Goal: Task Accomplishment & Management: Use online tool/utility

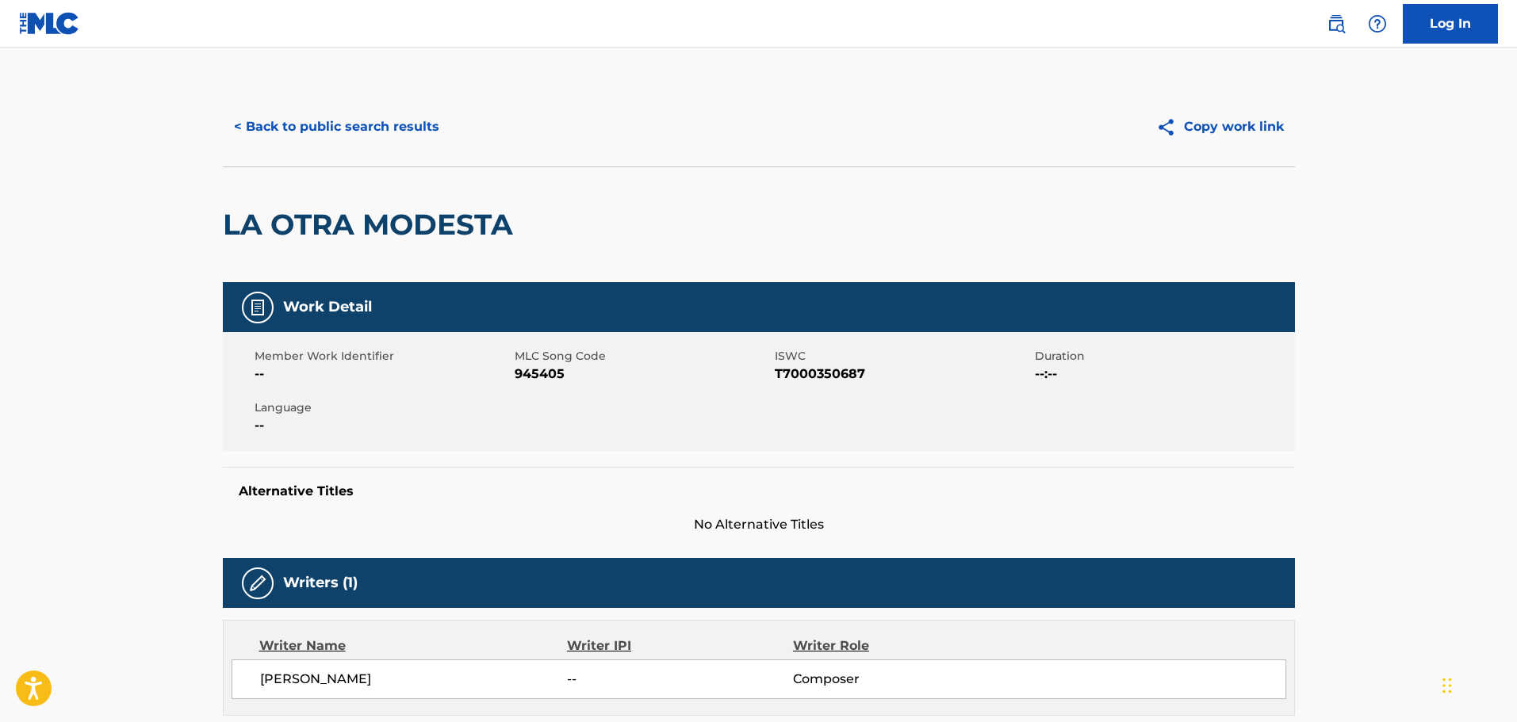
click at [397, 124] on button "< Back to public search results" at bounding box center [337, 127] width 228 height 40
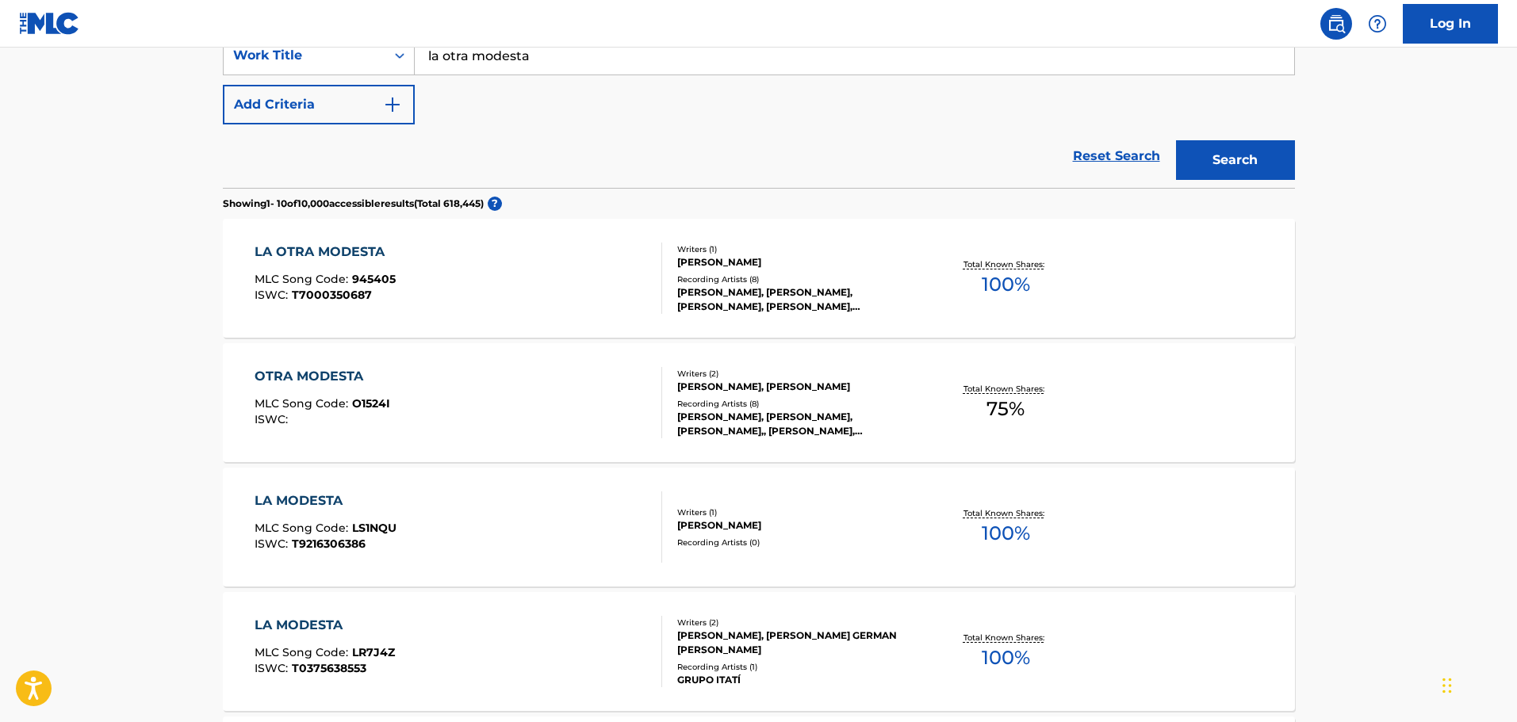
click at [1113, 160] on link "Reset Search" at bounding box center [1116, 156] width 103 height 35
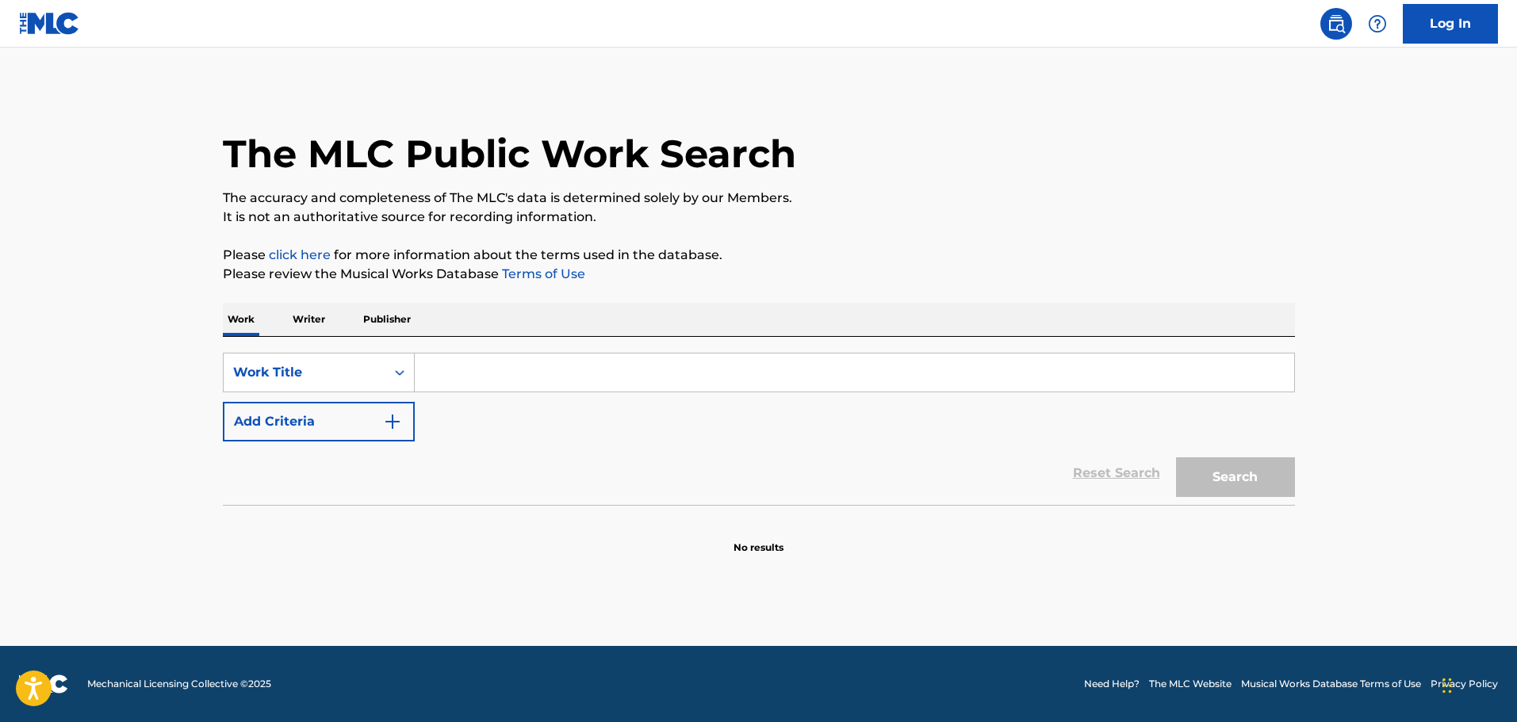
scroll to position [0, 0]
click at [480, 385] on input "Search Form" at bounding box center [854, 373] width 879 height 38
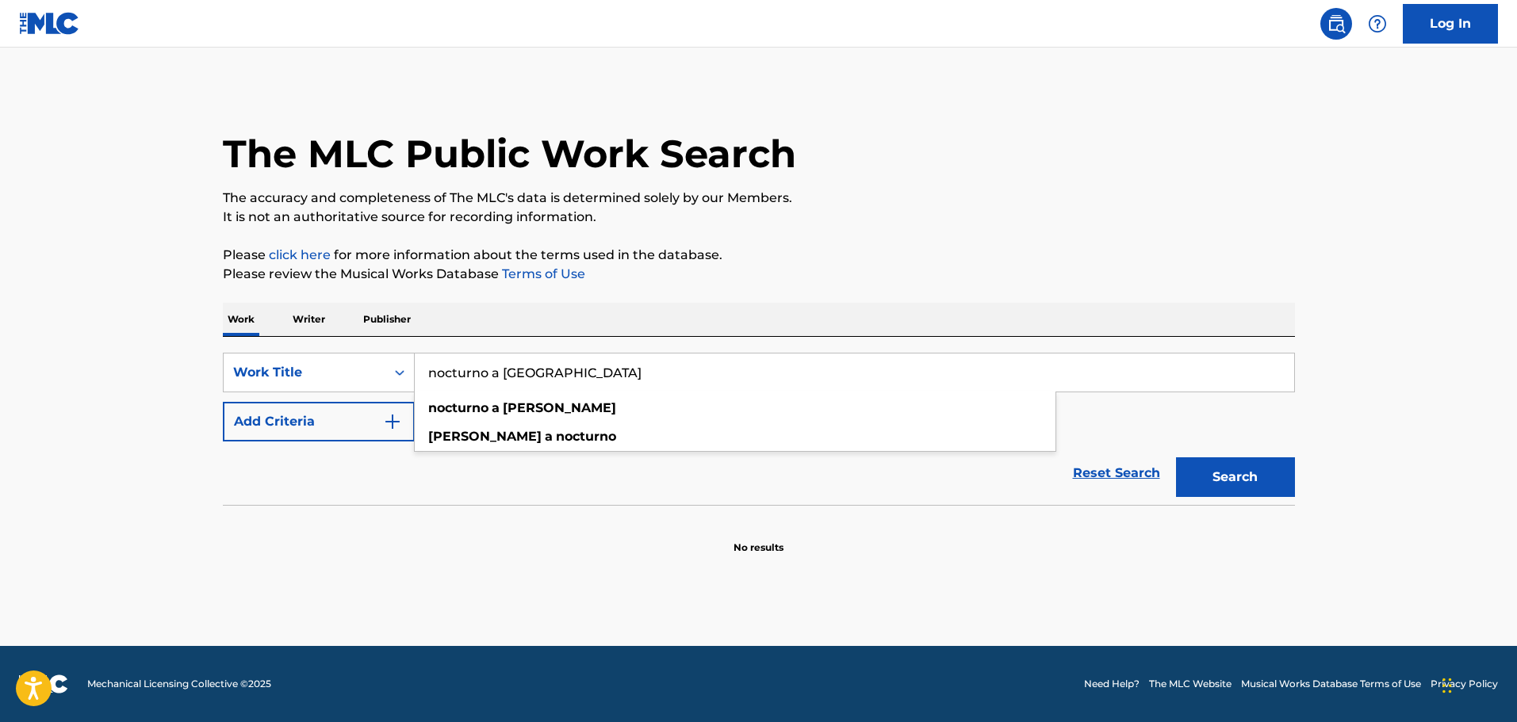
type input "nocturno a [GEOGRAPHIC_DATA]"
click at [1176, 458] on button "Search" at bounding box center [1235, 478] width 119 height 40
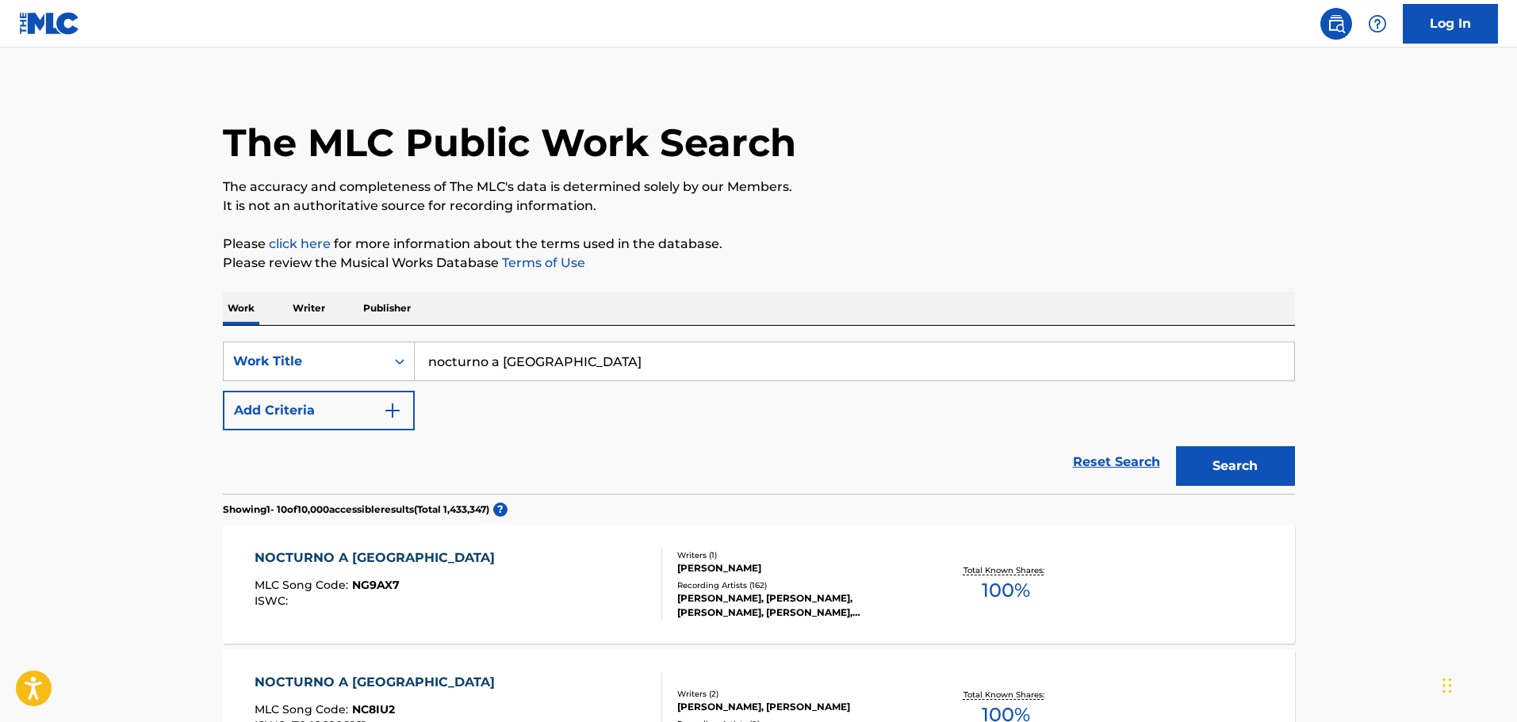
scroll to position [396, 0]
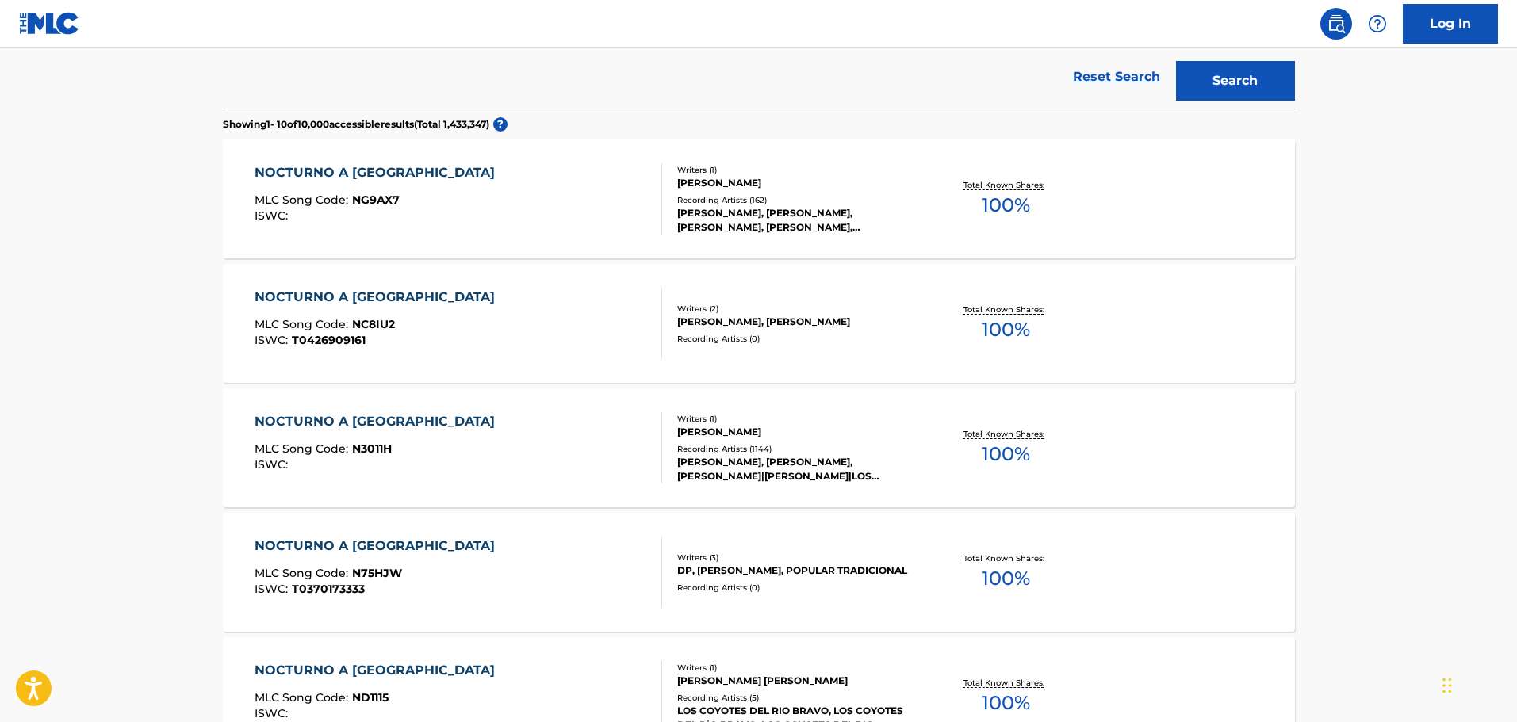
click at [515, 463] on div "NOCTURNO A [PERSON_NAME] MLC Song Code : N3011H ISWC :" at bounding box center [459, 447] width 408 height 71
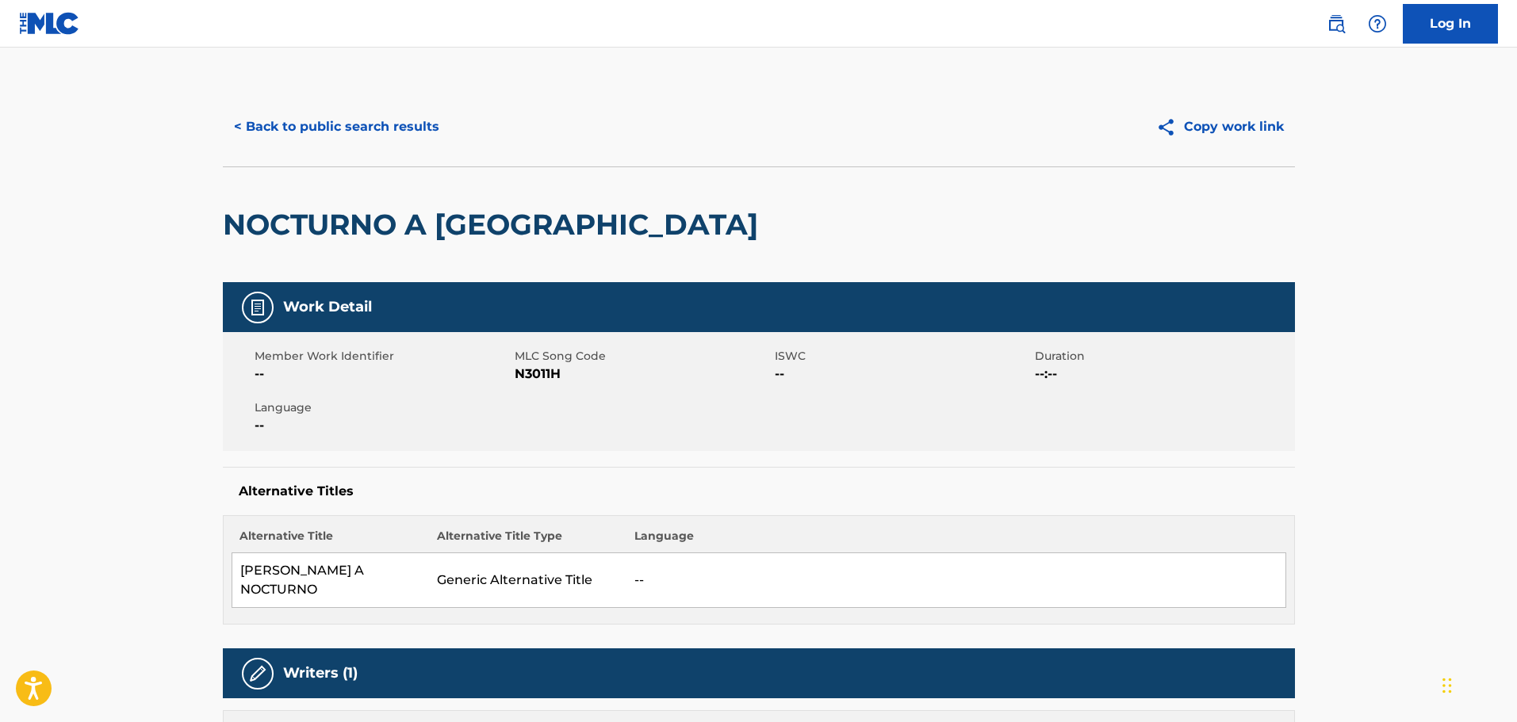
click at [253, 128] on button "< Back to public search results" at bounding box center [337, 127] width 228 height 40
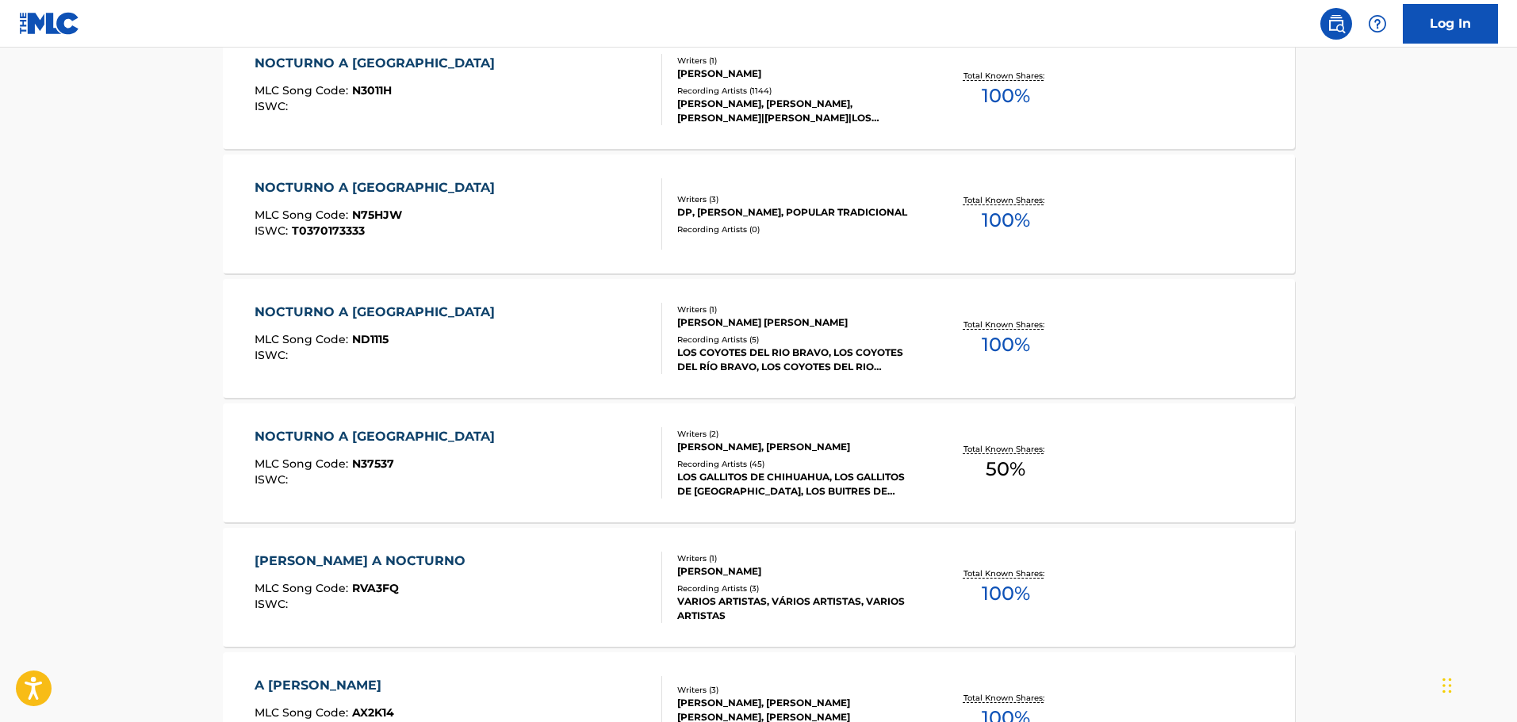
scroll to position [834, 0]
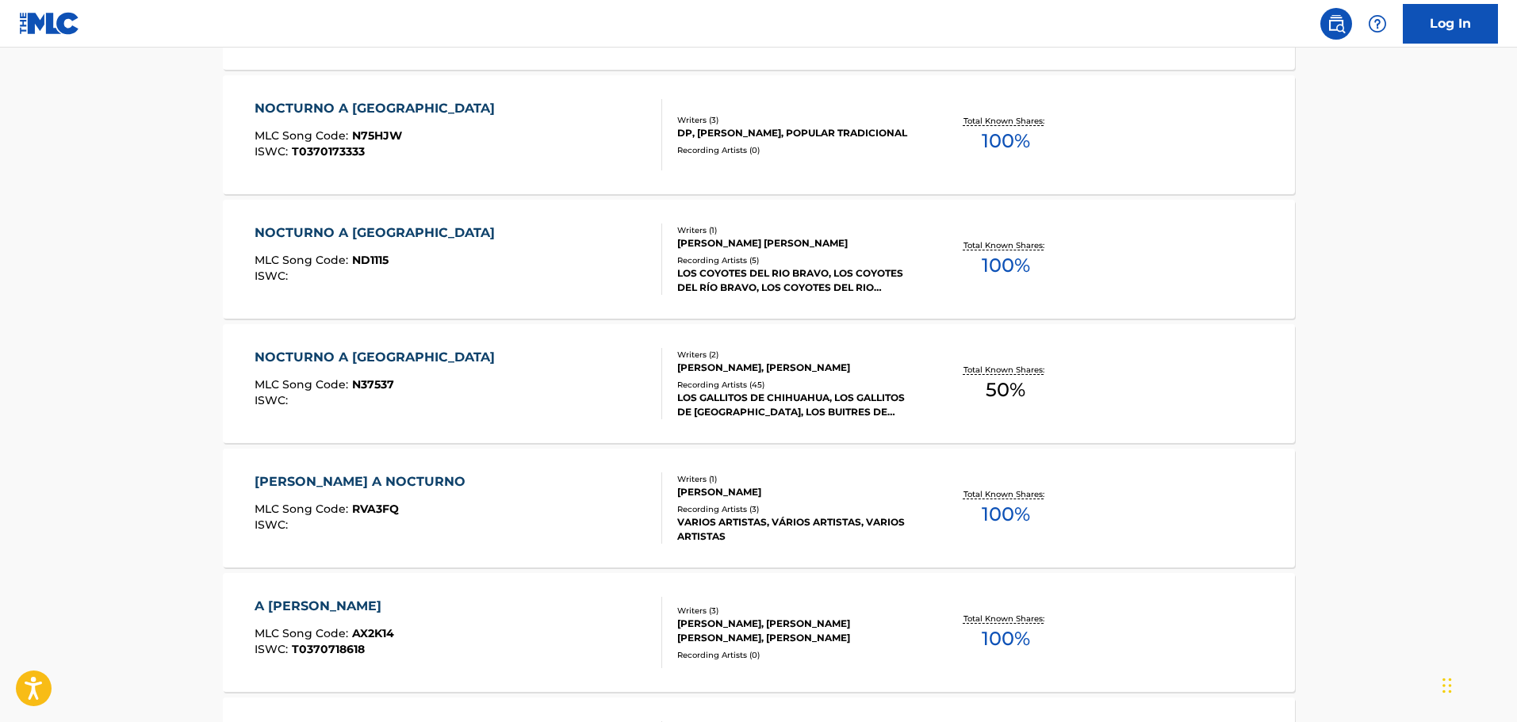
click at [508, 502] on div "[PERSON_NAME] A NOCTURNO MLC Song Code : RVA3FQ ISWC :" at bounding box center [459, 508] width 408 height 71
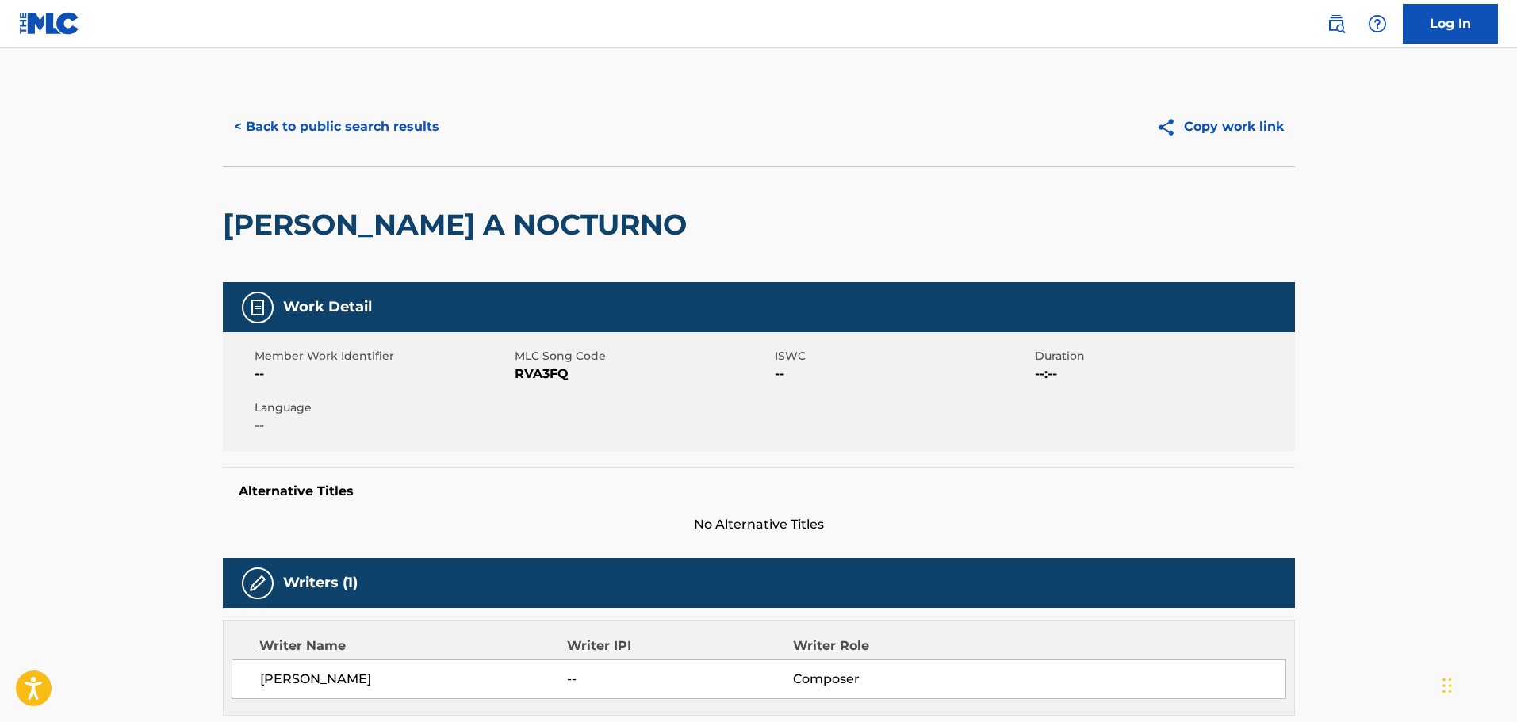
click at [335, 128] on button "< Back to public search results" at bounding box center [337, 127] width 228 height 40
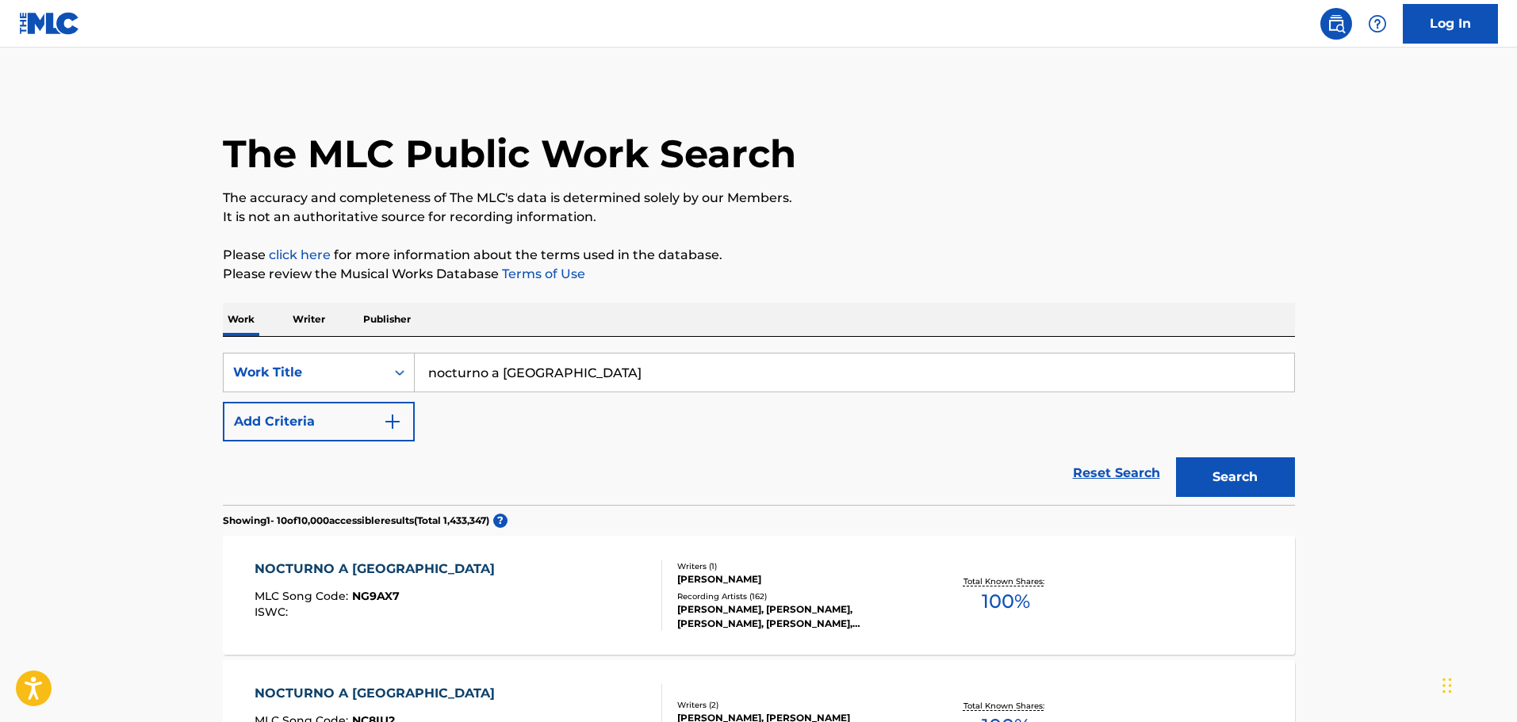
click at [40, 17] on img at bounding box center [49, 23] width 61 height 23
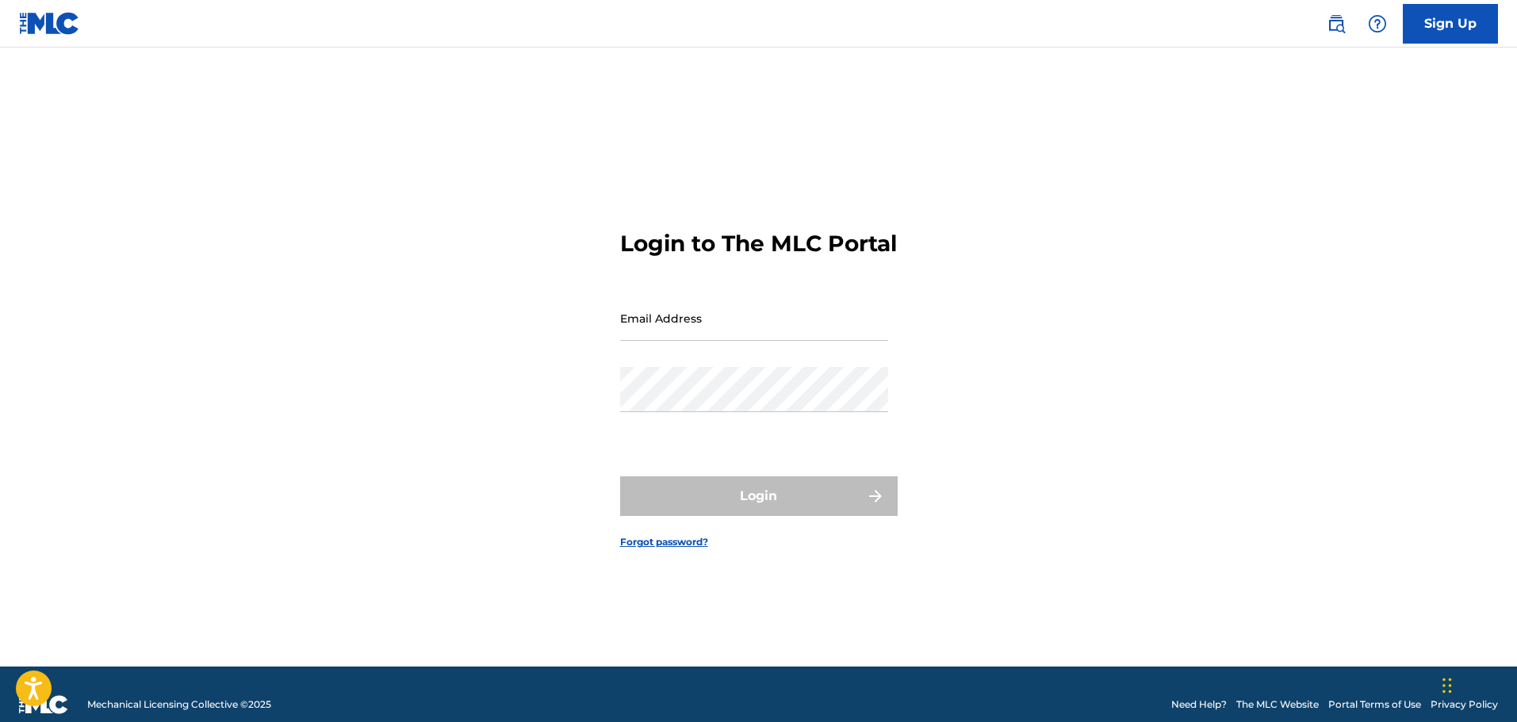
click at [675, 339] on input "Email Address" at bounding box center [754, 318] width 268 height 45
type input "[PERSON_NAME][EMAIL_ADDRESS][DOMAIN_NAME]"
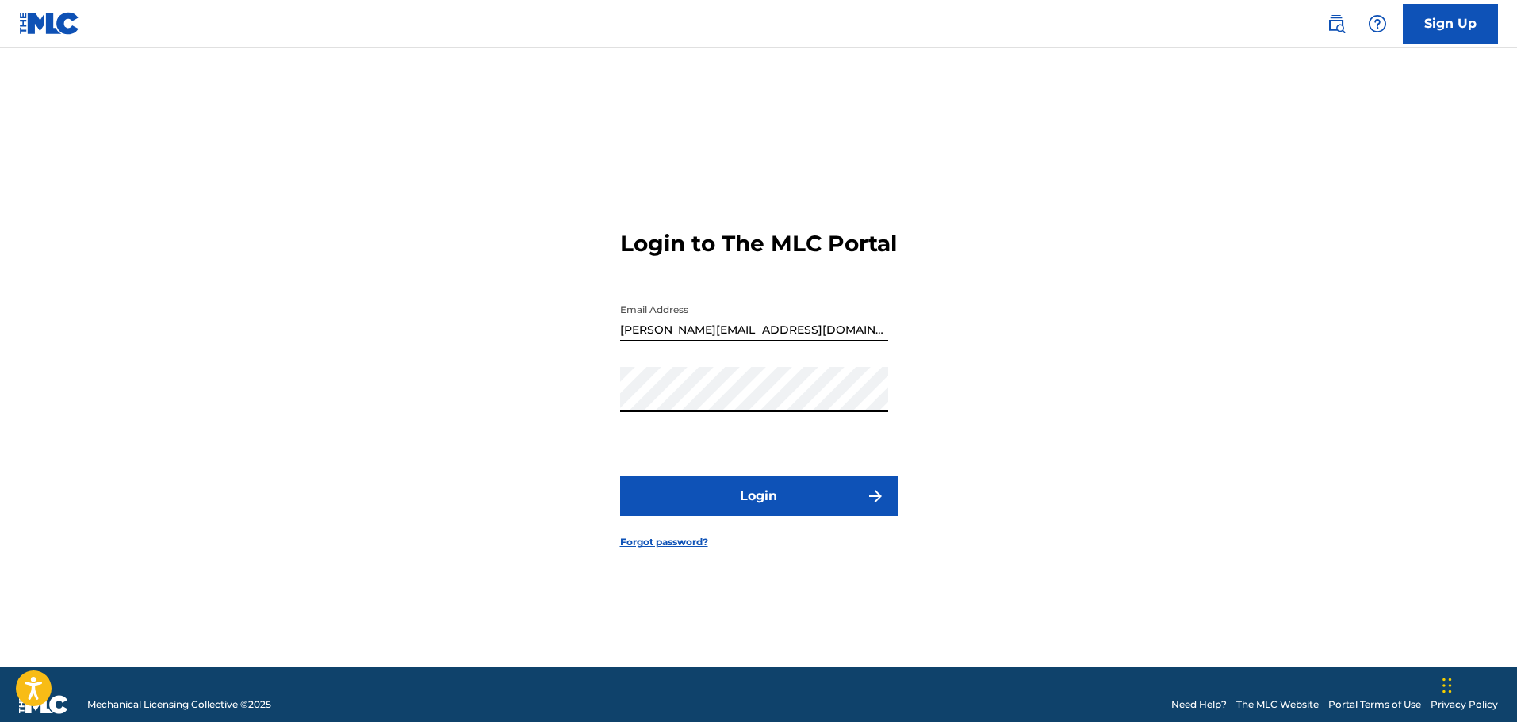
click at [703, 511] on button "Login" at bounding box center [759, 497] width 278 height 40
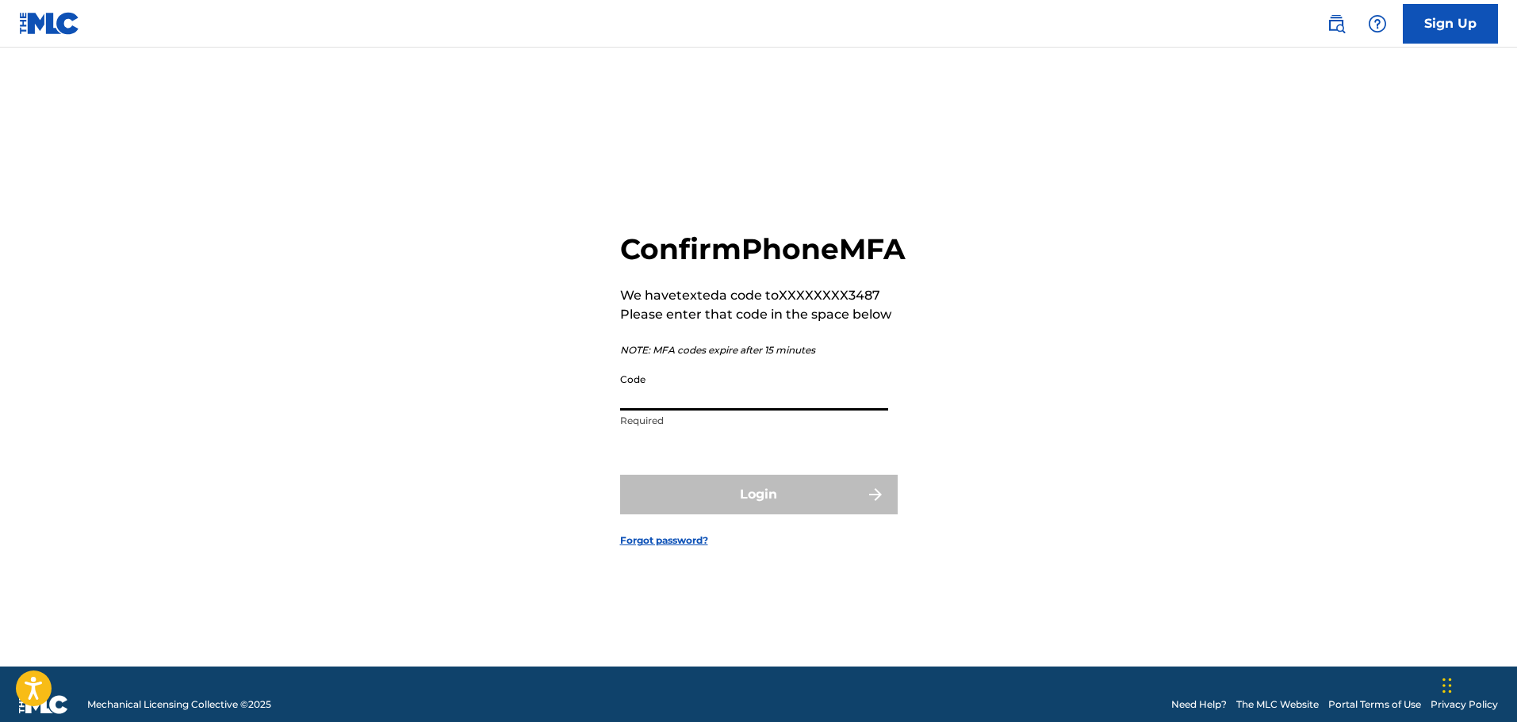
click at [710, 410] on input "Code" at bounding box center [754, 388] width 268 height 45
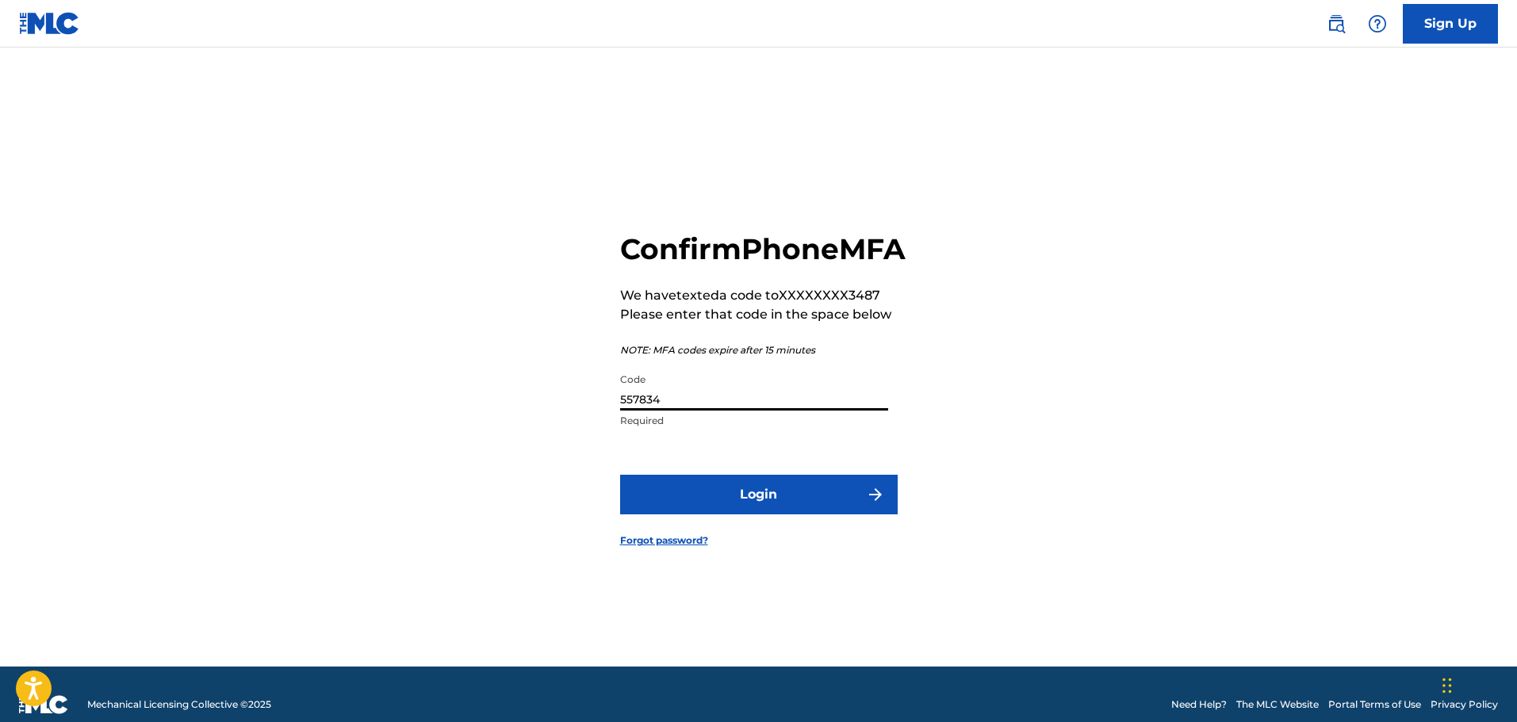
type input "557834"
click at [804, 515] on button "Login" at bounding box center [759, 495] width 278 height 40
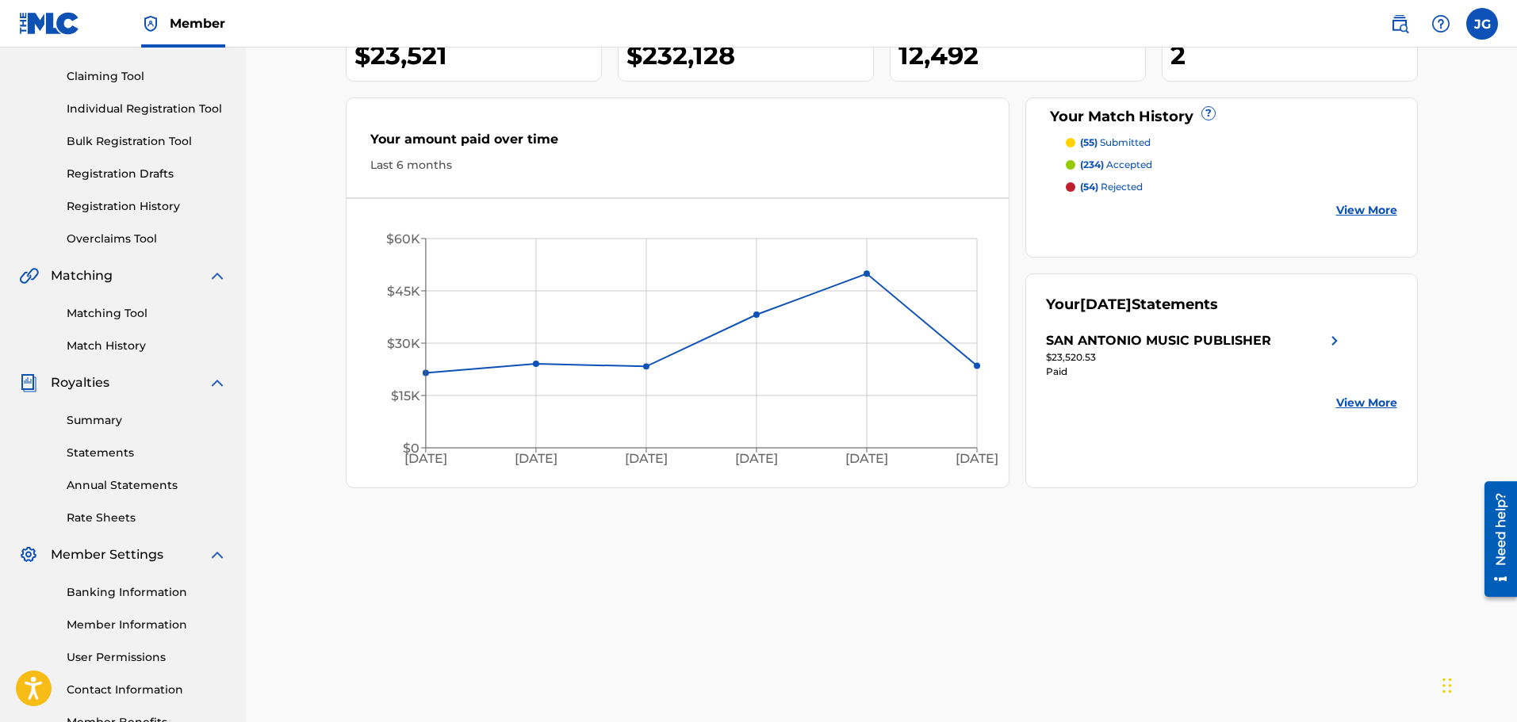
scroll to position [159, 0]
click at [128, 316] on link "Matching Tool" at bounding box center [147, 312] width 160 height 17
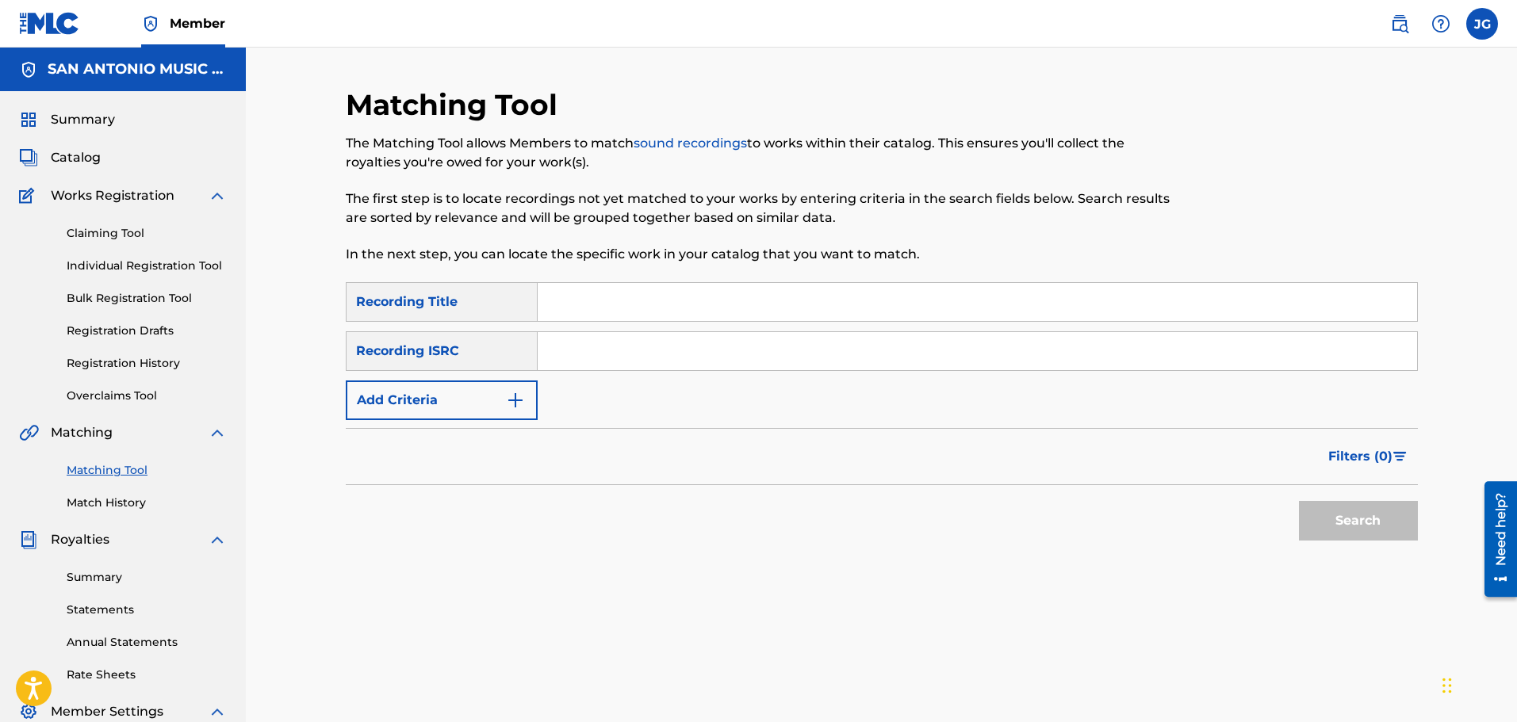
click at [614, 312] on input "Search Form" at bounding box center [977, 302] width 879 height 38
type input "nocturno a [GEOGRAPHIC_DATA]"
click at [1299, 501] on button "Search" at bounding box center [1358, 521] width 119 height 40
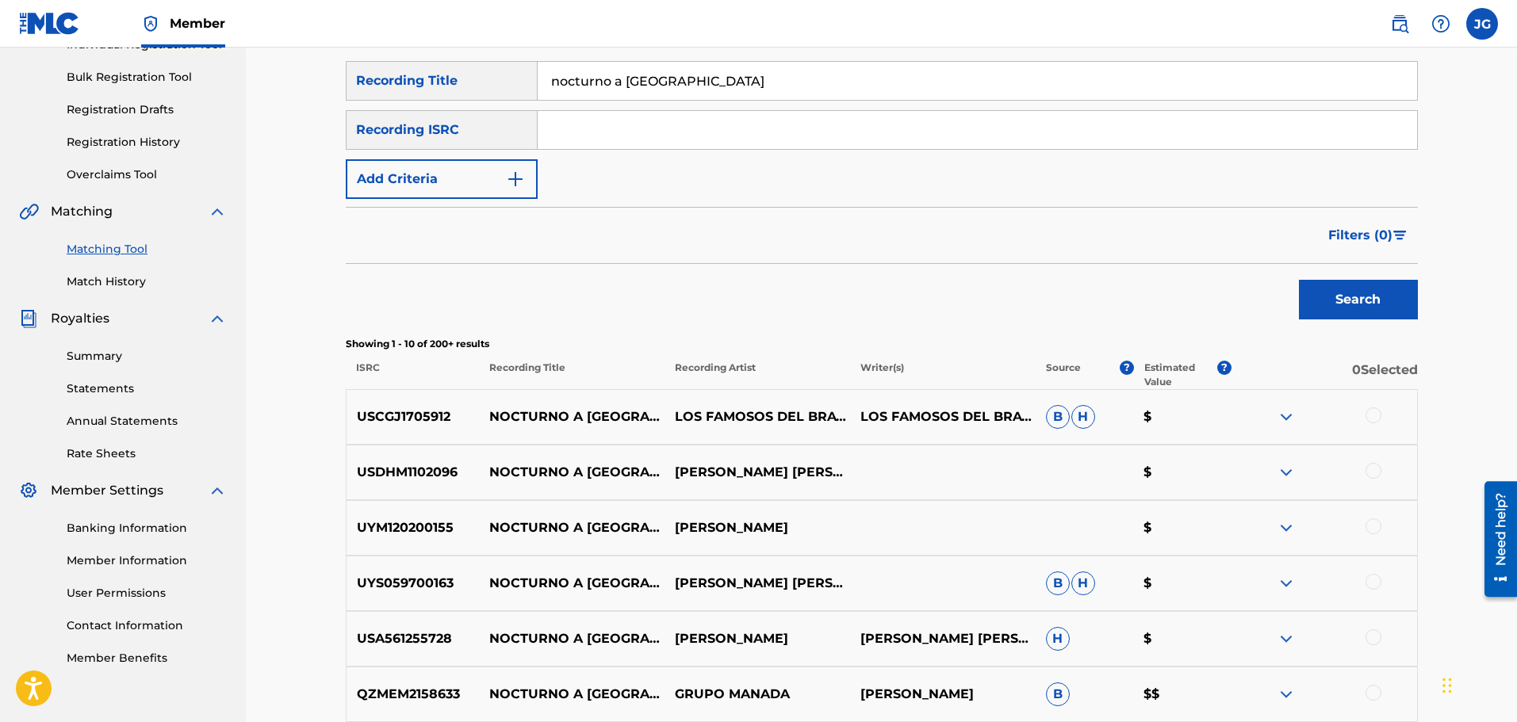
scroll to position [238, 0]
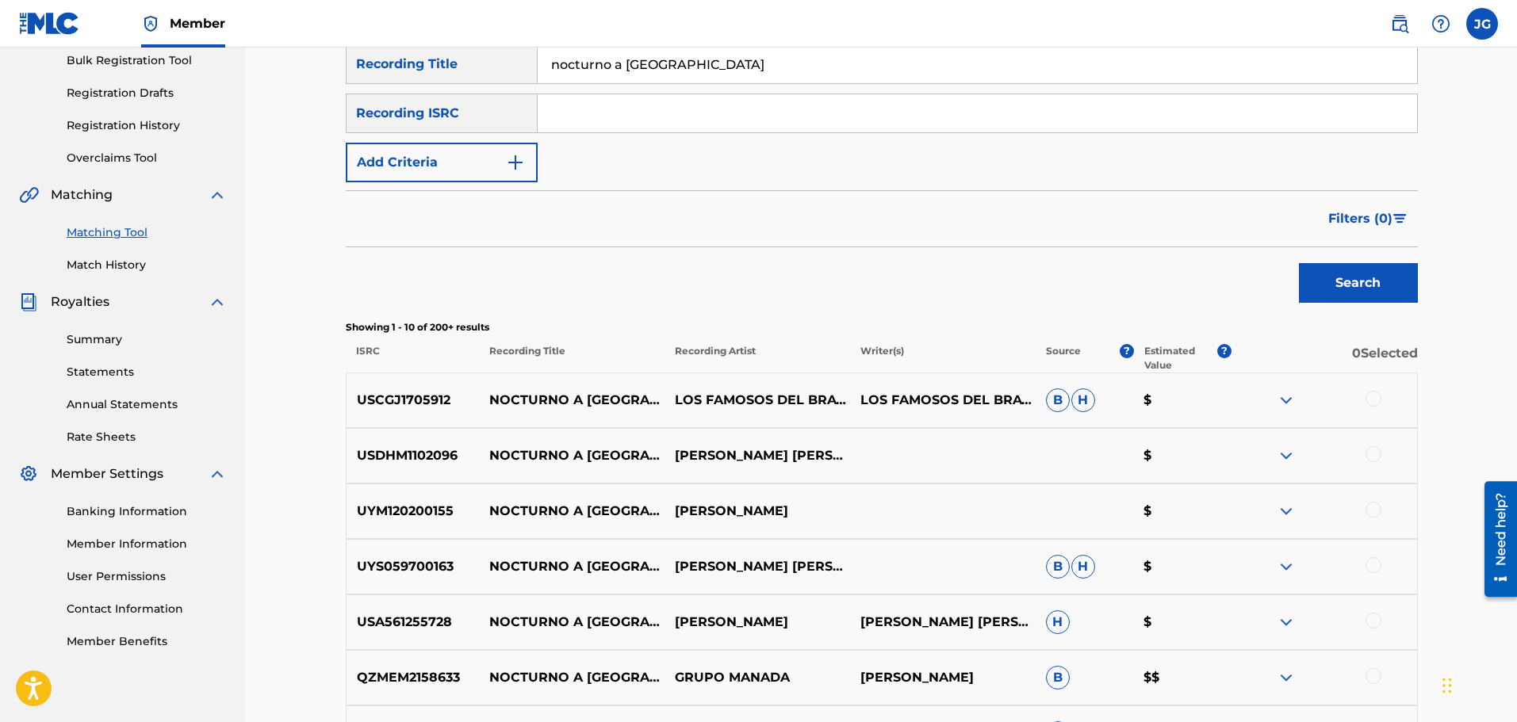
click at [1377, 396] on div at bounding box center [1373, 399] width 16 height 16
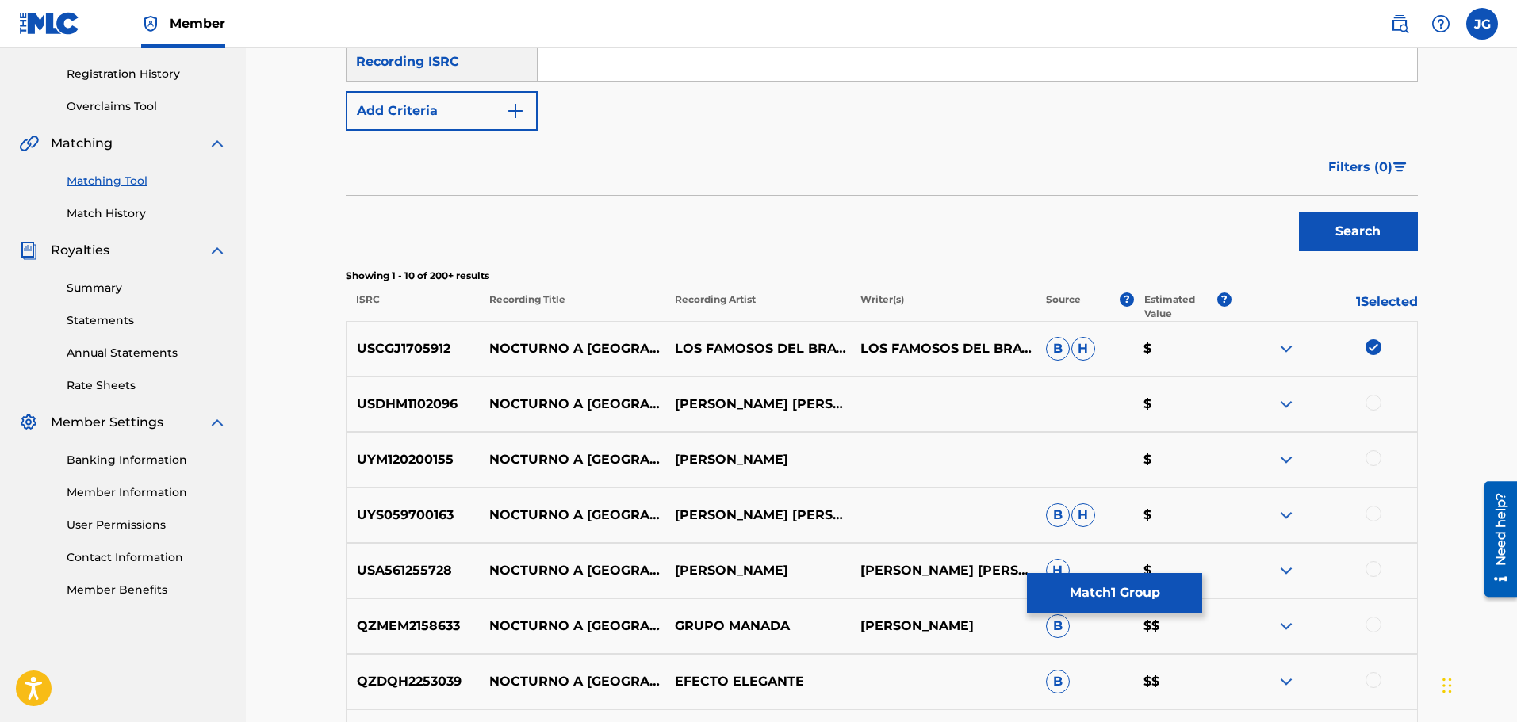
scroll to position [317, 0]
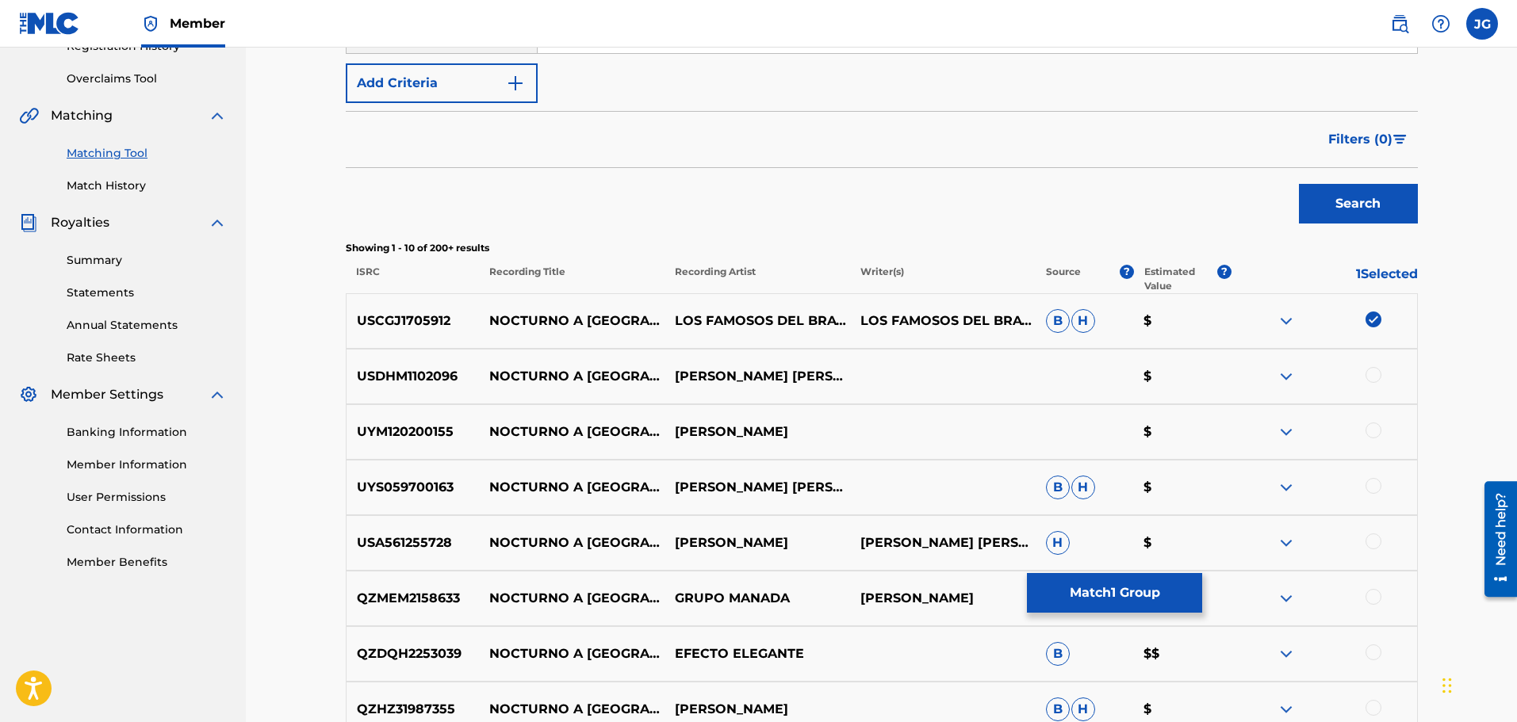
click at [1374, 376] on div at bounding box center [1373, 375] width 16 height 16
click at [1372, 485] on div at bounding box center [1373, 486] width 16 height 16
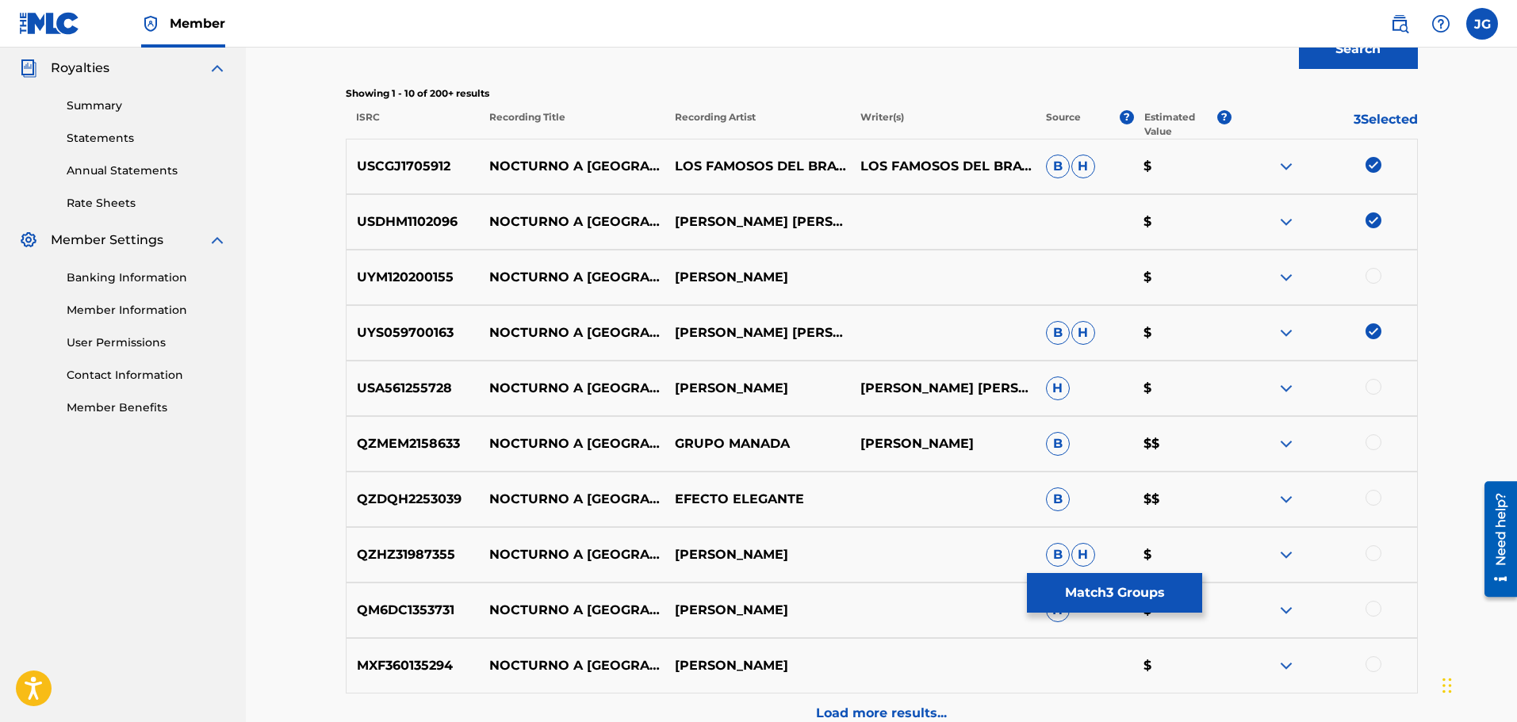
scroll to position [476, 0]
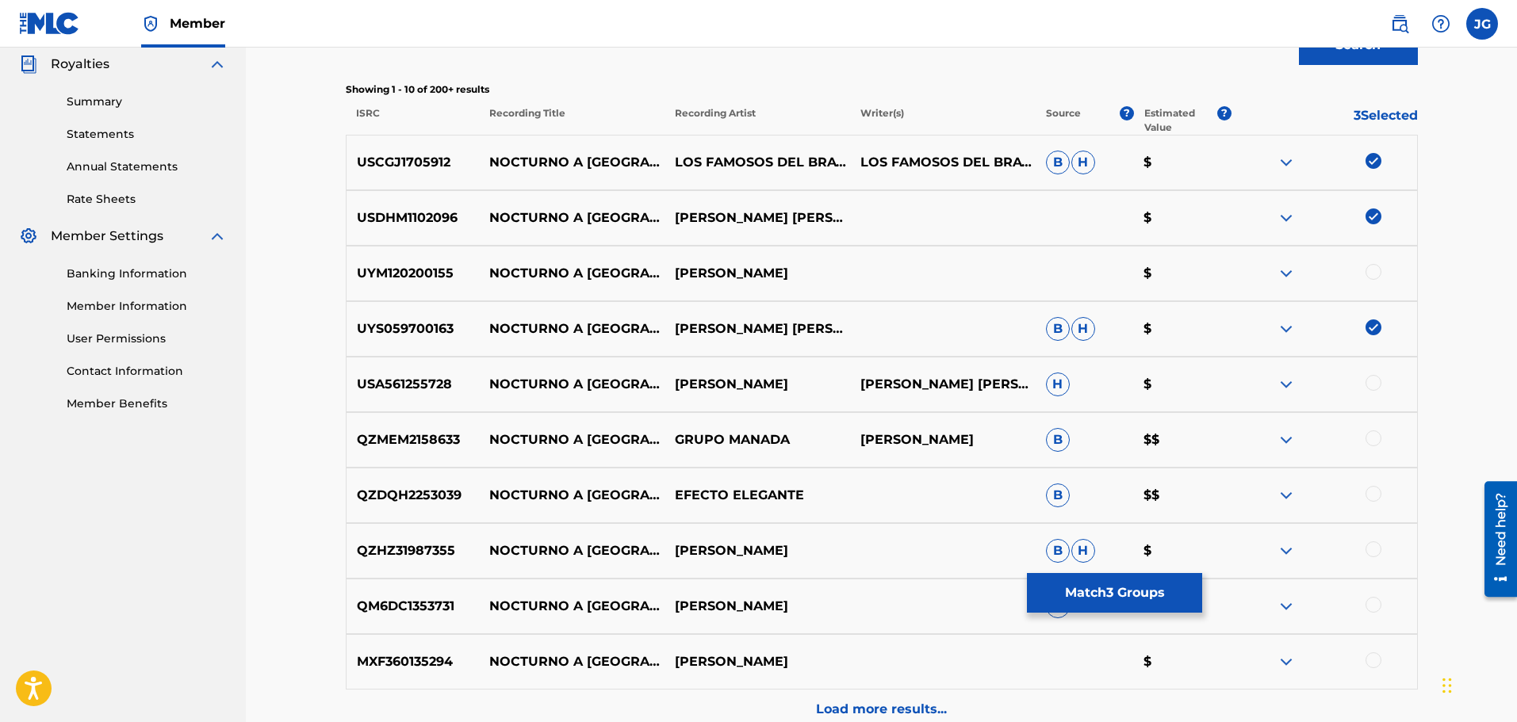
click at [1375, 437] on div at bounding box center [1373, 439] width 16 height 16
click at [1373, 491] on div at bounding box center [1373, 494] width 16 height 16
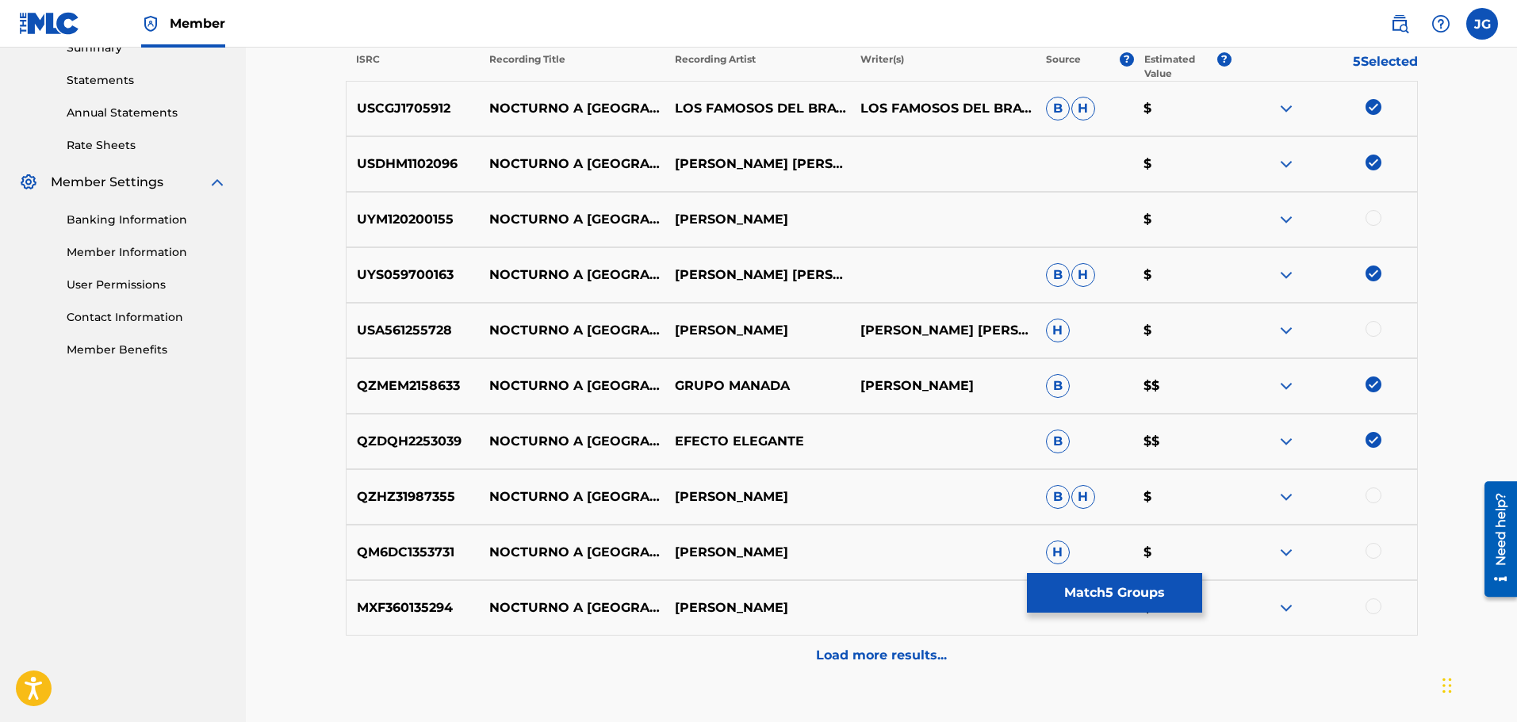
scroll to position [555, 0]
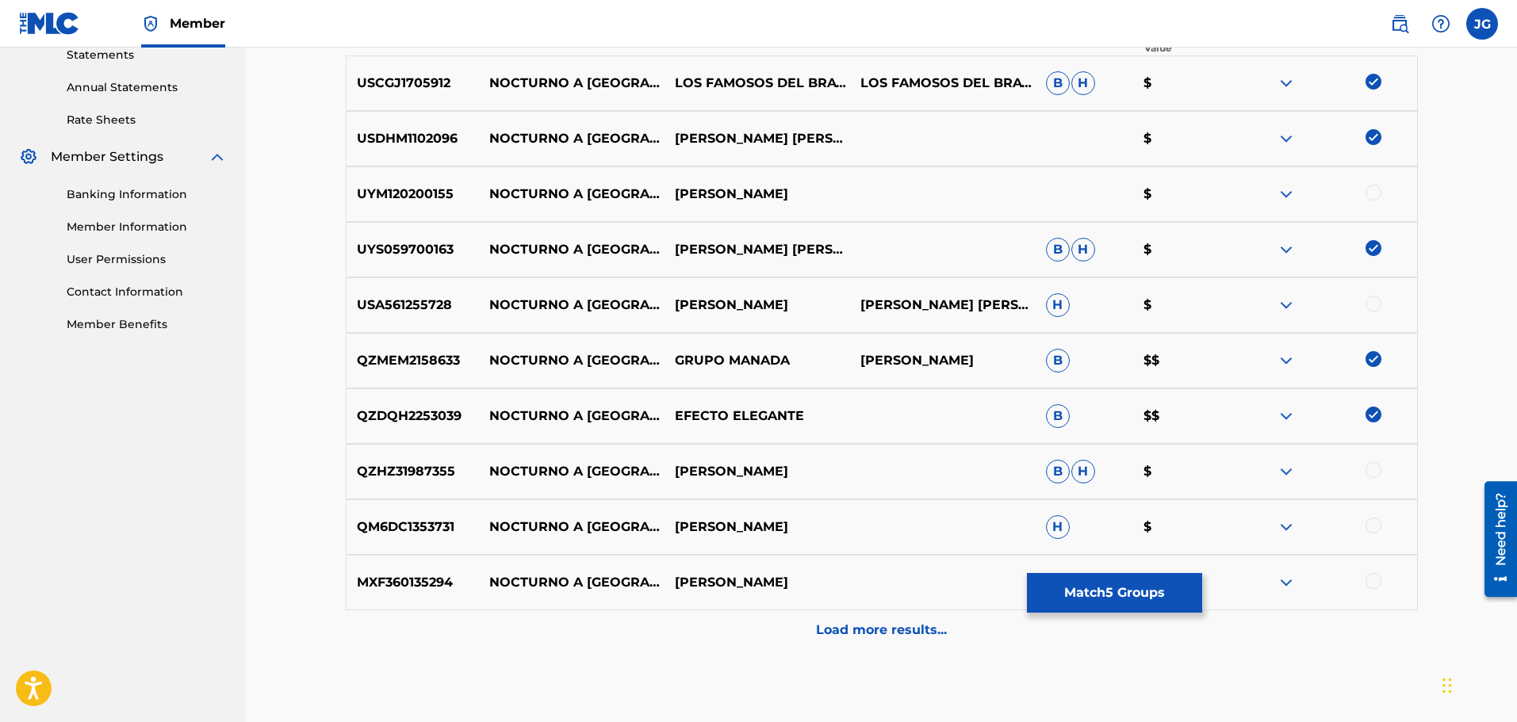
click at [1377, 473] on div at bounding box center [1373, 470] width 16 height 16
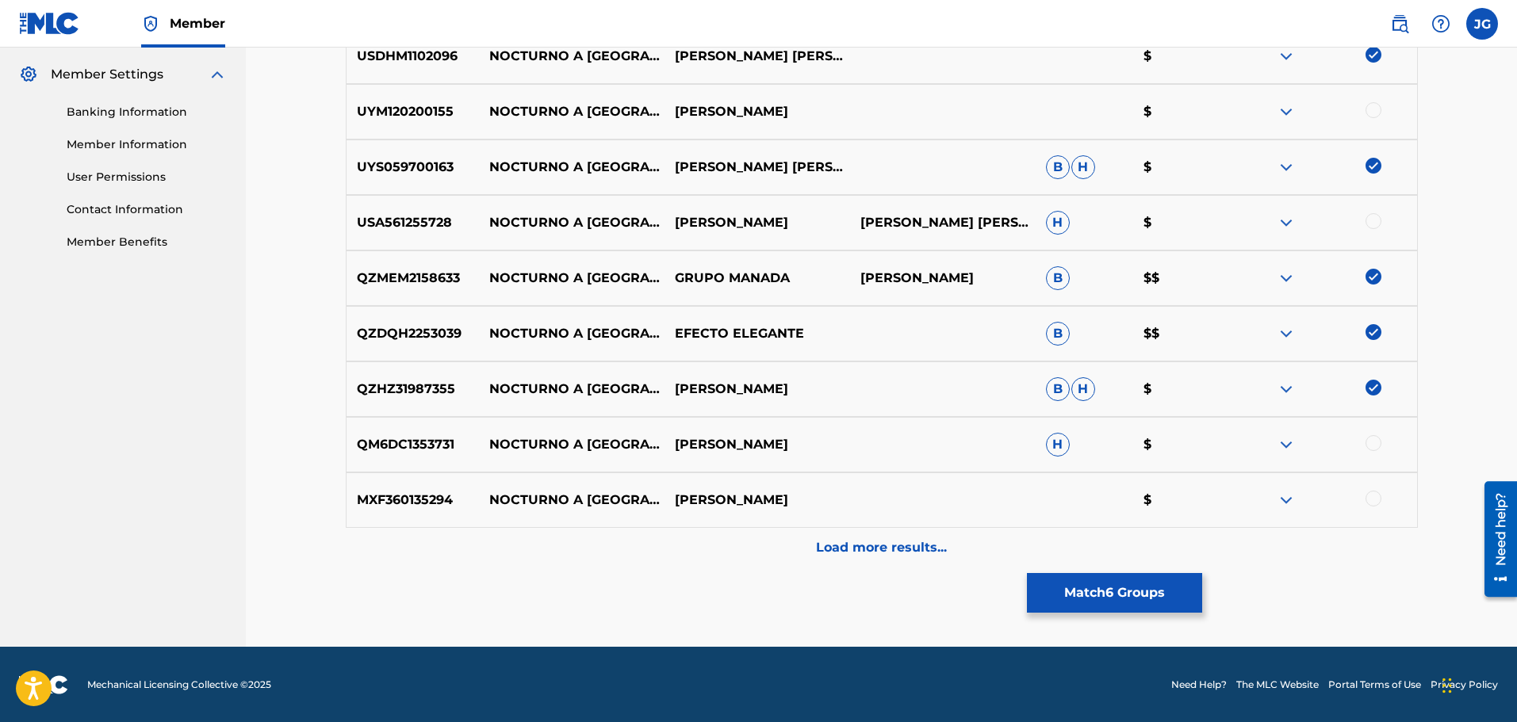
scroll to position [638, 0]
click at [1376, 498] on div at bounding box center [1373, 498] width 16 height 16
click at [913, 537] on div "Load more results..." at bounding box center [882, 547] width 1072 height 40
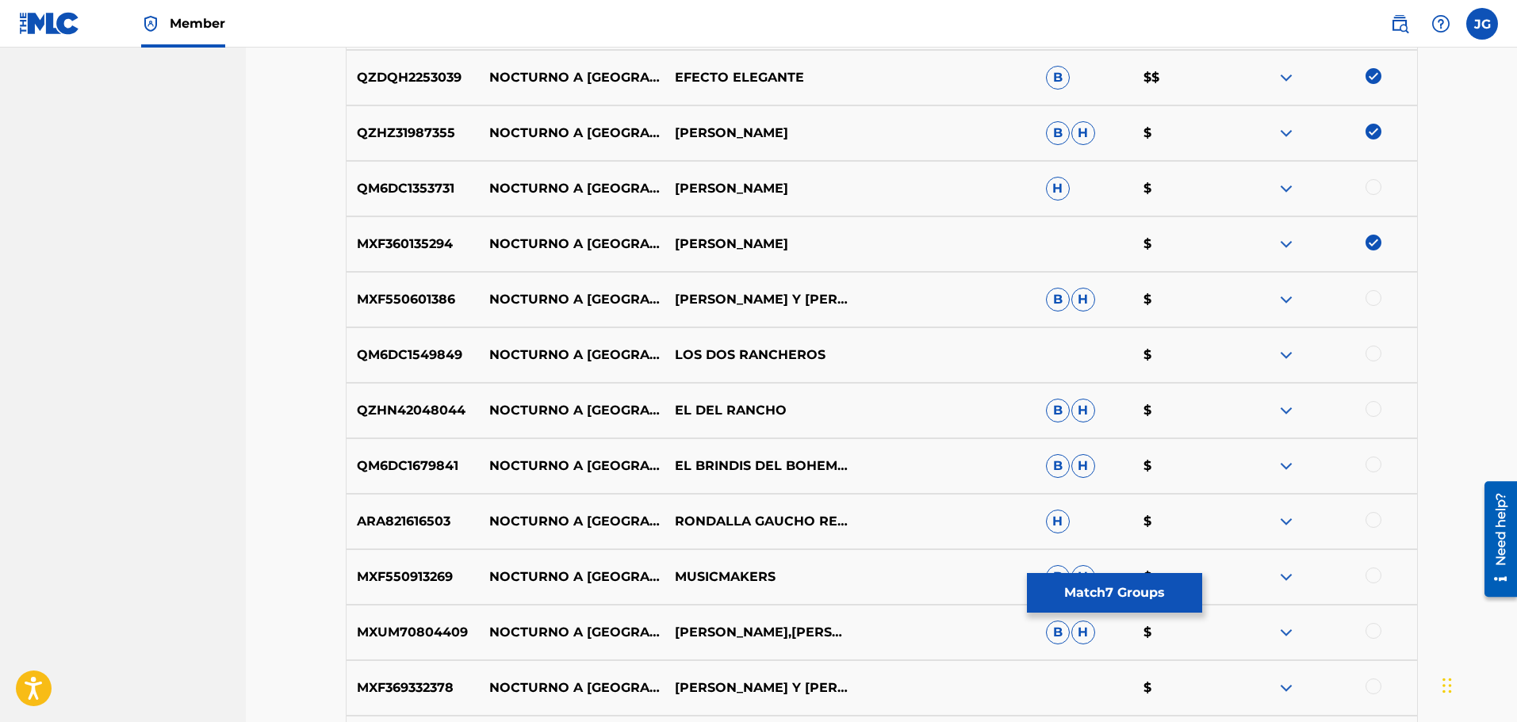
scroll to position [955, 0]
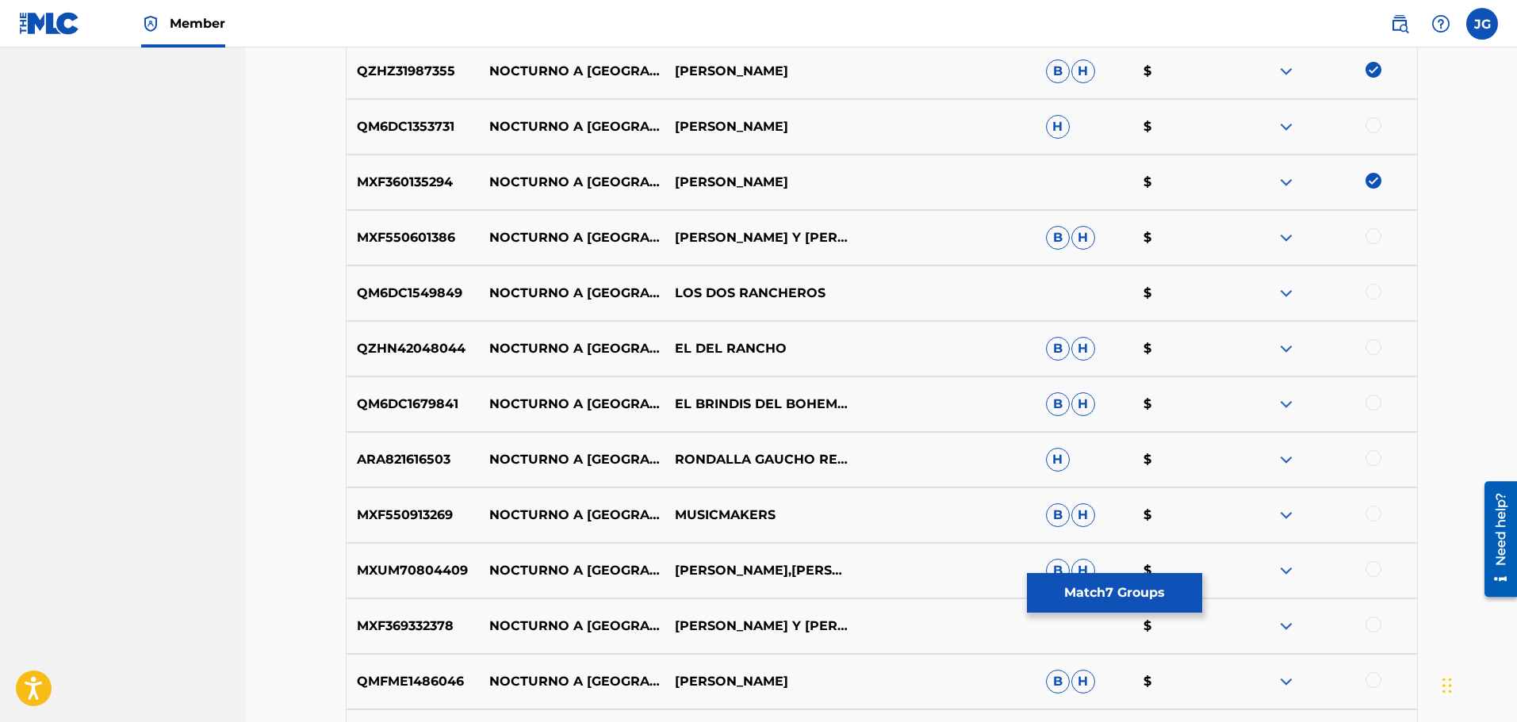
click at [1377, 234] on div at bounding box center [1373, 236] width 16 height 16
click at [1376, 293] on div at bounding box center [1373, 292] width 16 height 16
click at [1378, 347] on div at bounding box center [1373, 347] width 16 height 16
click at [1380, 398] on div at bounding box center [1373, 403] width 16 height 16
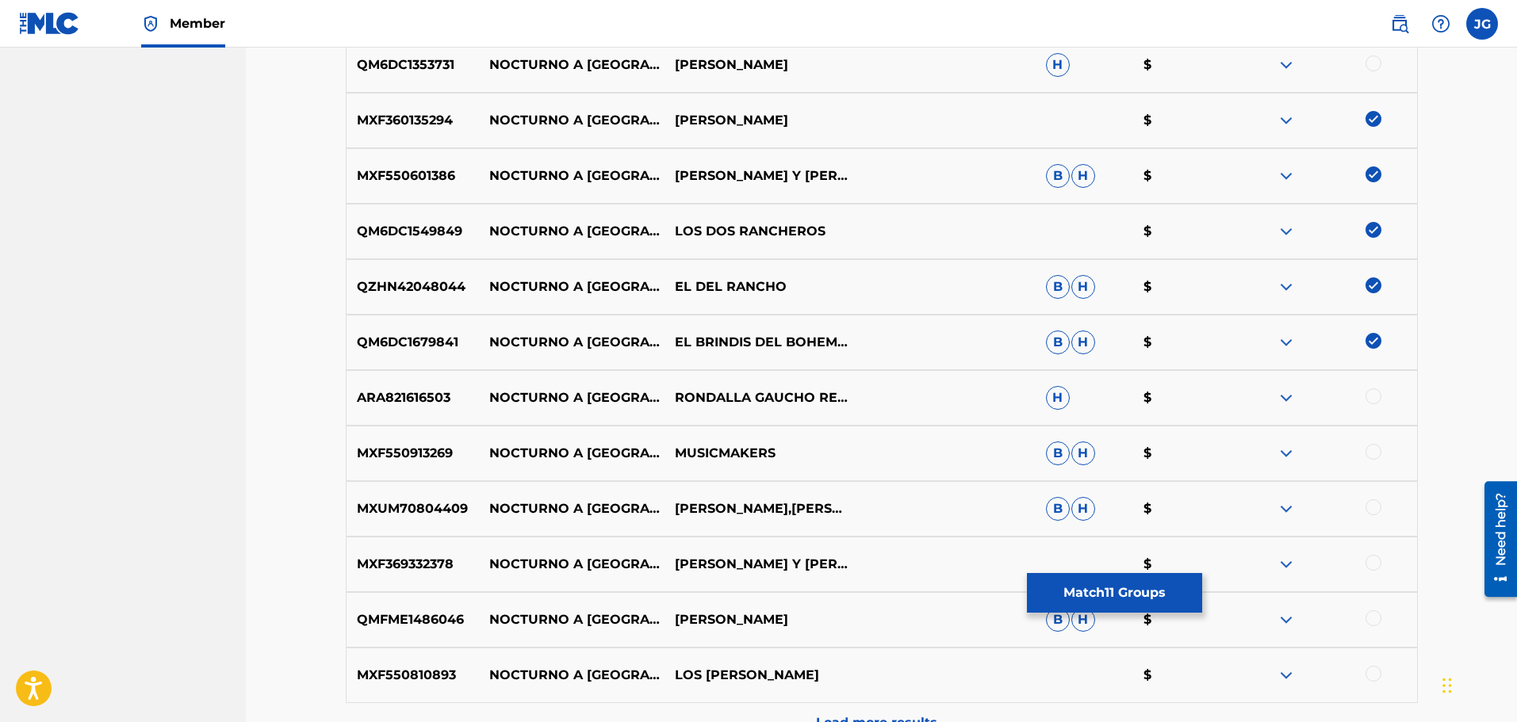
scroll to position [1035, 0]
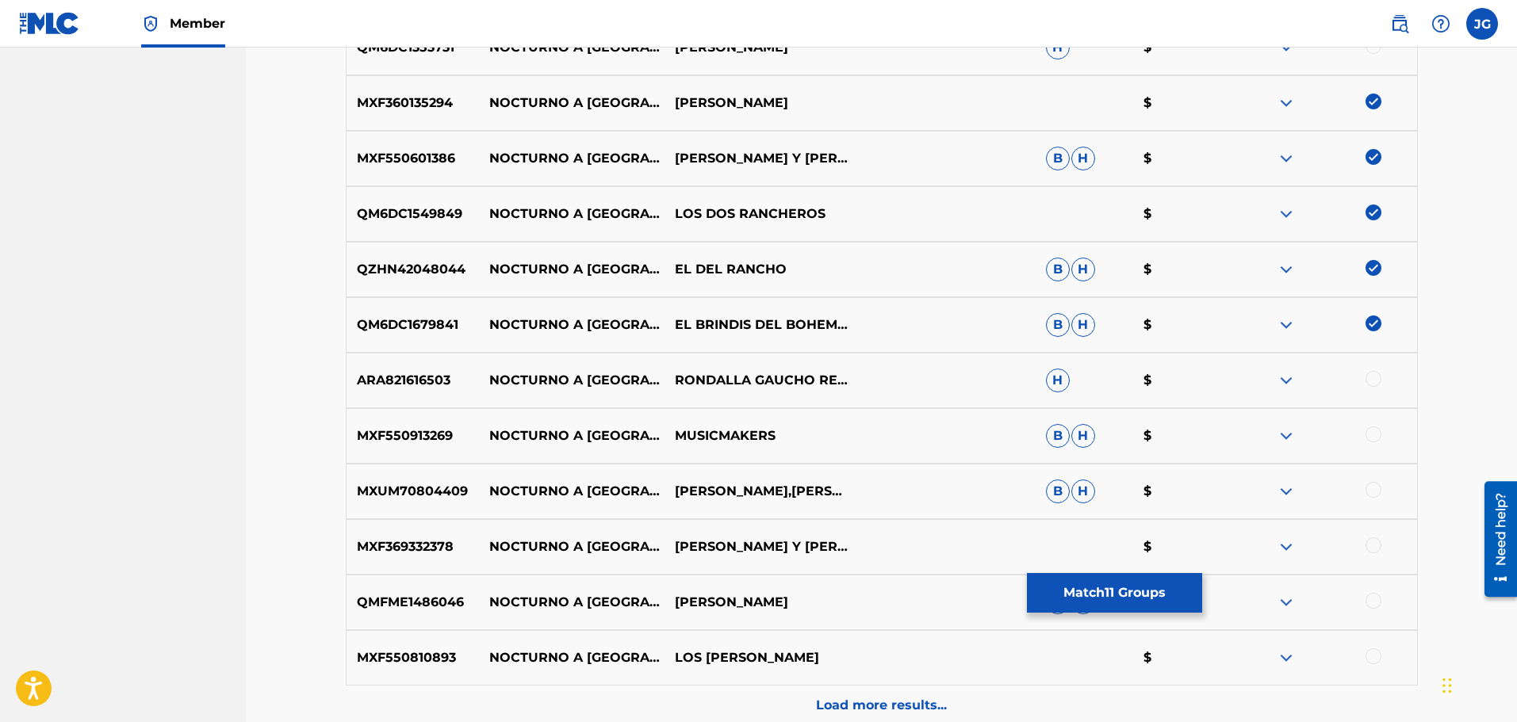
click at [1371, 493] on div at bounding box center [1373, 490] width 16 height 16
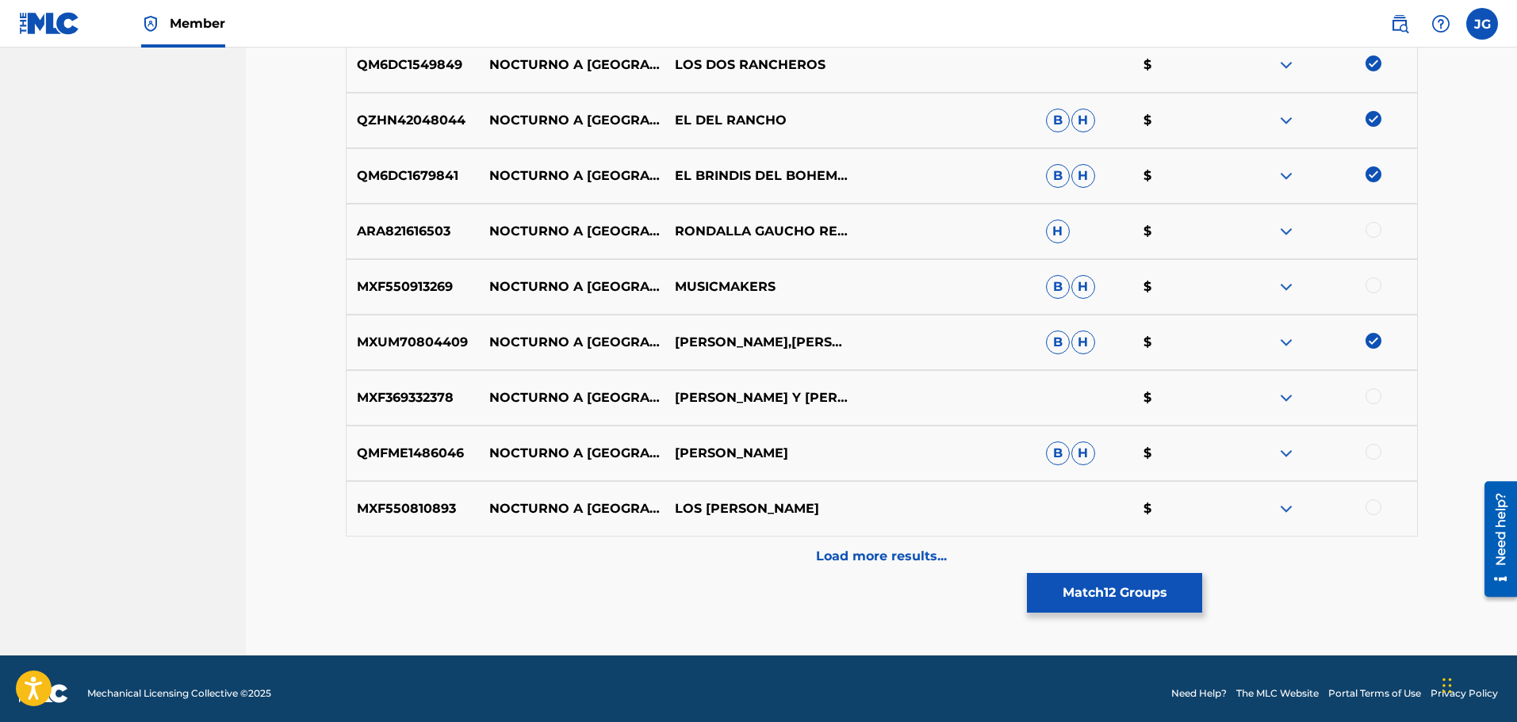
scroll to position [1193, 0]
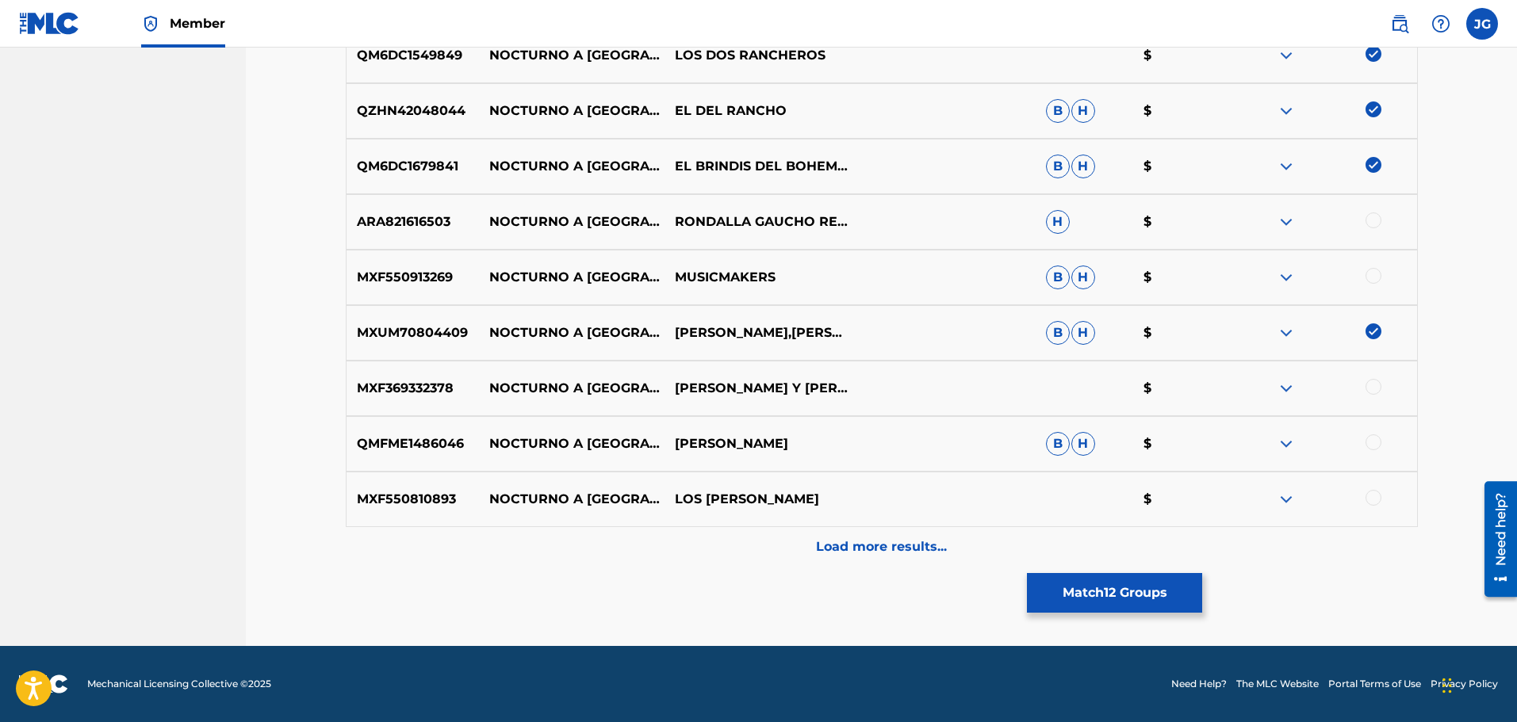
click at [1372, 442] on div at bounding box center [1373, 443] width 16 height 16
click at [1375, 495] on div at bounding box center [1373, 498] width 16 height 16
click at [898, 541] on p "Load more results..." at bounding box center [881, 547] width 131 height 19
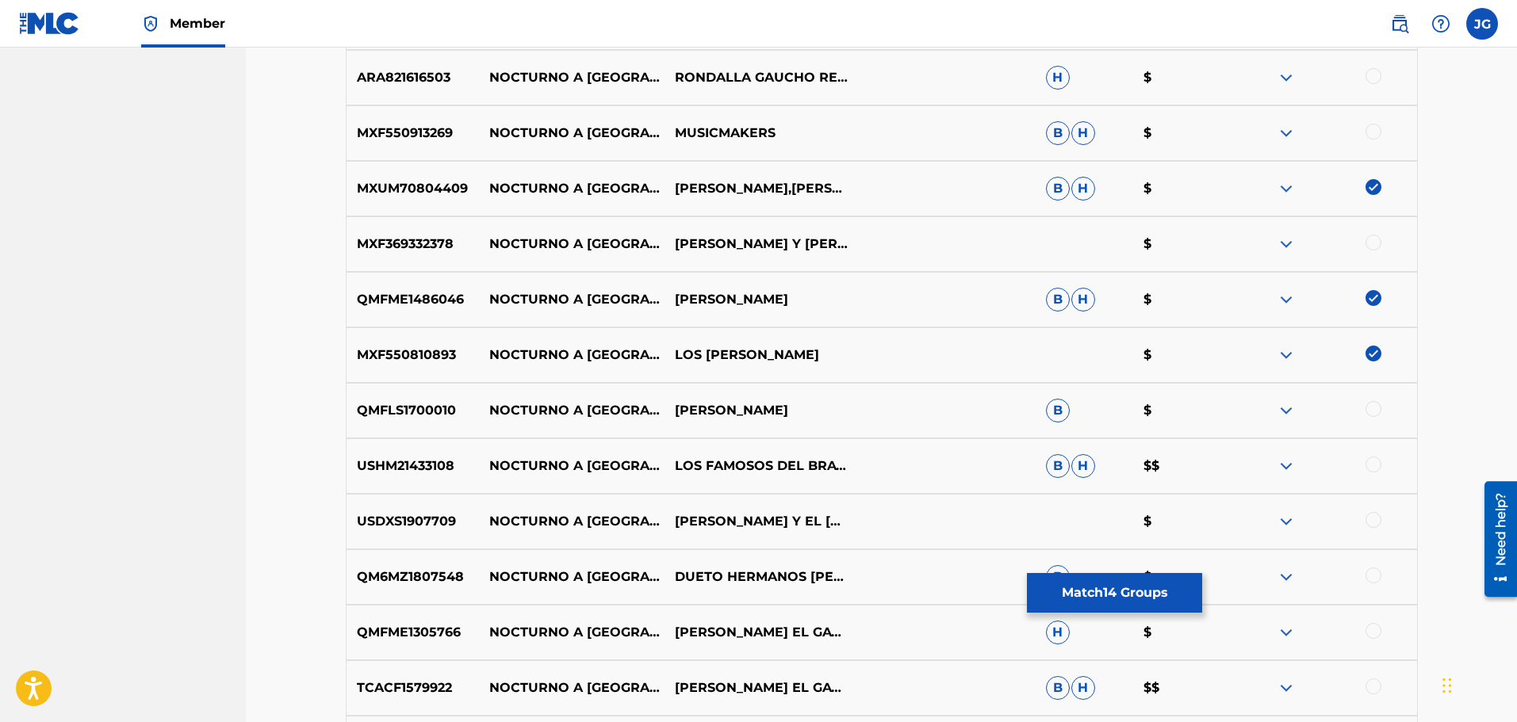
scroll to position [1352, 0]
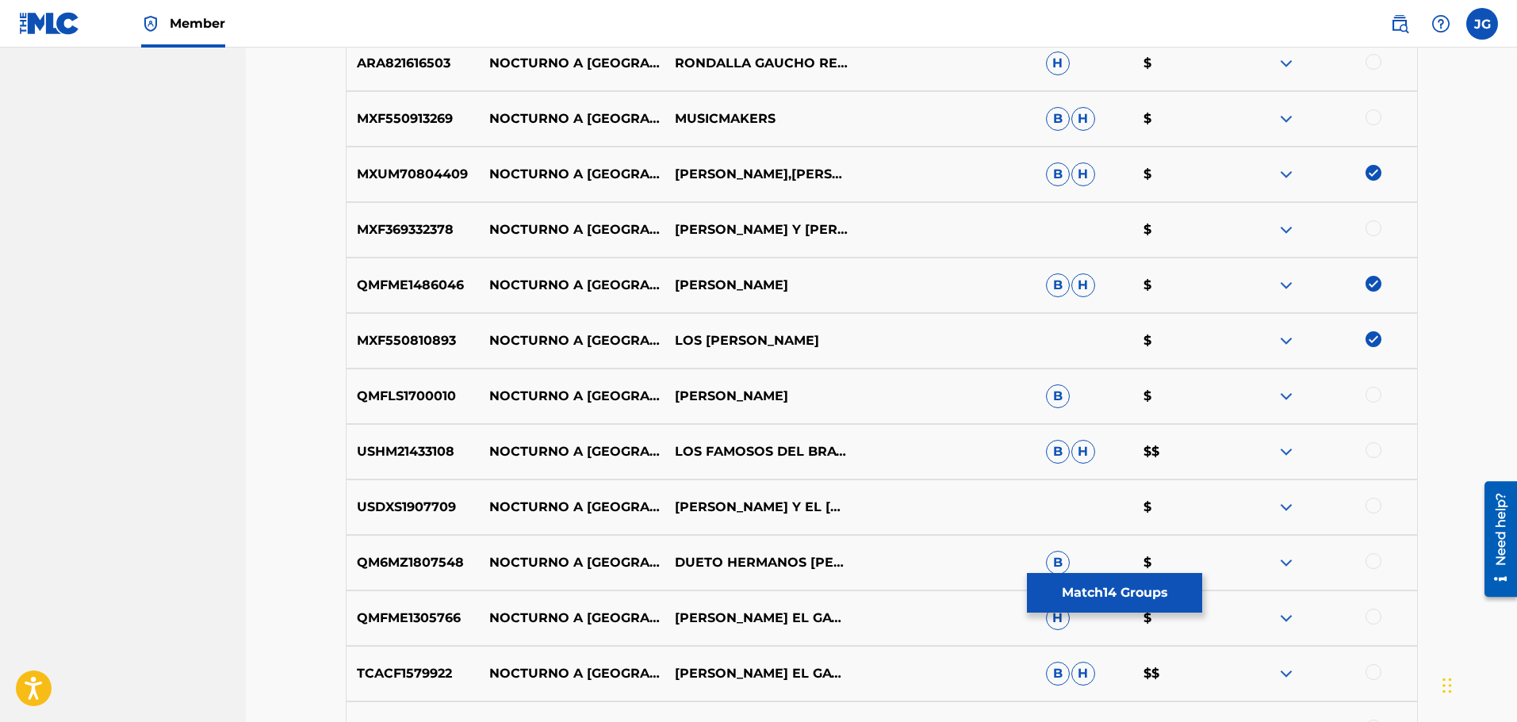
click at [1372, 504] on div at bounding box center [1373, 506] width 16 height 16
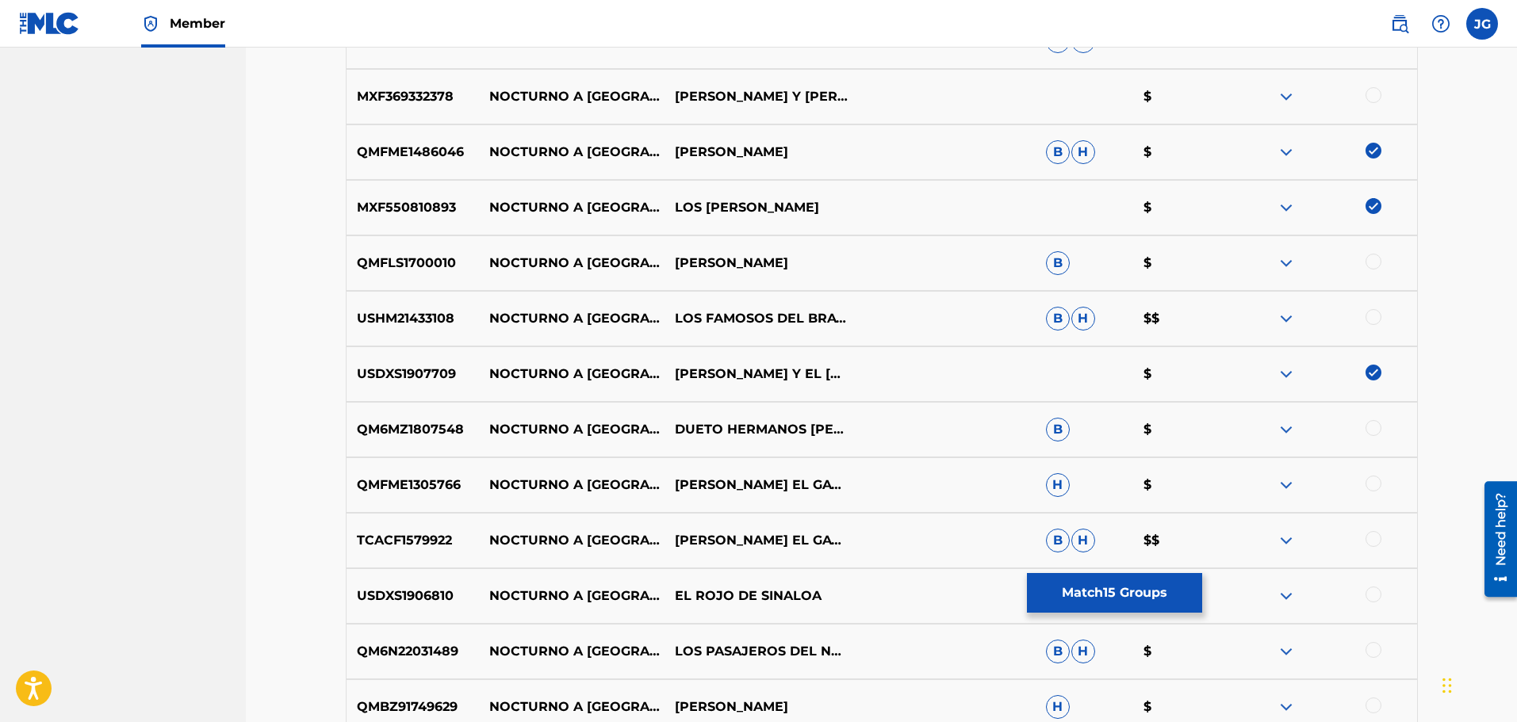
scroll to position [1511, 0]
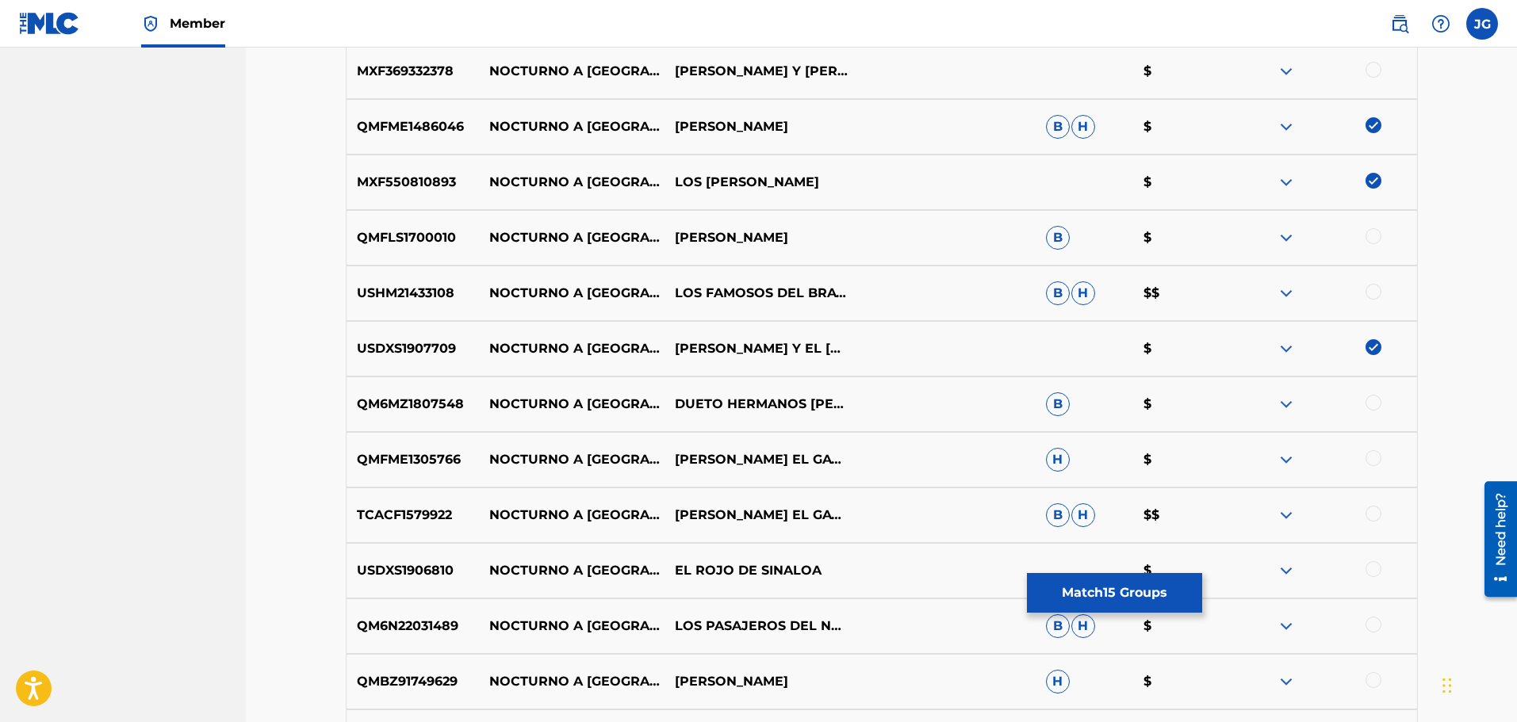
click at [1375, 454] on div at bounding box center [1373, 458] width 16 height 16
click at [1373, 511] on div at bounding box center [1373, 514] width 16 height 16
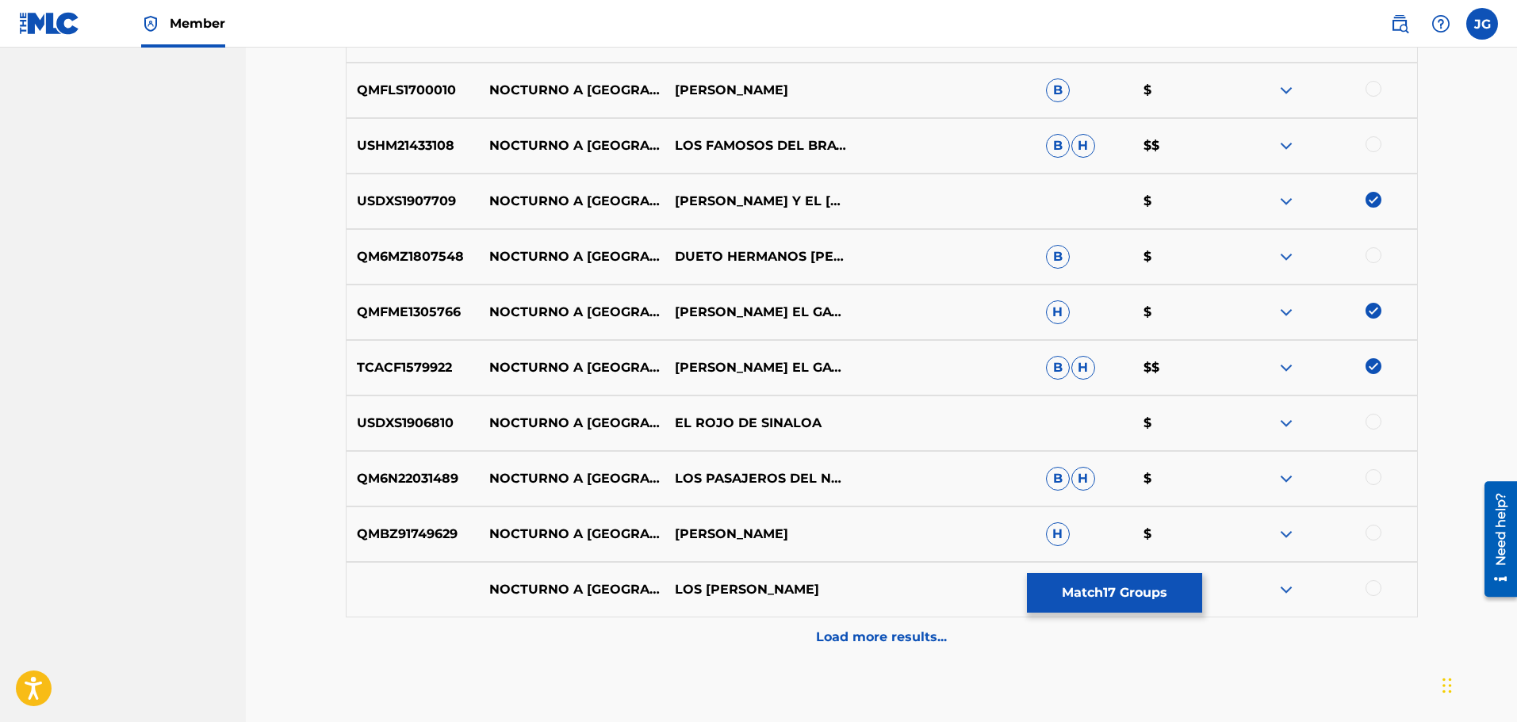
scroll to position [1748, 0]
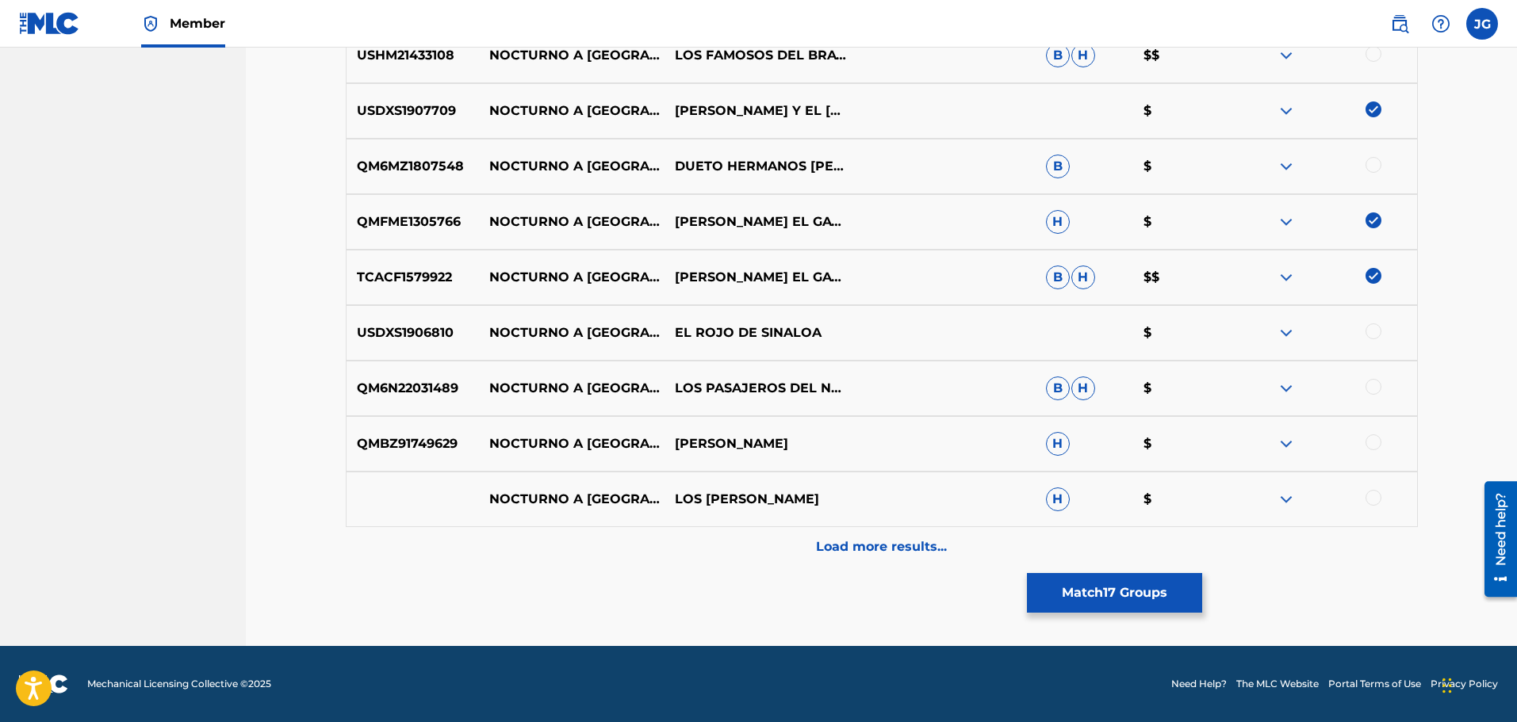
click at [1371, 440] on div at bounding box center [1373, 443] width 16 height 16
click at [1372, 501] on div at bounding box center [1373, 498] width 16 height 16
click at [1372, 335] on div at bounding box center [1373, 332] width 16 height 16
click at [1377, 385] on div at bounding box center [1373, 387] width 16 height 16
click at [1377, 386] on img at bounding box center [1373, 387] width 16 height 16
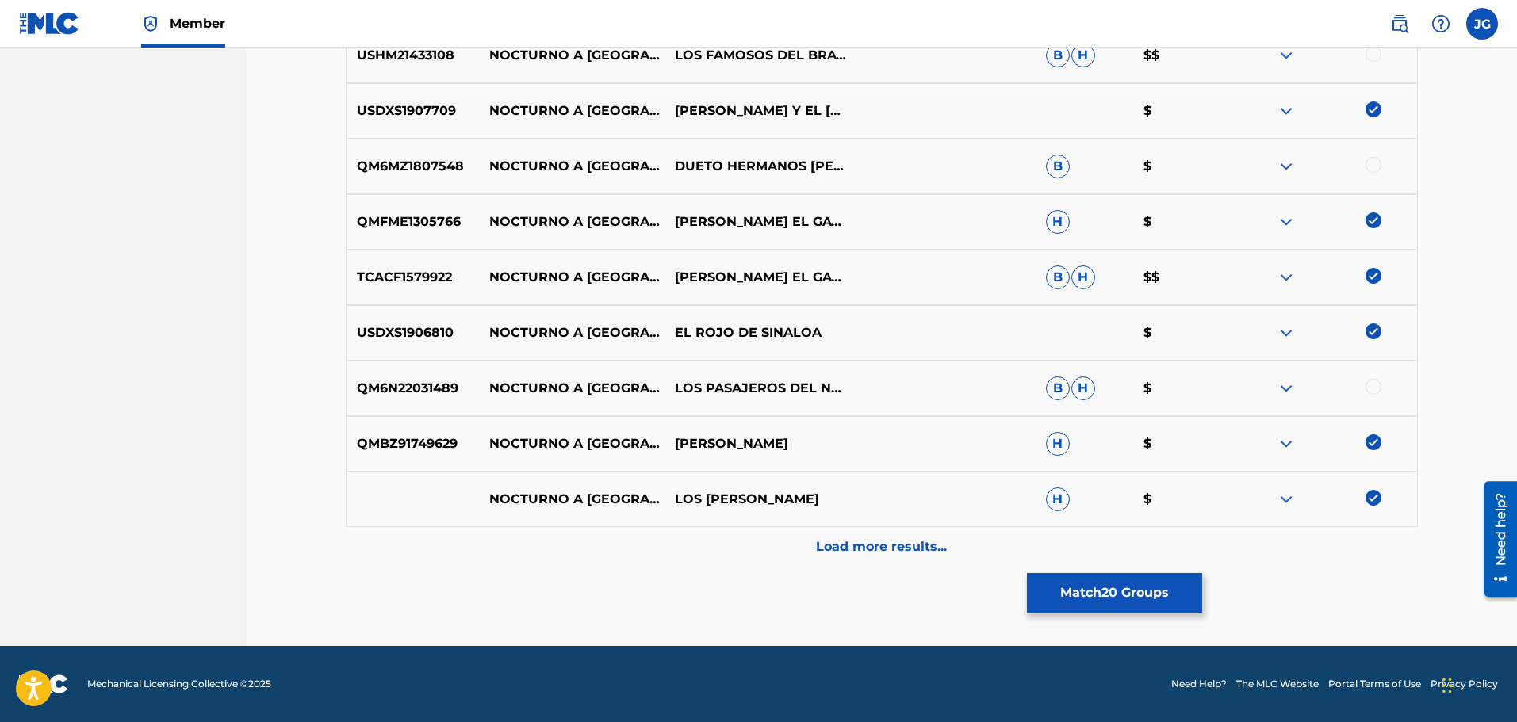
click at [1373, 167] on div at bounding box center [1373, 165] width 16 height 16
click at [870, 547] on p "Load more results..." at bounding box center [881, 547] width 131 height 19
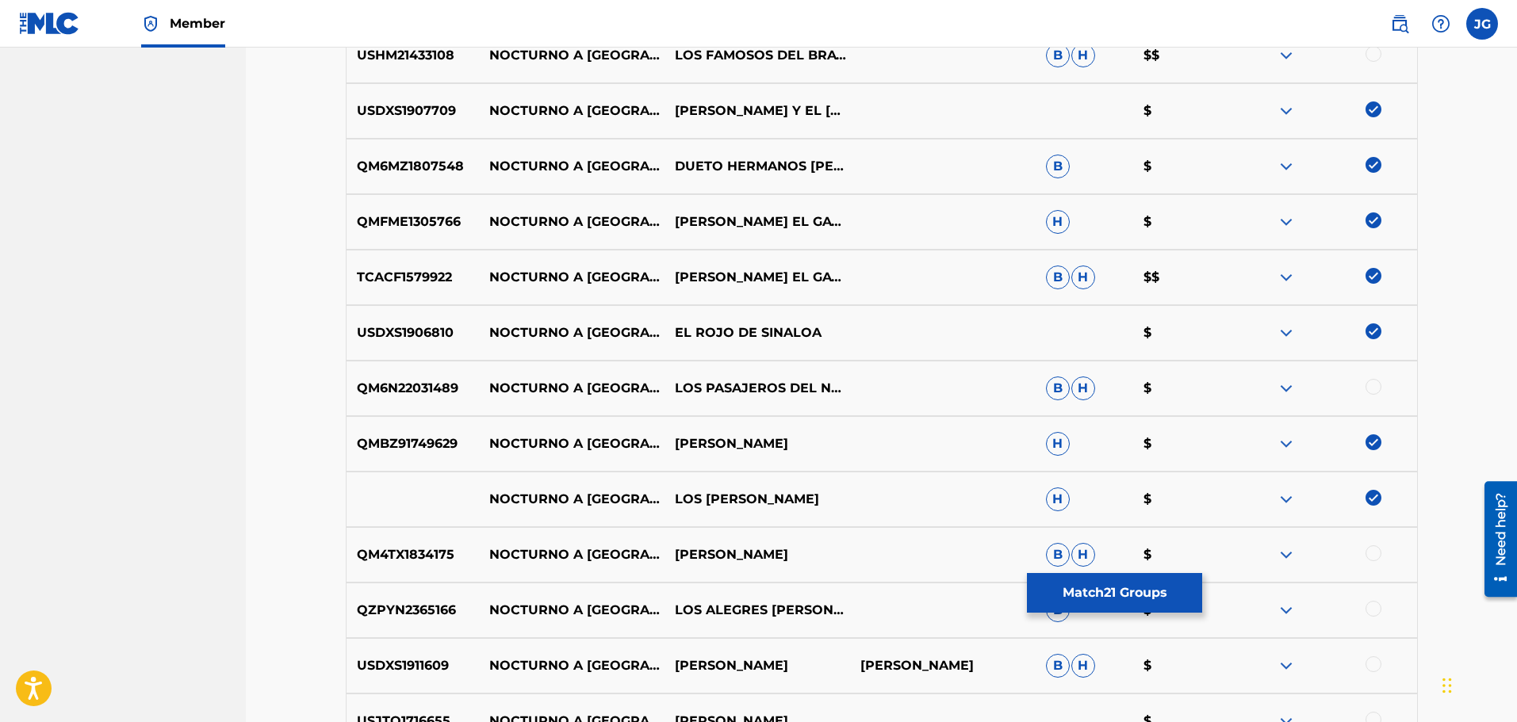
scroll to position [2066, 0]
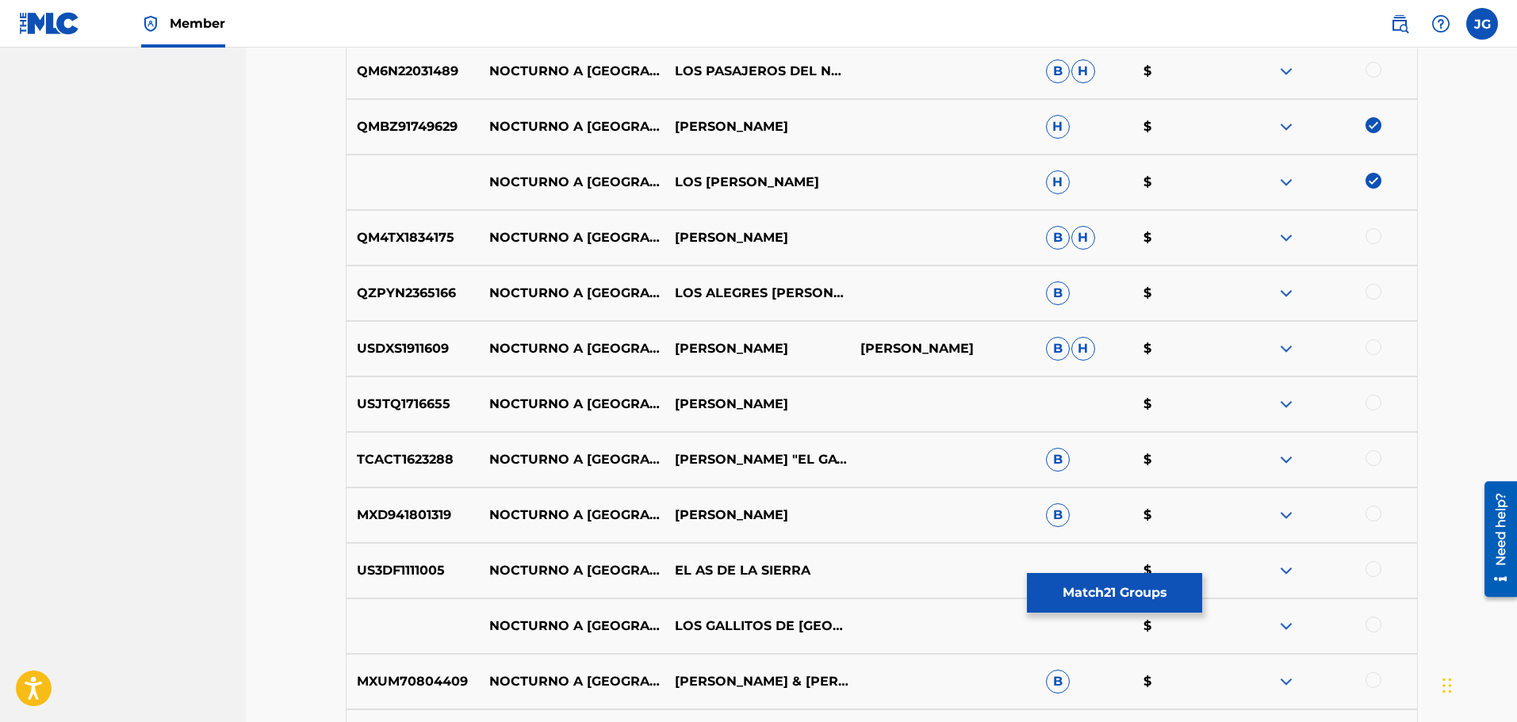
click at [1377, 347] on div at bounding box center [1373, 347] width 16 height 16
click at [1375, 458] on div at bounding box center [1373, 458] width 16 height 16
click at [1373, 569] on div at bounding box center [1373, 569] width 16 height 16
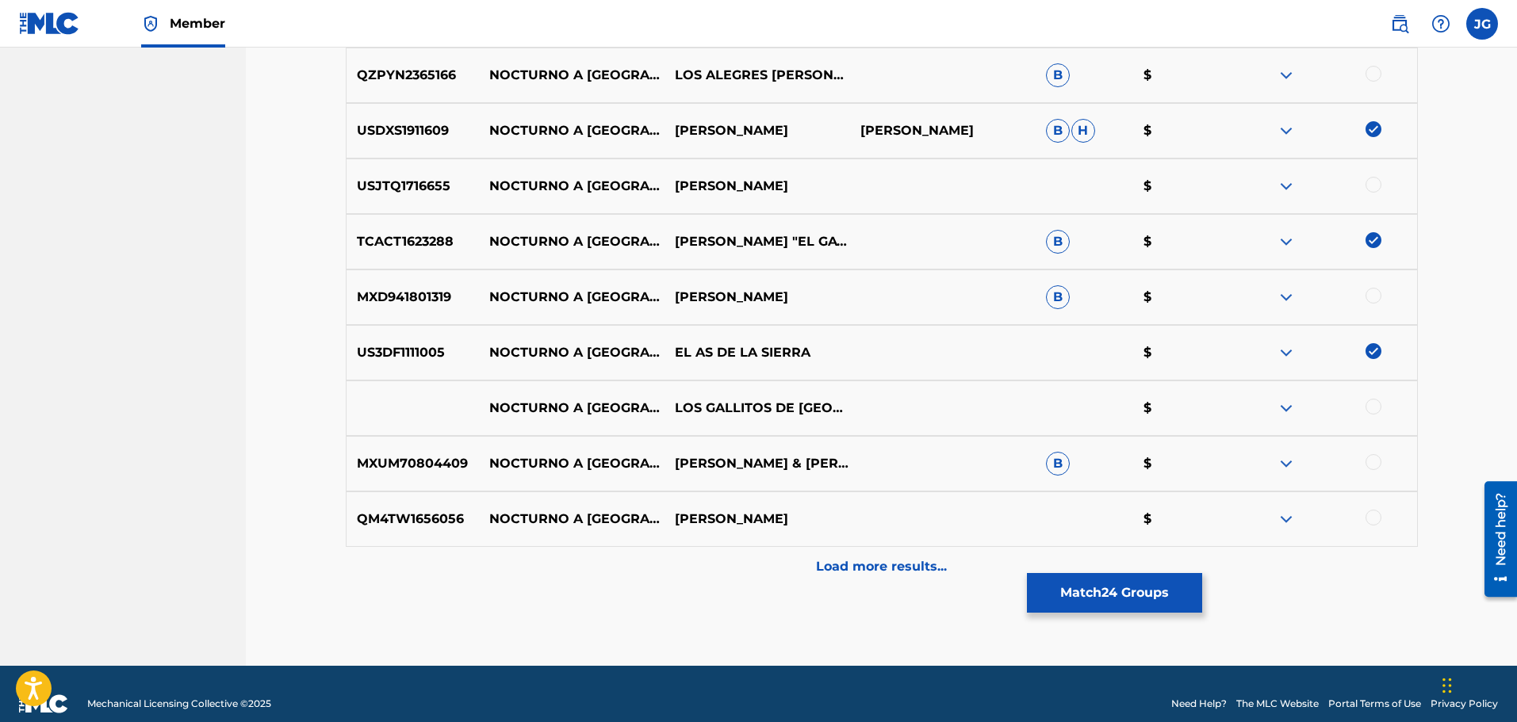
scroll to position [2304, 0]
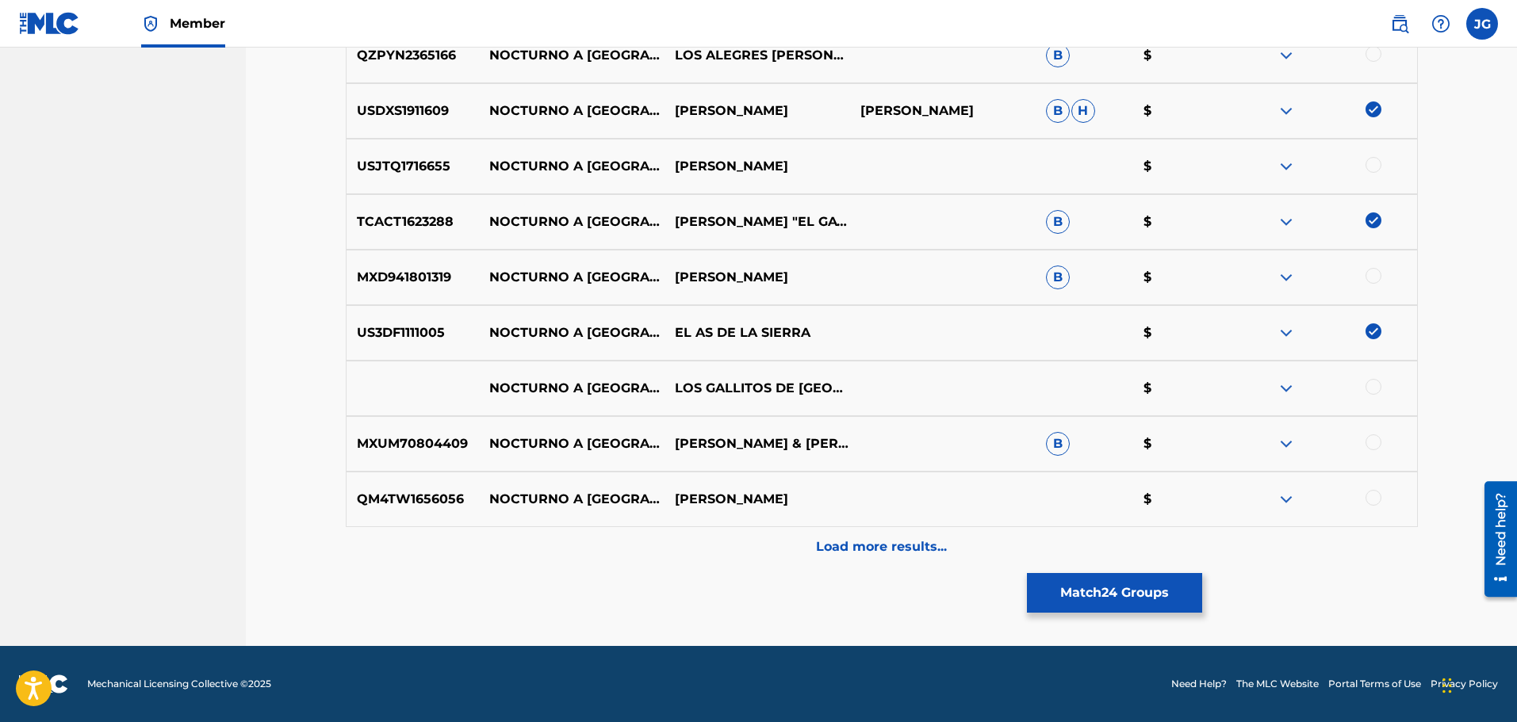
click at [1376, 384] on div at bounding box center [1373, 387] width 16 height 16
click at [1373, 442] on div at bounding box center [1373, 443] width 16 height 16
click at [1371, 496] on div at bounding box center [1373, 498] width 16 height 16
click at [946, 552] on p "Load more results..." at bounding box center [881, 547] width 131 height 19
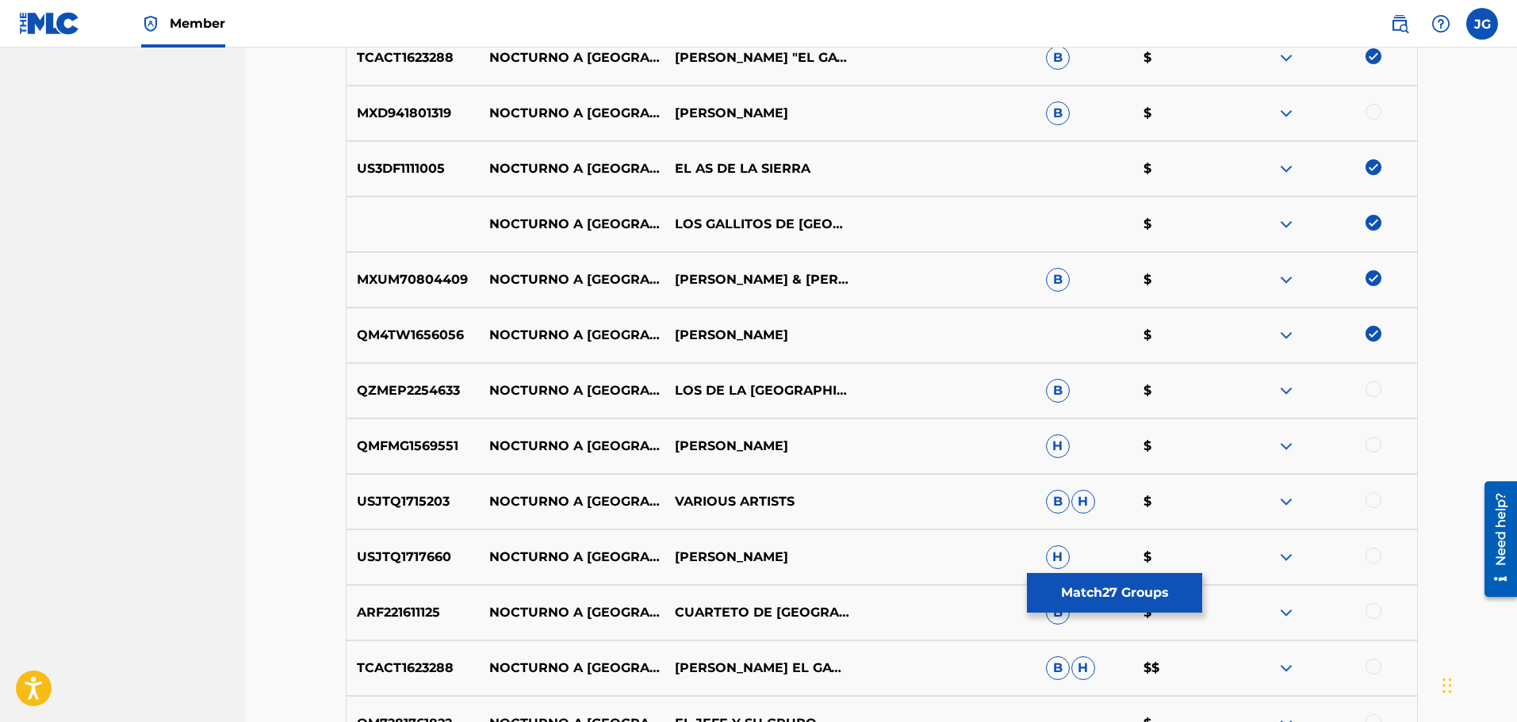
scroll to position [2541, 0]
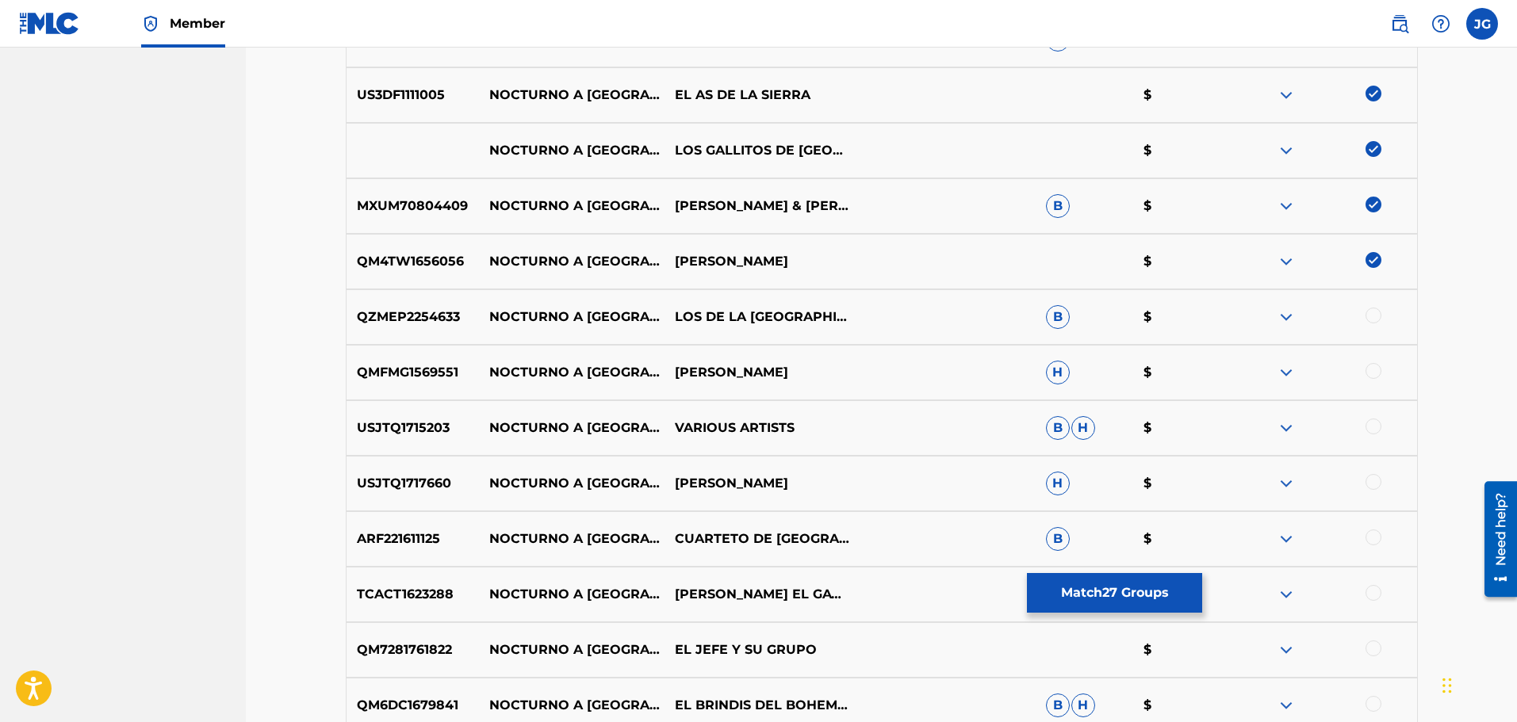
click at [1376, 317] on div at bounding box center [1373, 316] width 16 height 16
click at [1380, 485] on div at bounding box center [1373, 482] width 16 height 16
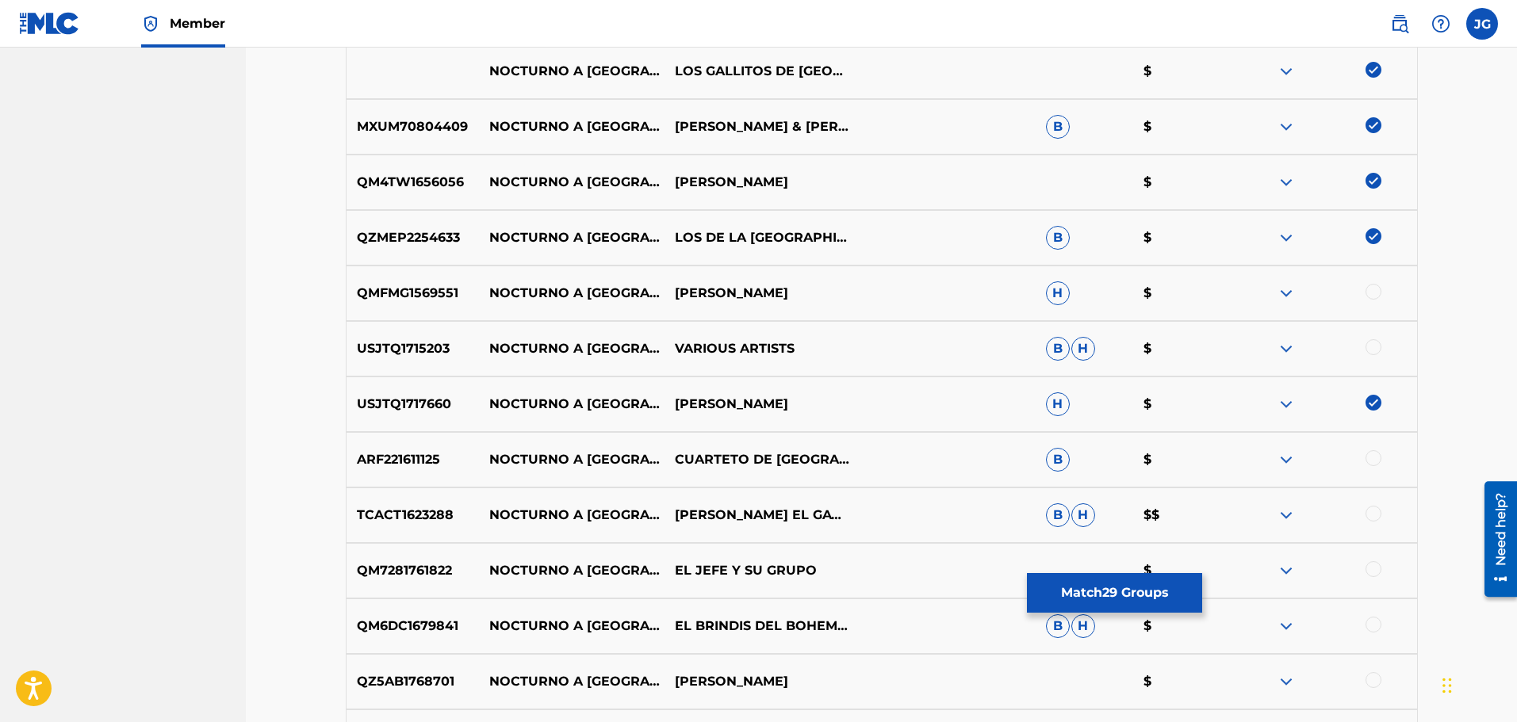
click at [1375, 515] on div at bounding box center [1373, 514] width 16 height 16
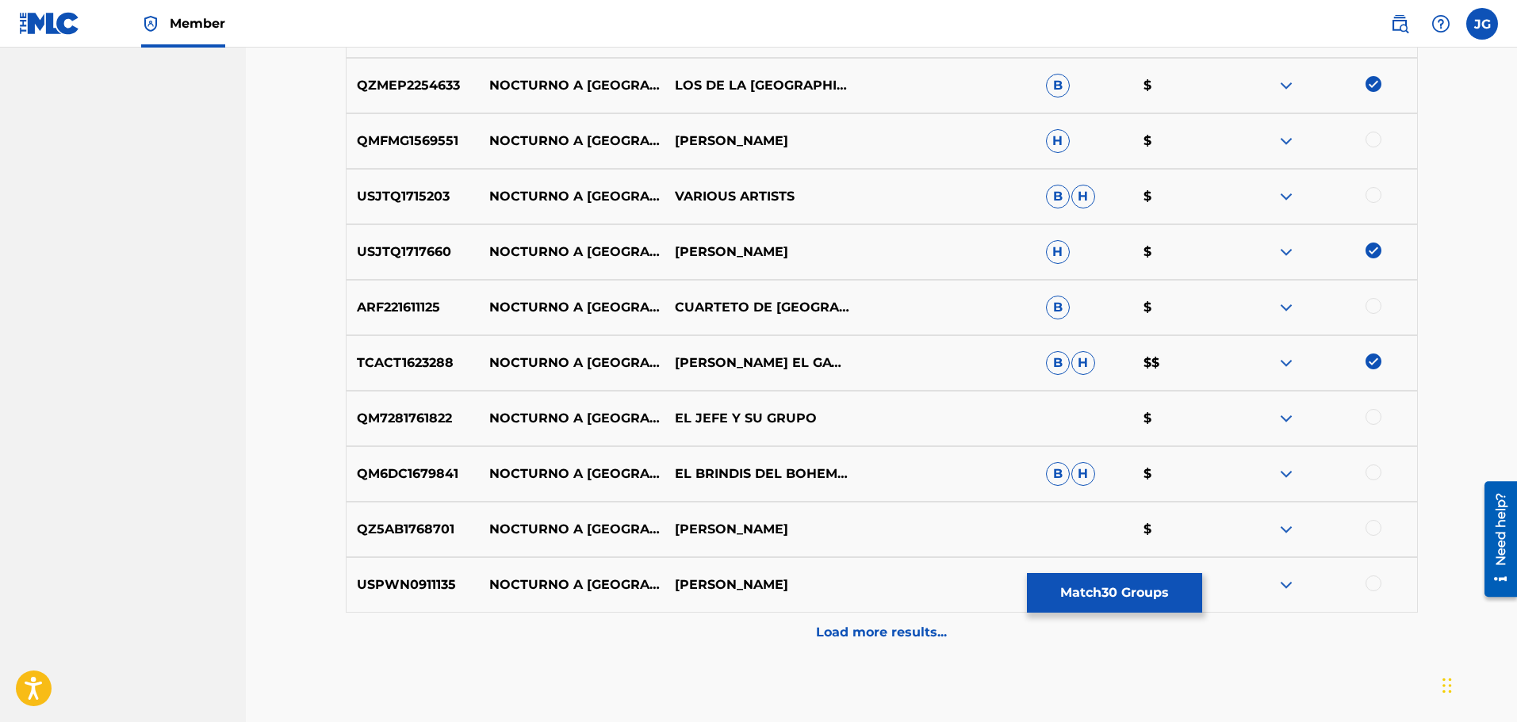
scroll to position [2779, 0]
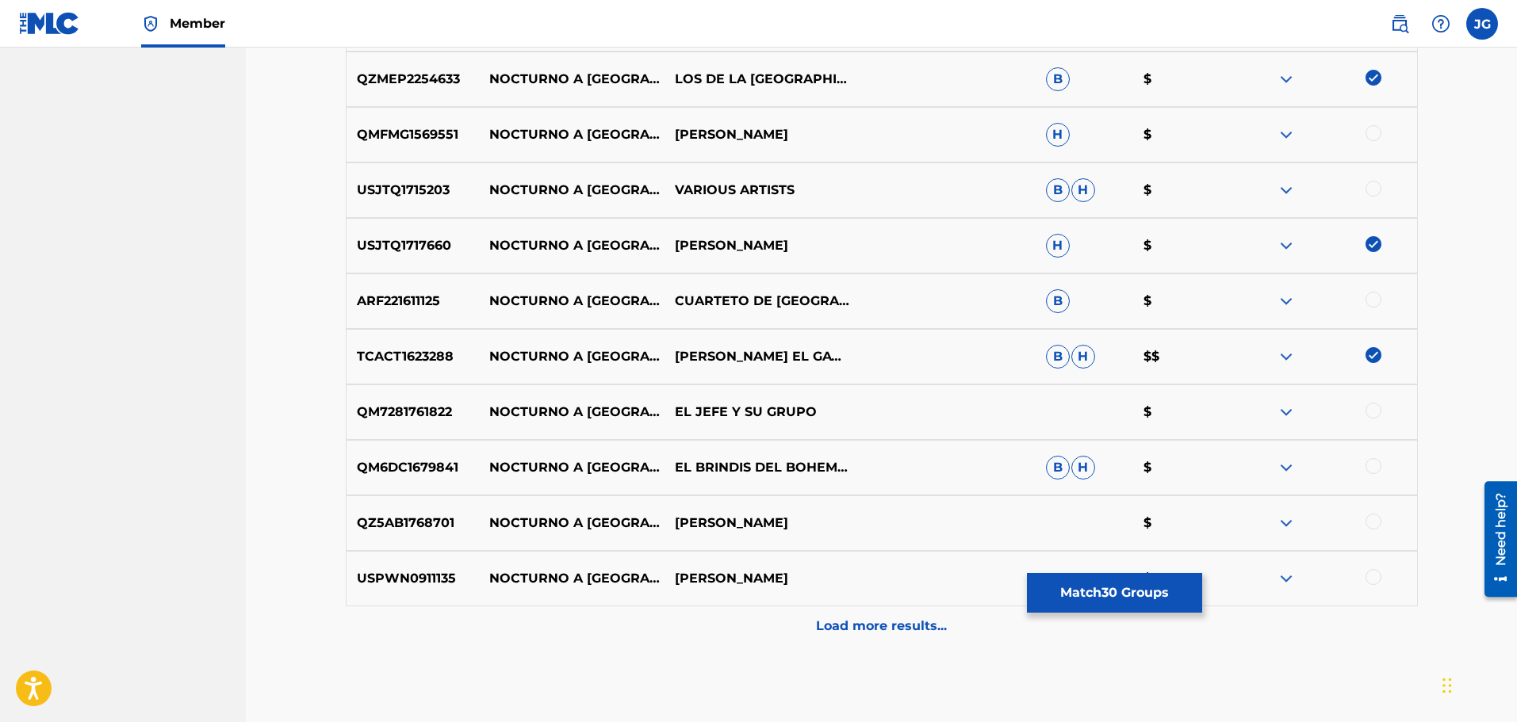
click at [1376, 467] on div at bounding box center [1373, 466] width 16 height 16
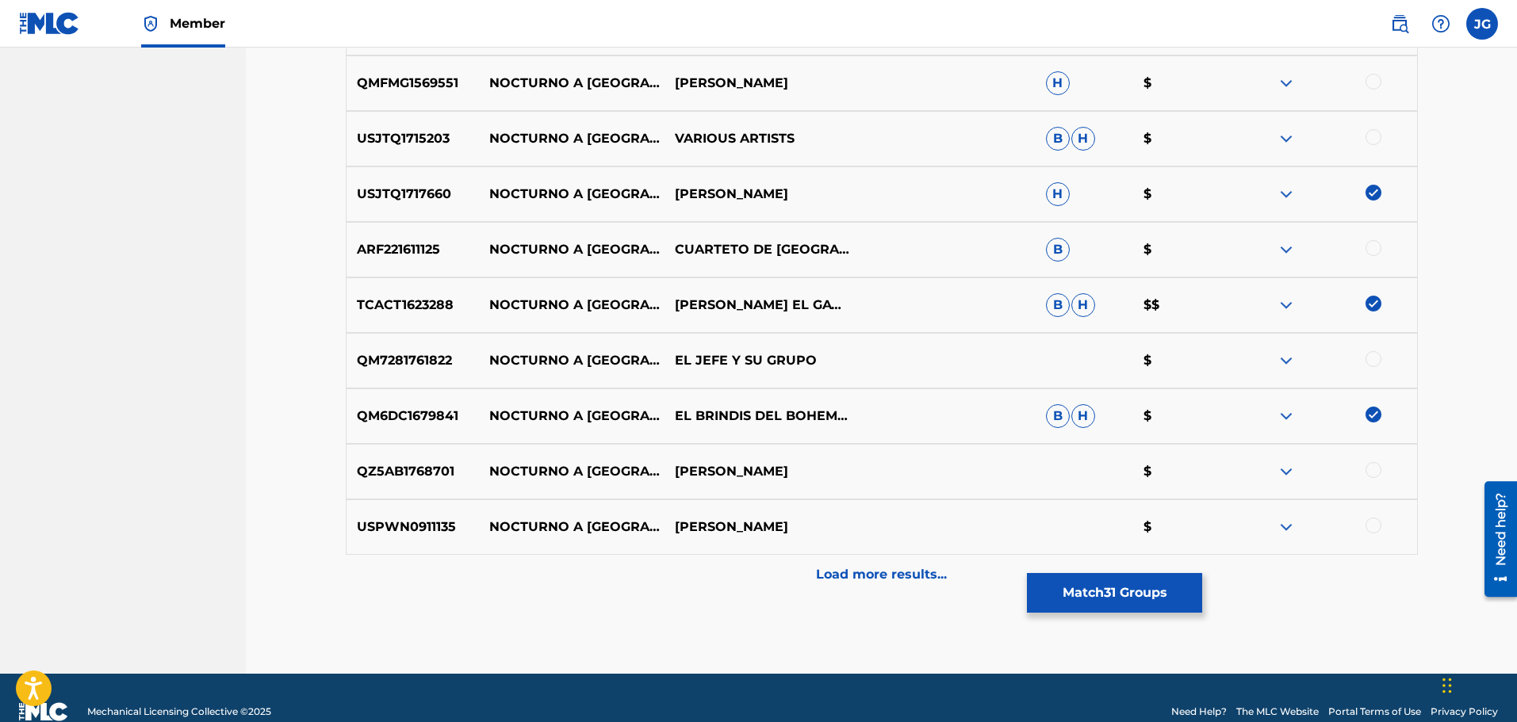
scroll to position [2859, 0]
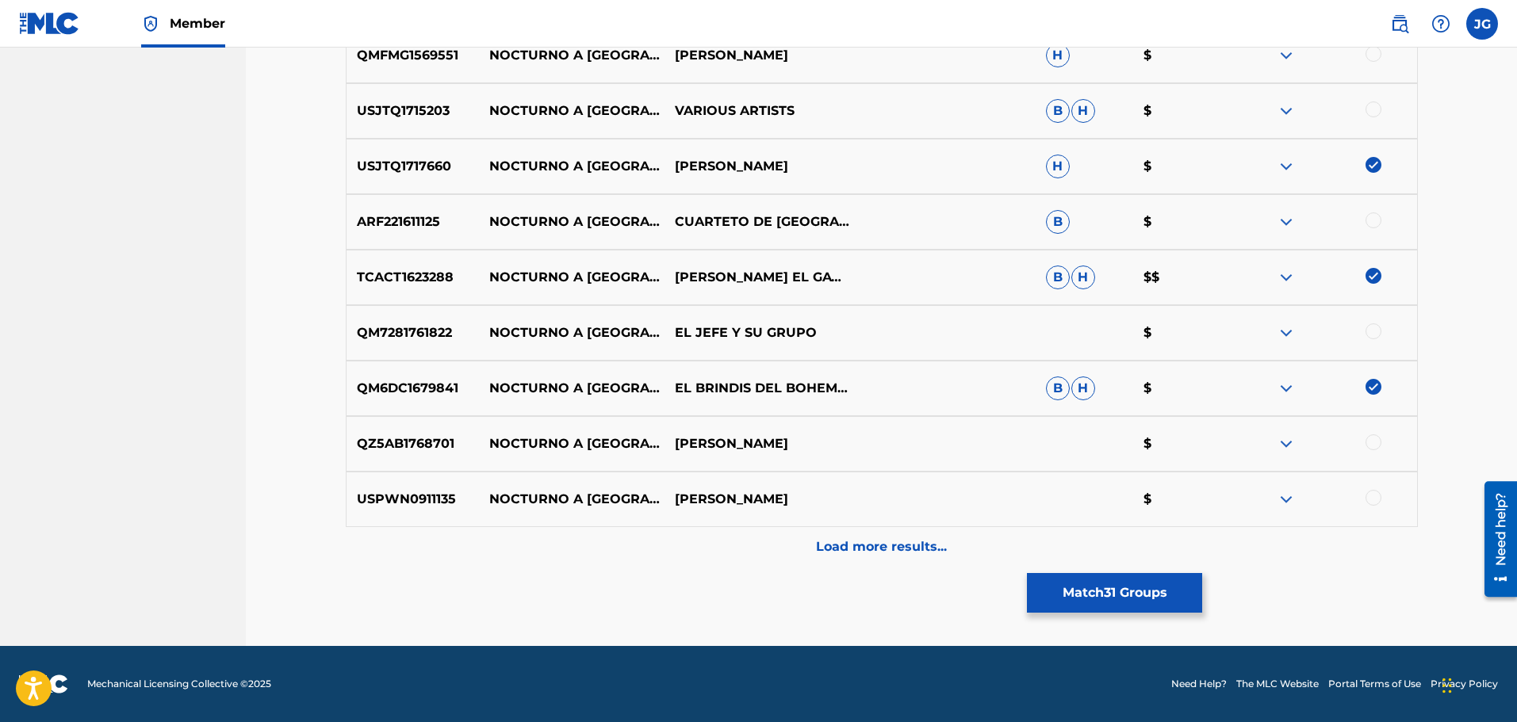
click at [1376, 495] on div at bounding box center [1373, 498] width 16 height 16
click at [911, 546] on p "Load more results..." at bounding box center [881, 547] width 131 height 19
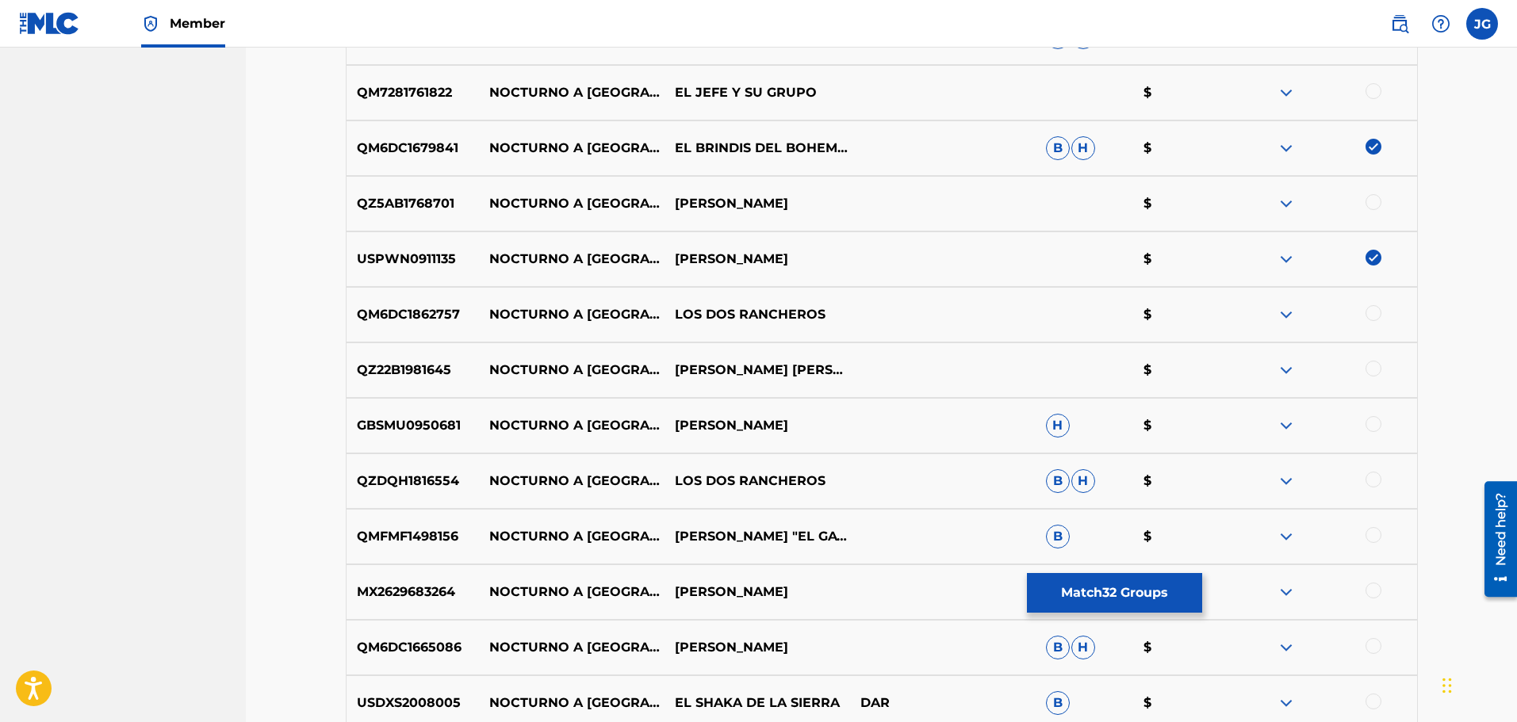
scroll to position [3176, 0]
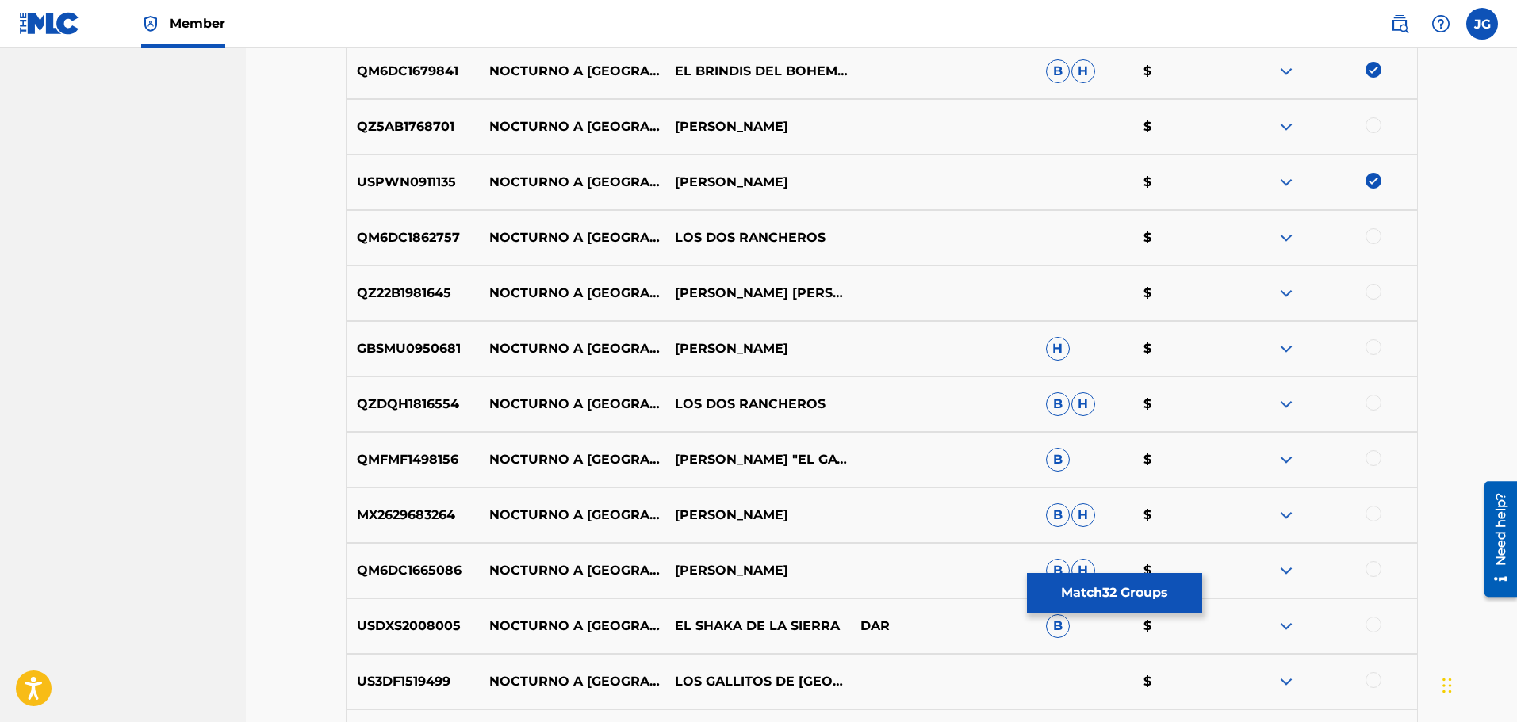
click at [1383, 404] on div at bounding box center [1324, 404] width 186 height 19
click at [1376, 350] on div at bounding box center [1373, 347] width 16 height 16
click at [1374, 408] on div at bounding box center [1373, 403] width 16 height 16
click at [1373, 235] on div at bounding box center [1373, 236] width 16 height 16
click at [1377, 452] on div at bounding box center [1373, 458] width 16 height 16
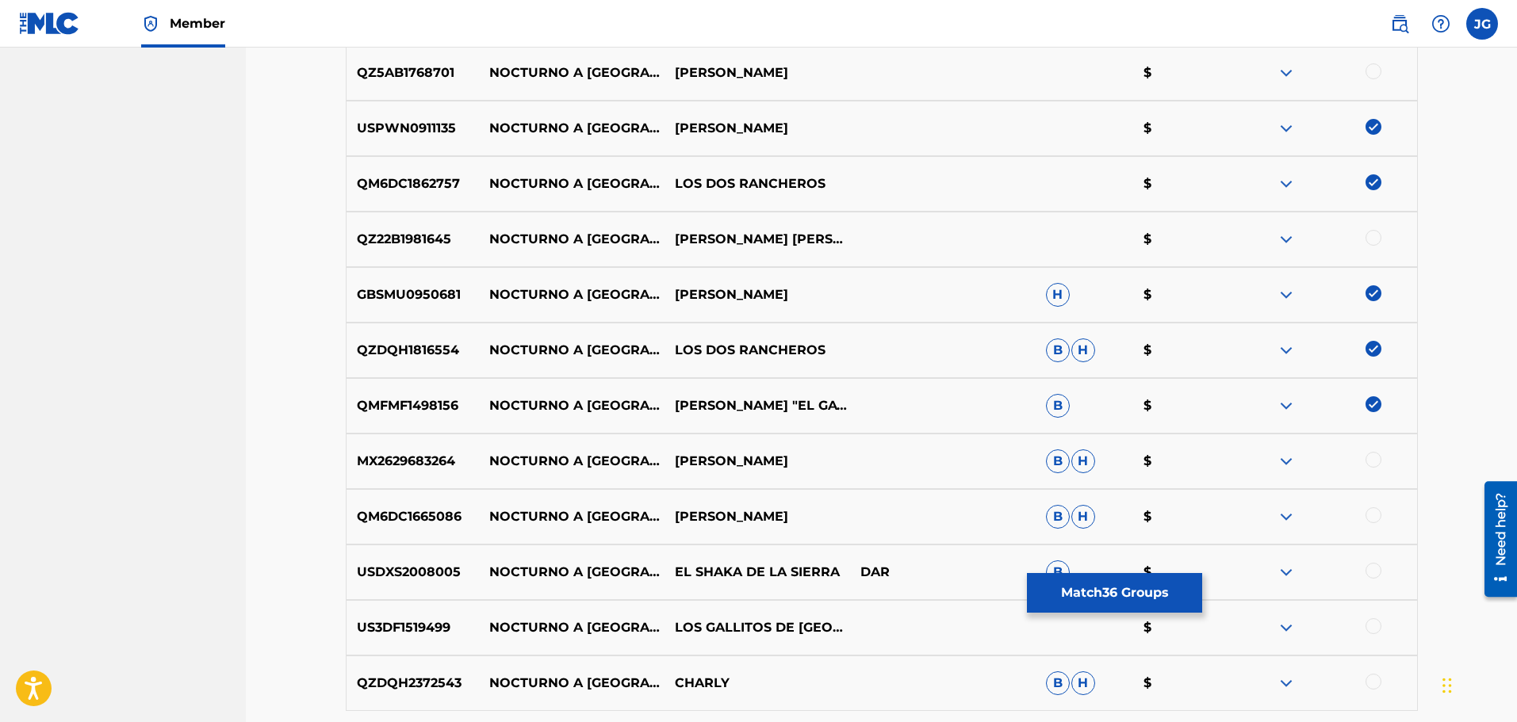
scroll to position [3255, 0]
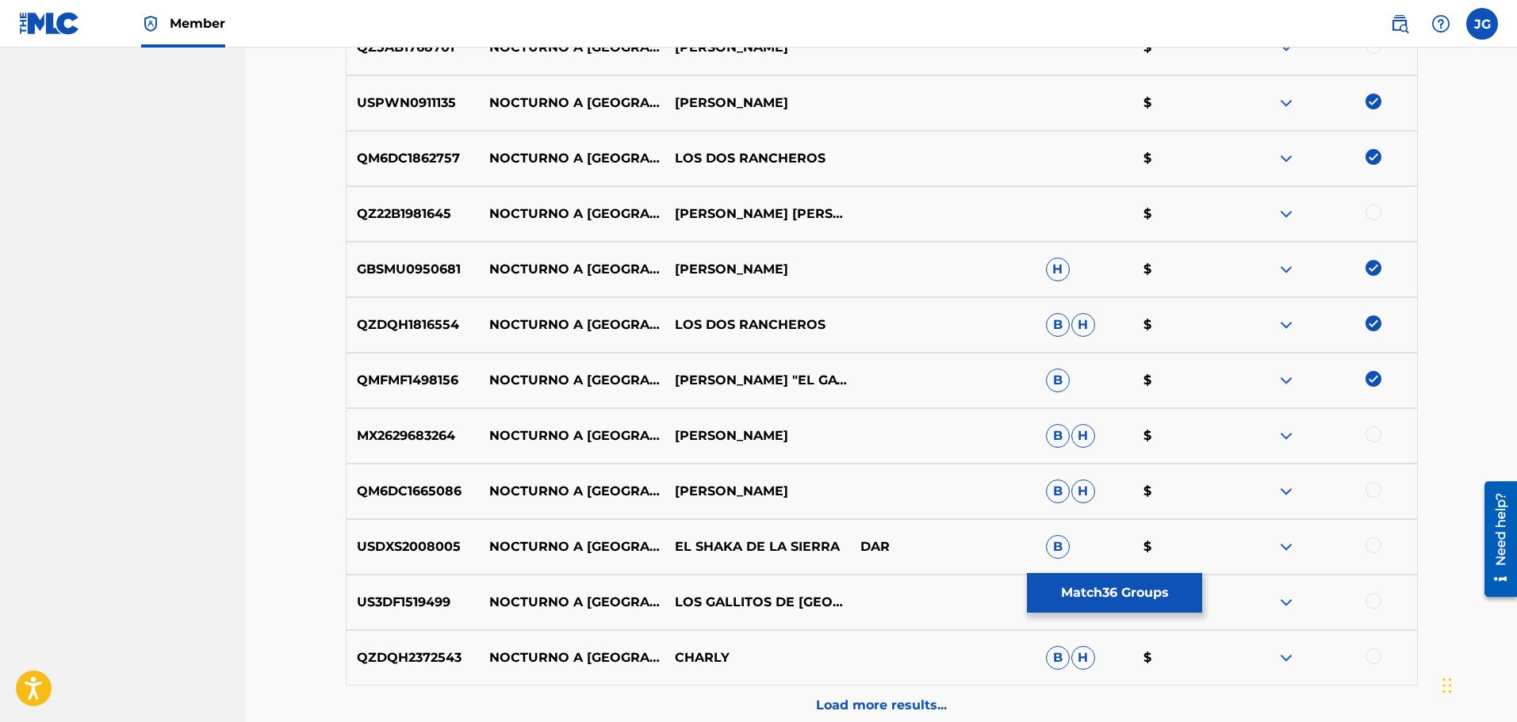
click at [1365, 490] on div at bounding box center [1324, 491] width 186 height 19
click at [1373, 494] on div at bounding box center [1373, 490] width 16 height 16
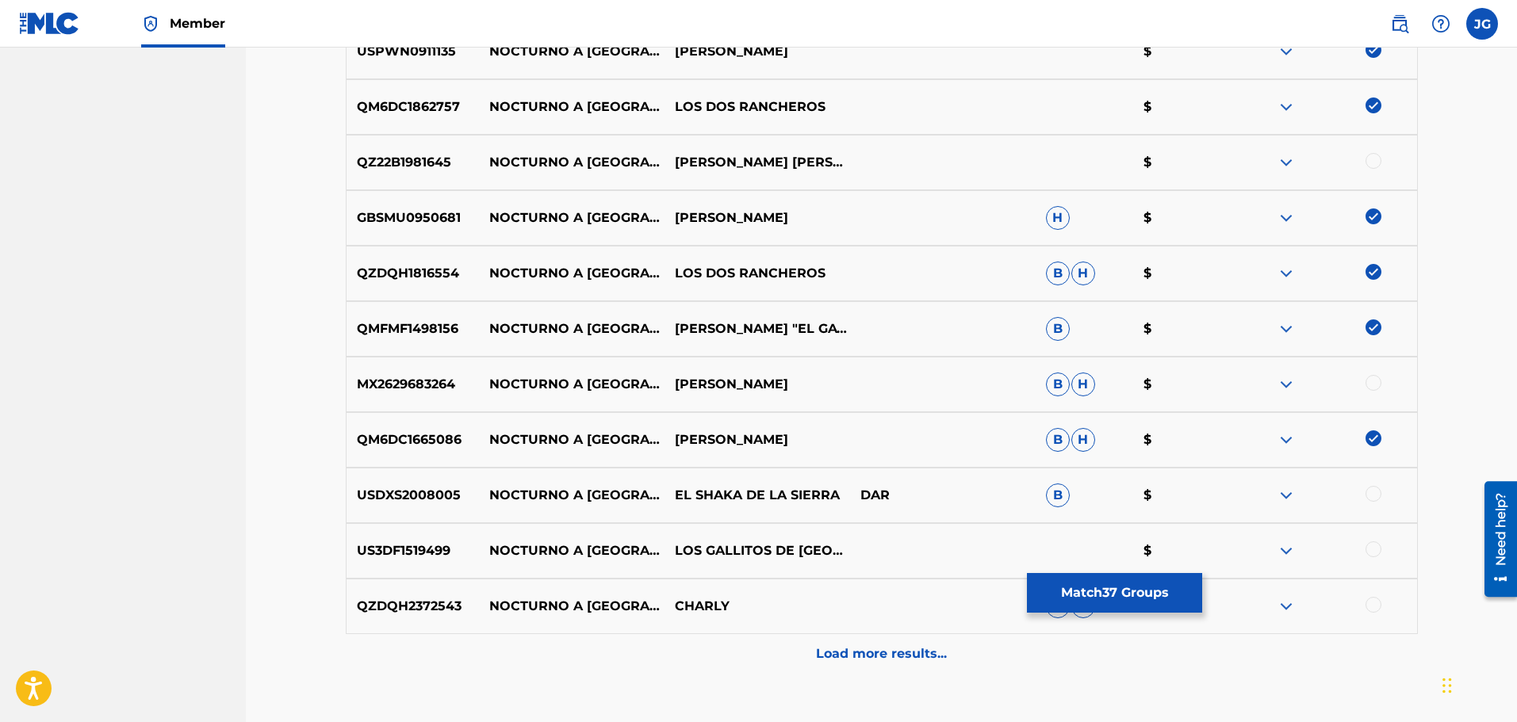
scroll to position [3334, 0]
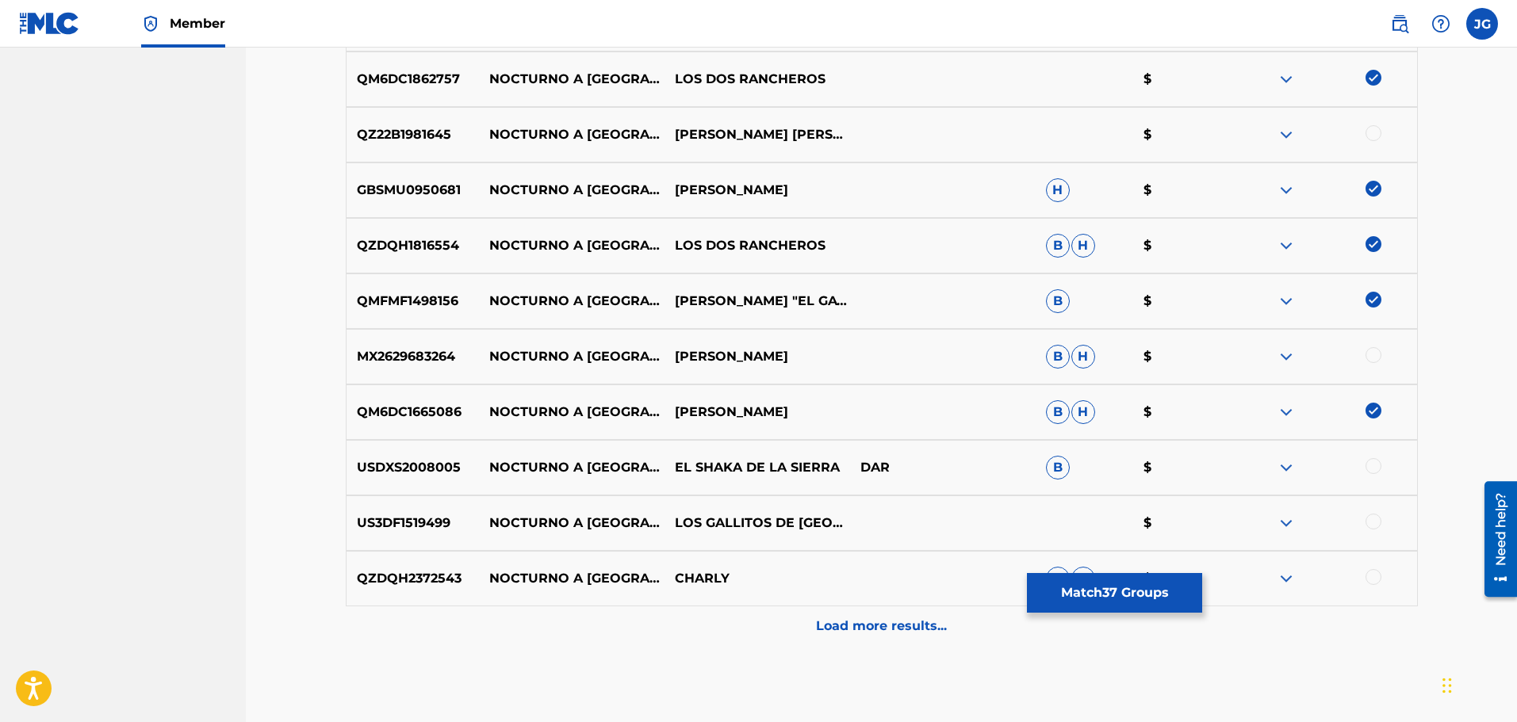
click at [1371, 467] on div at bounding box center [1373, 466] width 16 height 16
click at [1369, 518] on div at bounding box center [1373, 522] width 16 height 16
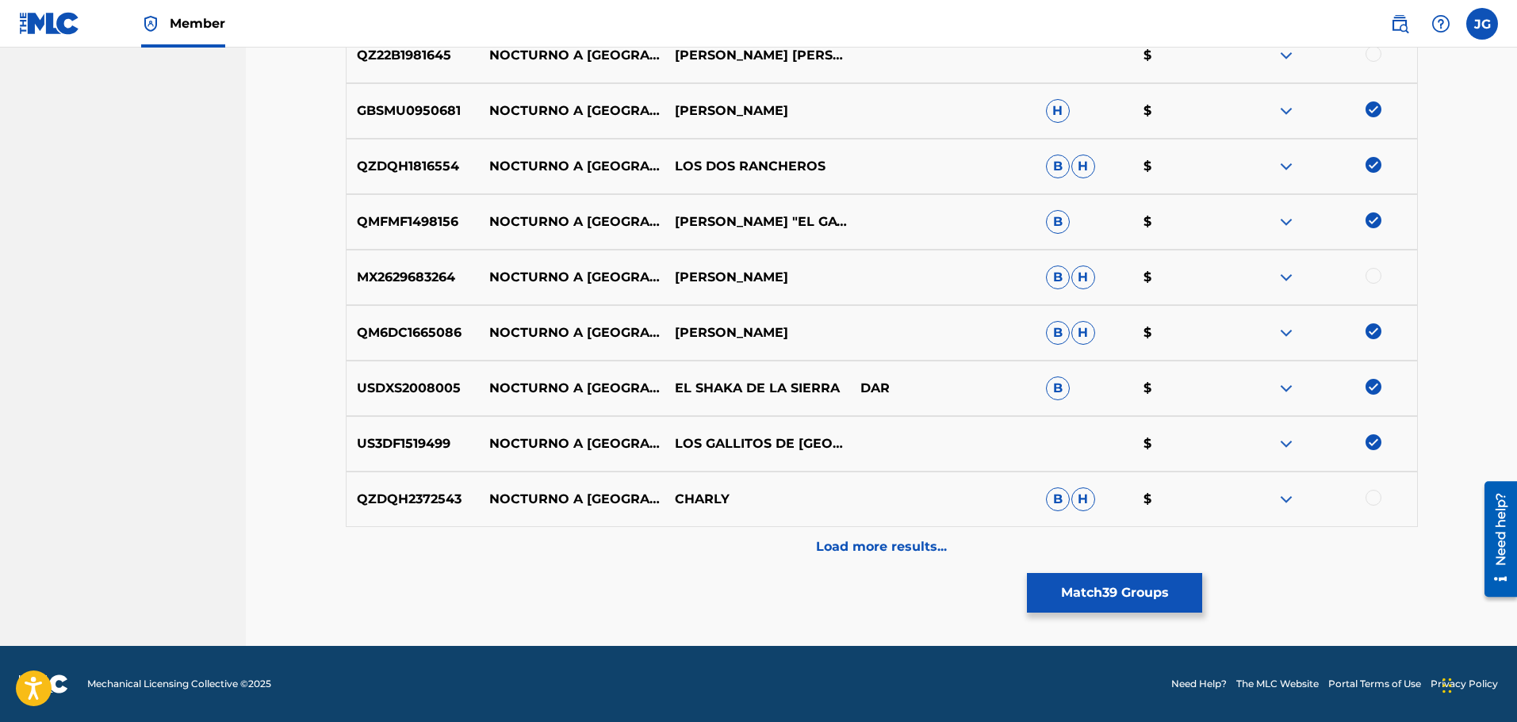
click at [915, 550] on p "Load more results..." at bounding box center [881, 547] width 131 height 19
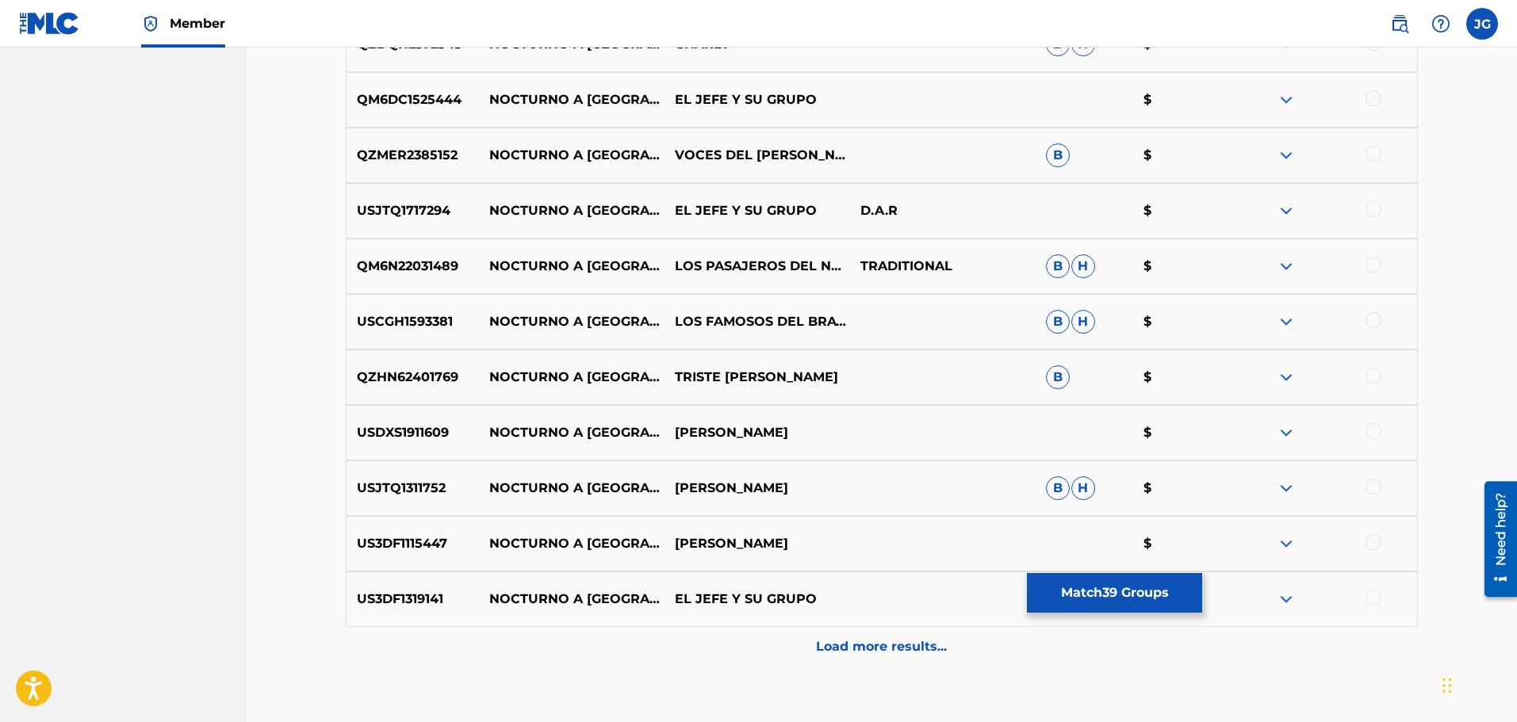
scroll to position [3969, 0]
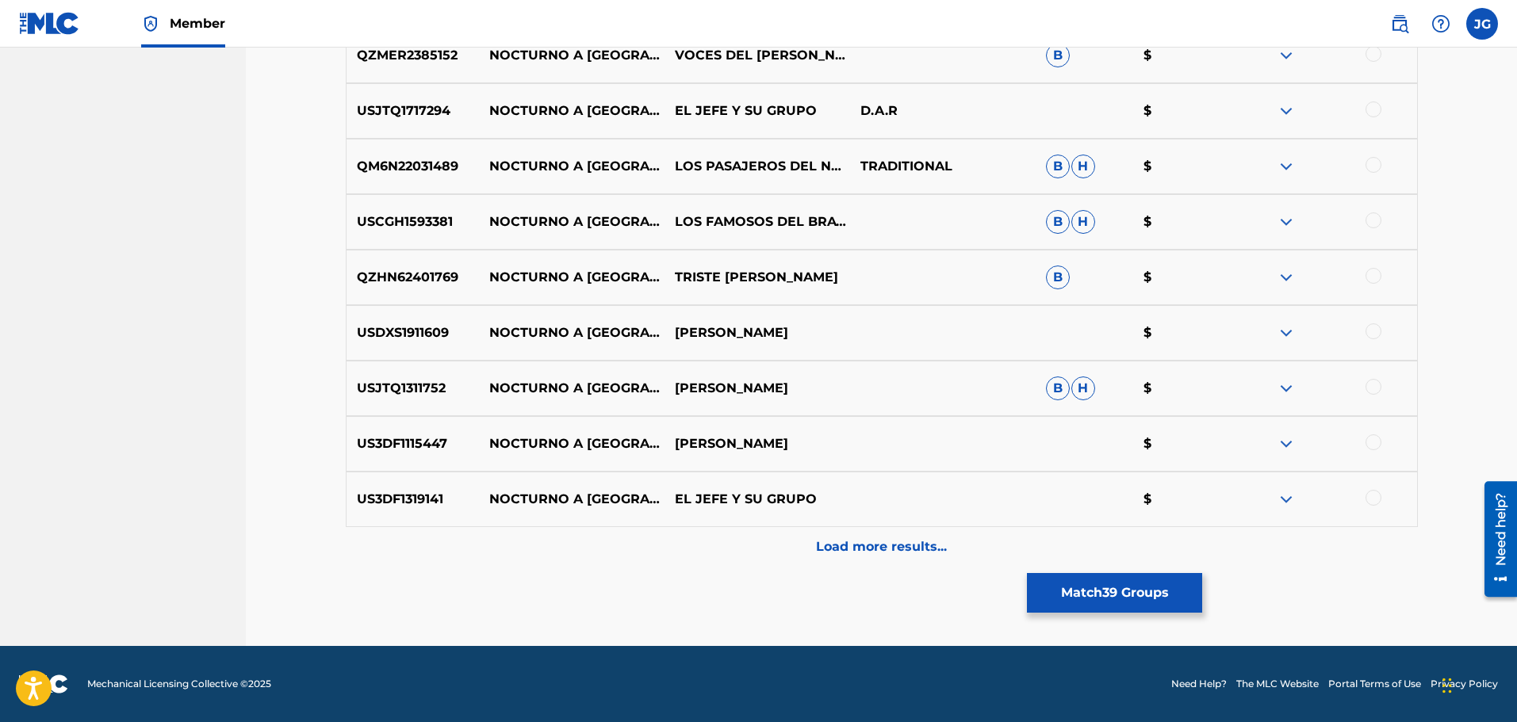
click at [1373, 443] on div at bounding box center [1373, 443] width 16 height 16
click at [1381, 492] on div at bounding box center [1324, 499] width 186 height 19
click at [1366, 496] on div at bounding box center [1373, 498] width 16 height 16
click at [1371, 331] on div at bounding box center [1373, 332] width 16 height 16
click at [1381, 224] on div at bounding box center [1324, 222] width 186 height 19
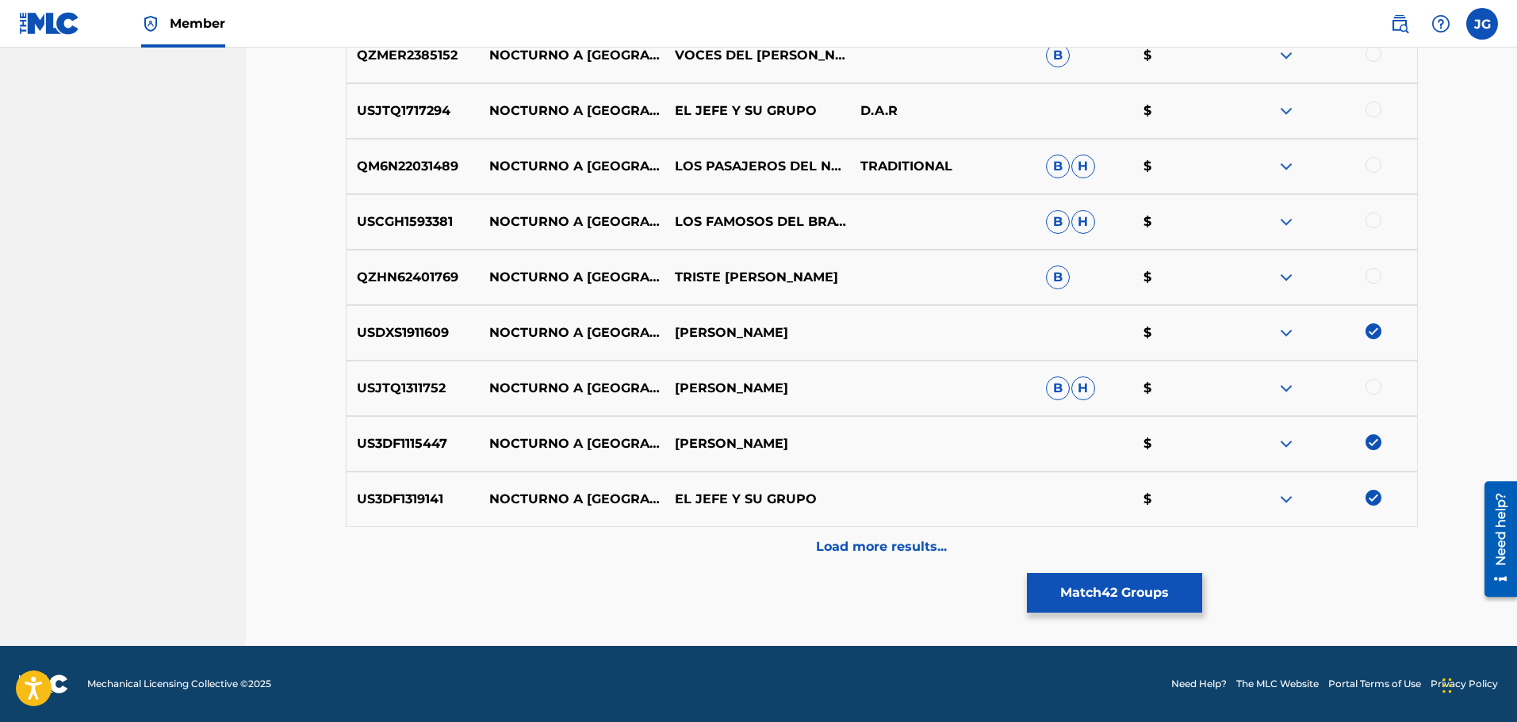
click at [1376, 269] on div at bounding box center [1373, 276] width 16 height 16
click at [863, 540] on p "Load more results..." at bounding box center [881, 547] width 131 height 19
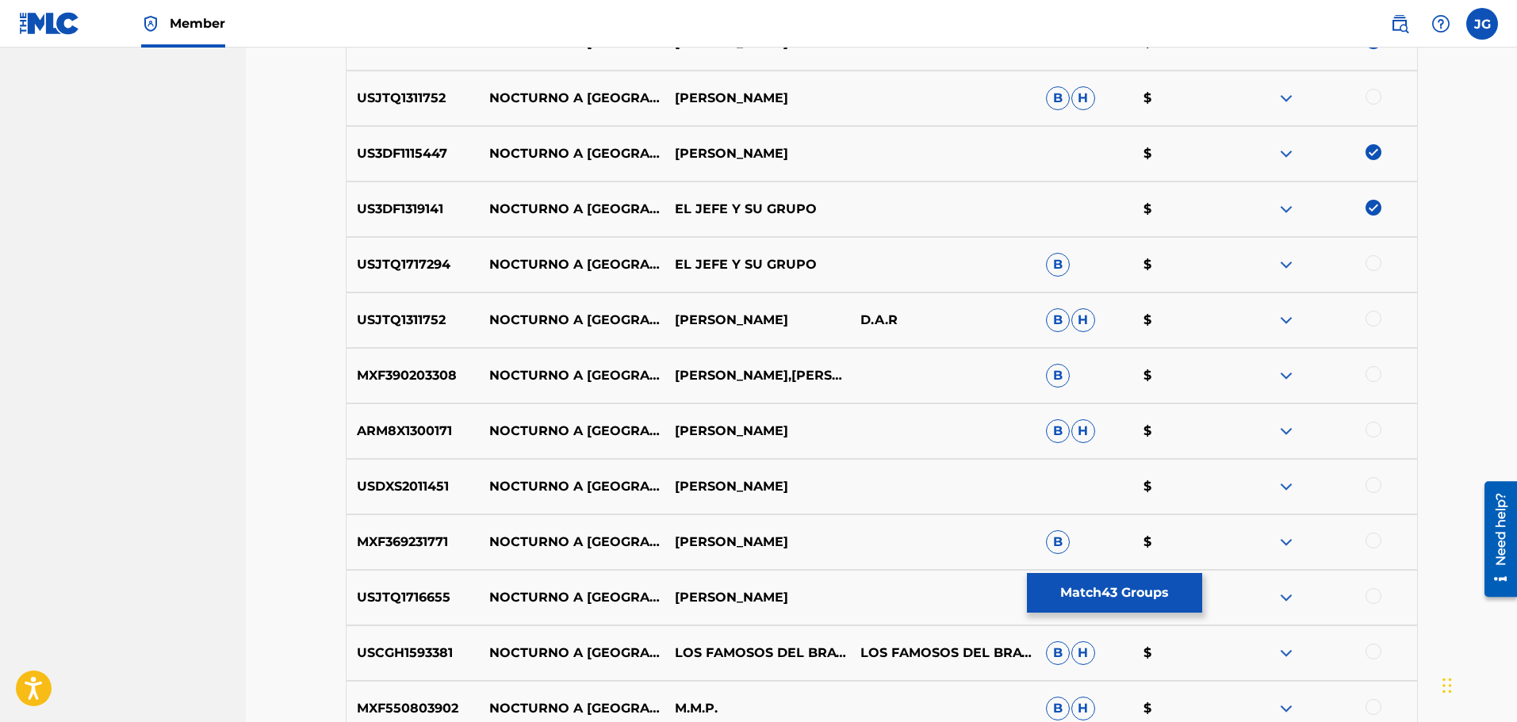
scroll to position [4365, 0]
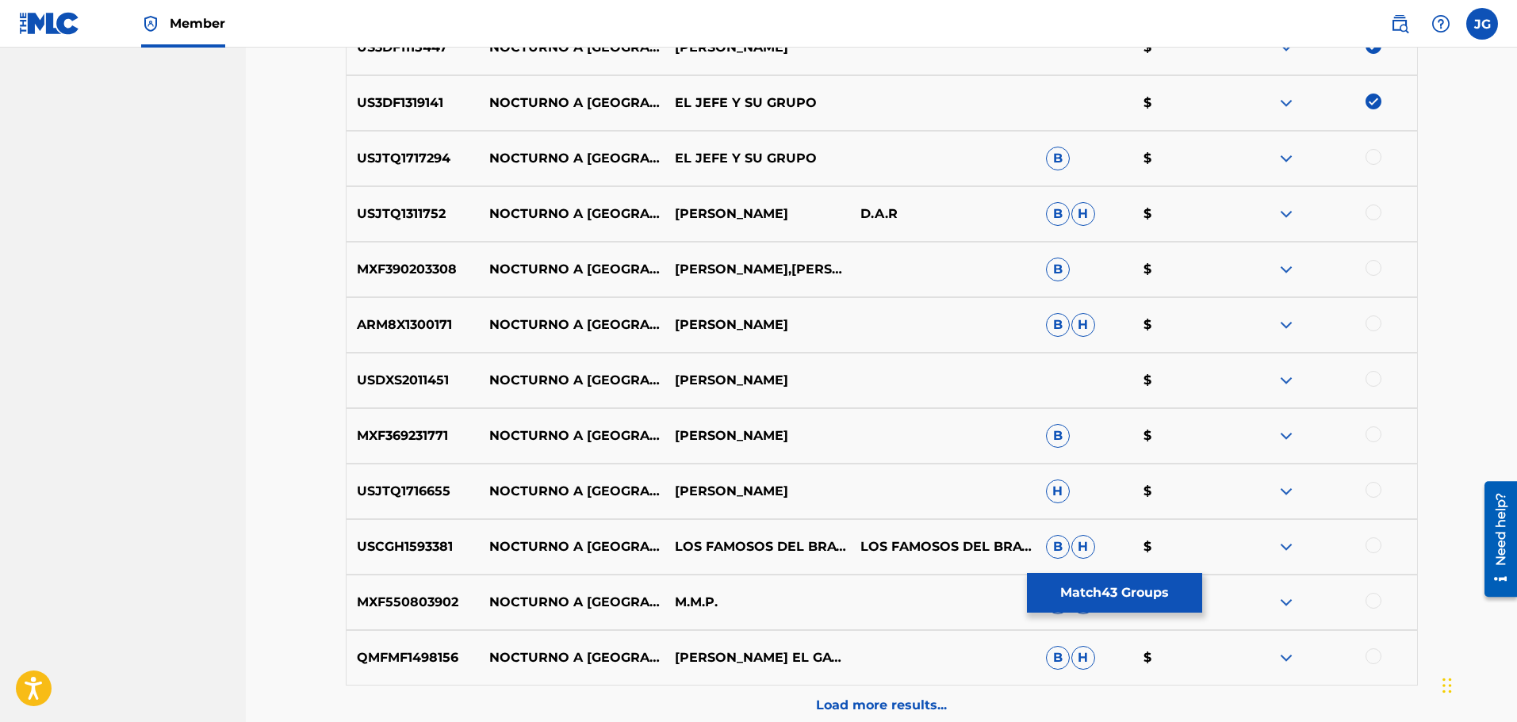
click at [1376, 488] on div at bounding box center [1373, 490] width 16 height 16
click at [1373, 430] on div at bounding box center [1373, 435] width 16 height 16
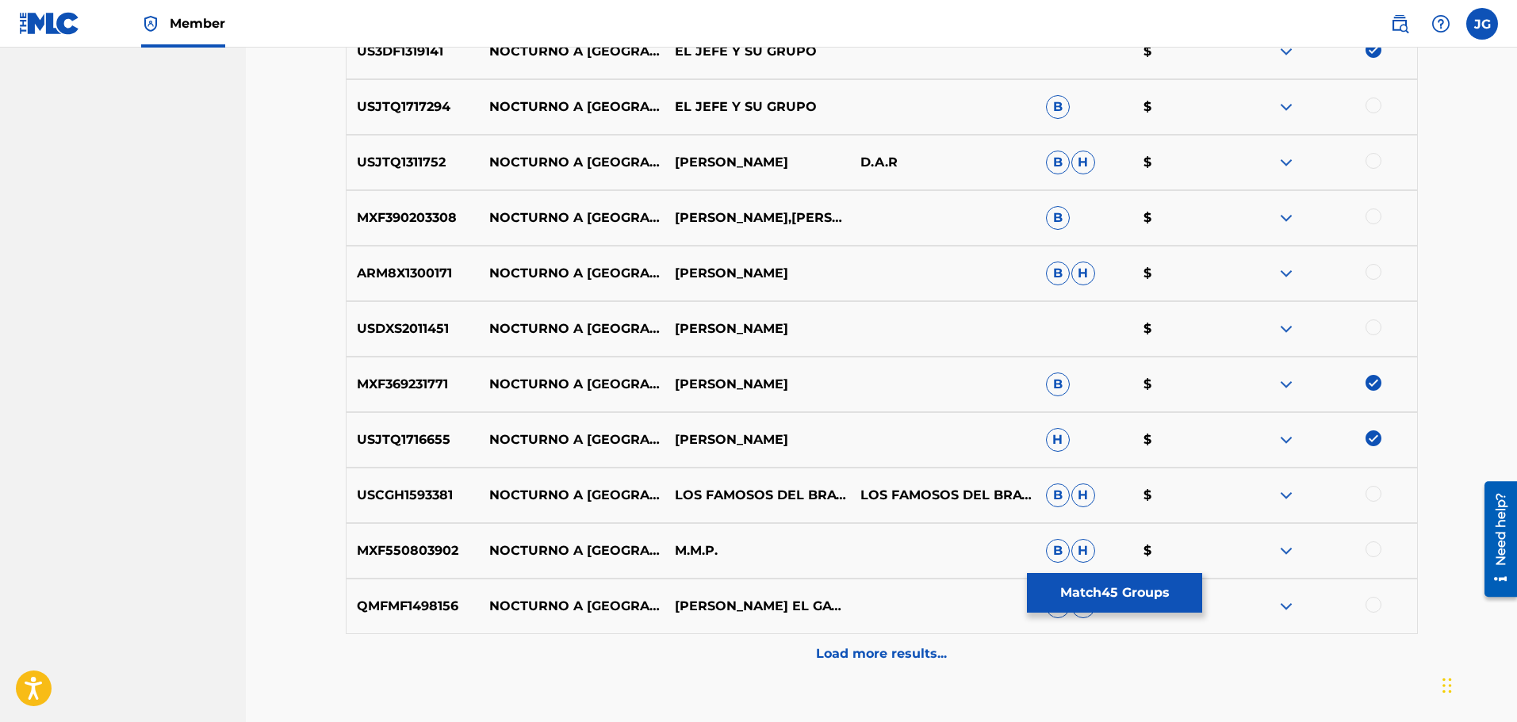
scroll to position [4444, 0]
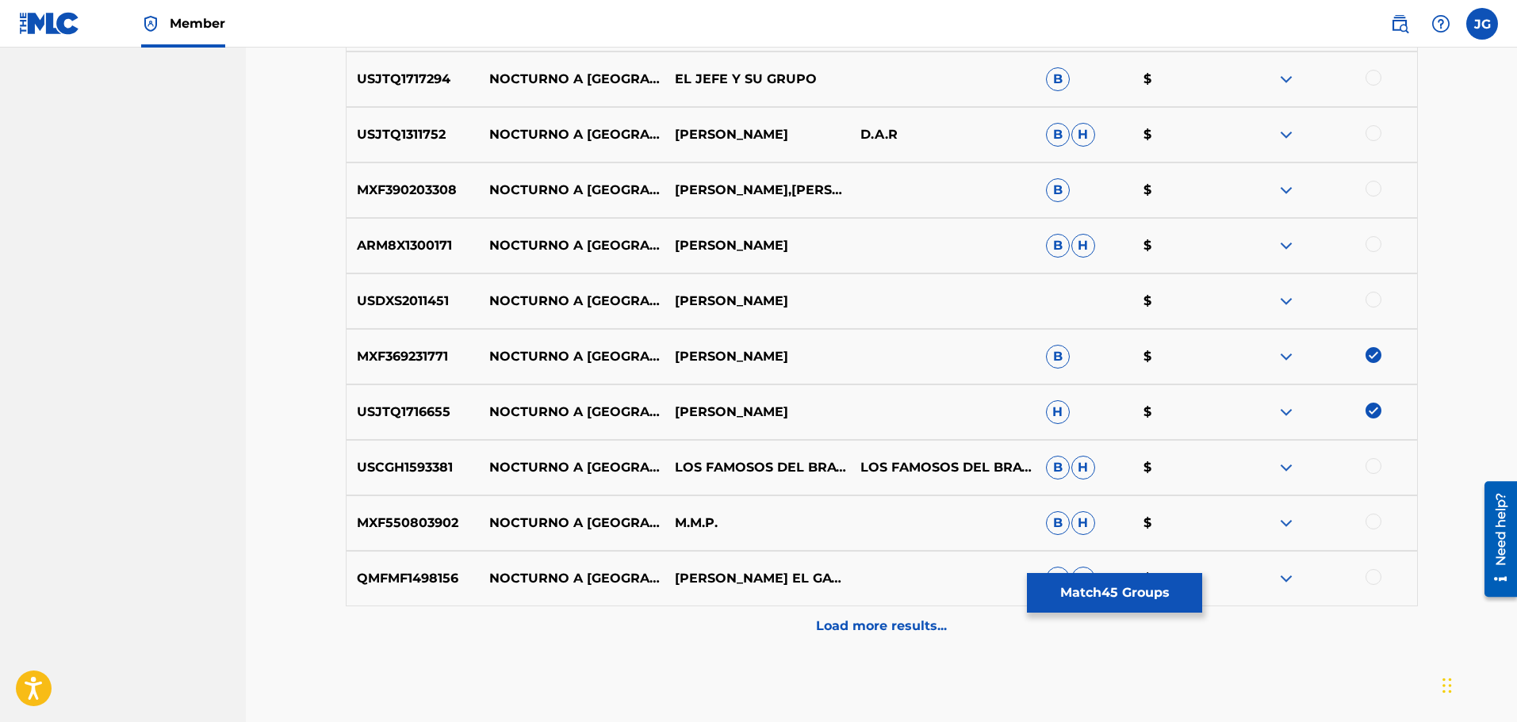
click at [1369, 573] on div at bounding box center [1373, 577] width 16 height 16
click at [1372, 190] on div at bounding box center [1373, 189] width 16 height 16
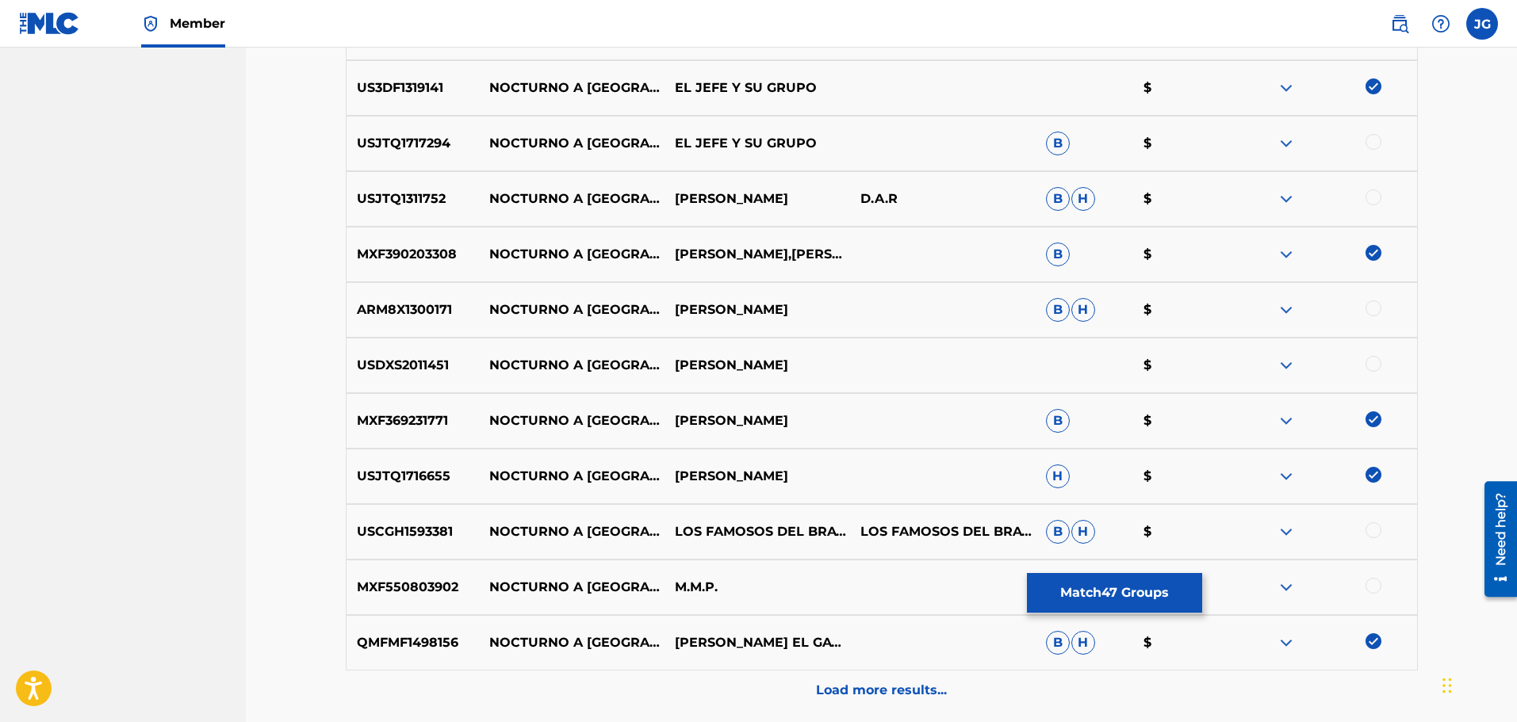
scroll to position [4524, 0]
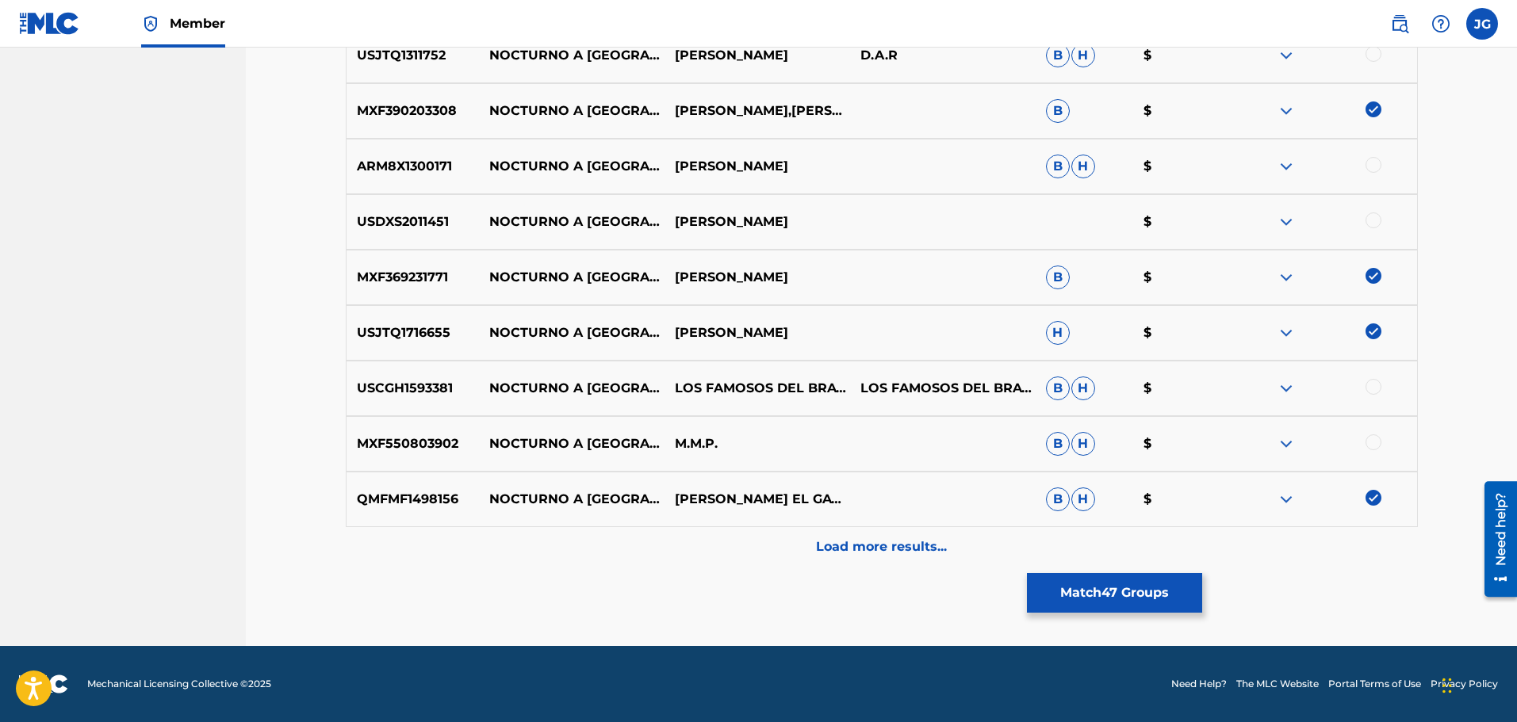
click at [884, 553] on p "Load more results..." at bounding box center [881, 547] width 131 height 19
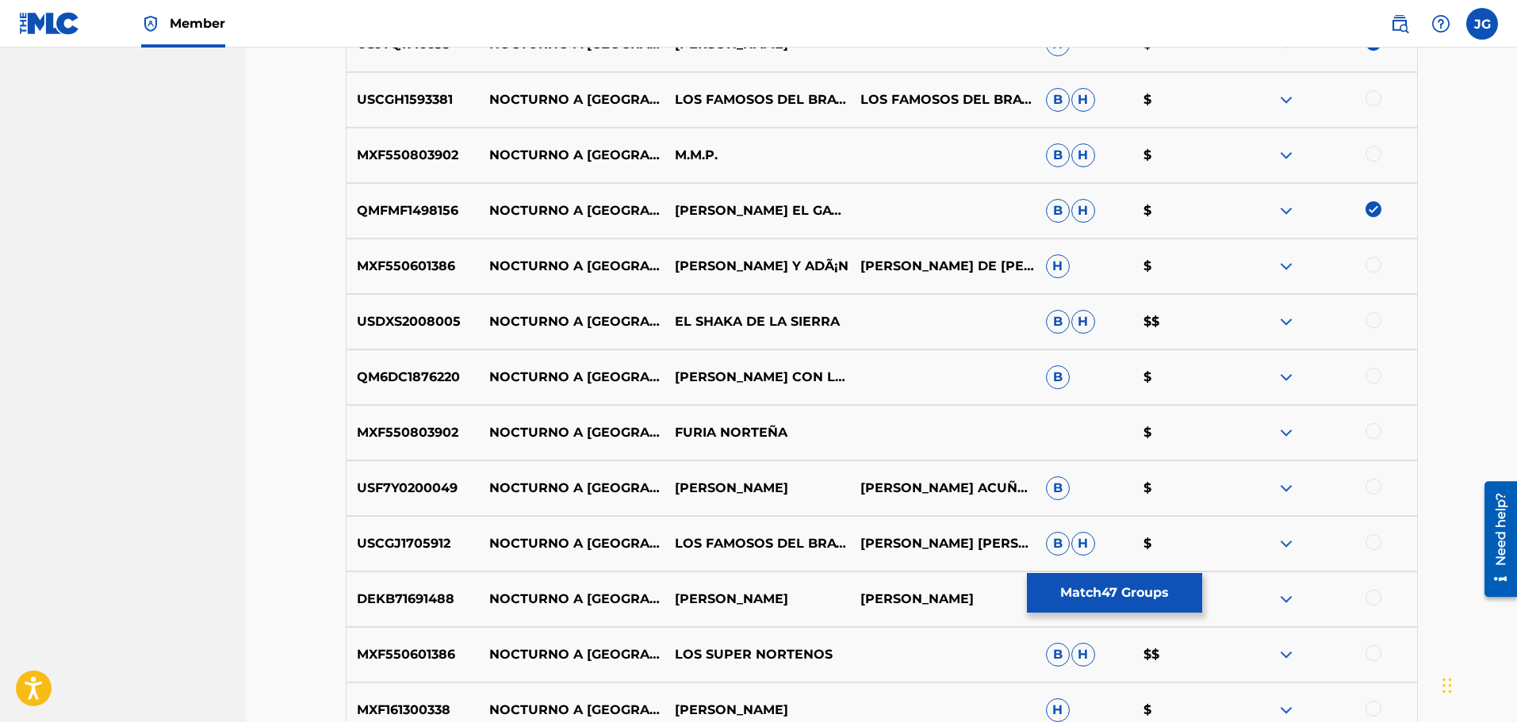
scroll to position [4841, 0]
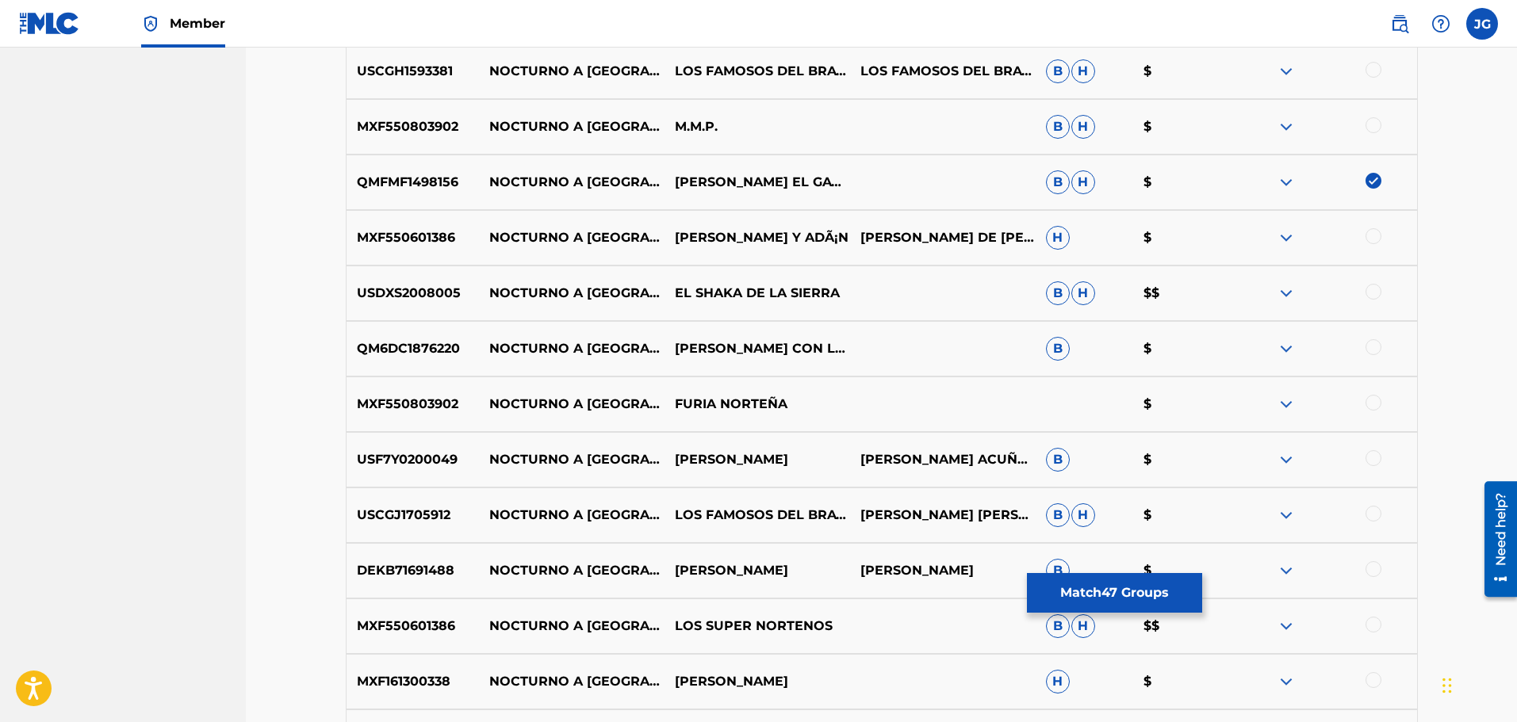
click at [1374, 289] on div at bounding box center [1373, 292] width 16 height 16
click at [1378, 347] on div at bounding box center [1373, 347] width 16 height 16
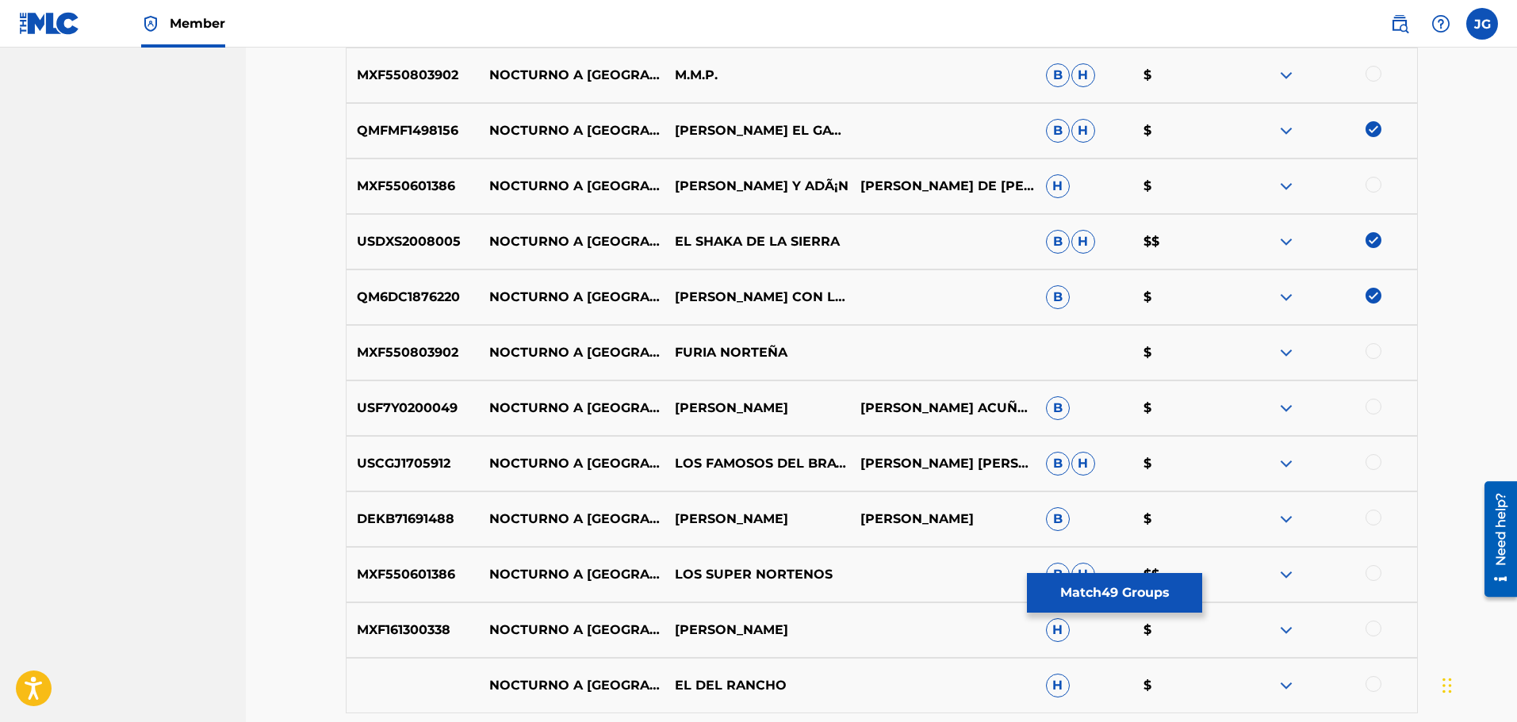
scroll to position [4920, 0]
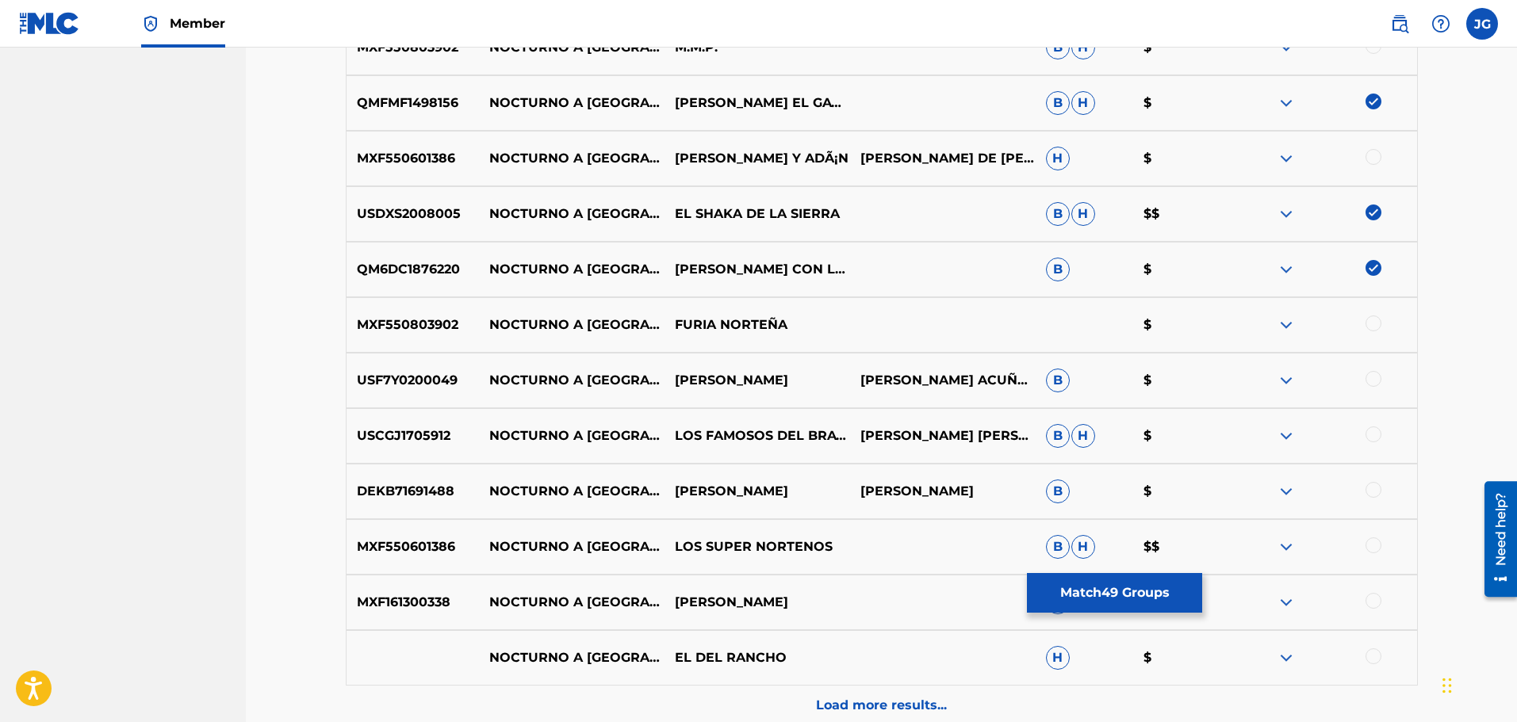
click at [1375, 379] on div at bounding box center [1373, 379] width 16 height 16
click at [1382, 430] on div at bounding box center [1324, 436] width 186 height 19
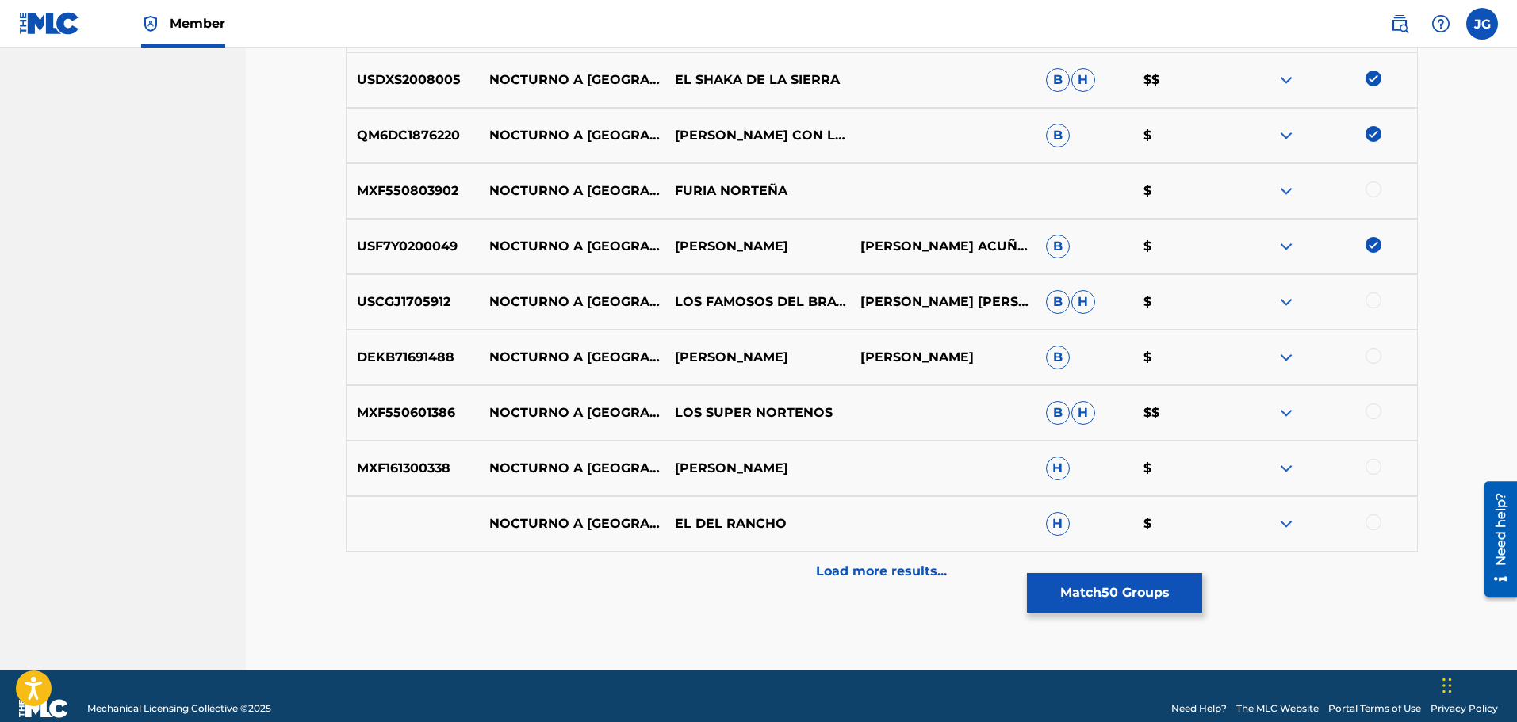
scroll to position [5079, 0]
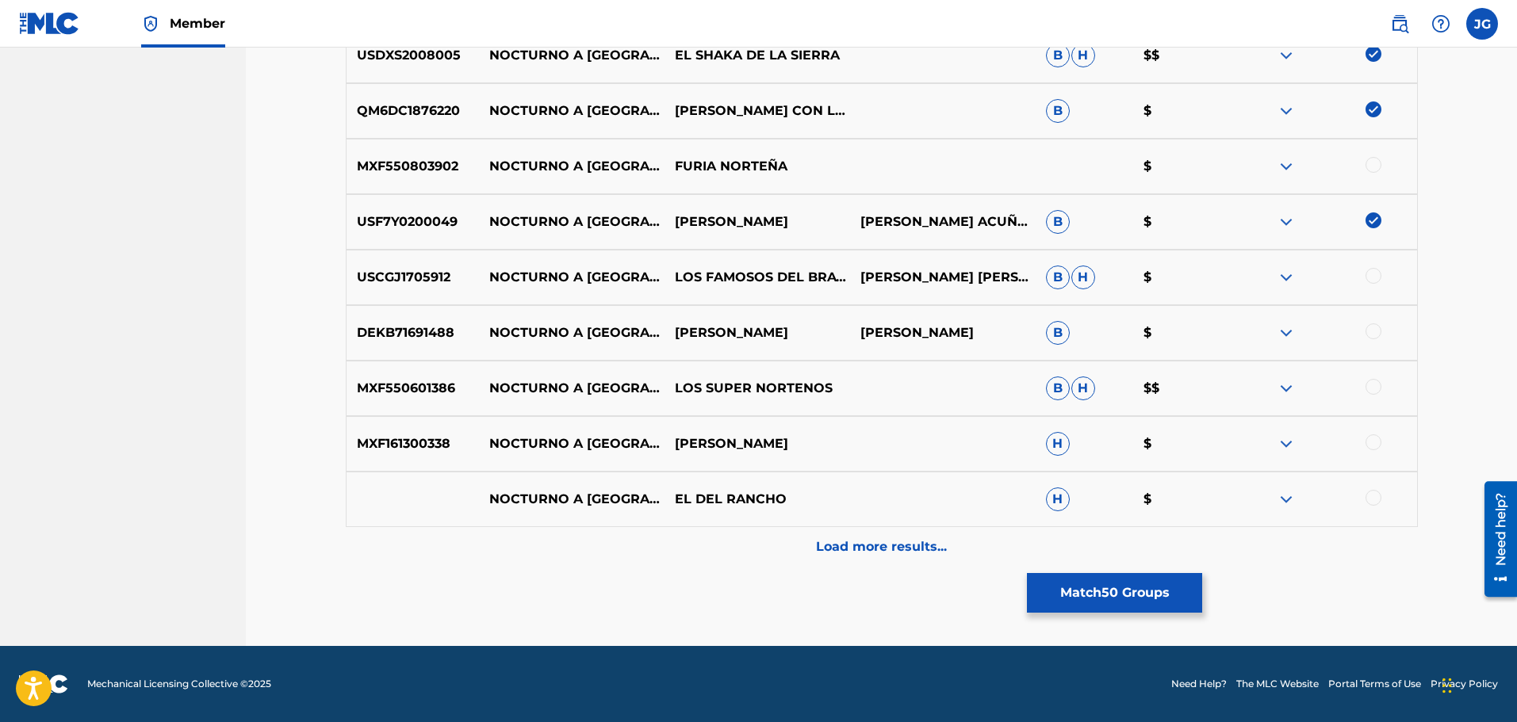
click at [1378, 496] on div at bounding box center [1373, 498] width 16 height 16
click at [1368, 382] on div at bounding box center [1373, 387] width 16 height 16
click at [929, 550] on p "Load more results..." at bounding box center [881, 547] width 131 height 19
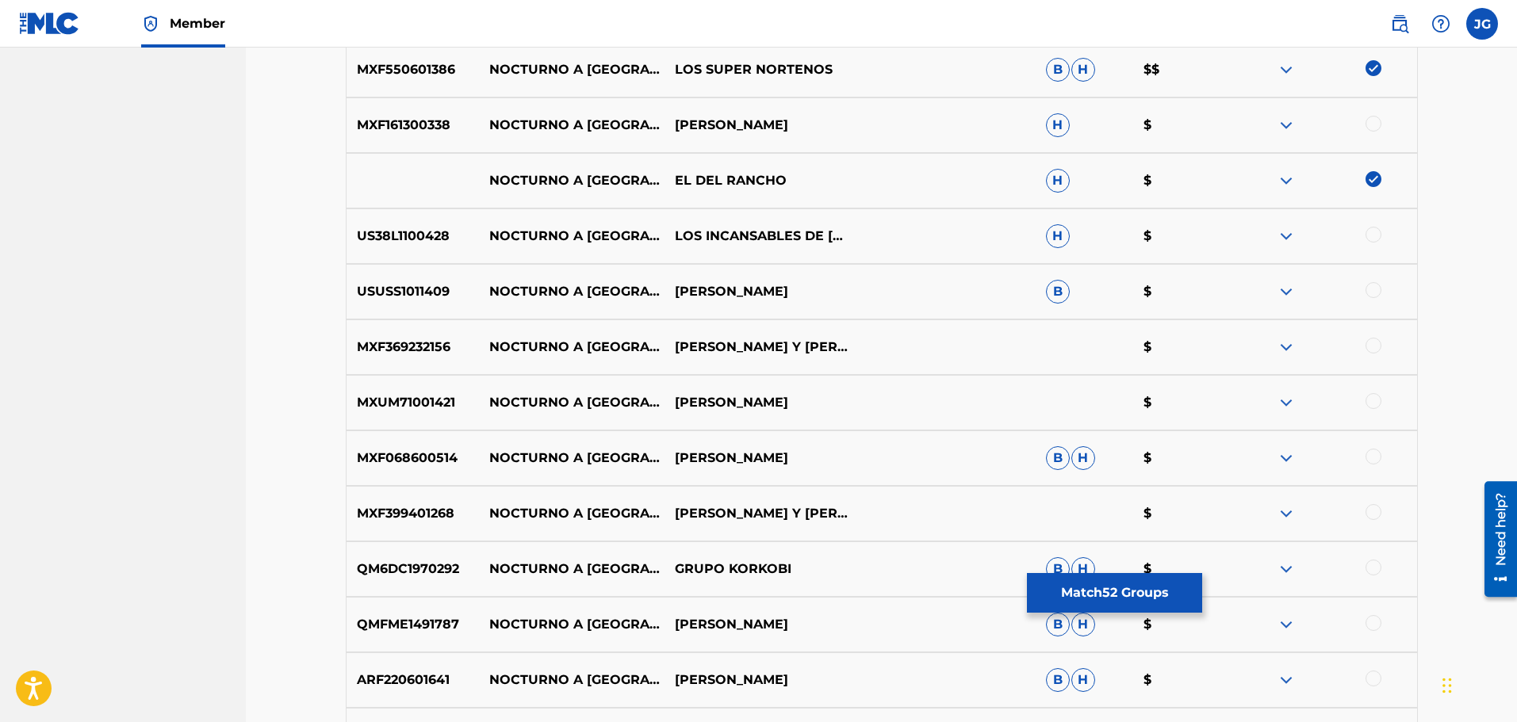
scroll to position [5396, 0]
click at [1377, 291] on div at bounding box center [1373, 292] width 16 height 16
click at [1377, 346] on div at bounding box center [1373, 347] width 16 height 16
click at [1376, 404] on div at bounding box center [1373, 403] width 16 height 16
click at [1378, 458] on div at bounding box center [1373, 458] width 16 height 16
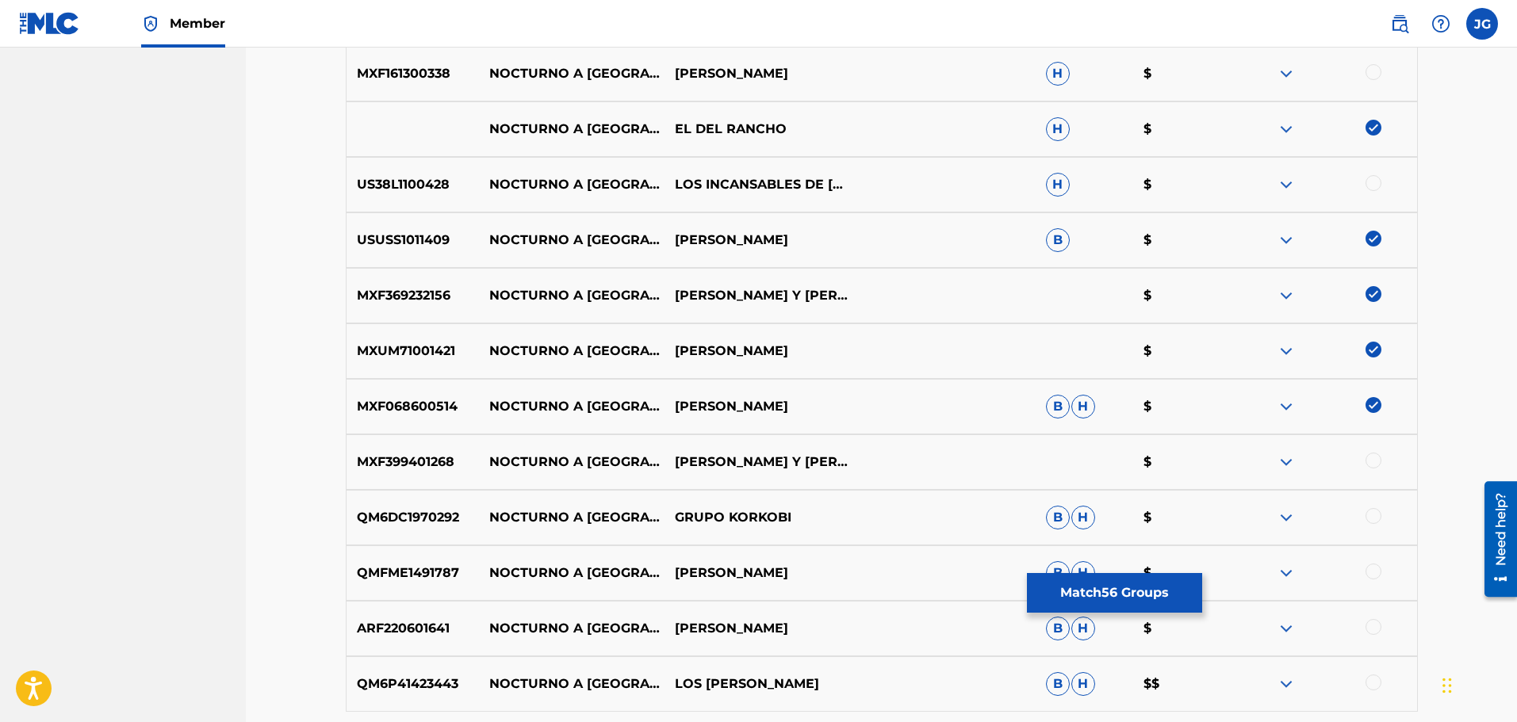
scroll to position [5475, 0]
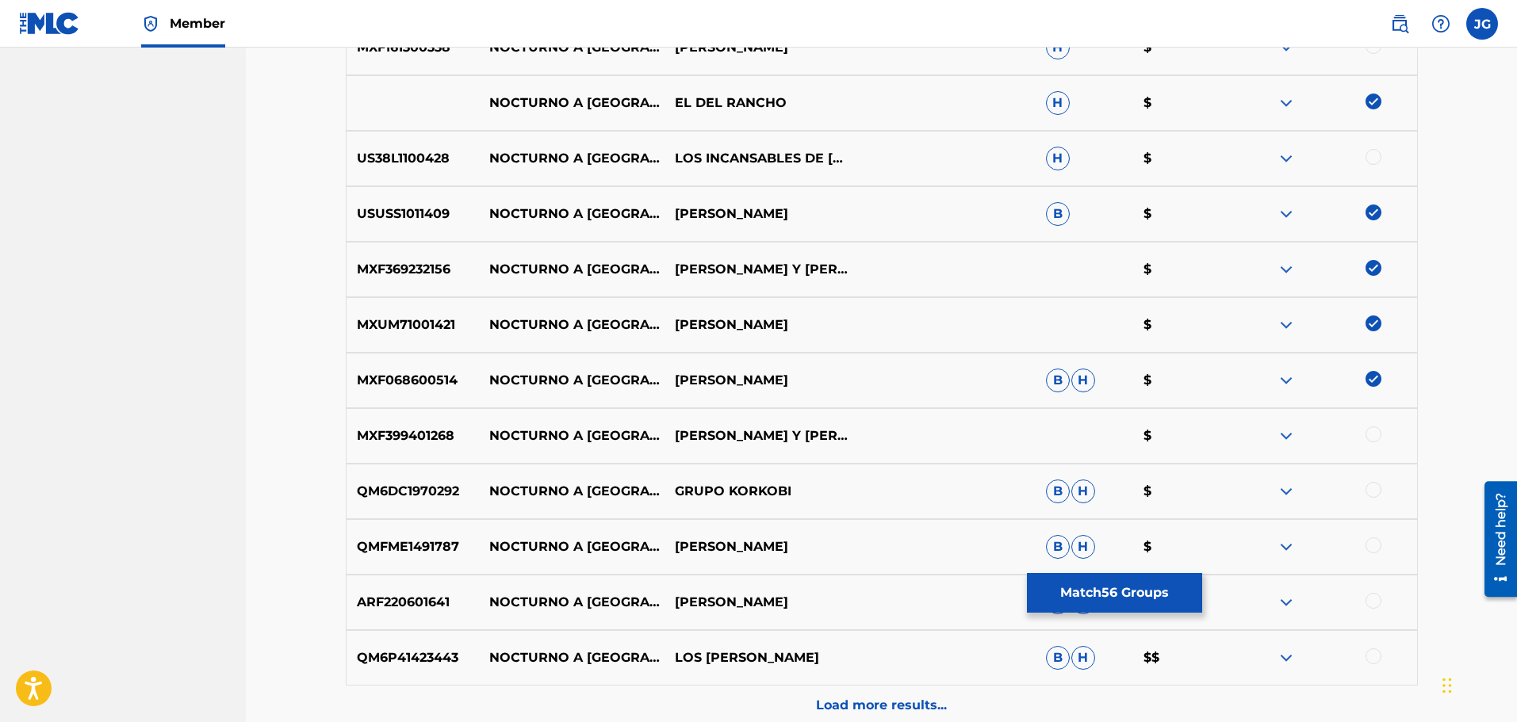
click at [1376, 434] on div at bounding box center [1373, 435] width 16 height 16
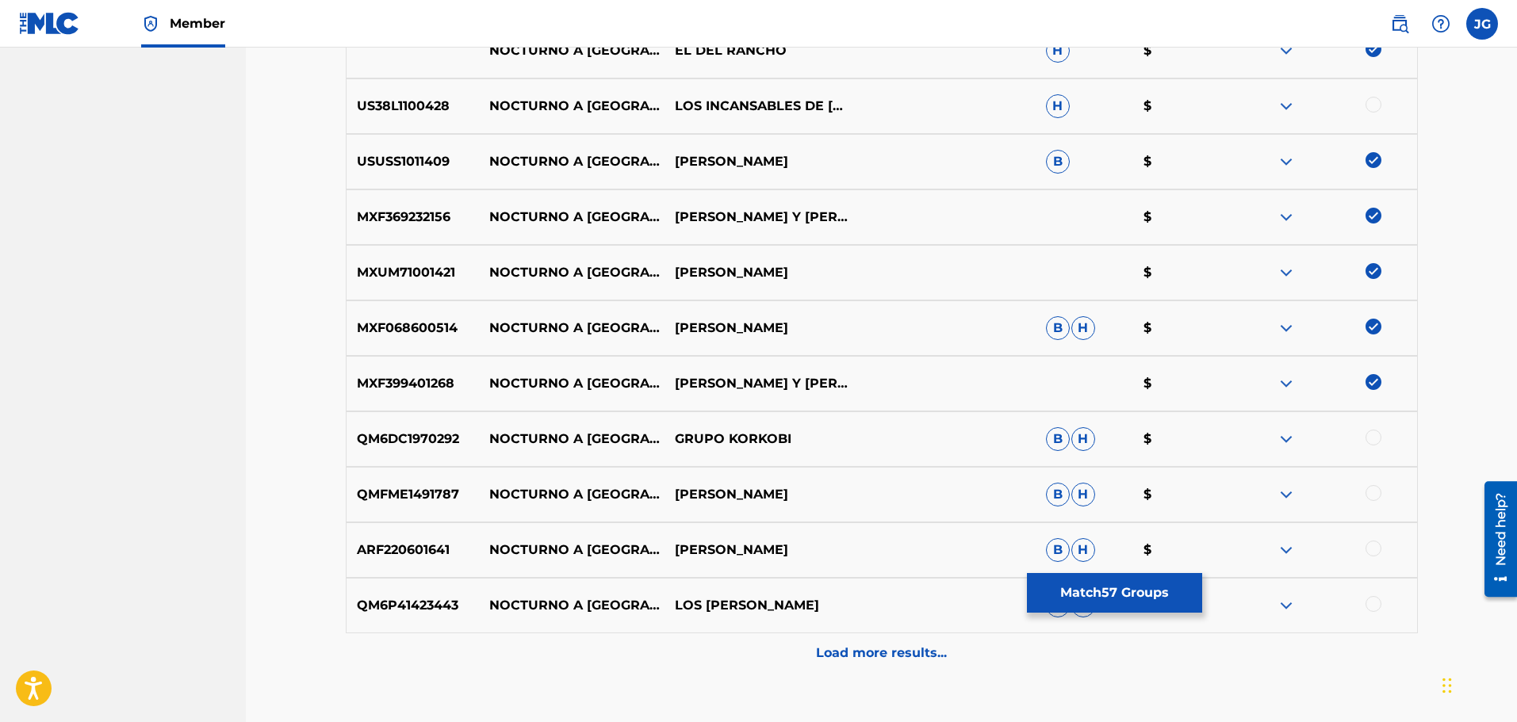
scroll to position [5555, 0]
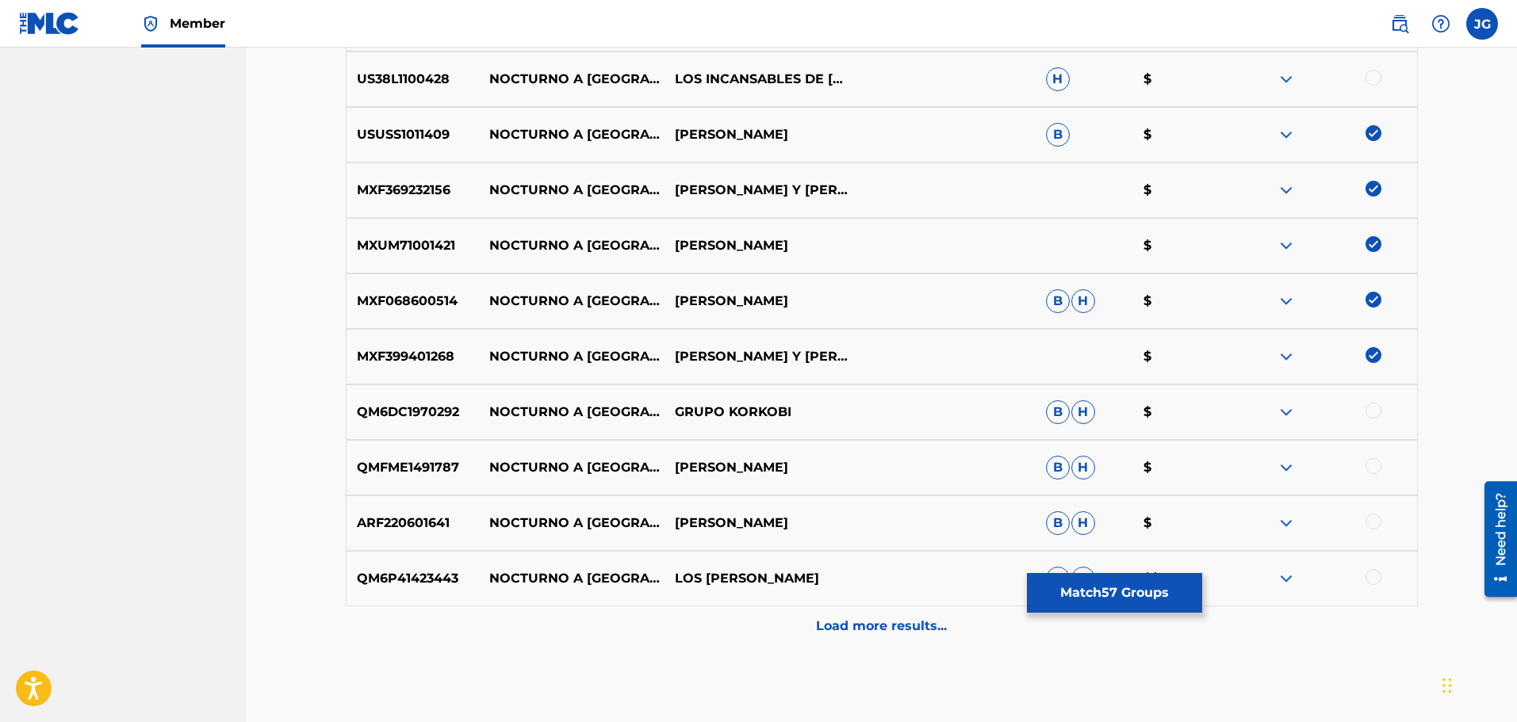
click at [1377, 415] on div at bounding box center [1373, 411] width 16 height 16
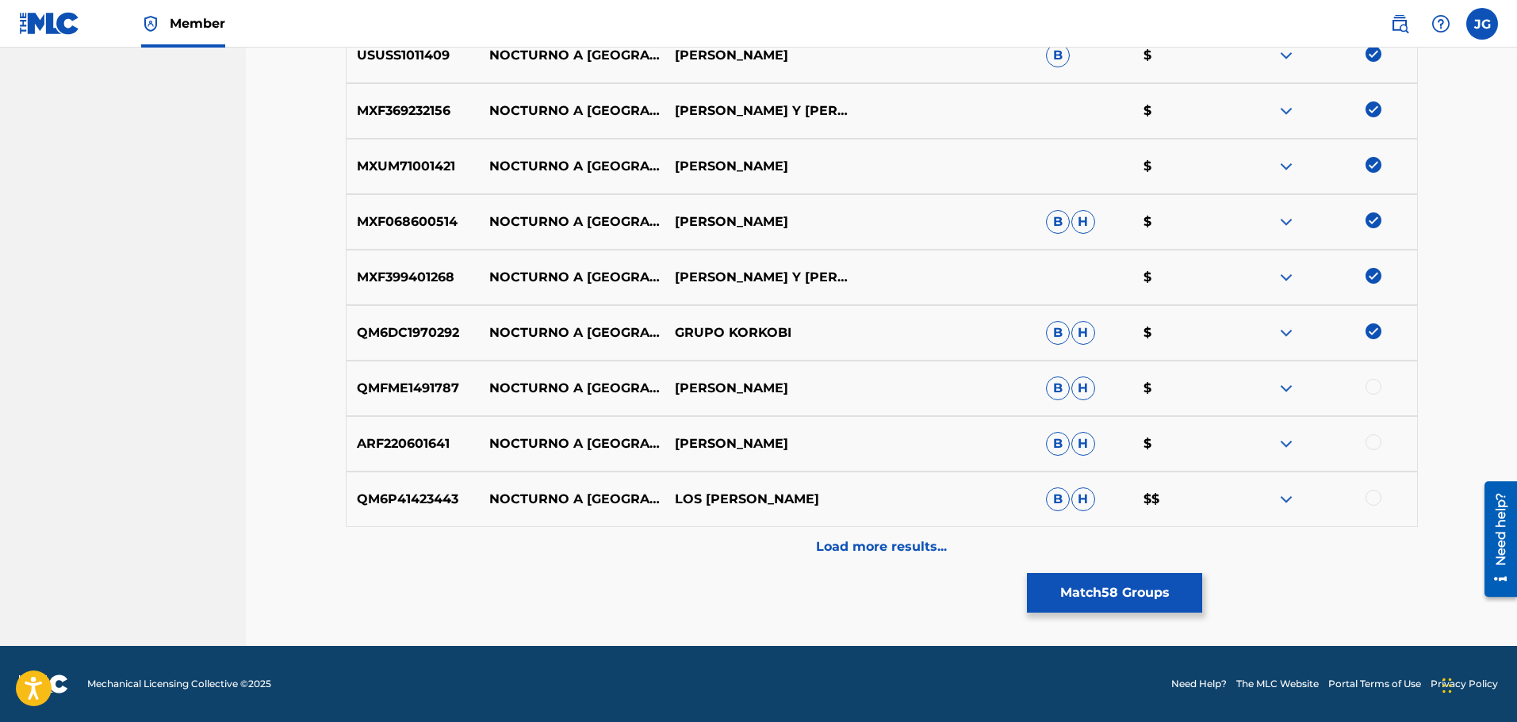
click at [1373, 499] on div at bounding box center [1373, 498] width 16 height 16
click at [949, 541] on div "Load more results..." at bounding box center [882, 547] width 1072 height 40
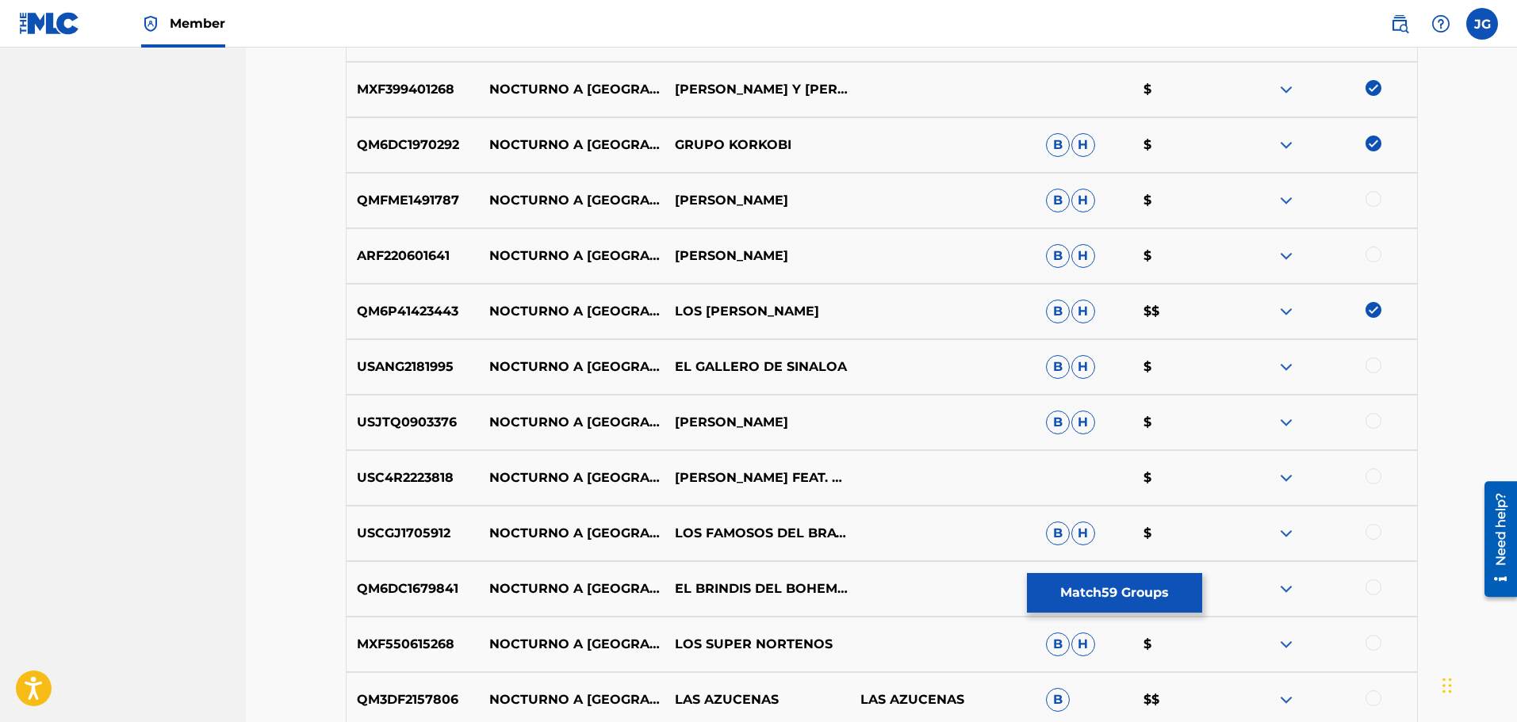
scroll to position [5872, 0]
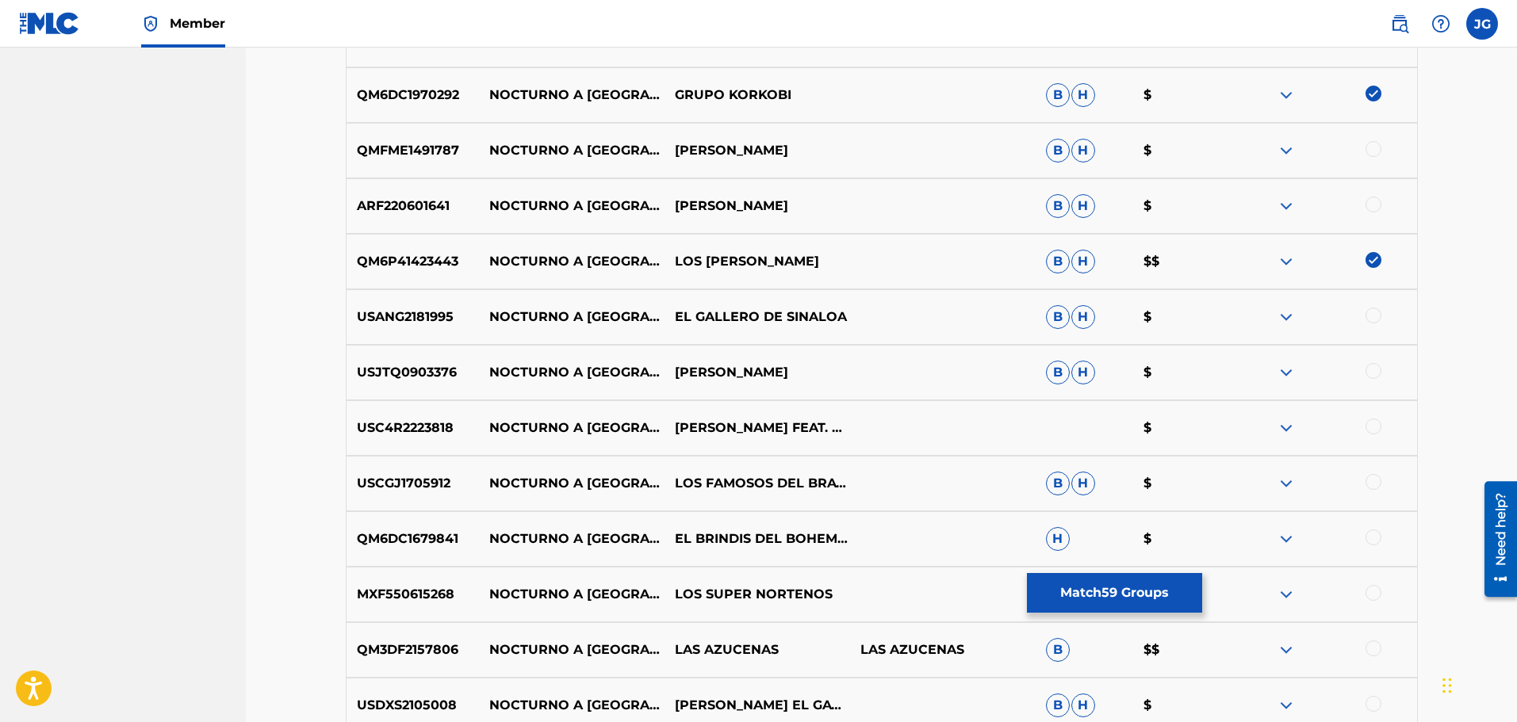
click at [1374, 431] on div at bounding box center [1373, 427] width 16 height 16
click at [1370, 541] on div at bounding box center [1373, 538] width 16 height 16
click at [1385, 488] on div at bounding box center [1324, 483] width 186 height 19
click at [1375, 481] on div at bounding box center [1373, 482] width 16 height 16
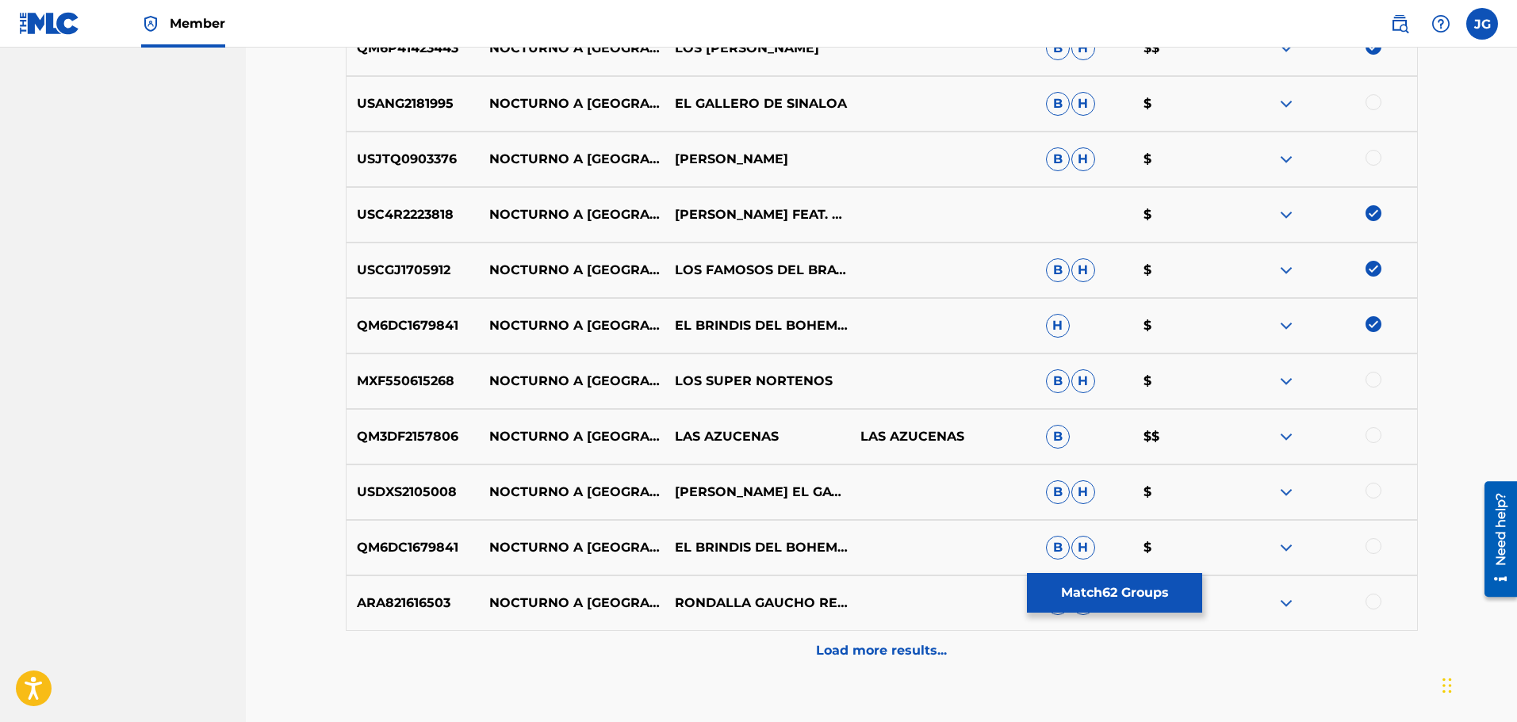
scroll to position [6110, 0]
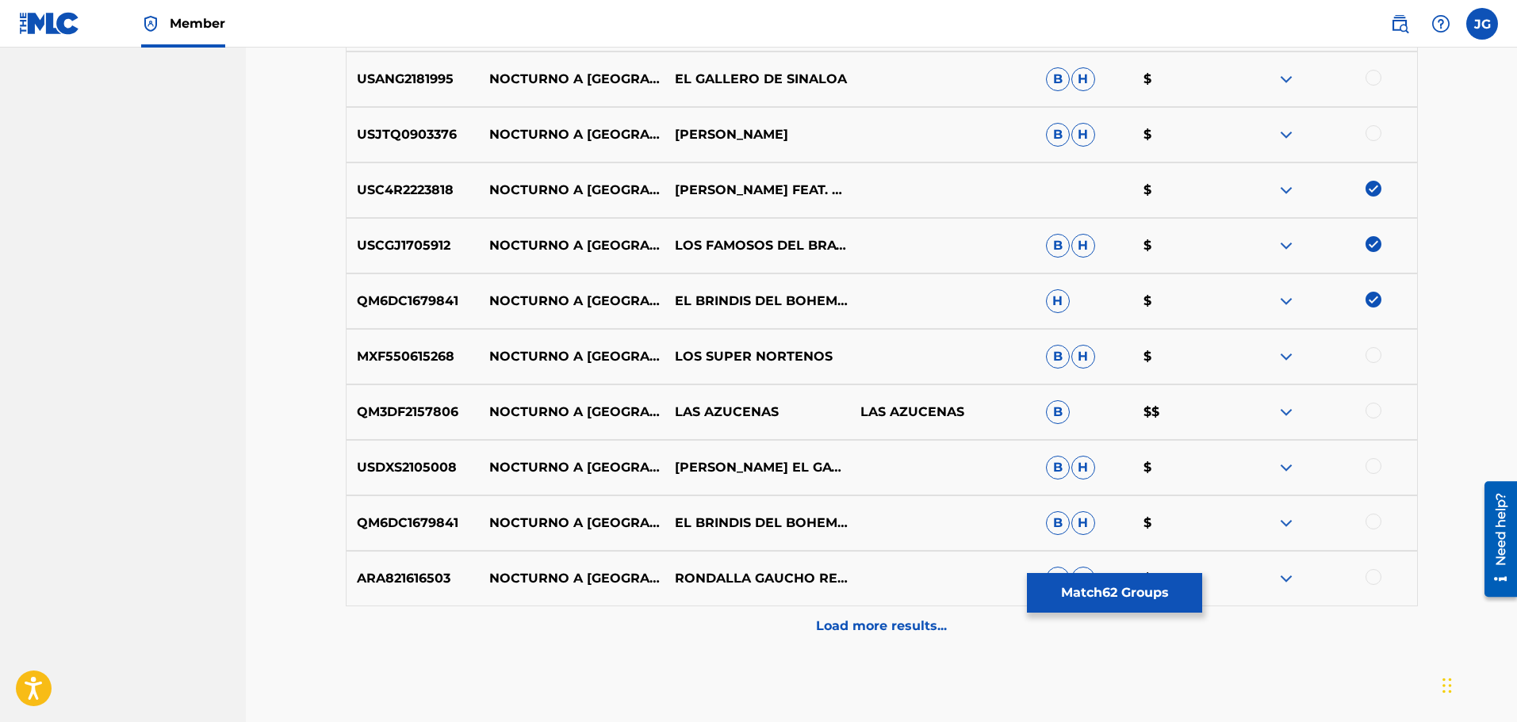
drag, startPoint x: 1377, startPoint y: 409, endPoint x: 1394, endPoint y: 443, distance: 38.3
click at [1376, 409] on div at bounding box center [1373, 411] width 16 height 16
click at [1373, 467] on div at bounding box center [1373, 466] width 16 height 16
click at [1377, 526] on div at bounding box center [1373, 522] width 16 height 16
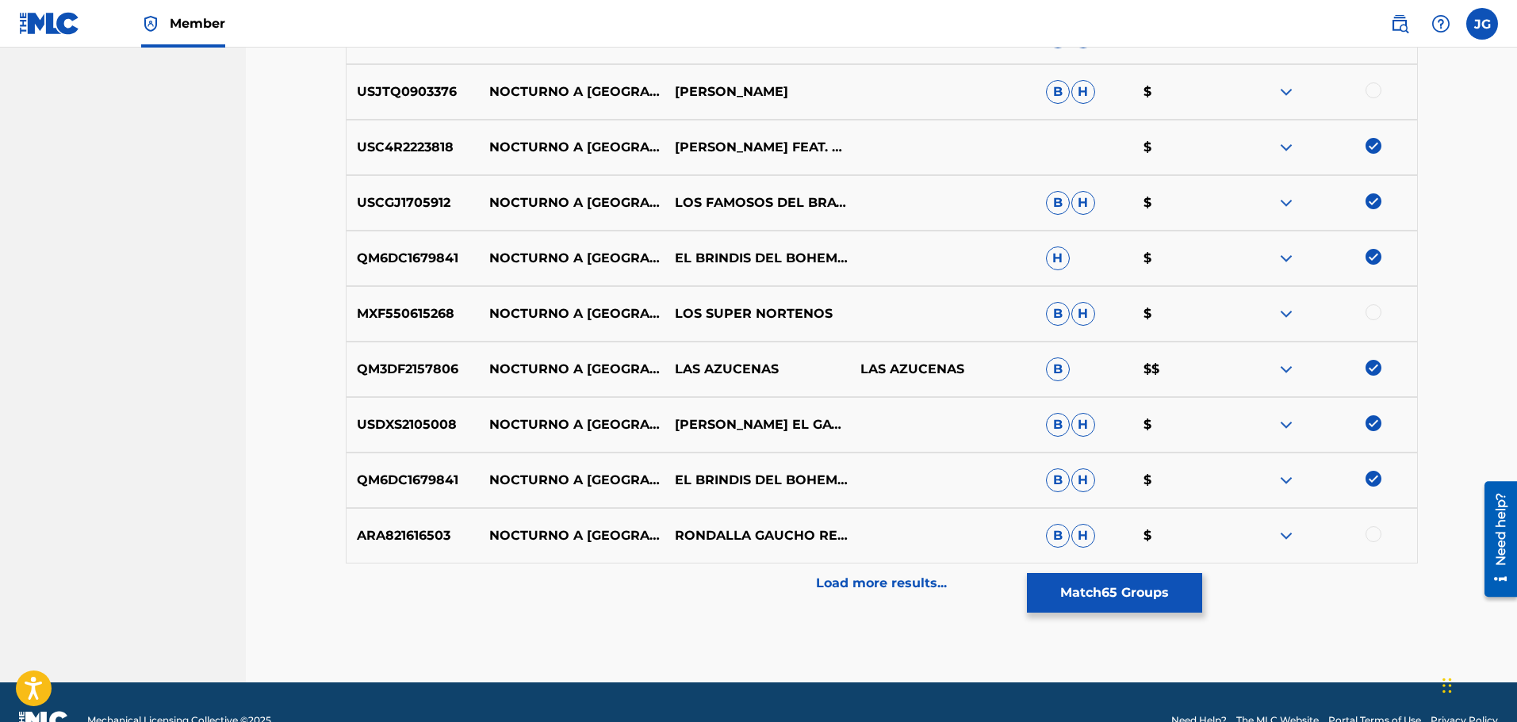
scroll to position [6189, 0]
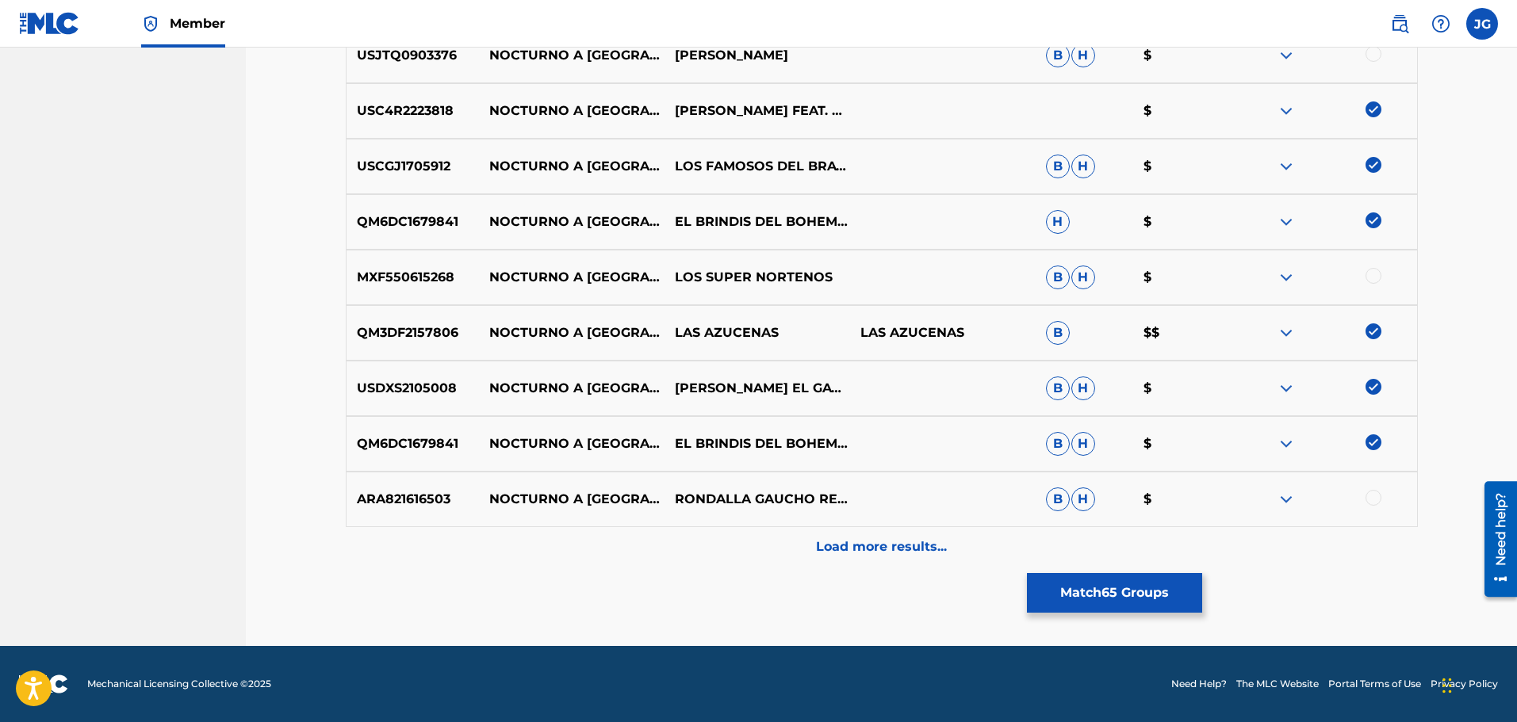
click at [1373, 501] on div at bounding box center [1373, 498] width 16 height 16
click at [913, 537] on div "Load more results..." at bounding box center [882, 547] width 1072 height 40
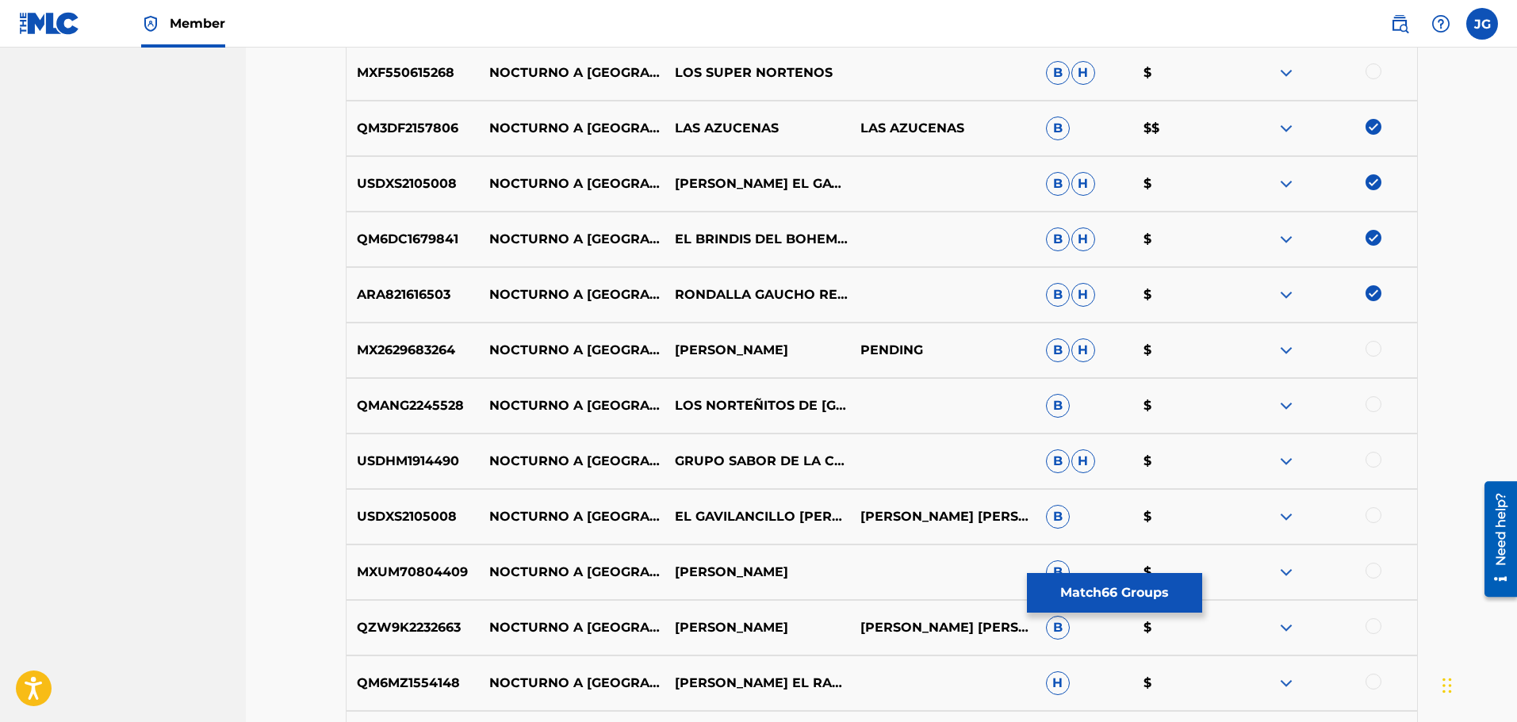
scroll to position [6506, 0]
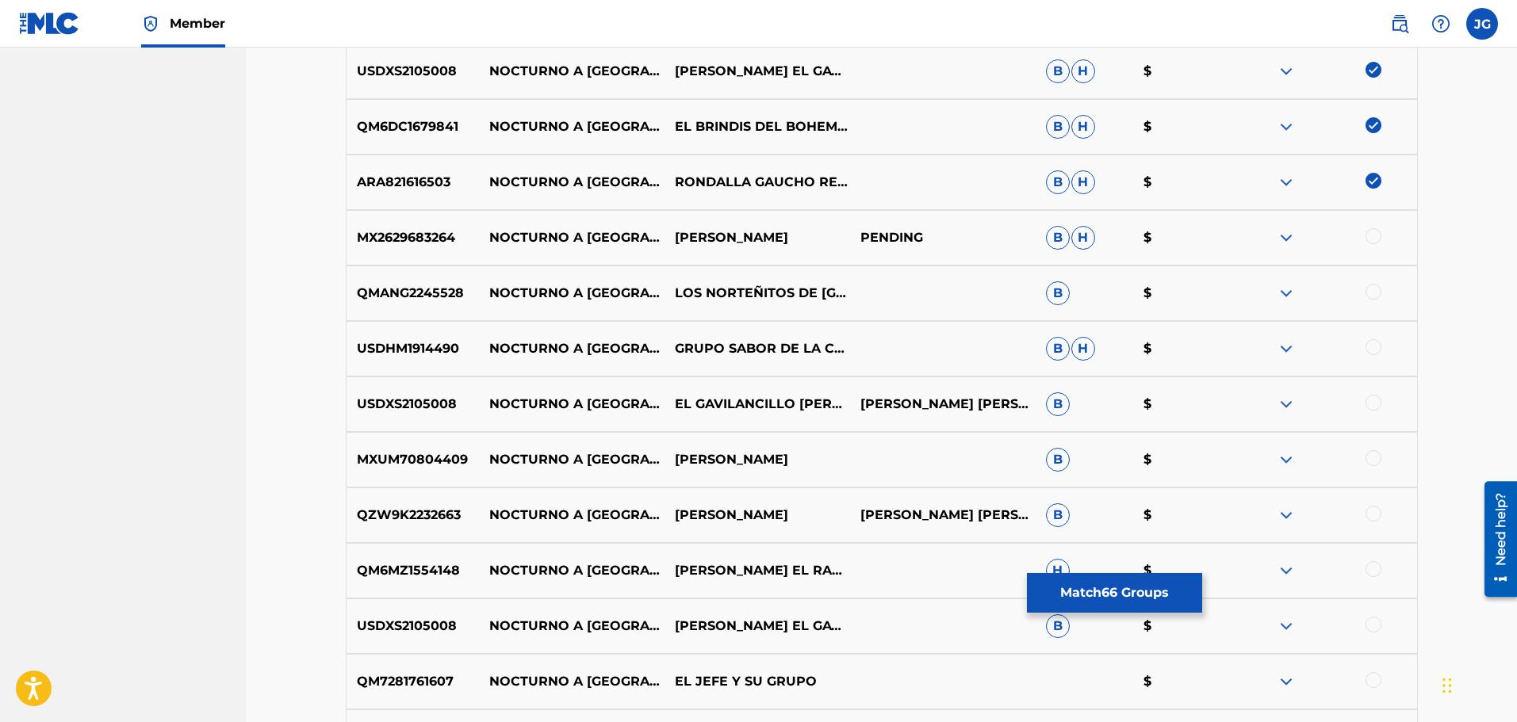
click at [1371, 290] on div at bounding box center [1373, 292] width 16 height 16
click at [1377, 400] on div at bounding box center [1373, 403] width 16 height 16
click at [1379, 459] on div at bounding box center [1373, 458] width 16 height 16
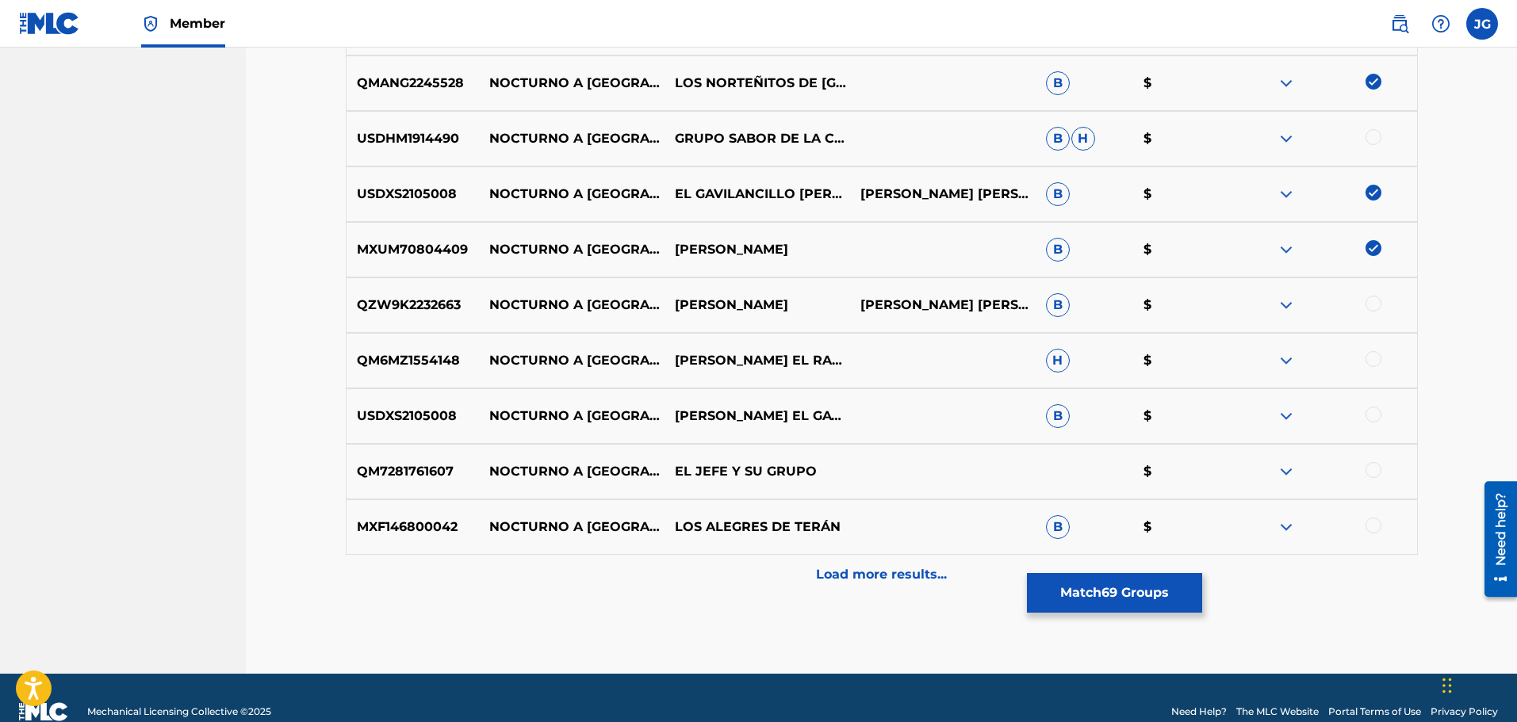
scroll to position [6744, 0]
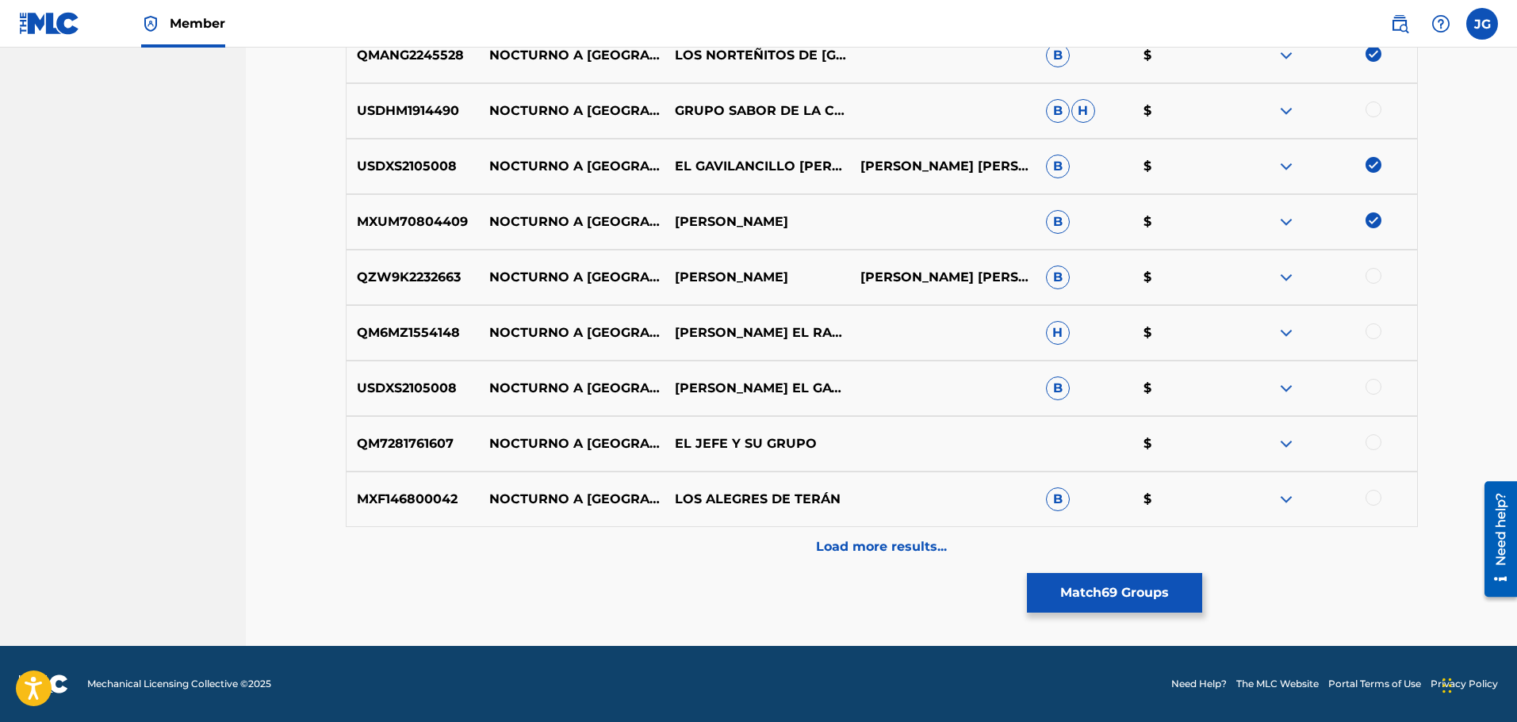
click at [1371, 332] on div at bounding box center [1373, 332] width 16 height 16
click at [1375, 384] on div at bounding box center [1373, 387] width 16 height 16
click at [1369, 438] on div at bounding box center [1373, 443] width 16 height 16
drag, startPoint x: 1377, startPoint y: 495, endPoint x: 1370, endPoint y: 501, distance: 9.0
click at [1377, 495] on div at bounding box center [1373, 498] width 16 height 16
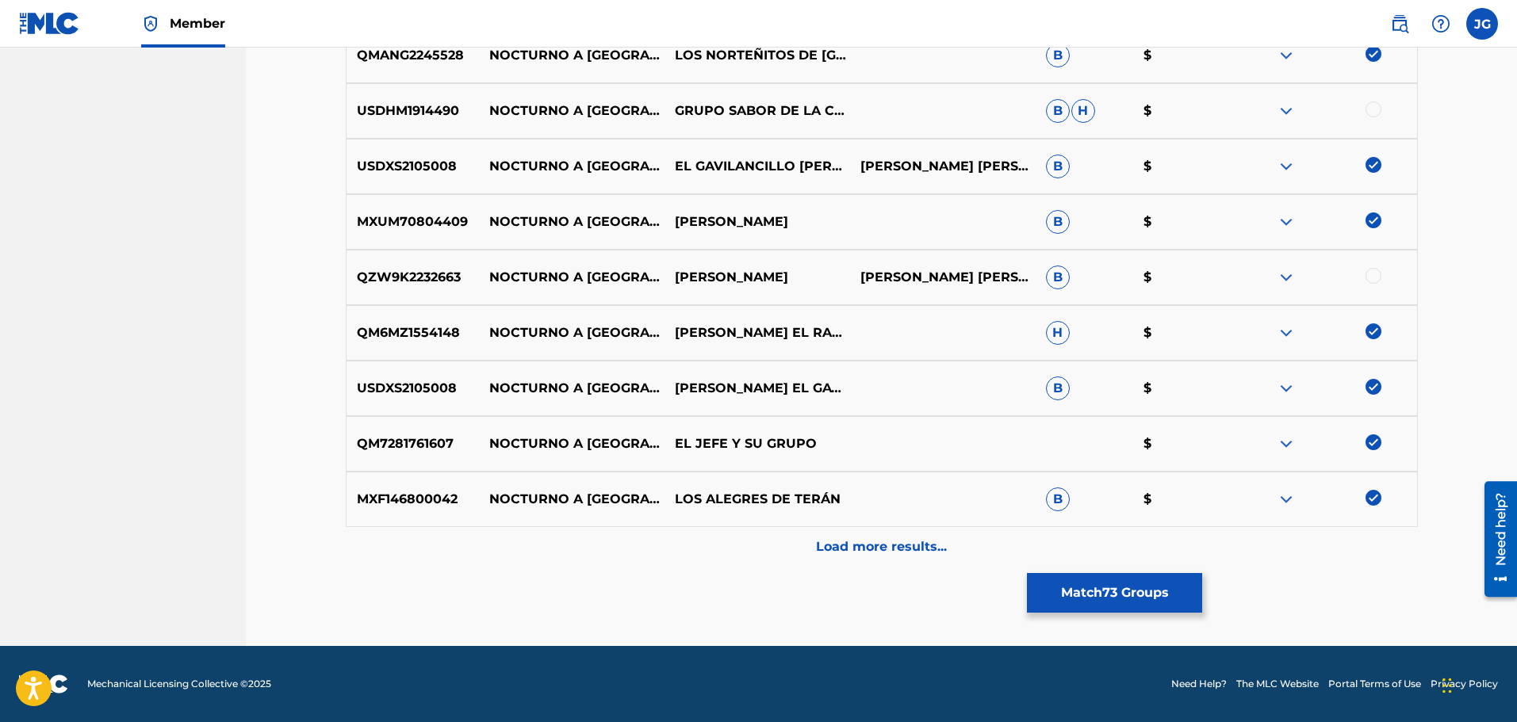
click at [916, 553] on p "Load more results..." at bounding box center [881, 547] width 131 height 19
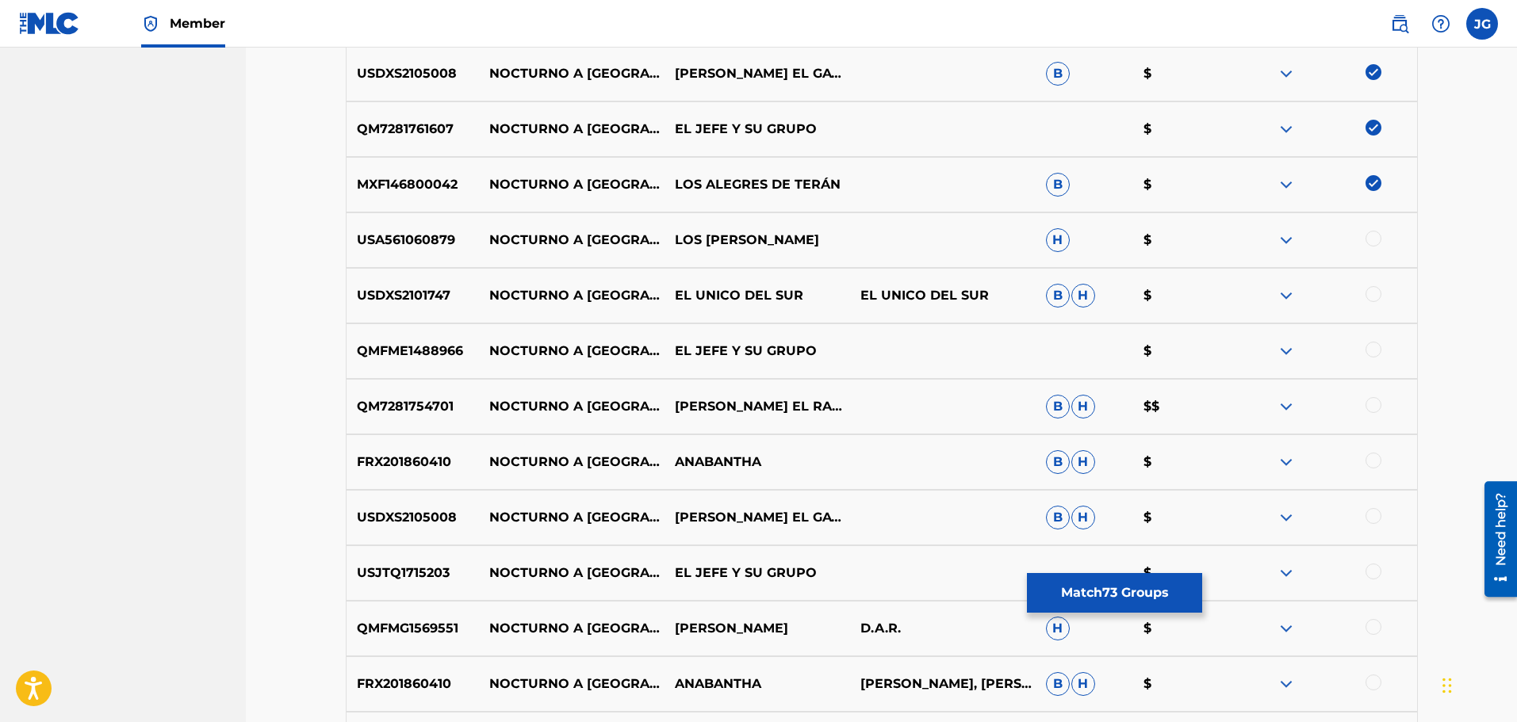
scroll to position [7061, 0]
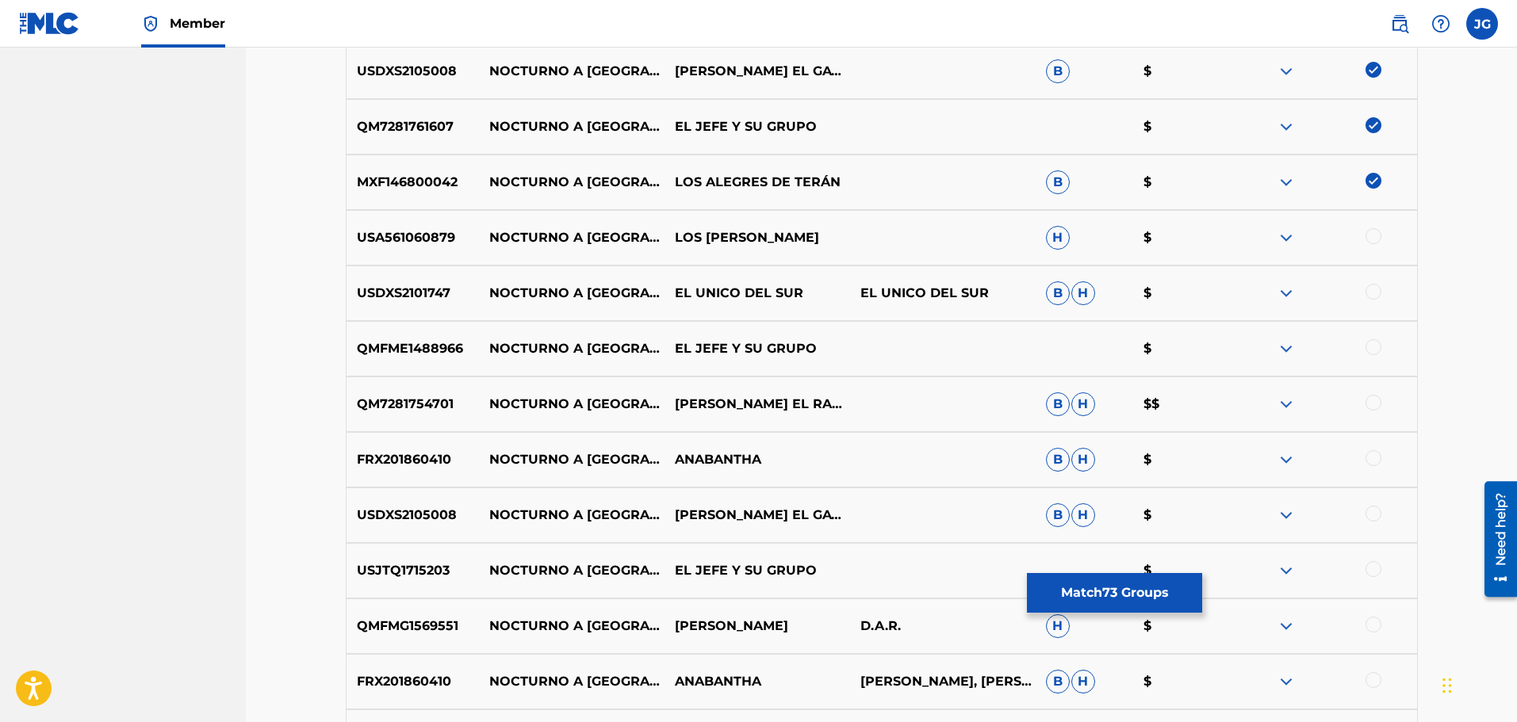
click at [1375, 236] on div at bounding box center [1373, 236] width 16 height 16
click at [1369, 401] on div at bounding box center [1373, 403] width 16 height 16
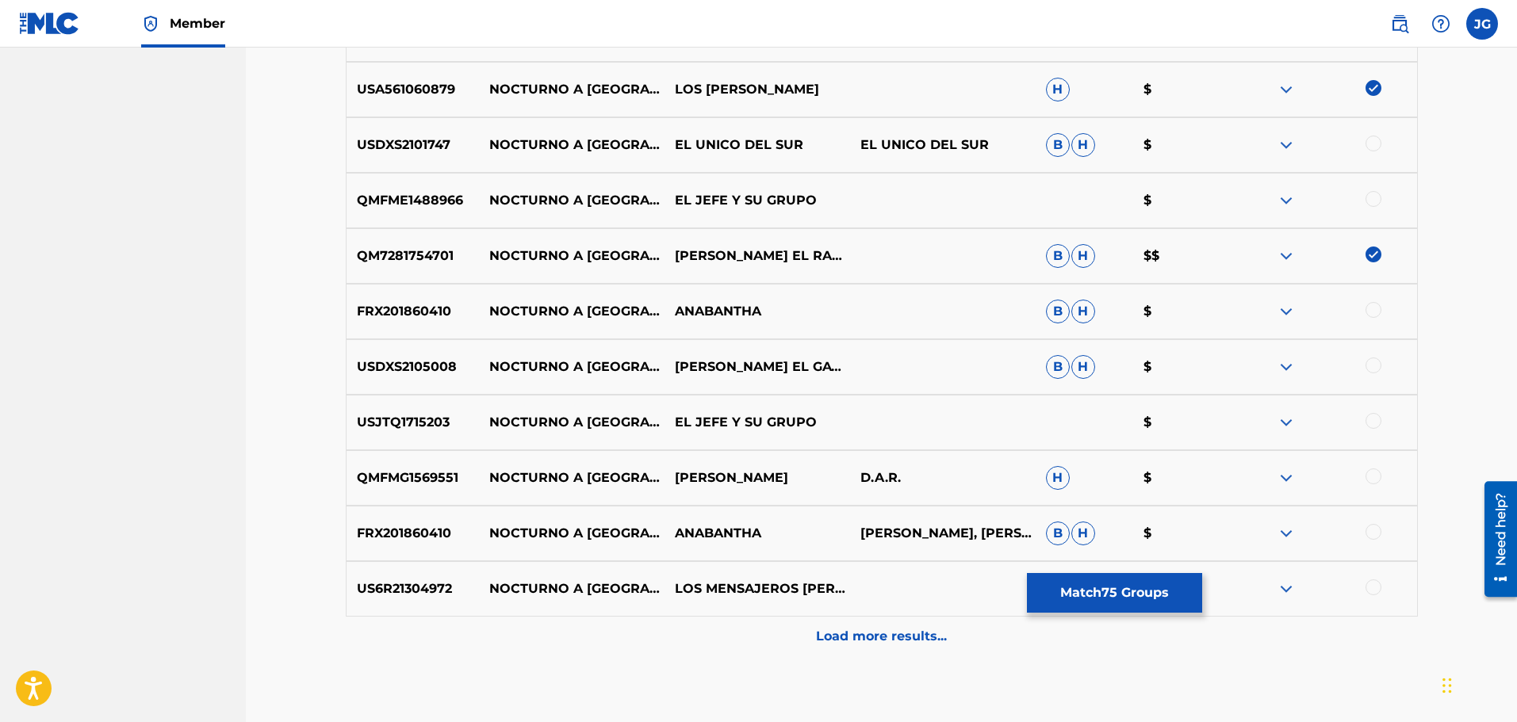
scroll to position [7220, 0]
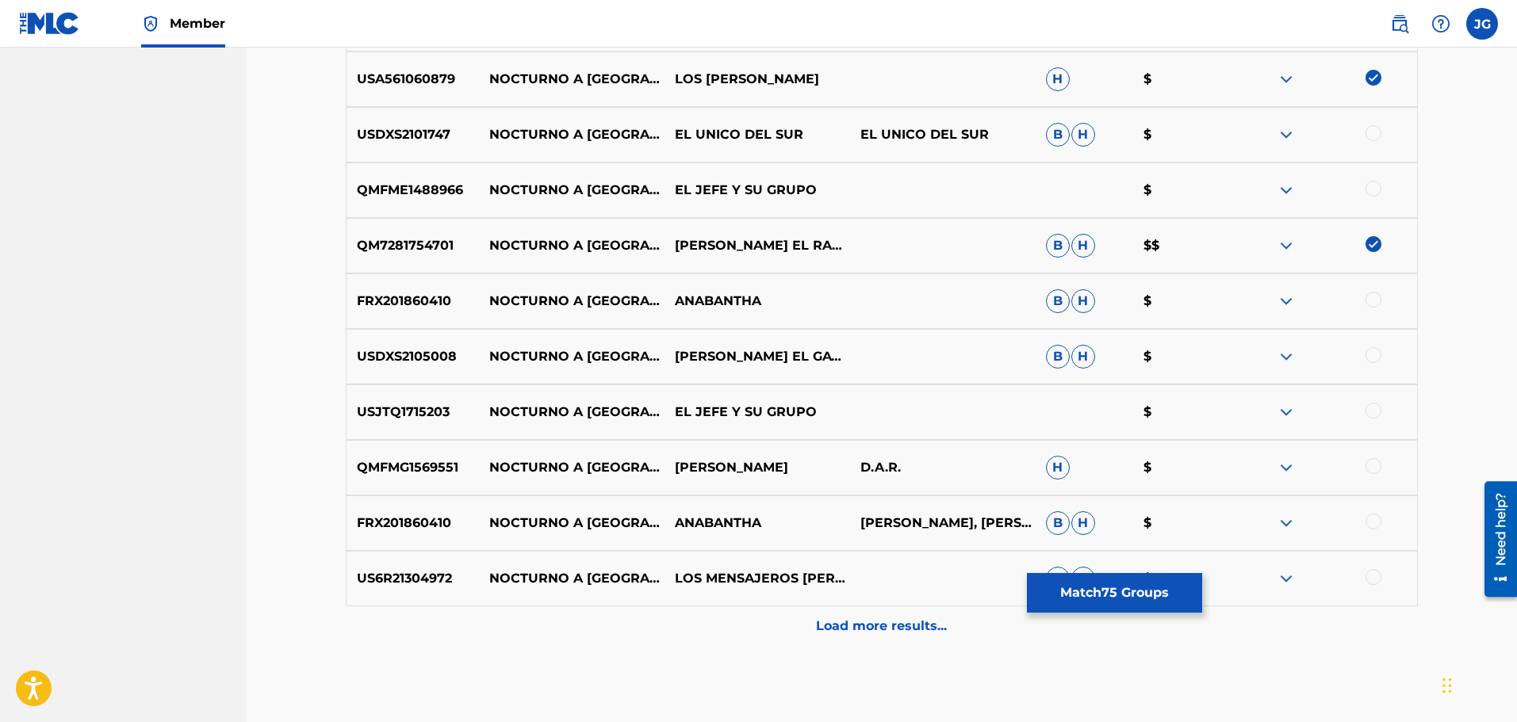
click at [1372, 350] on div at bounding box center [1373, 355] width 16 height 16
click at [1374, 402] on div "USJTQ1715203 NOCTURNO A [PERSON_NAME] EL JEFE Y SU GRUPO $" at bounding box center [882, 413] width 1072 height 56
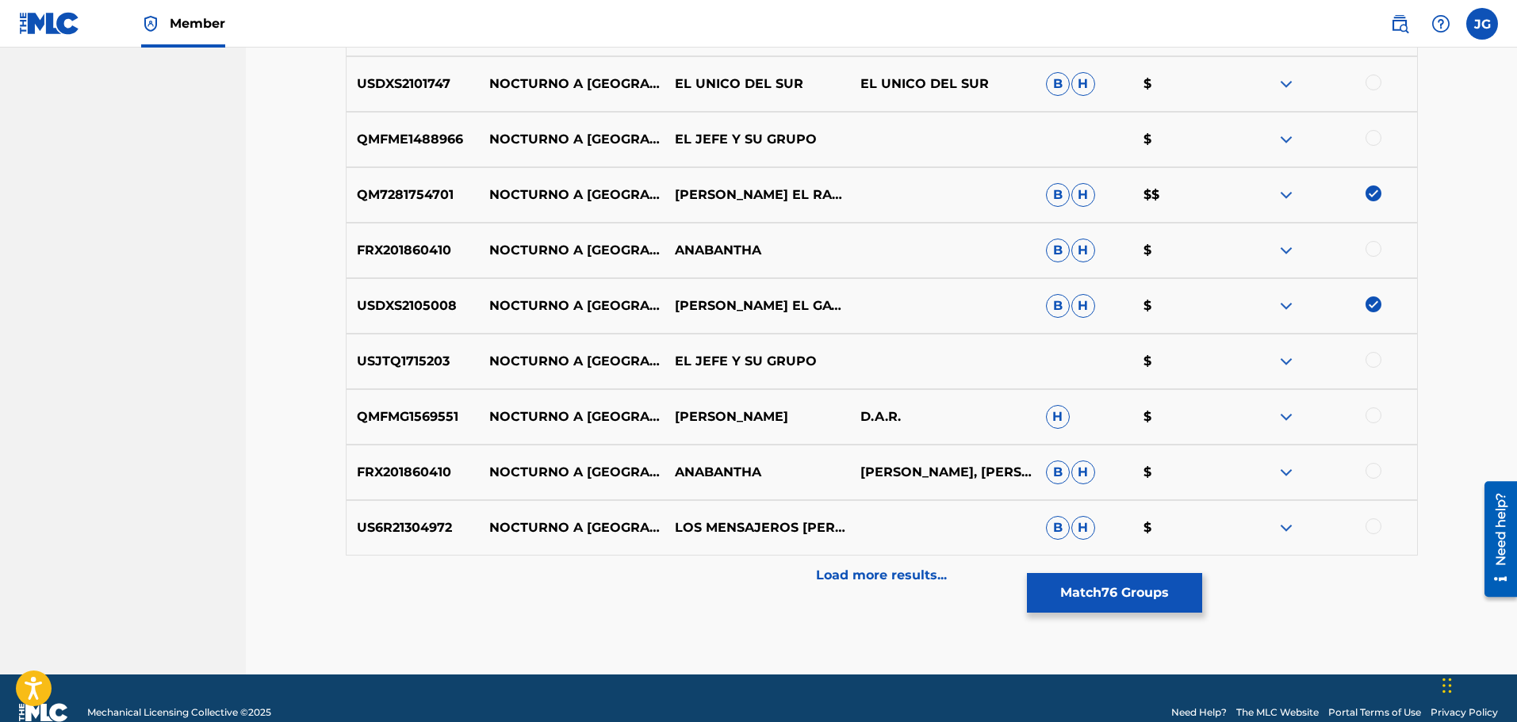
scroll to position [7299, 0]
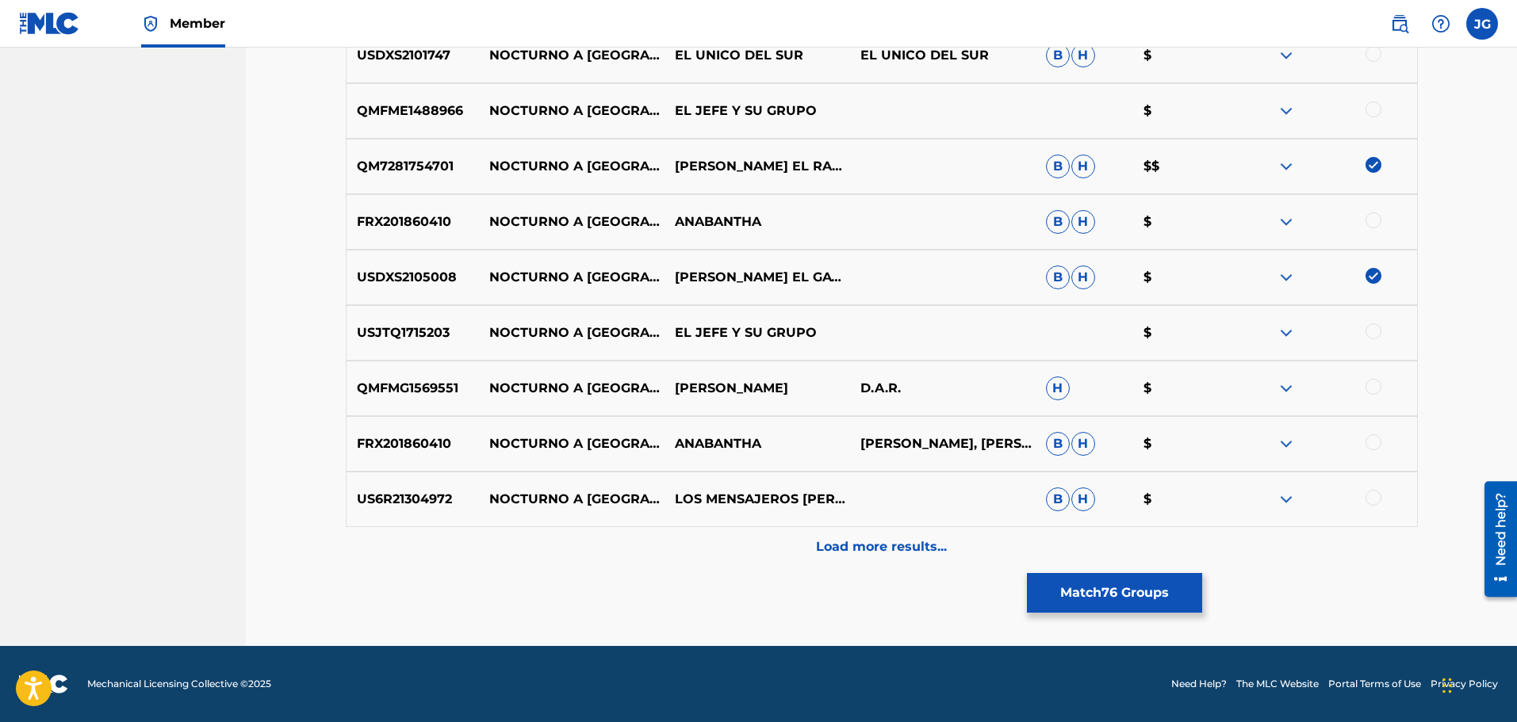
click at [1377, 496] on div at bounding box center [1373, 498] width 16 height 16
click at [922, 553] on p "Load more results..." at bounding box center [881, 547] width 131 height 19
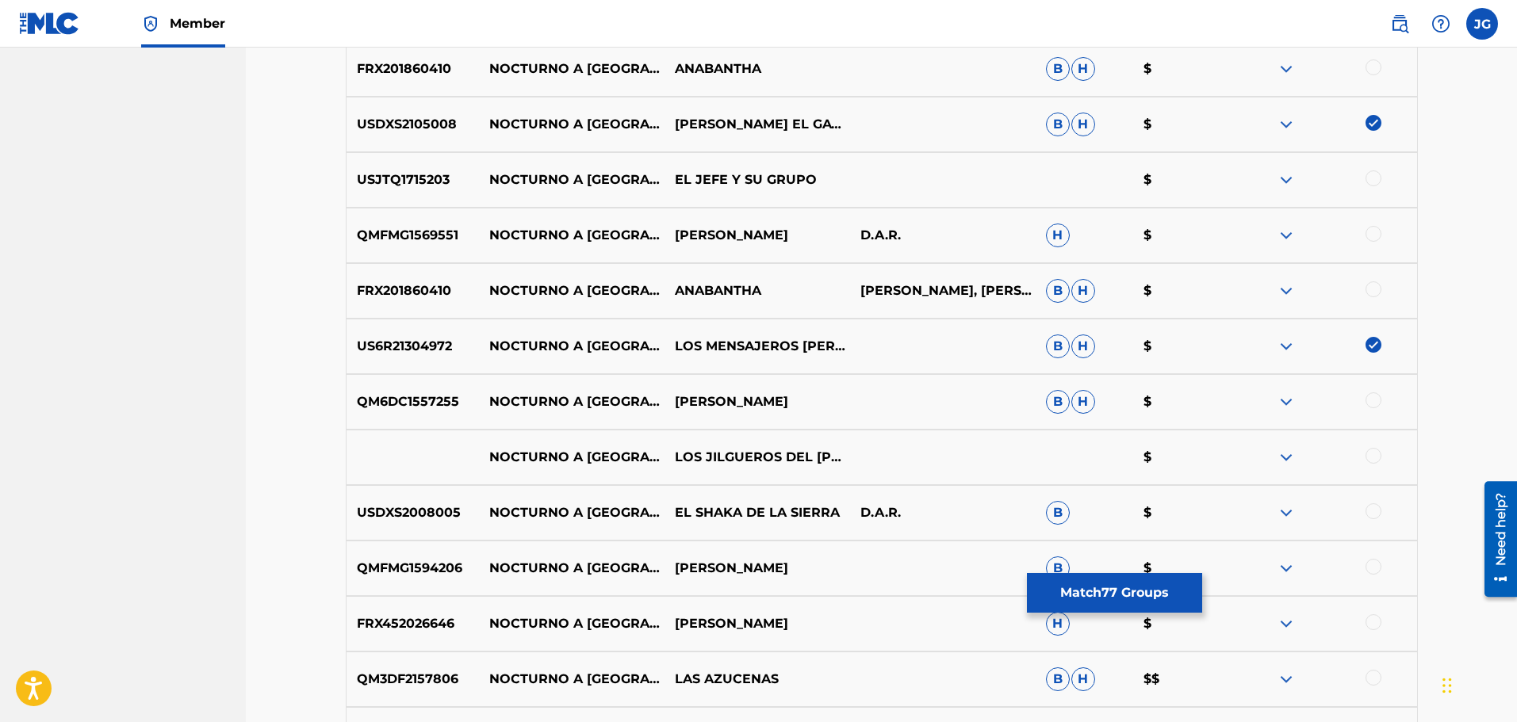
scroll to position [7458, 0]
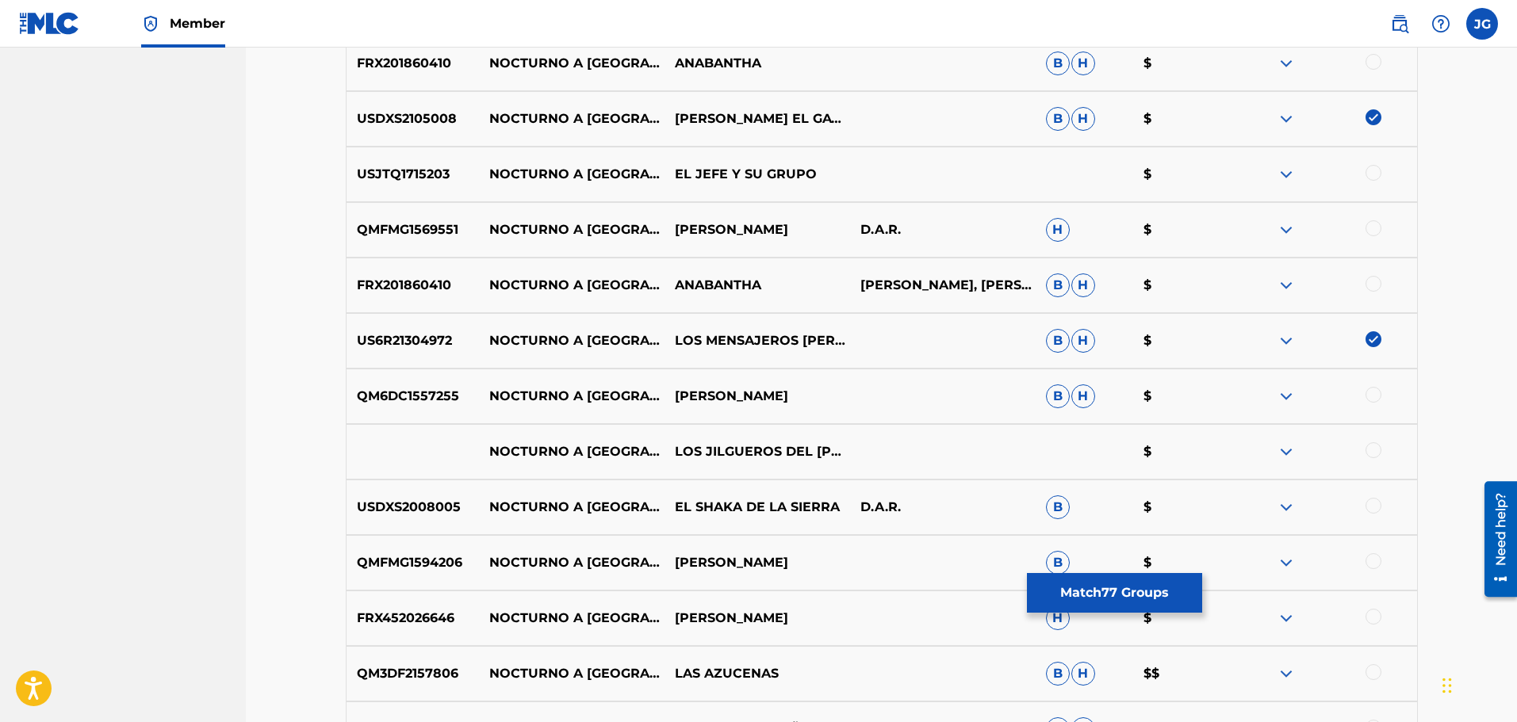
drag, startPoint x: 1369, startPoint y: 450, endPoint x: 1379, endPoint y: 431, distance: 22.0
click at [1370, 450] on div at bounding box center [1373, 450] width 16 height 16
click at [1371, 394] on div at bounding box center [1373, 395] width 16 height 16
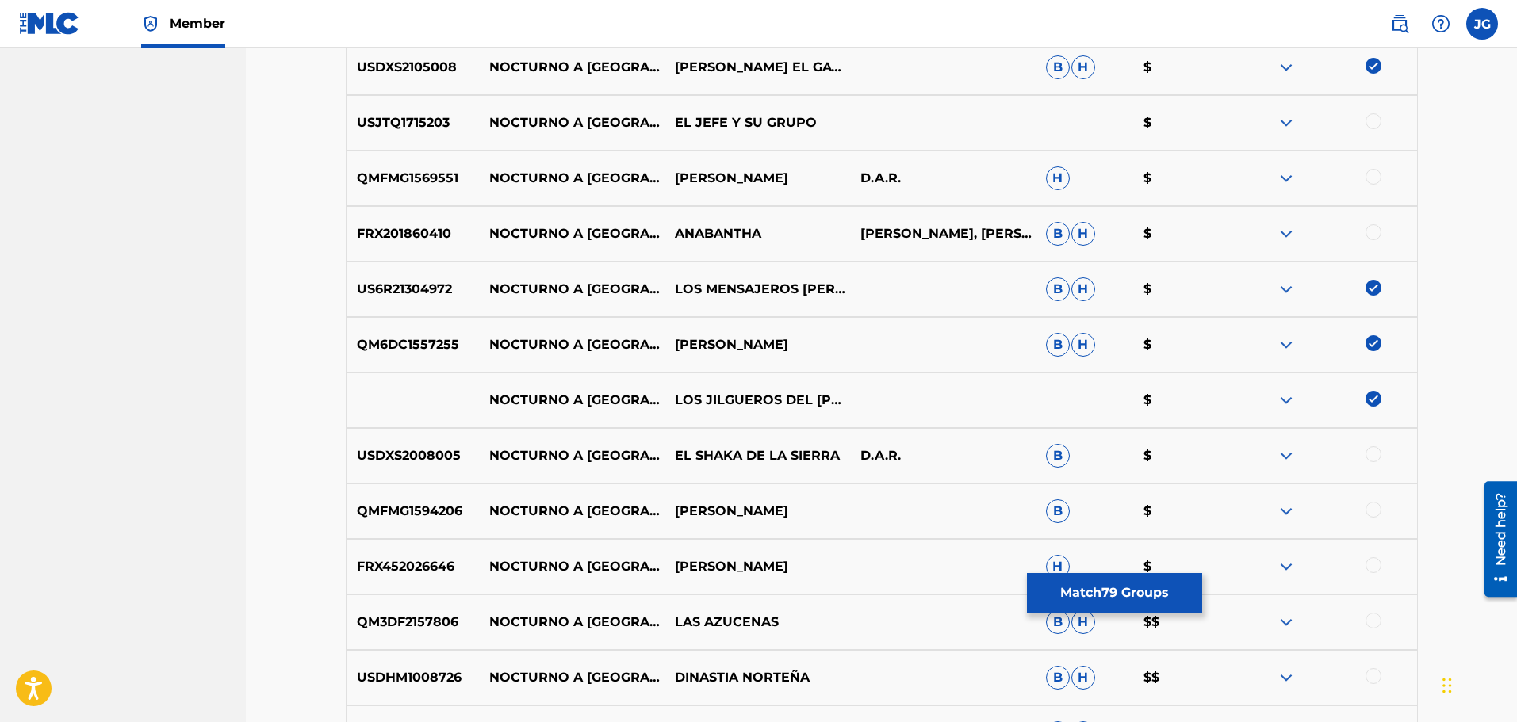
scroll to position [7537, 0]
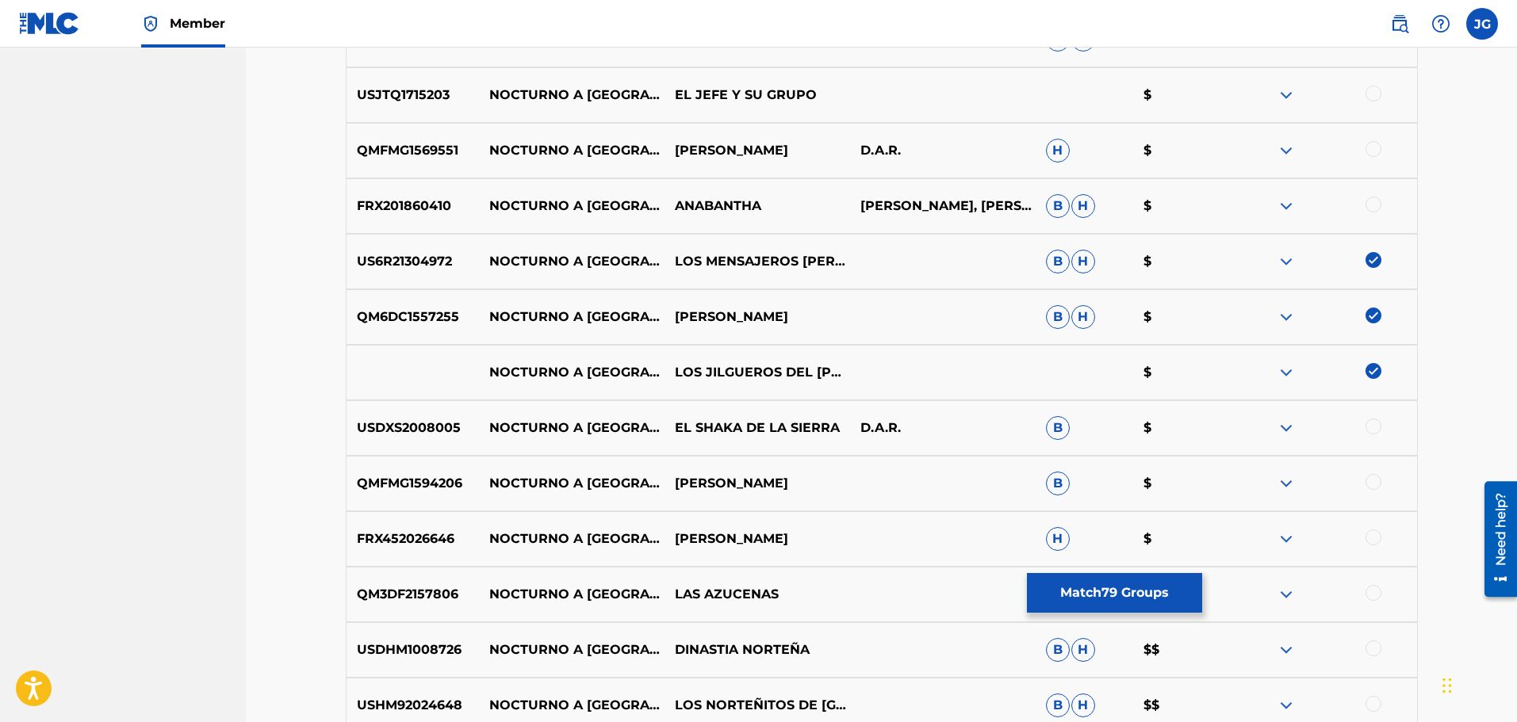
drag, startPoint x: 1367, startPoint y: 425, endPoint x: 1358, endPoint y: 436, distance: 14.6
click at [1367, 426] on div at bounding box center [1373, 427] width 16 height 16
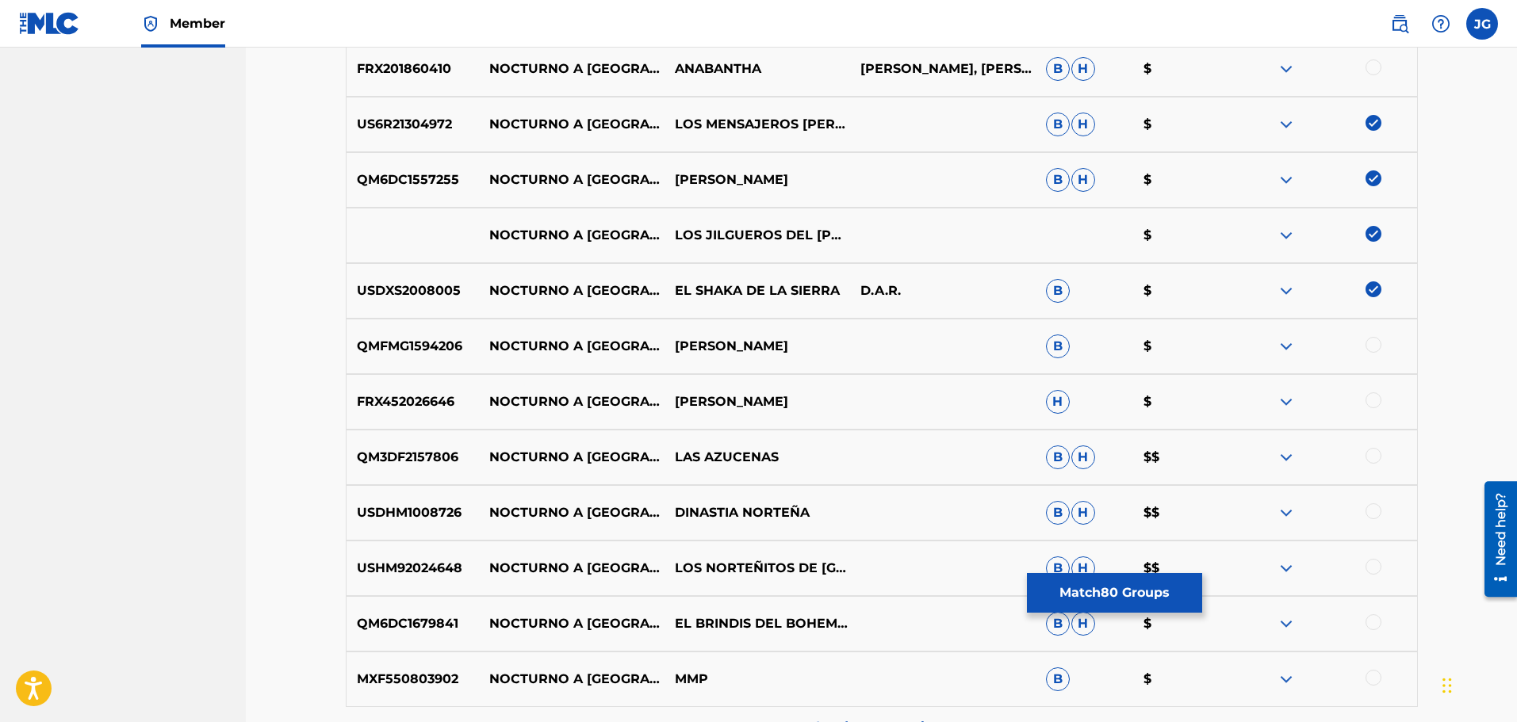
scroll to position [7696, 0]
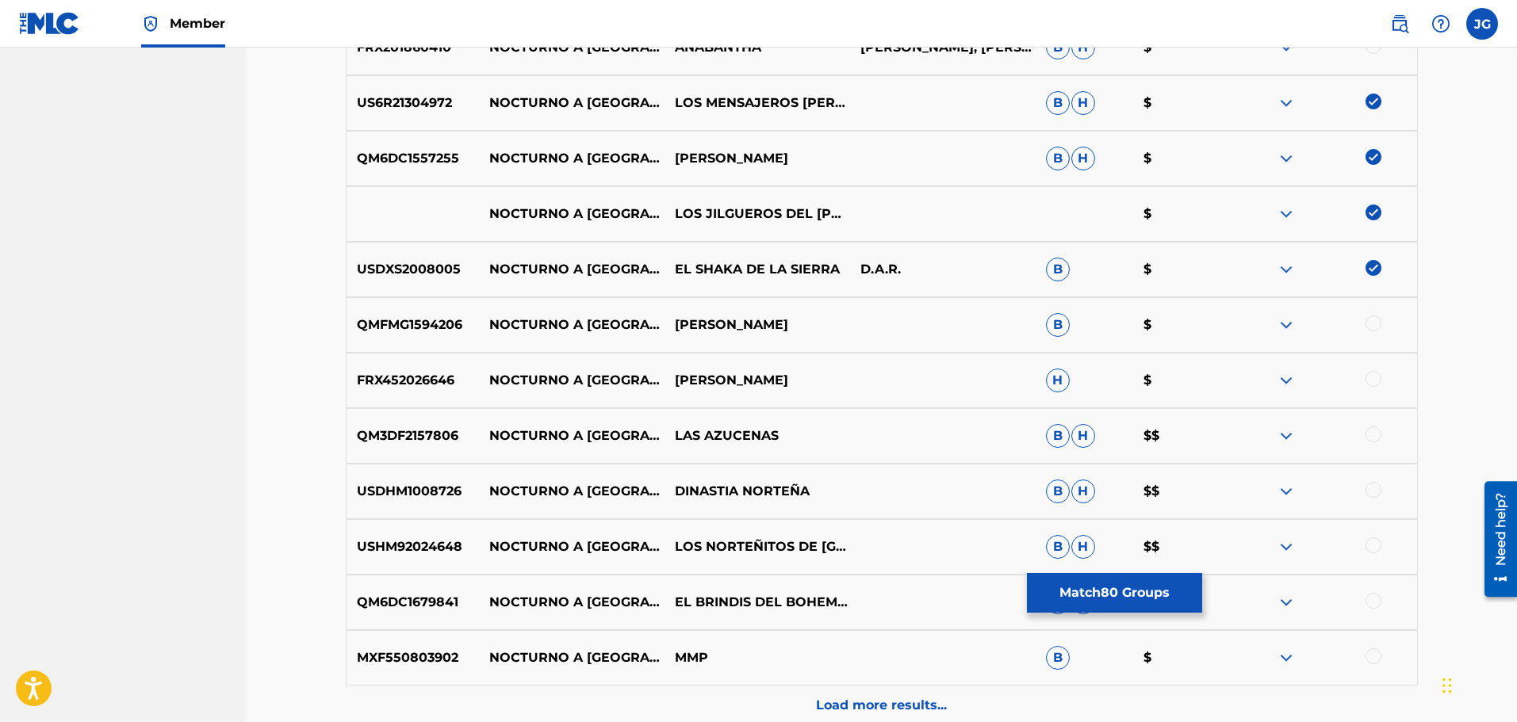
click at [1373, 492] on div at bounding box center [1373, 490] width 16 height 16
click at [1374, 545] on div at bounding box center [1373, 546] width 16 height 16
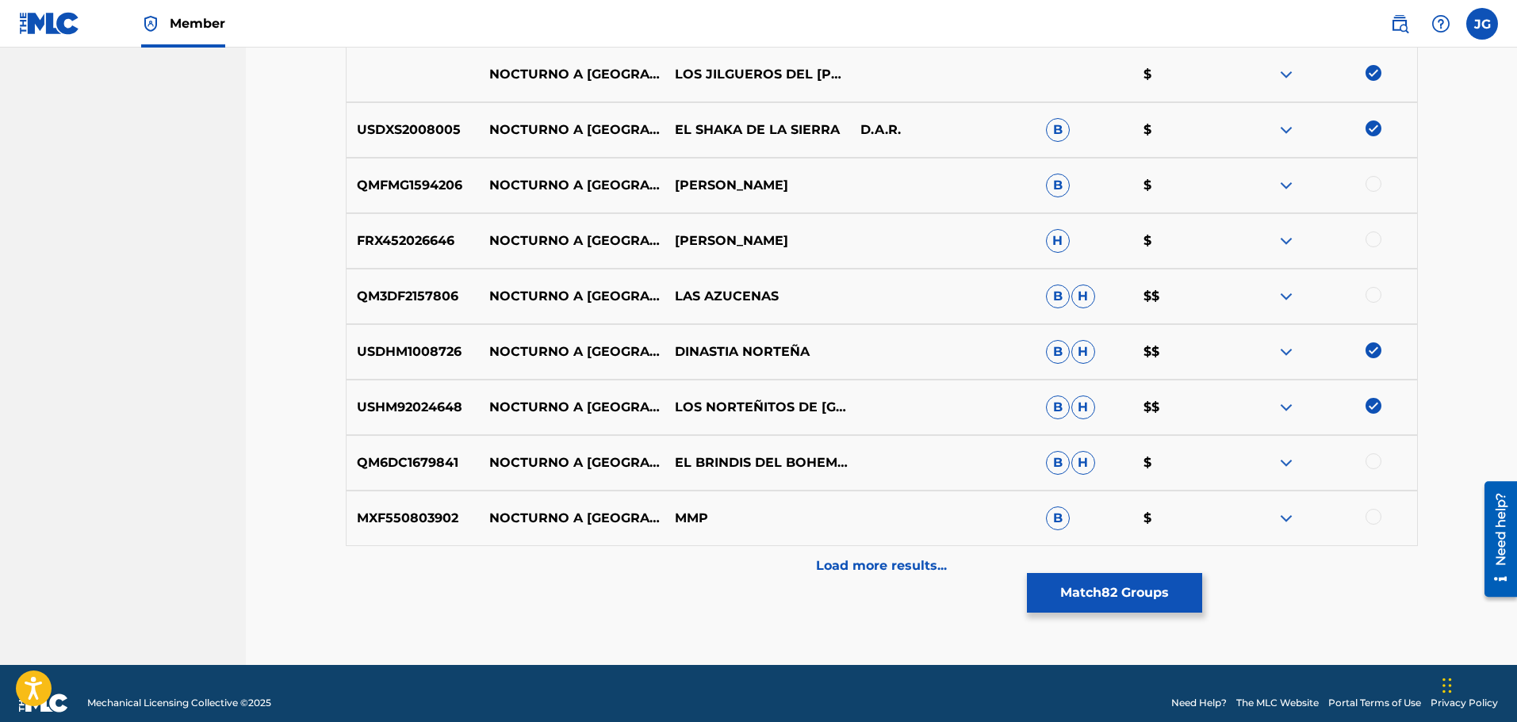
scroll to position [7854, 0]
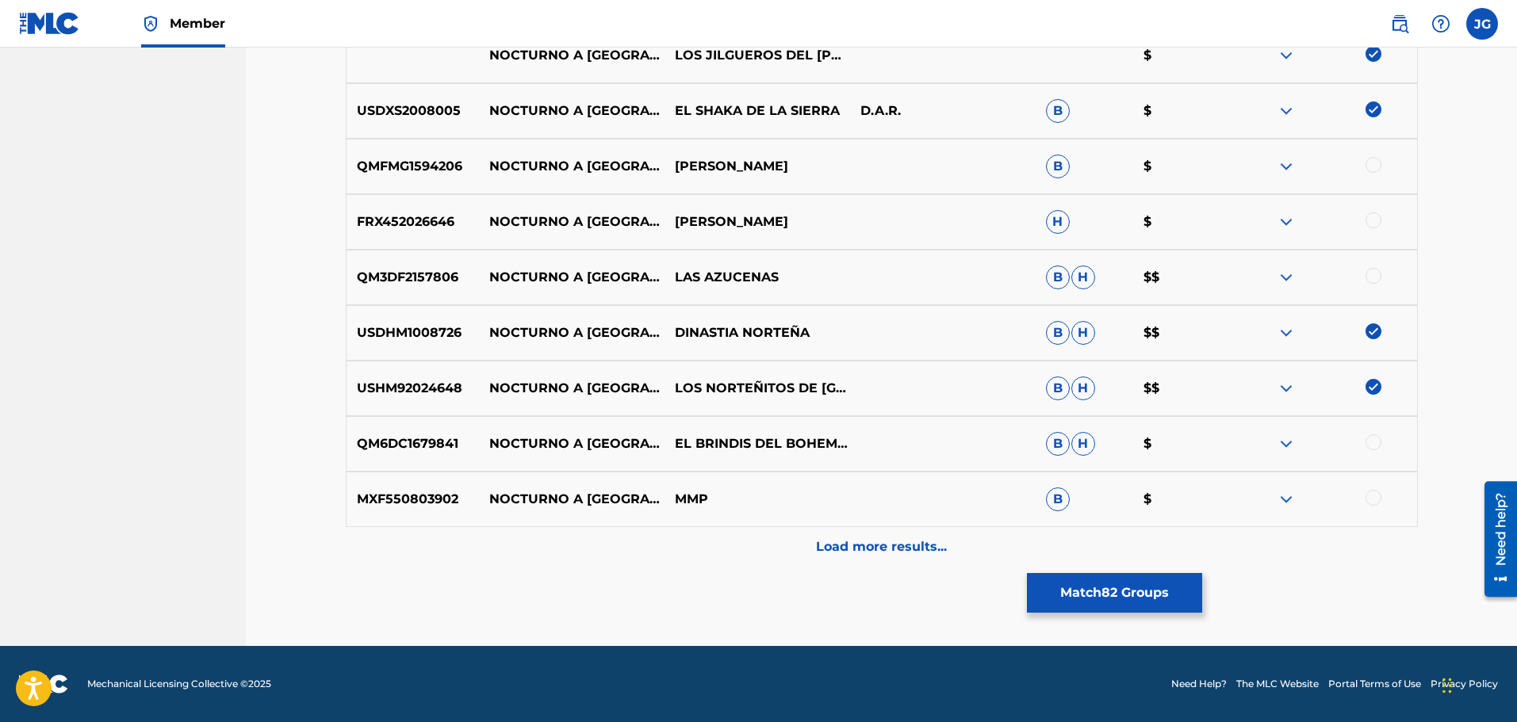
click at [1373, 442] on div at bounding box center [1373, 443] width 16 height 16
click at [929, 547] on p "Load more results..." at bounding box center [881, 547] width 131 height 19
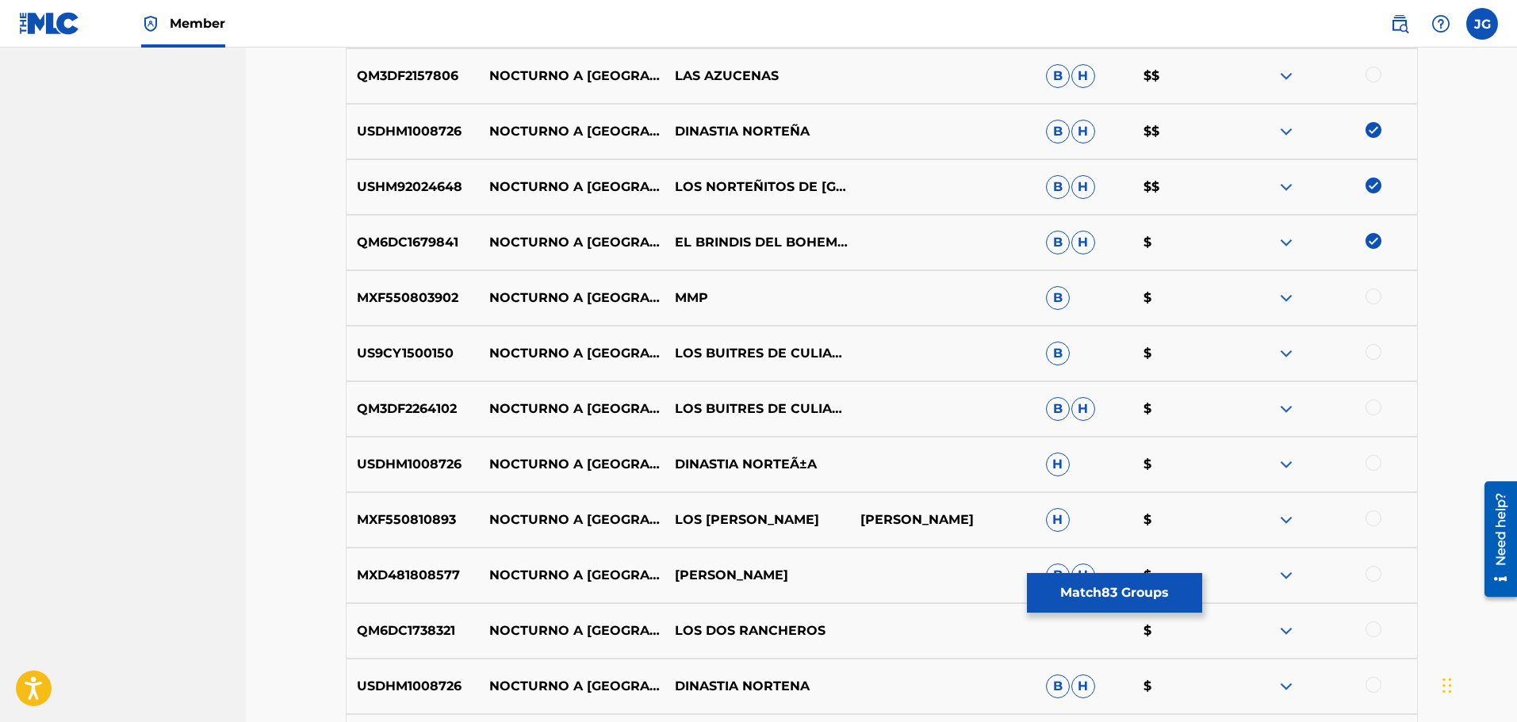
scroll to position [8092, 0]
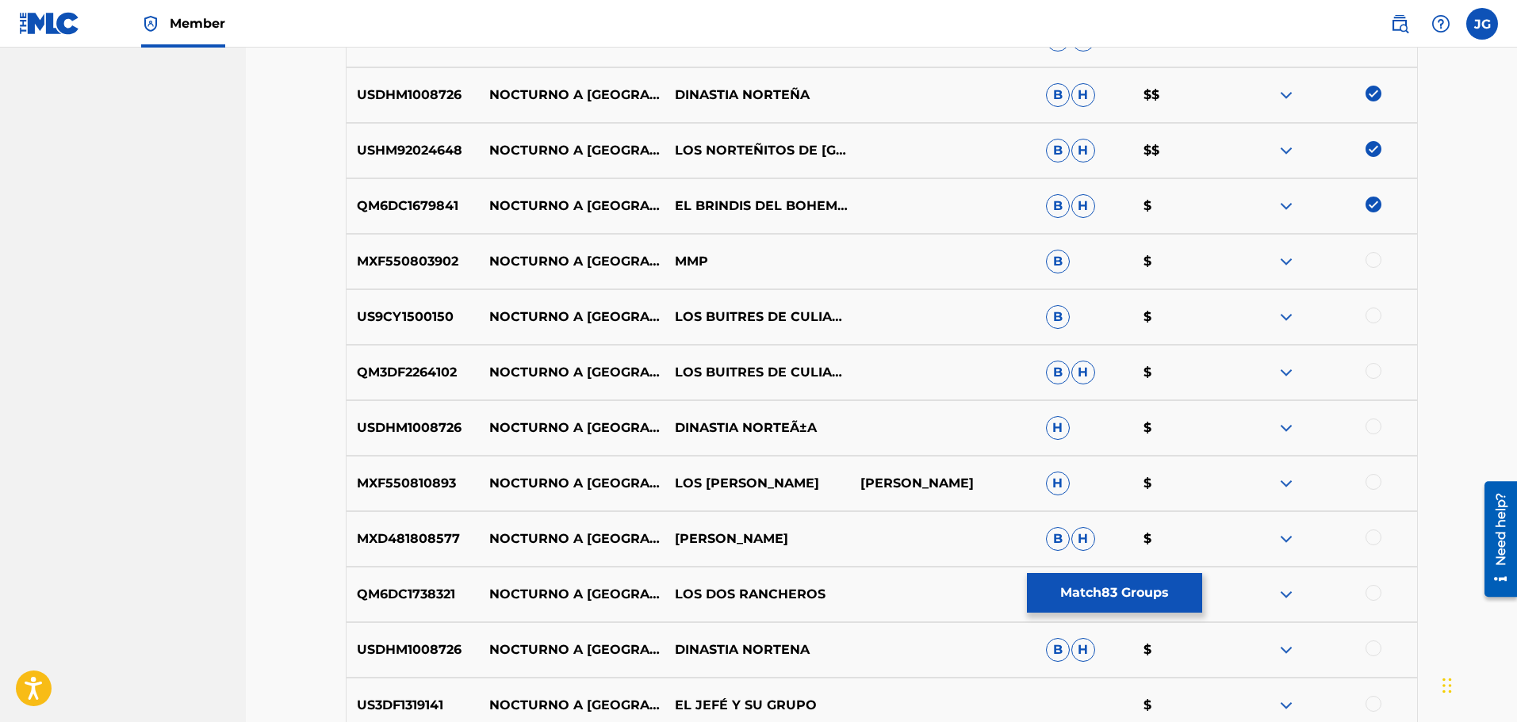
click at [1374, 484] on div at bounding box center [1373, 482] width 16 height 16
click at [1375, 431] on div at bounding box center [1373, 427] width 16 height 16
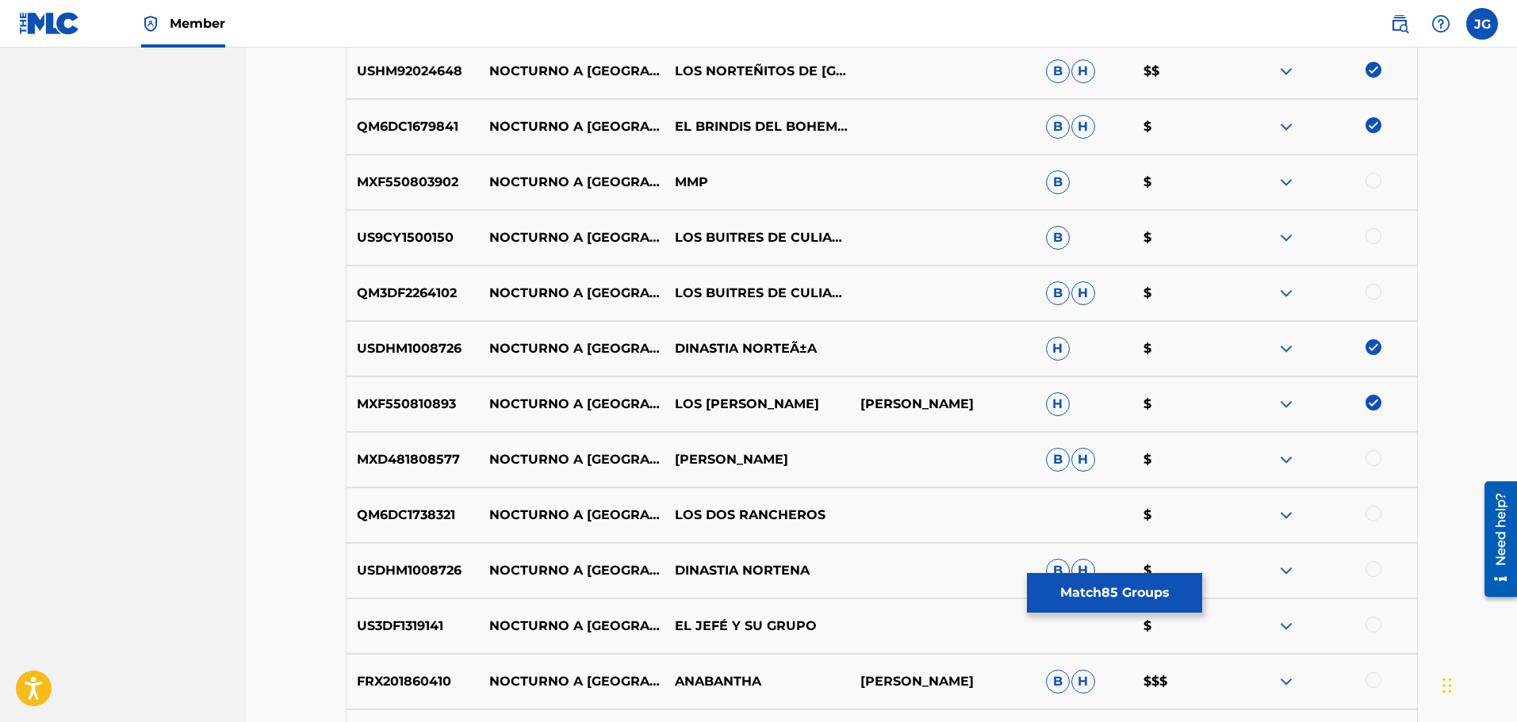
click at [1373, 514] on div at bounding box center [1373, 514] width 16 height 16
click at [1369, 567] on div at bounding box center [1373, 569] width 16 height 16
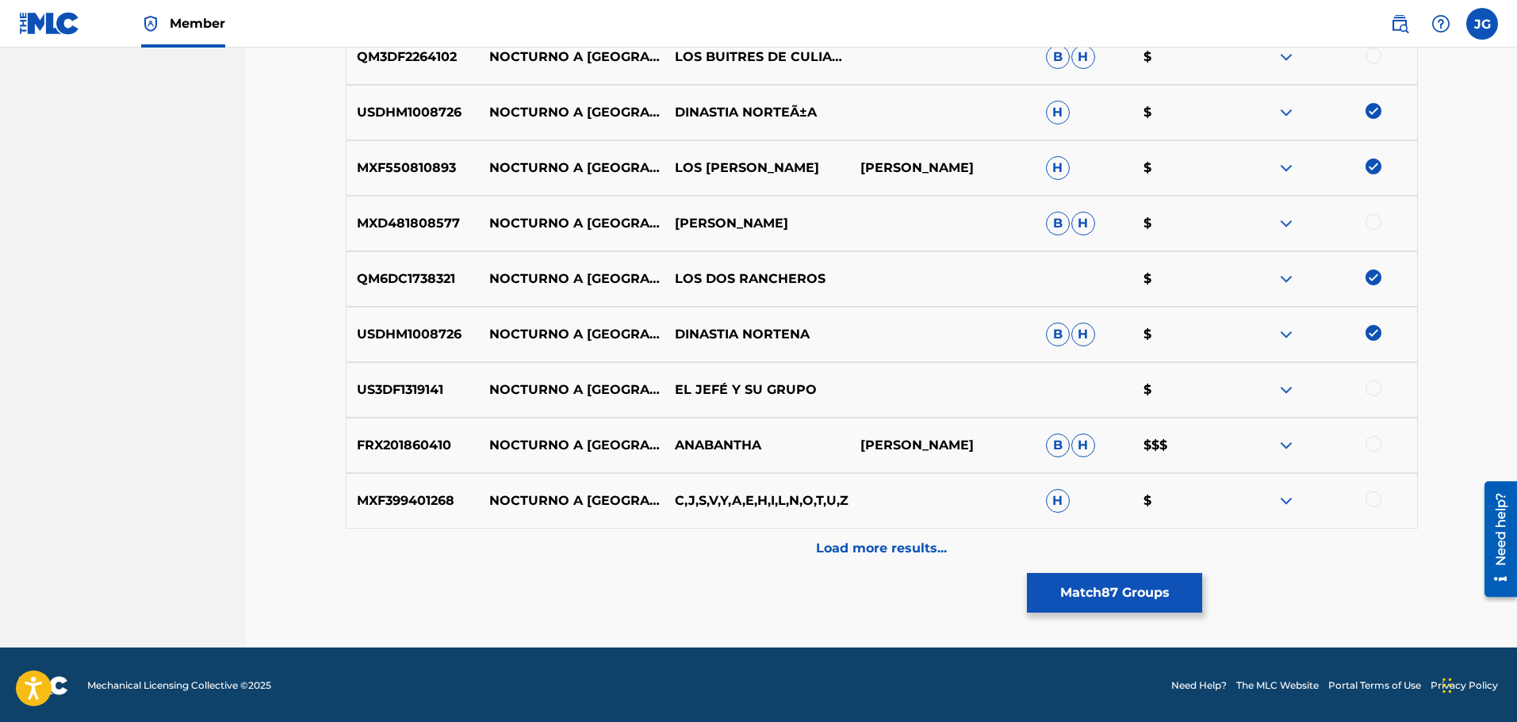
scroll to position [8409, 0]
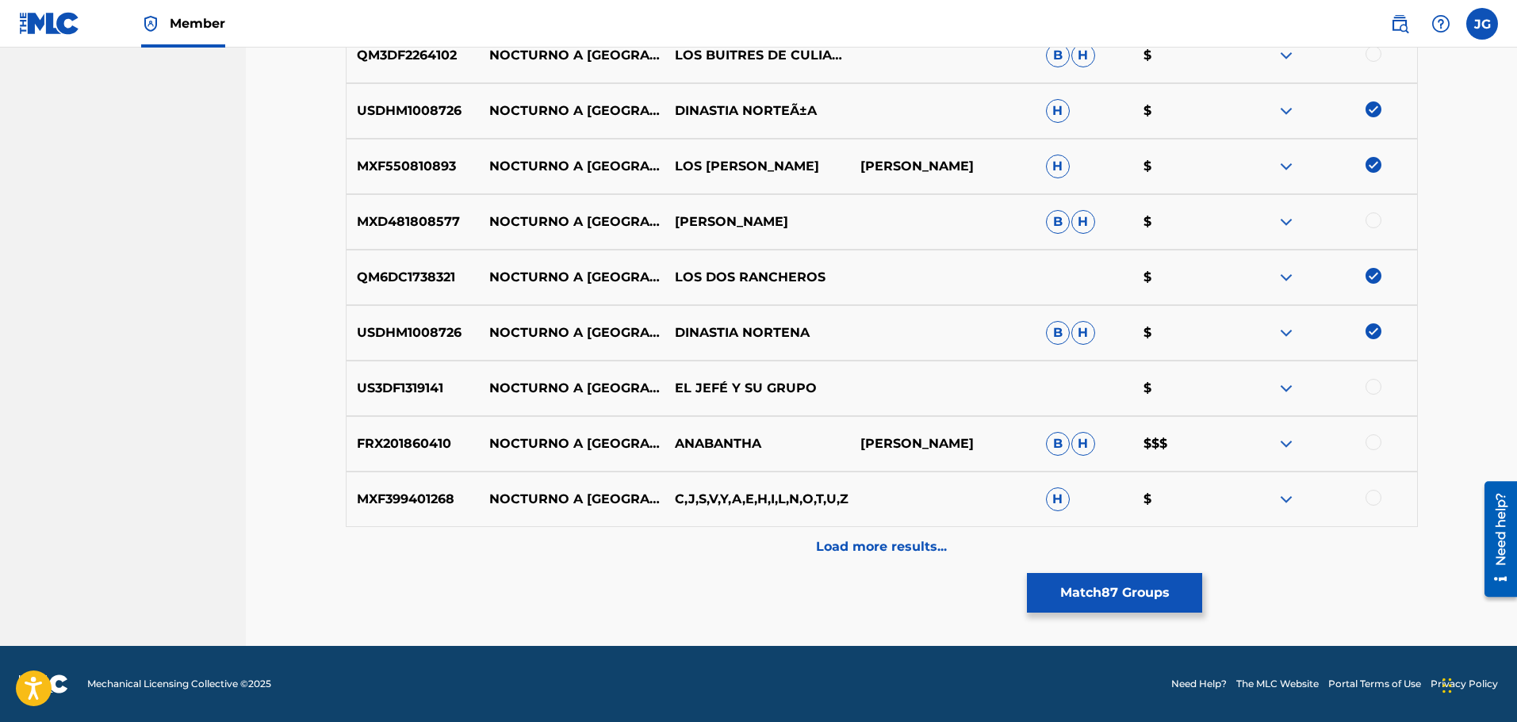
click at [1373, 384] on div at bounding box center [1373, 387] width 16 height 16
click at [917, 547] on p "Load more results..." at bounding box center [881, 547] width 131 height 19
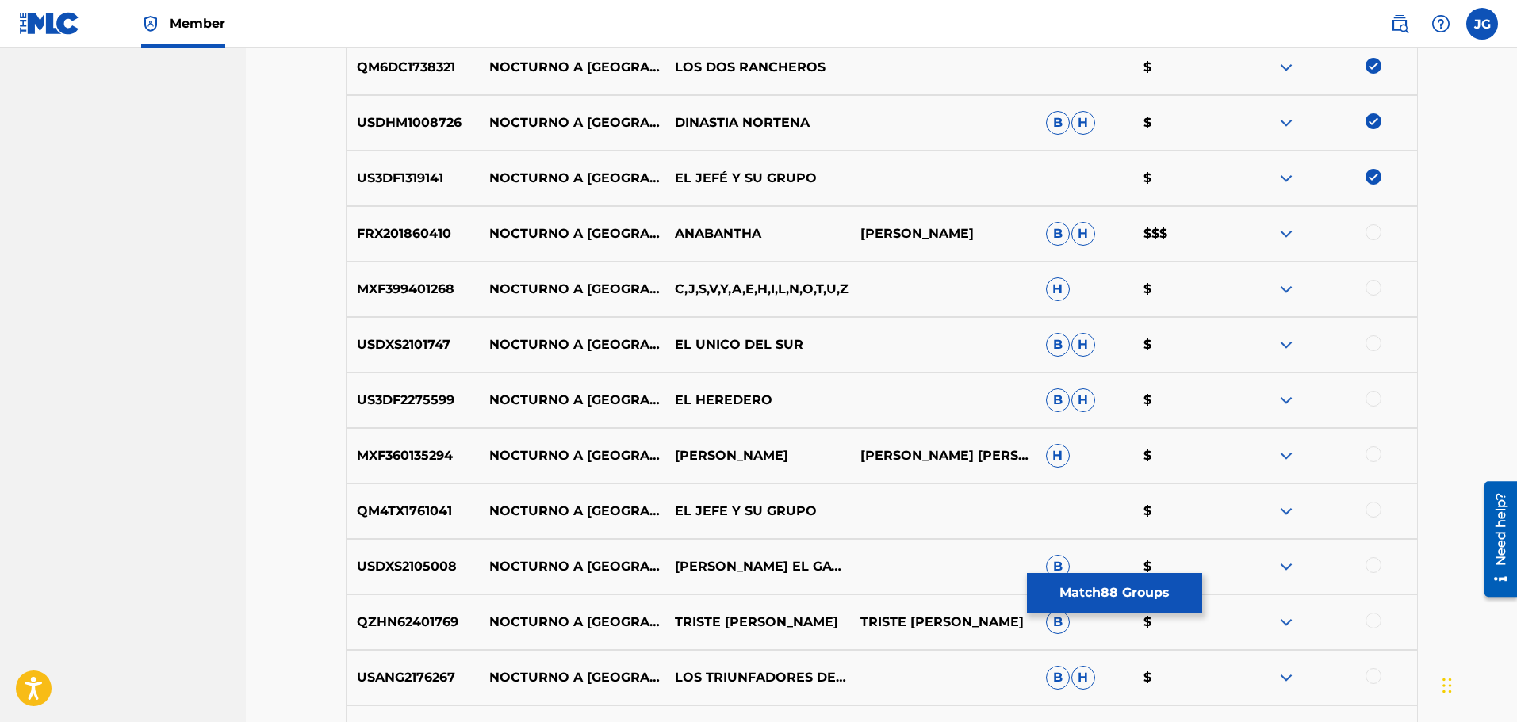
scroll to position [8647, 0]
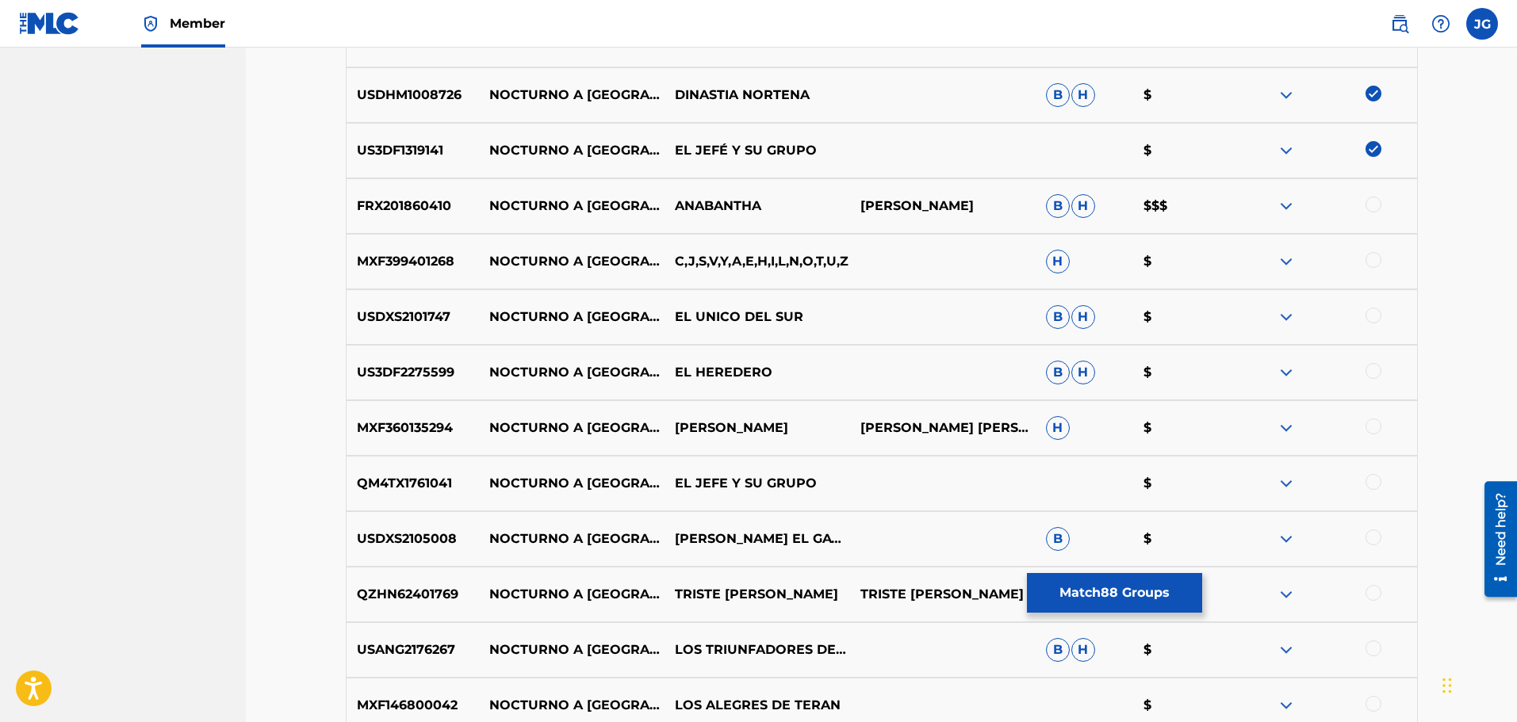
click at [1375, 425] on div at bounding box center [1373, 427] width 16 height 16
click at [1373, 482] on div at bounding box center [1373, 482] width 16 height 16
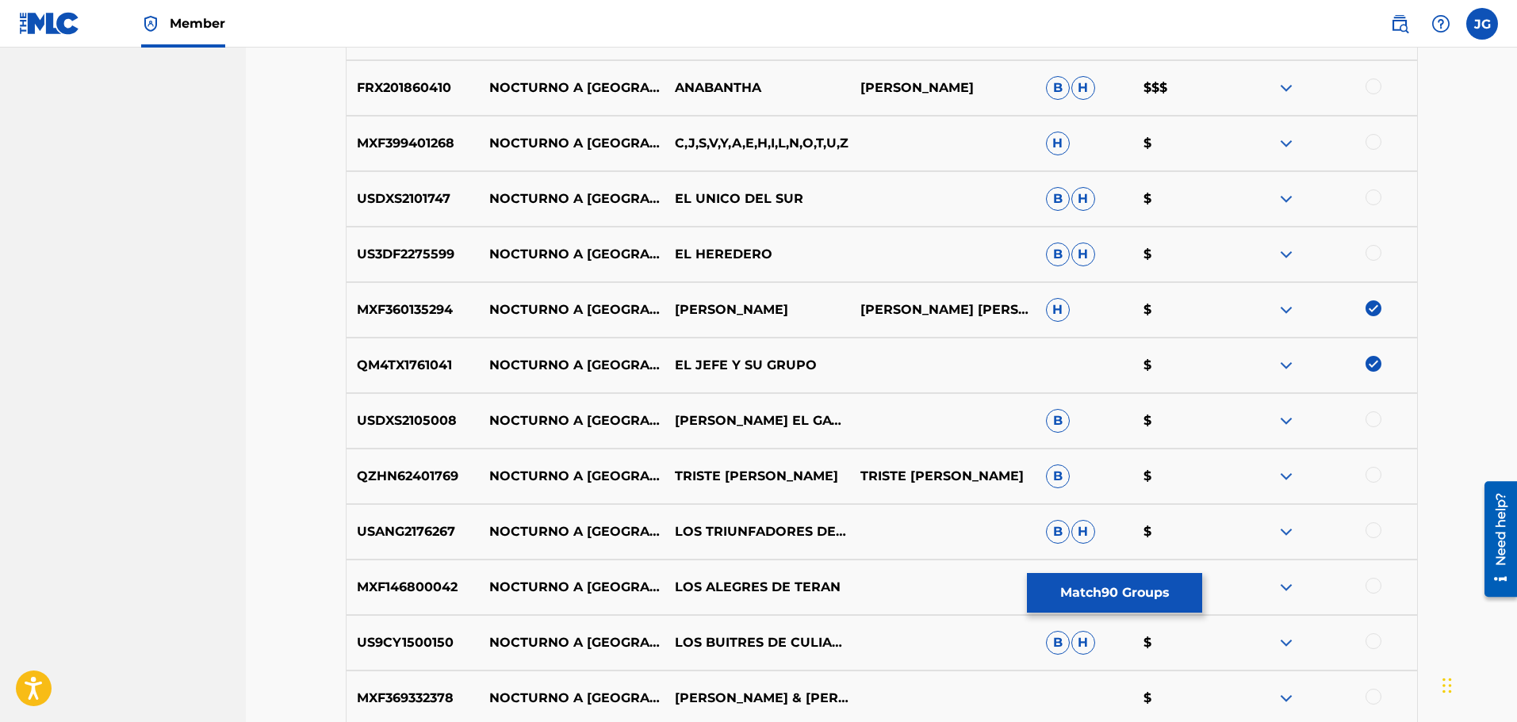
scroll to position [8806, 0]
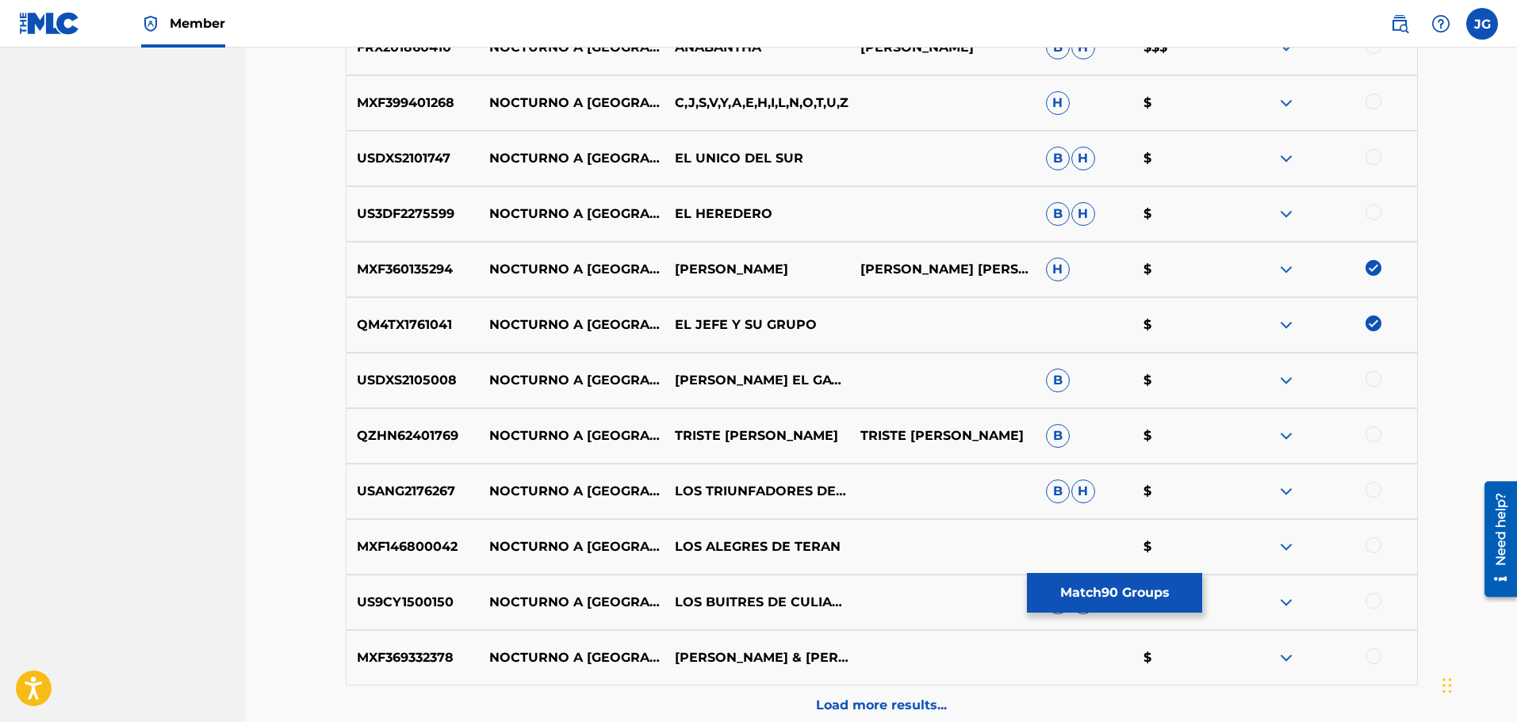
click at [1373, 381] on div at bounding box center [1373, 379] width 16 height 16
click at [1373, 488] on div at bounding box center [1373, 490] width 16 height 16
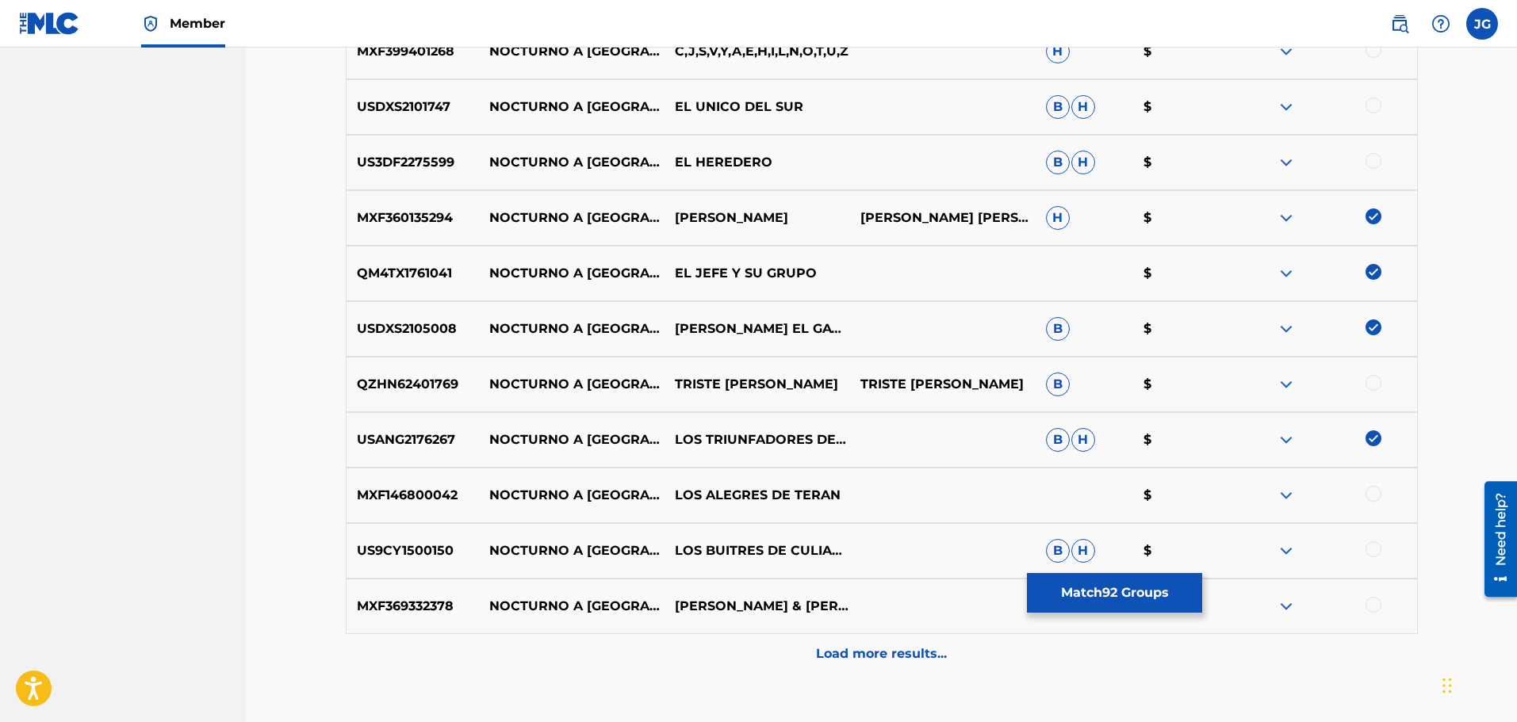
scroll to position [8885, 0]
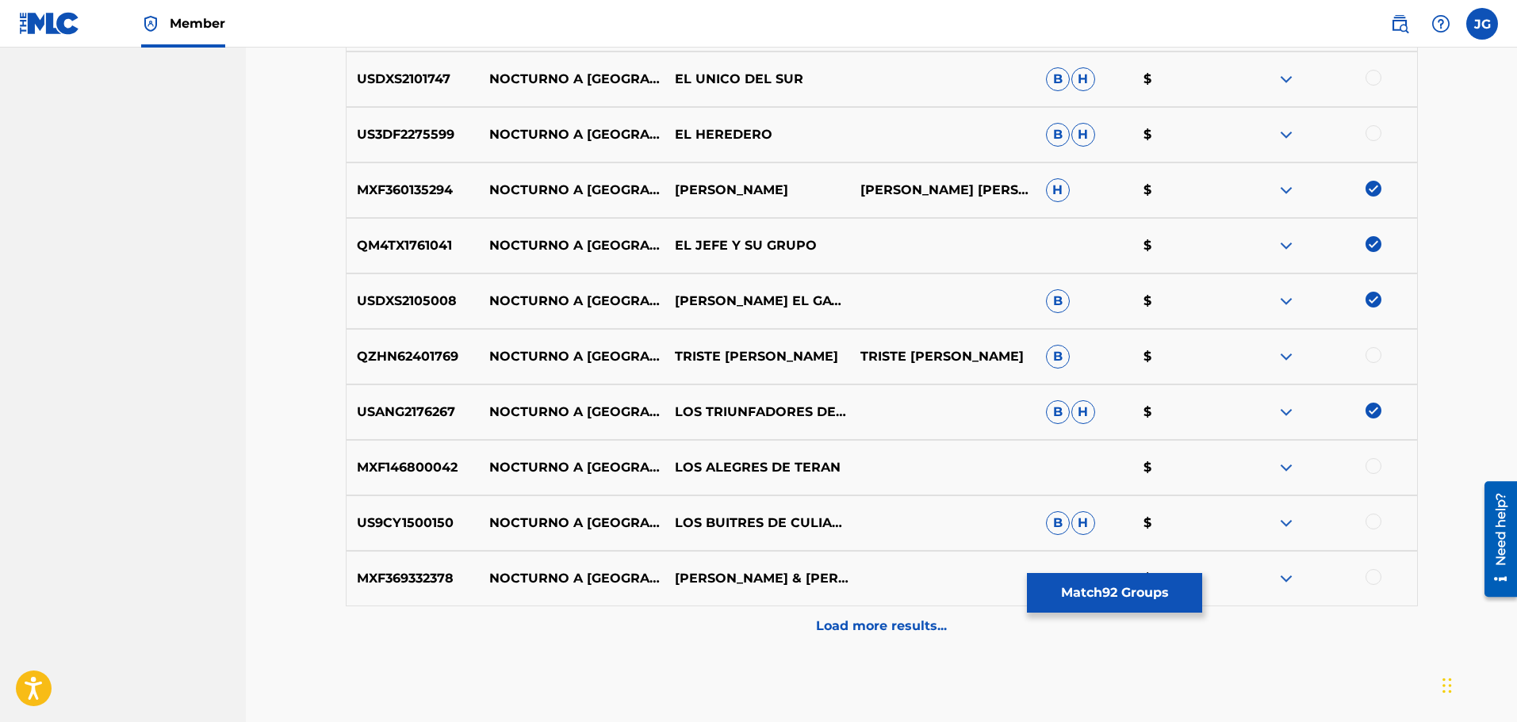
click at [1374, 465] on div at bounding box center [1373, 466] width 16 height 16
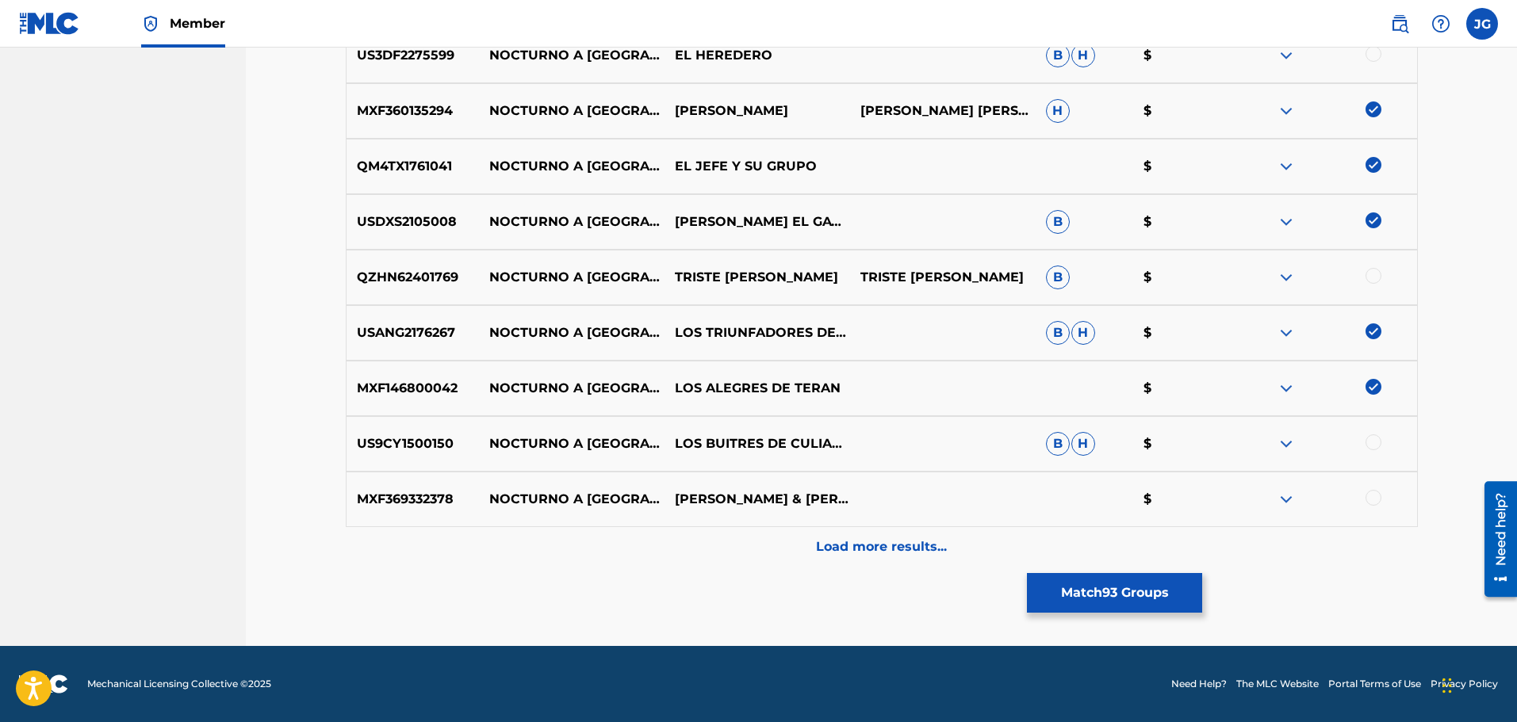
click at [1376, 500] on div at bounding box center [1373, 498] width 16 height 16
click at [905, 548] on p "Load more results..." at bounding box center [881, 547] width 131 height 19
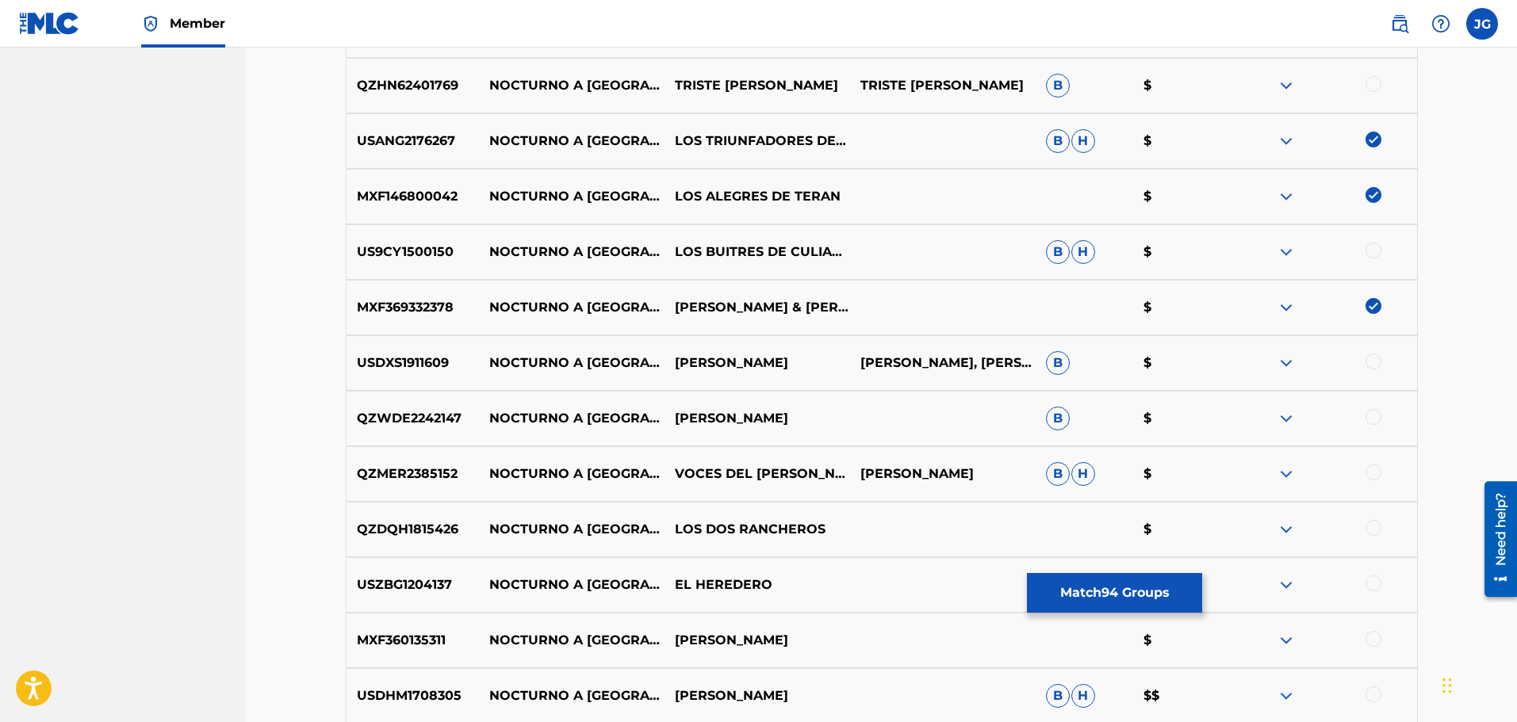
scroll to position [9202, 0]
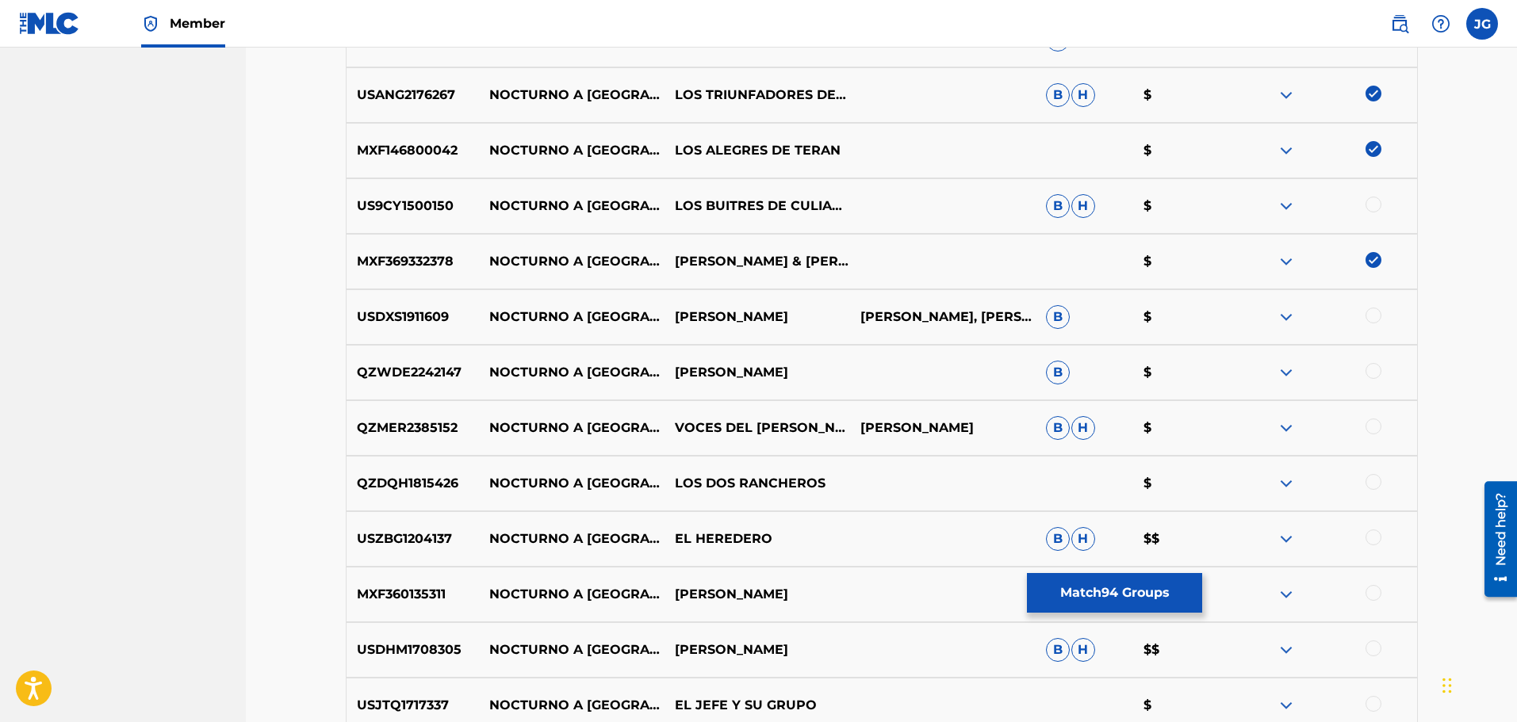
click at [1379, 479] on div at bounding box center [1373, 482] width 16 height 16
click at [1377, 533] on div at bounding box center [1373, 538] width 16 height 16
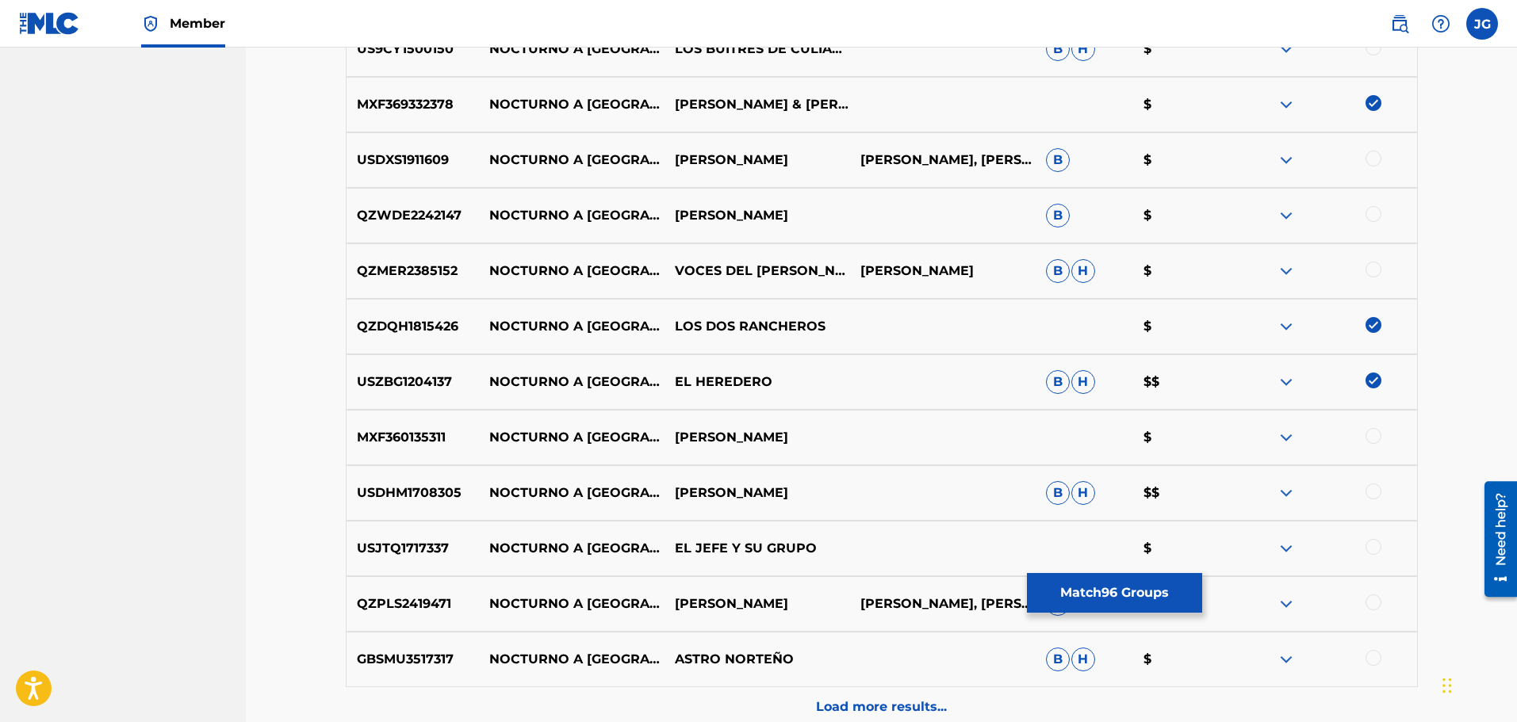
scroll to position [9361, 0]
click at [1373, 434] on div at bounding box center [1373, 435] width 16 height 16
click at [1378, 485] on div at bounding box center [1373, 490] width 16 height 16
click at [1372, 542] on div at bounding box center [1373, 546] width 16 height 16
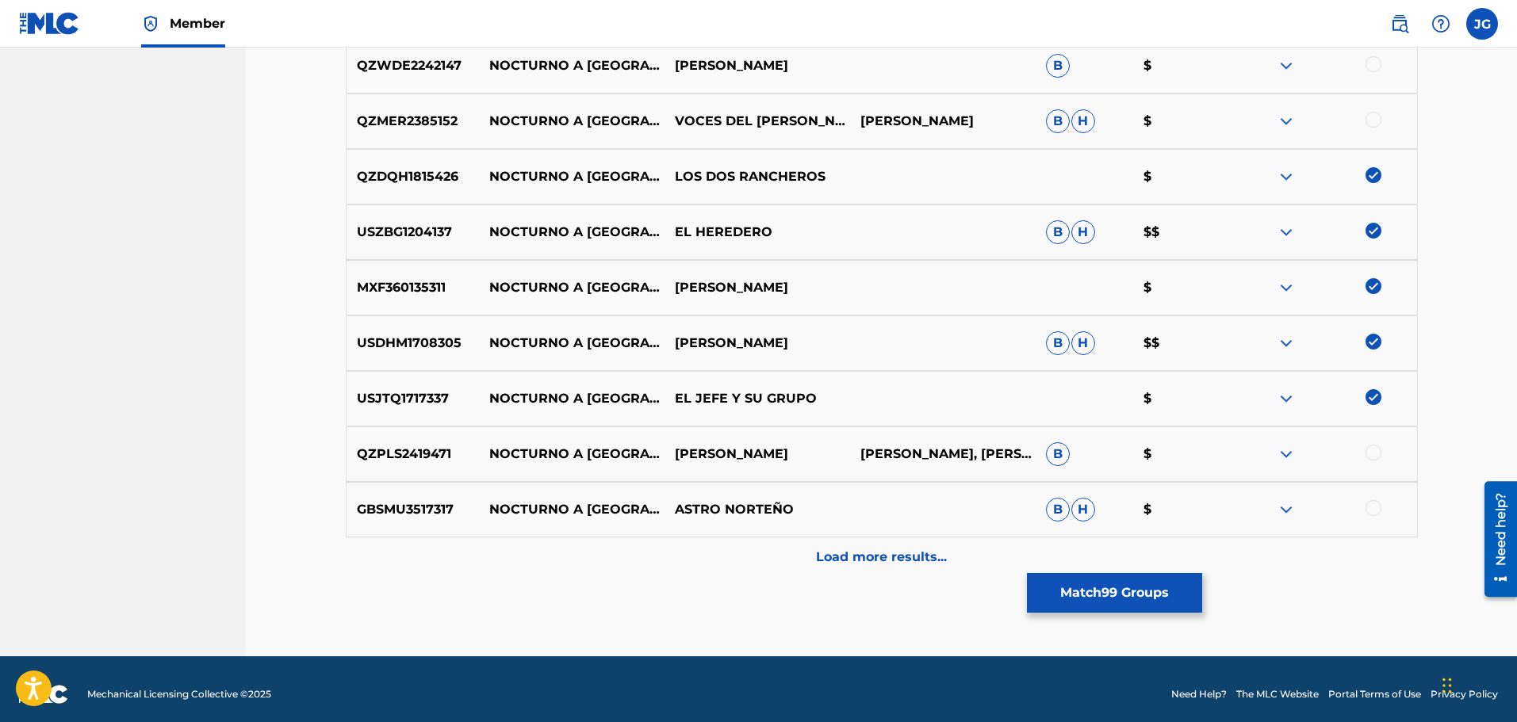
scroll to position [9519, 0]
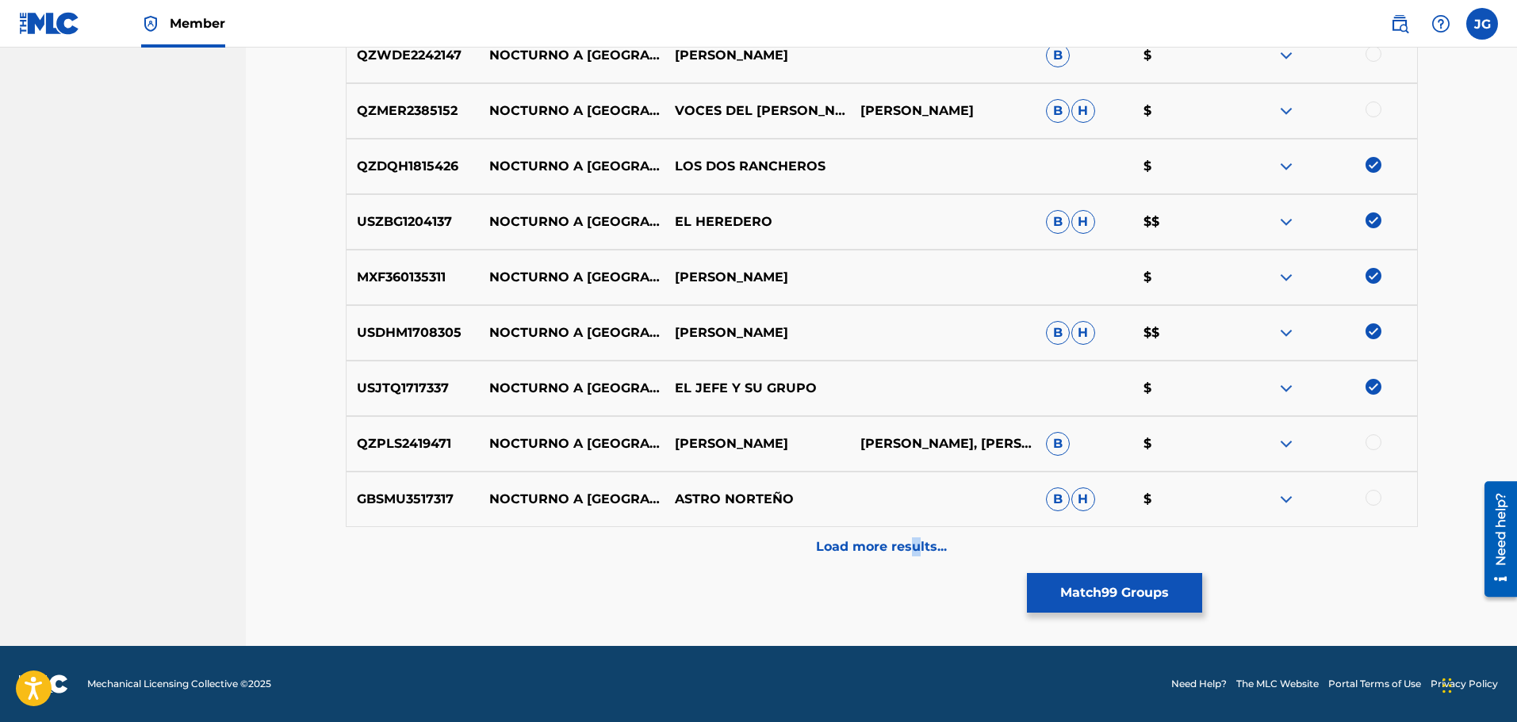
click at [916, 543] on p "Load more results..." at bounding box center [881, 547] width 131 height 19
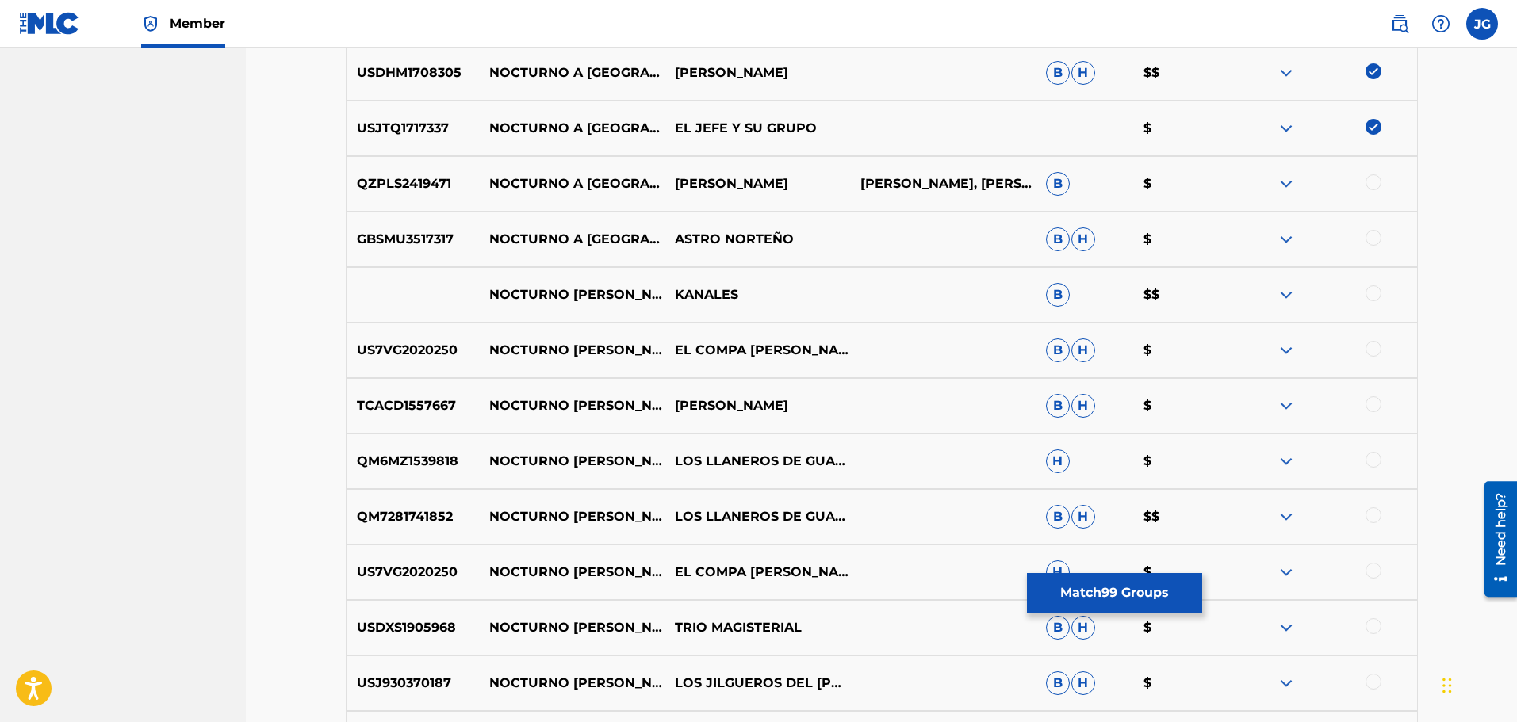
scroll to position [9836, 0]
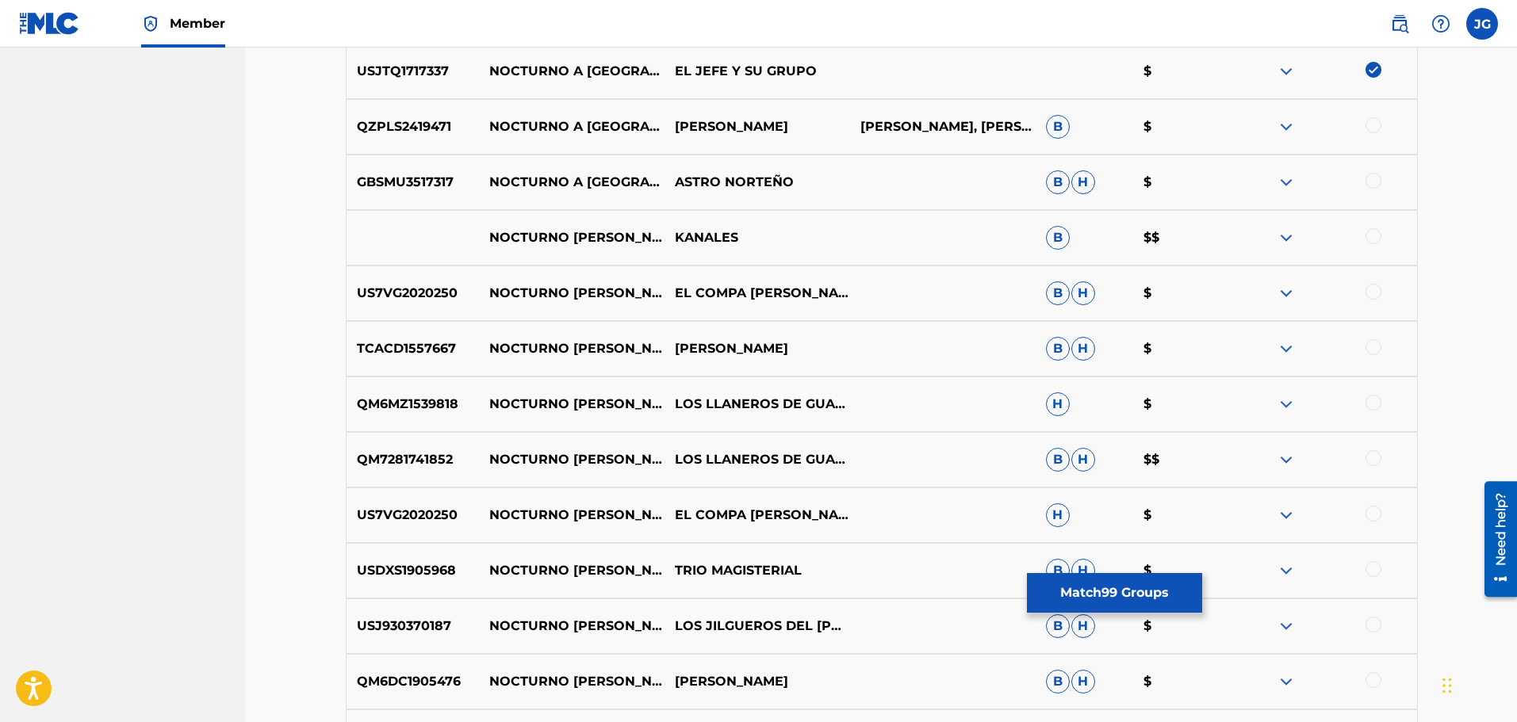
click at [1384, 347] on div at bounding box center [1324, 348] width 186 height 19
drag, startPoint x: 1373, startPoint y: 345, endPoint x: 1380, endPoint y: 368, distance: 23.9
click at [1374, 347] on div at bounding box center [1373, 347] width 16 height 16
drag, startPoint x: 1376, startPoint y: 401, endPoint x: 1377, endPoint y: 412, distance: 10.4
click at [1377, 404] on div at bounding box center [1373, 403] width 16 height 16
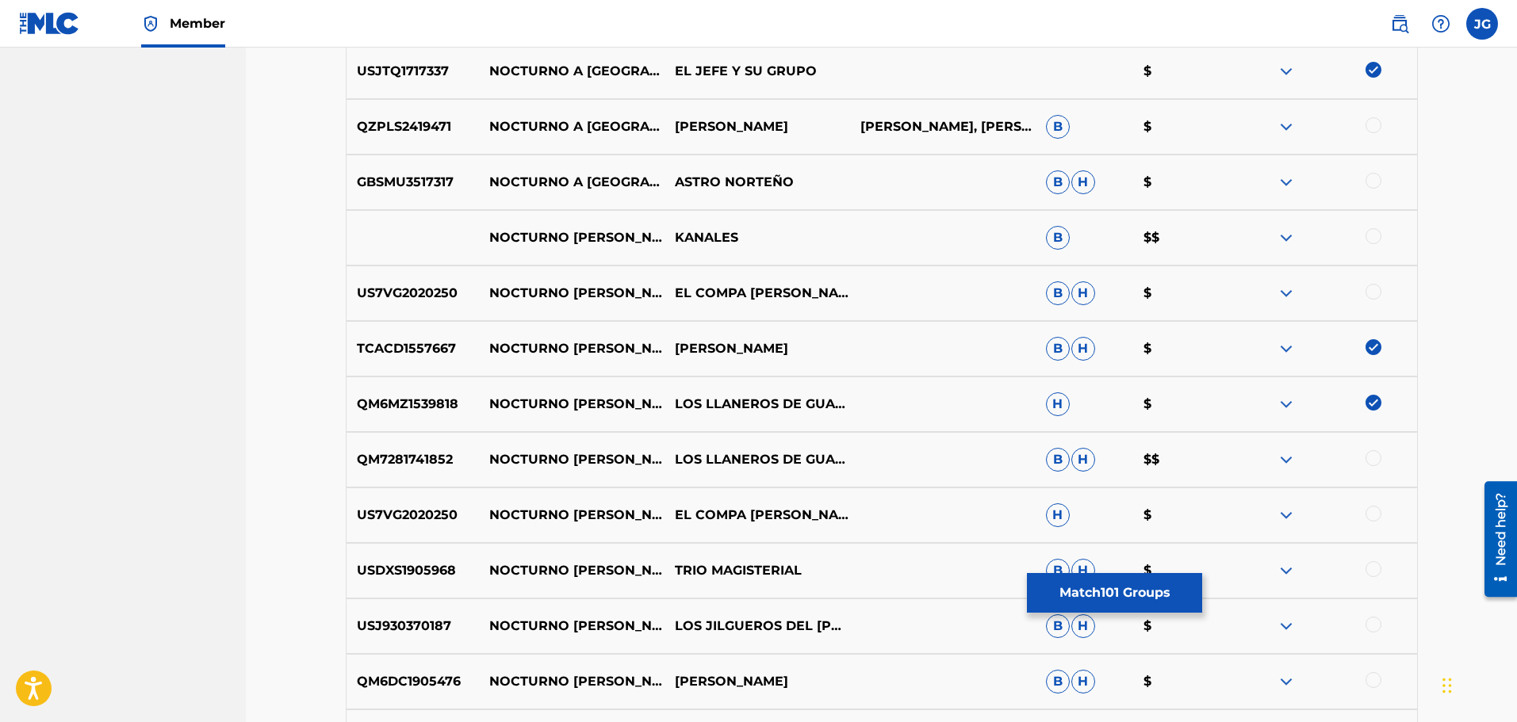
click at [1376, 457] on div at bounding box center [1373, 458] width 16 height 16
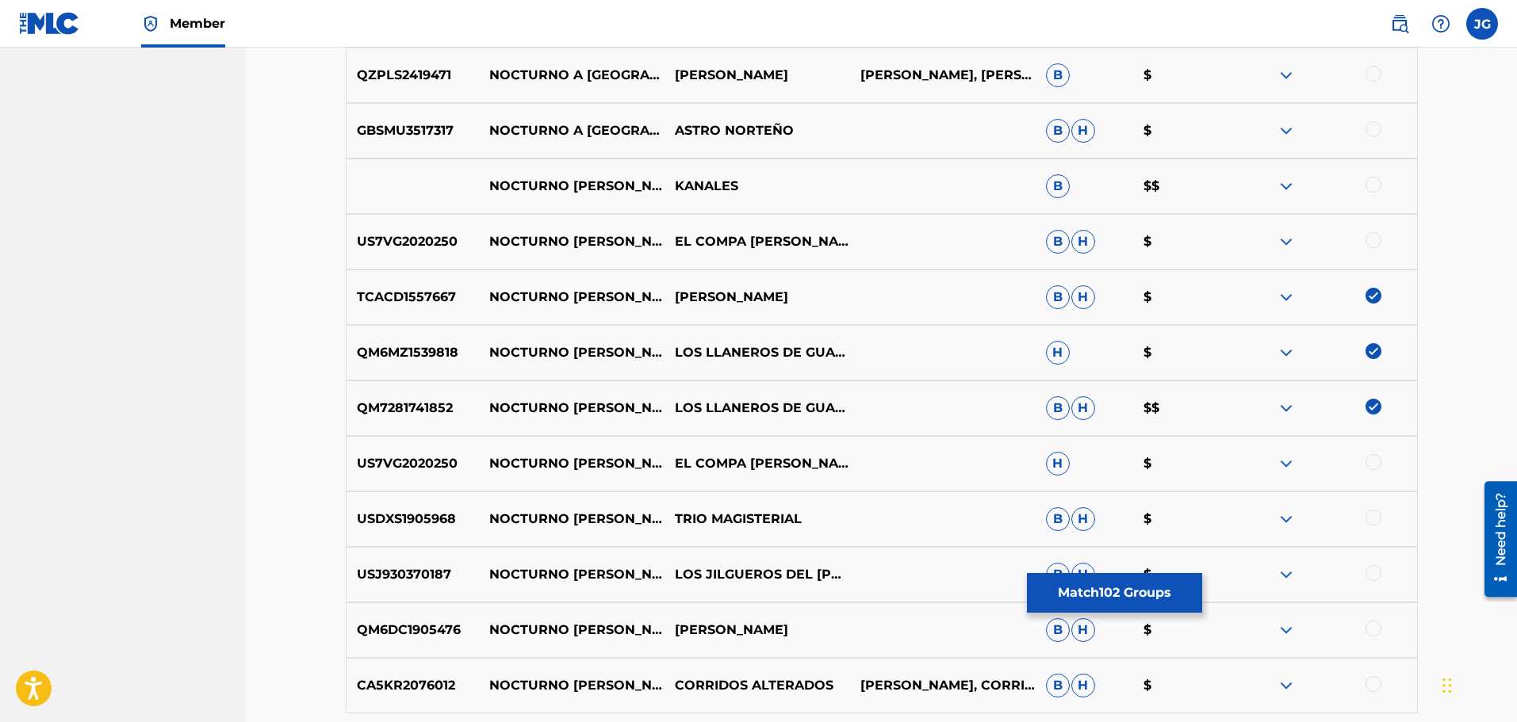
scroll to position [9916, 0]
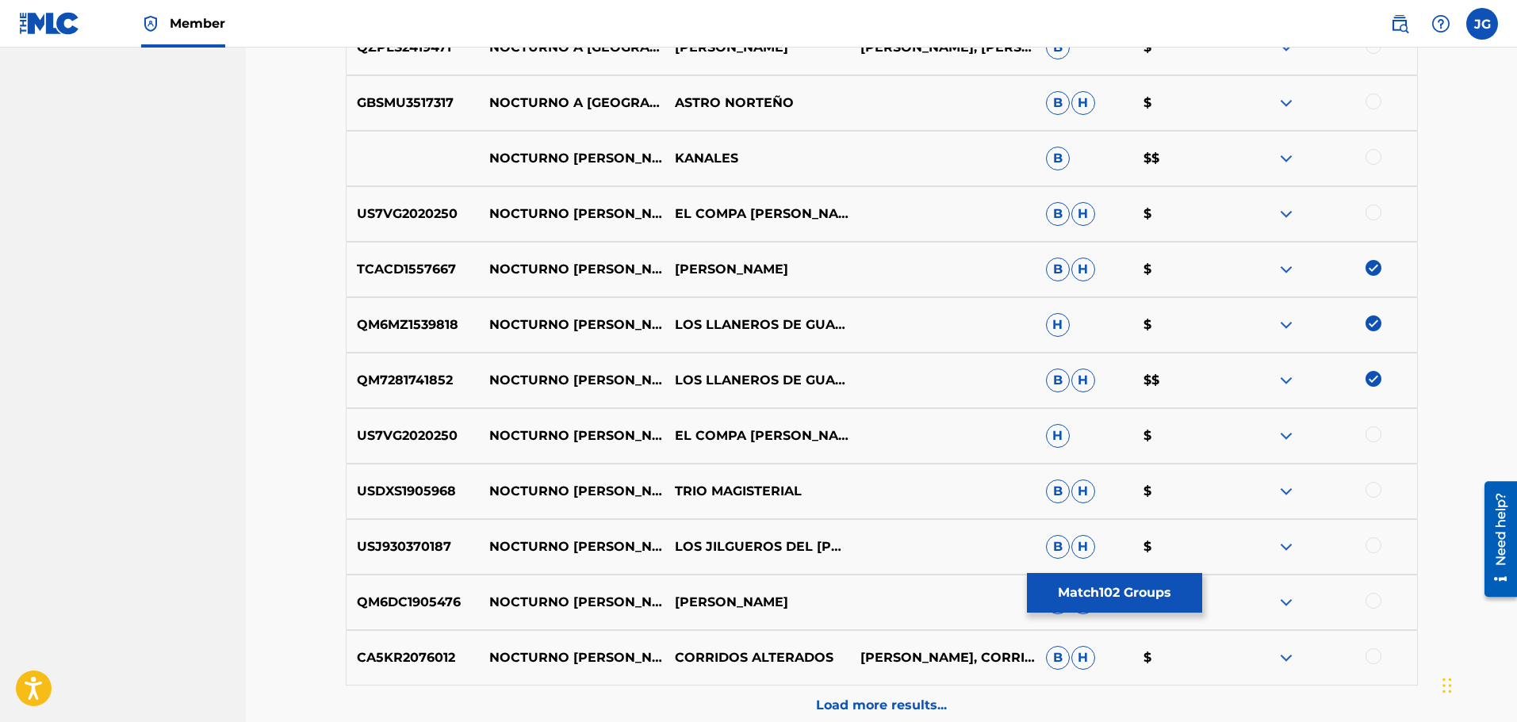
click at [1371, 545] on div at bounding box center [1373, 546] width 16 height 16
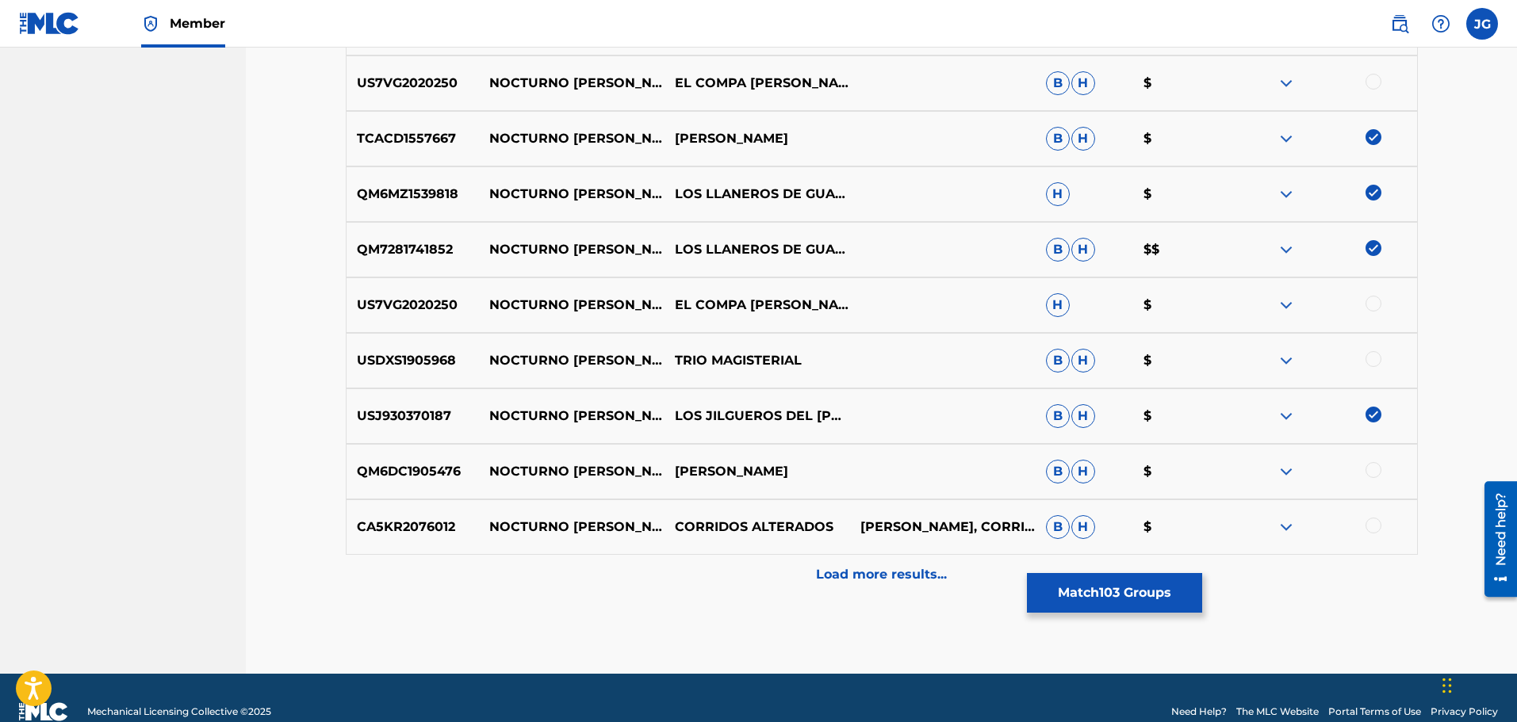
scroll to position [10074, 0]
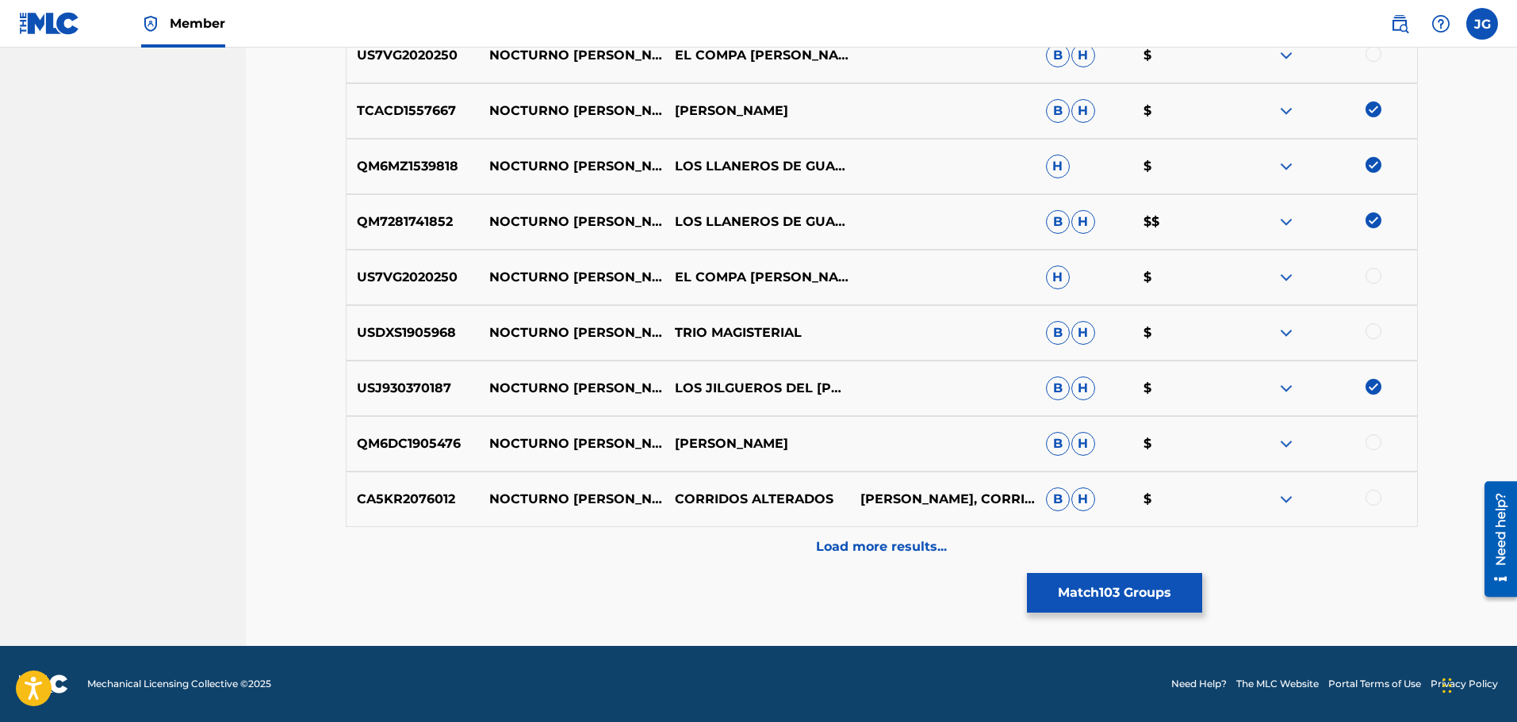
click at [923, 539] on p "Load more results..." at bounding box center [881, 547] width 131 height 19
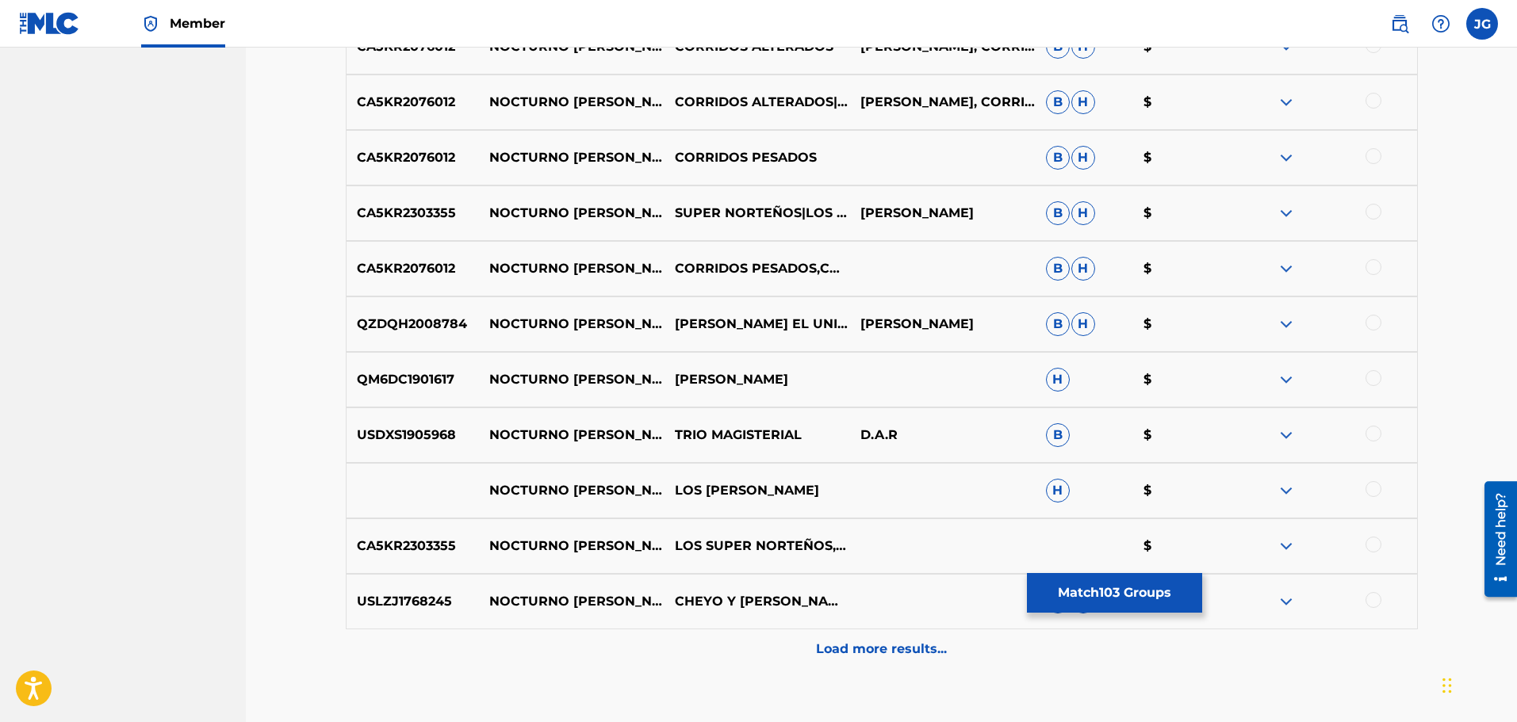
scroll to position [10550, 0]
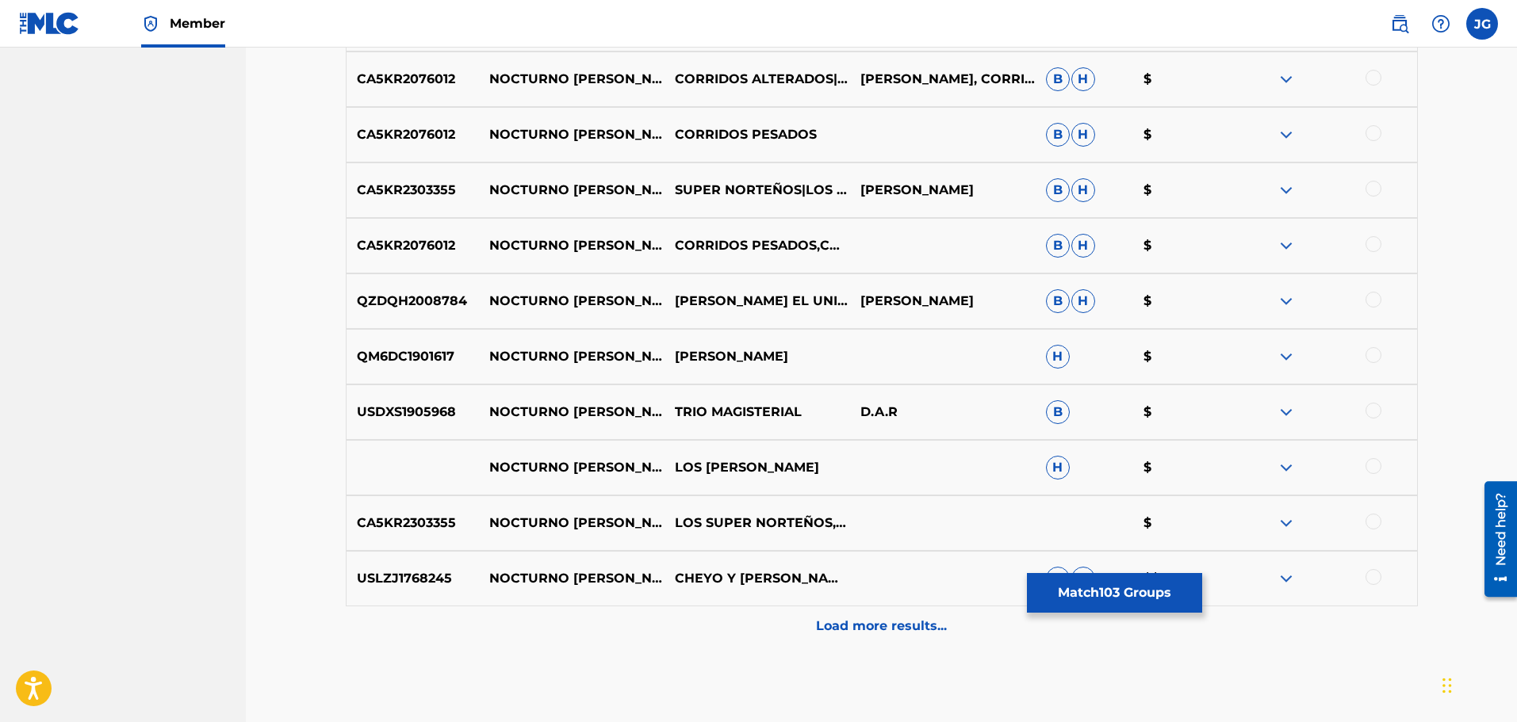
click at [1373, 464] on div at bounding box center [1373, 466] width 16 height 16
click at [1372, 521] on div at bounding box center [1373, 522] width 16 height 16
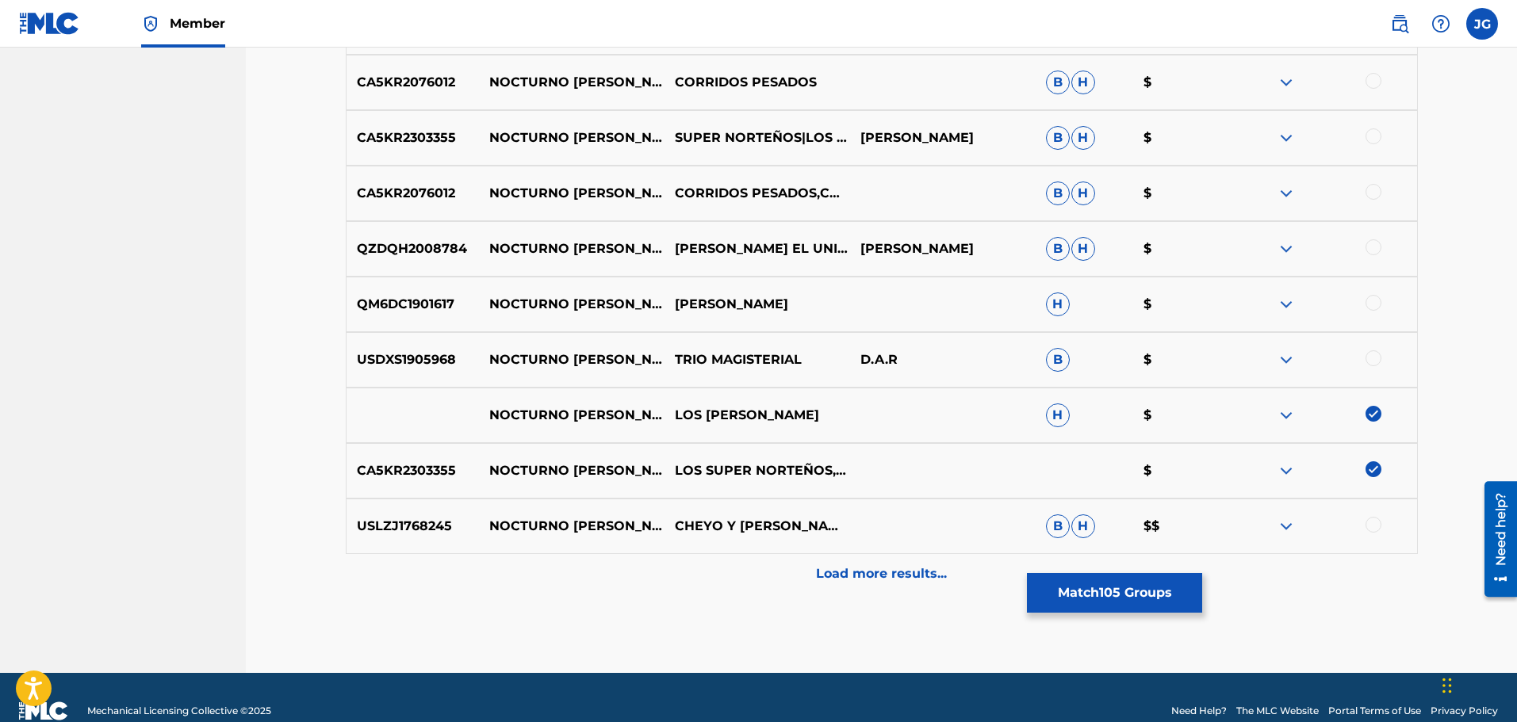
scroll to position [10629, 0]
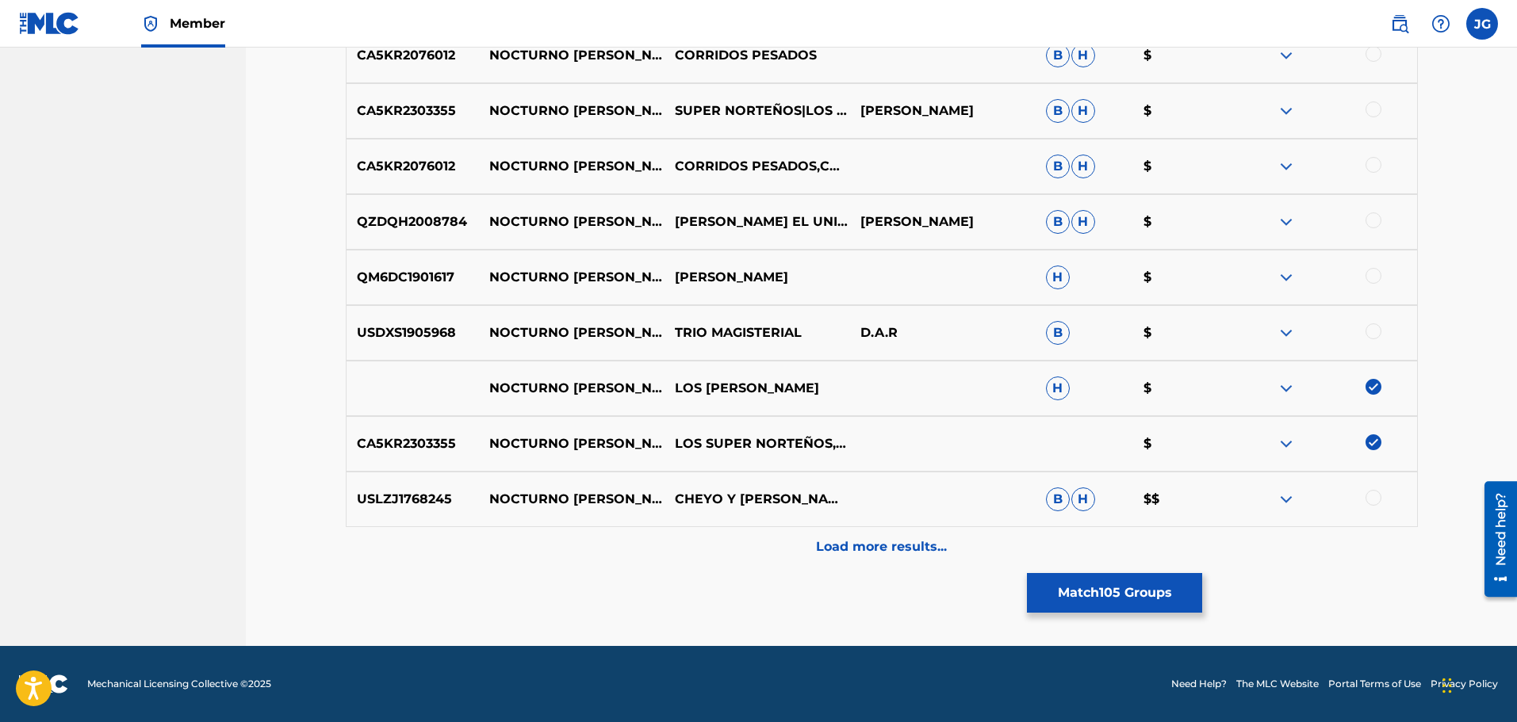
click at [1380, 497] on div at bounding box center [1373, 498] width 16 height 16
click at [893, 542] on p "Load more results..." at bounding box center [881, 547] width 131 height 19
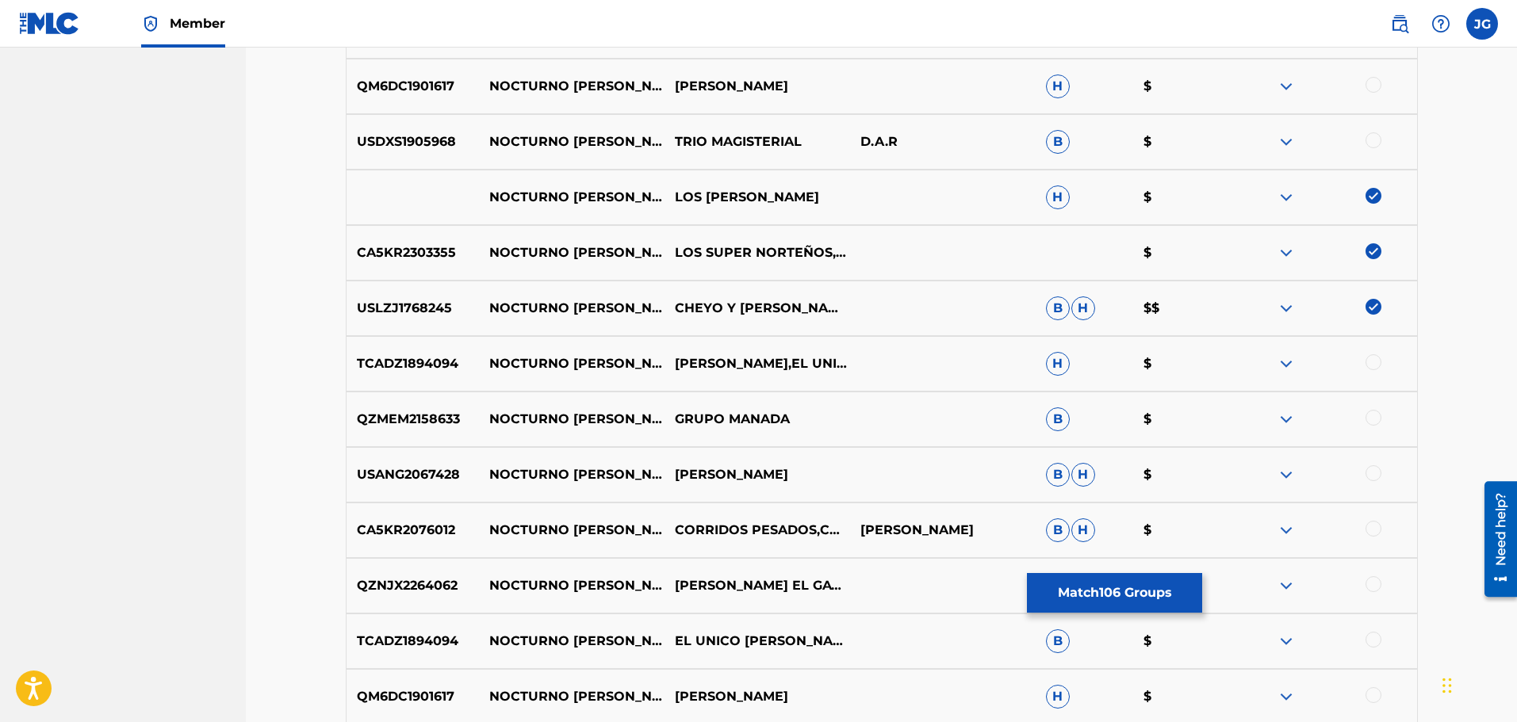
scroll to position [10867, 0]
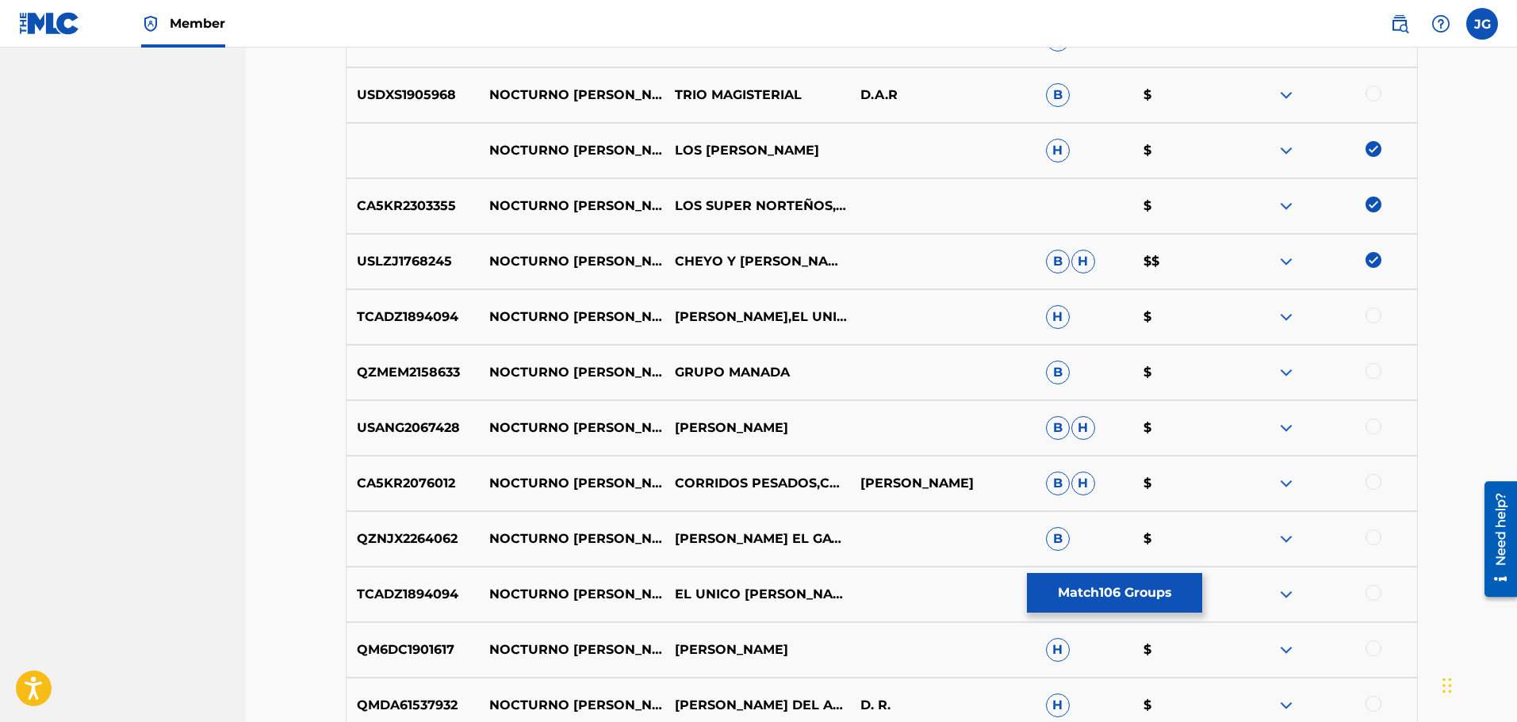
click at [1374, 539] on div at bounding box center [1373, 538] width 16 height 16
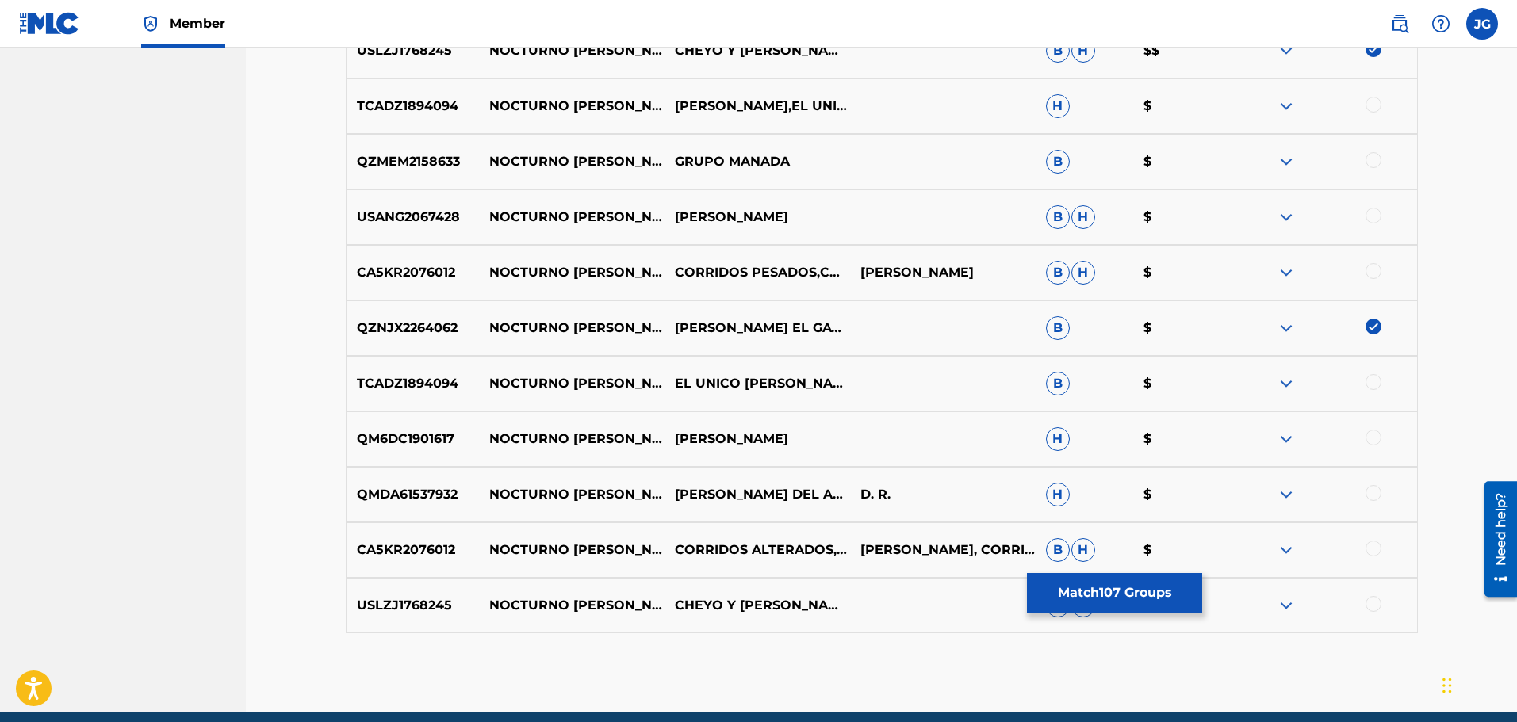
scroll to position [11105, 0]
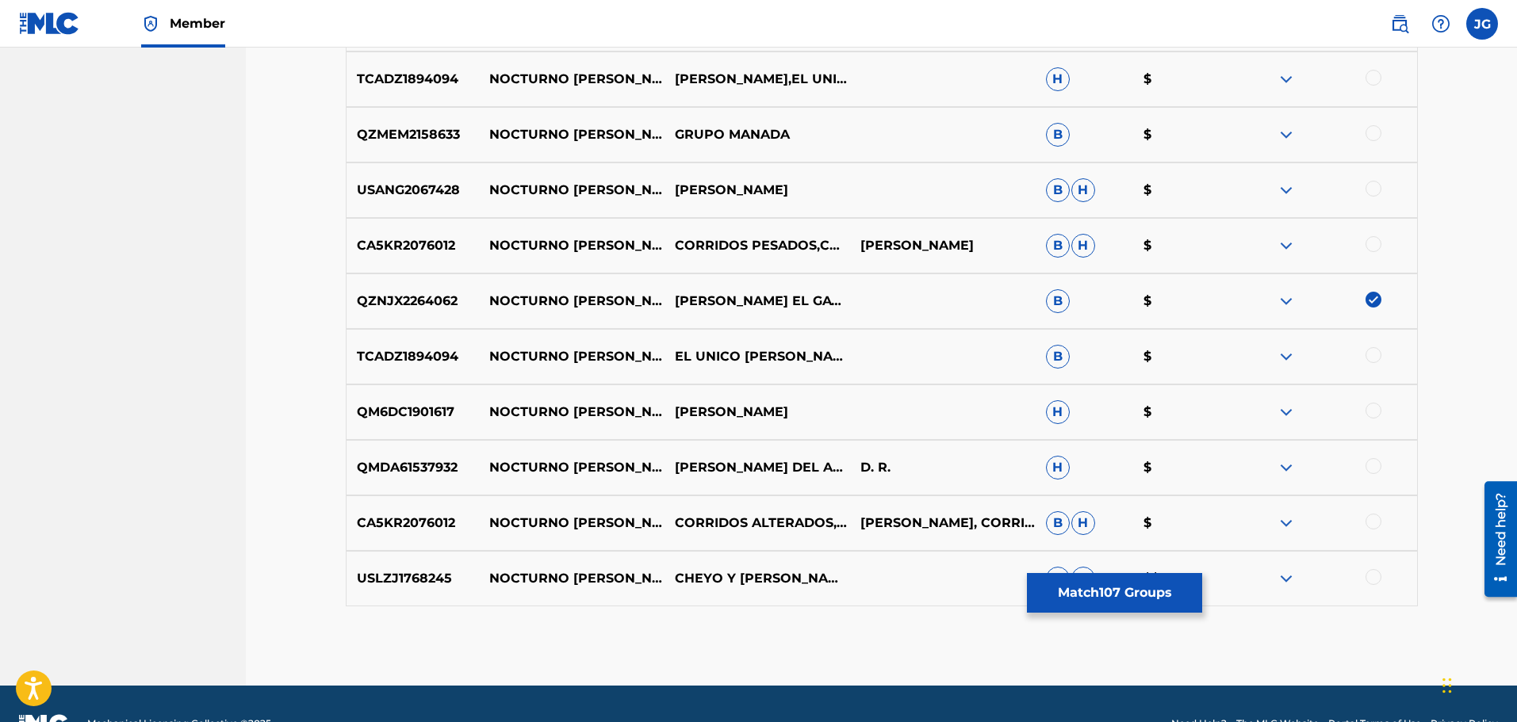
click at [1367, 578] on div at bounding box center [1373, 577] width 16 height 16
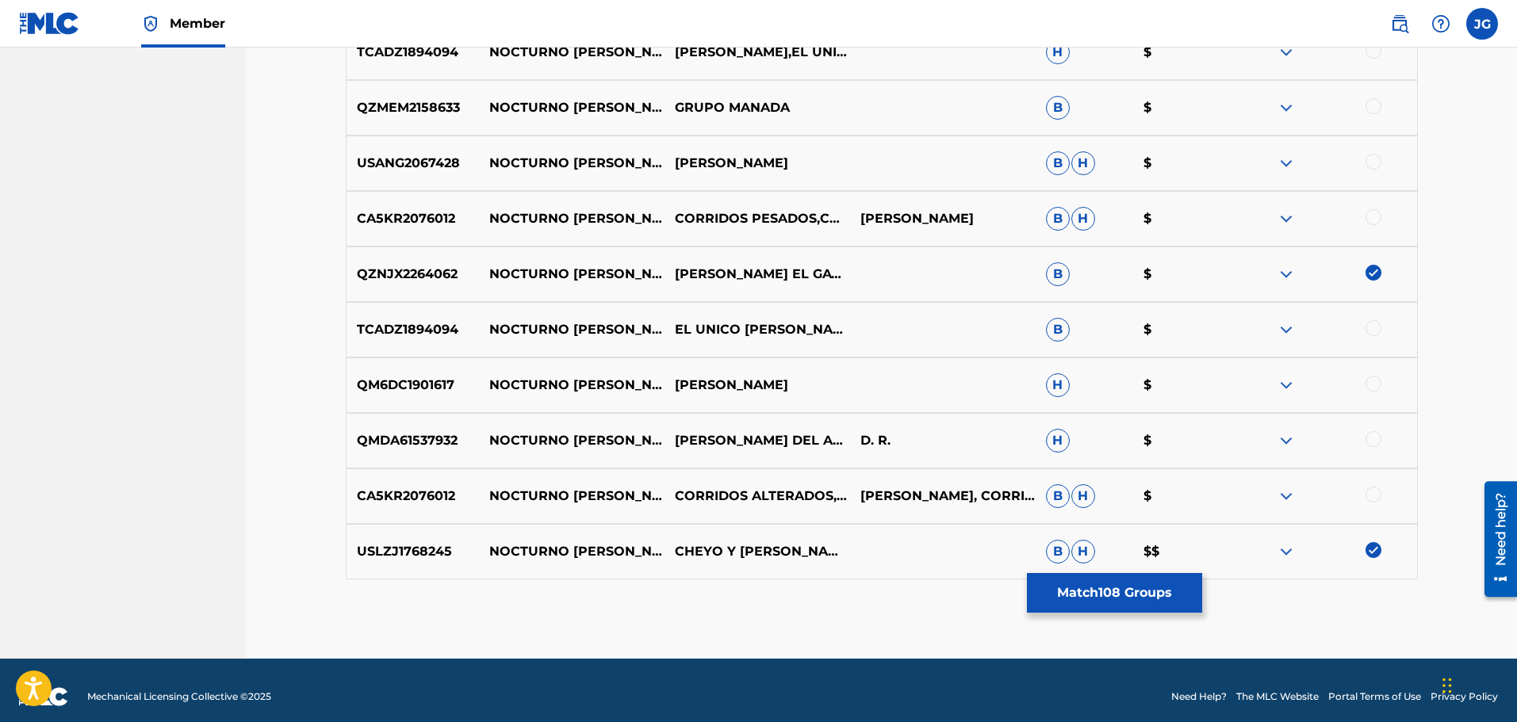
scroll to position [11145, 0]
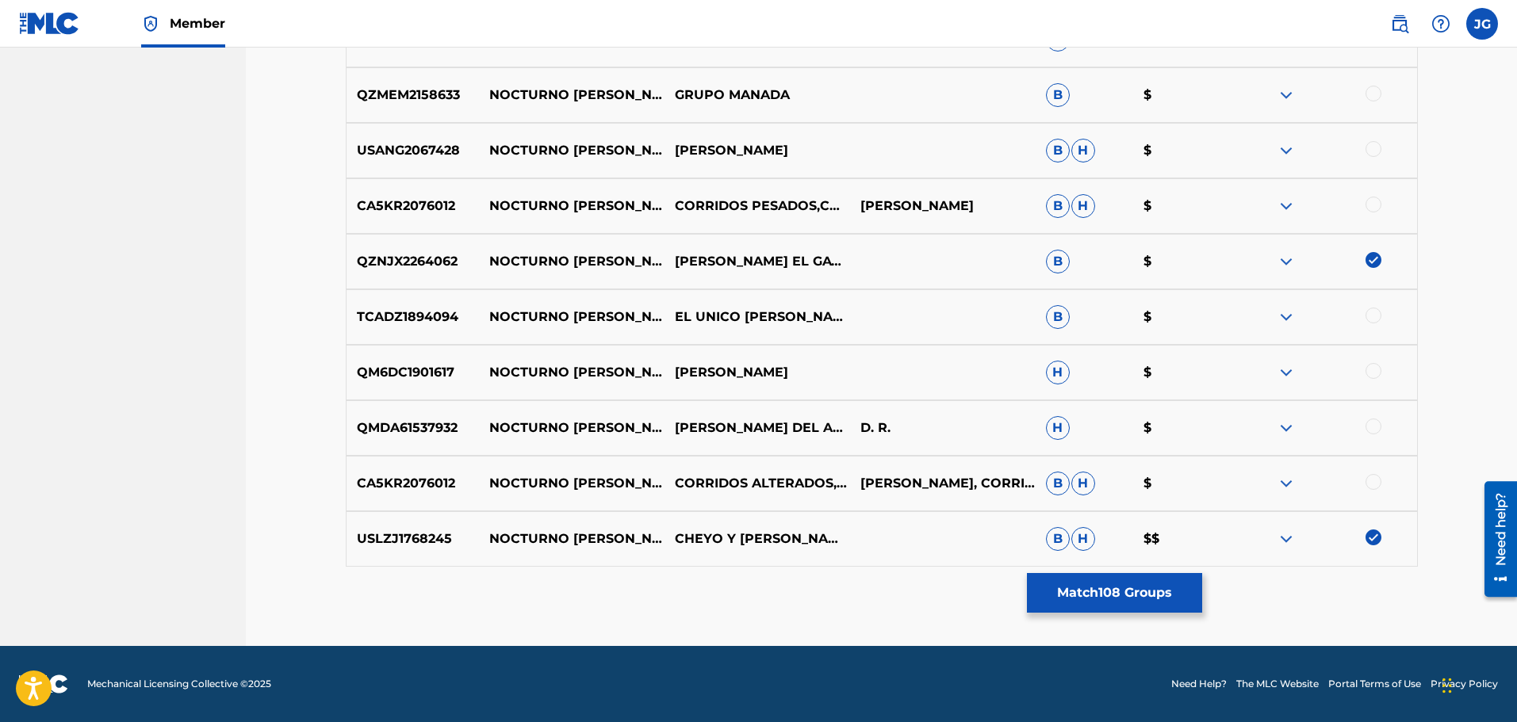
click at [1070, 593] on button "Match 108 Groups" at bounding box center [1114, 593] width 175 height 40
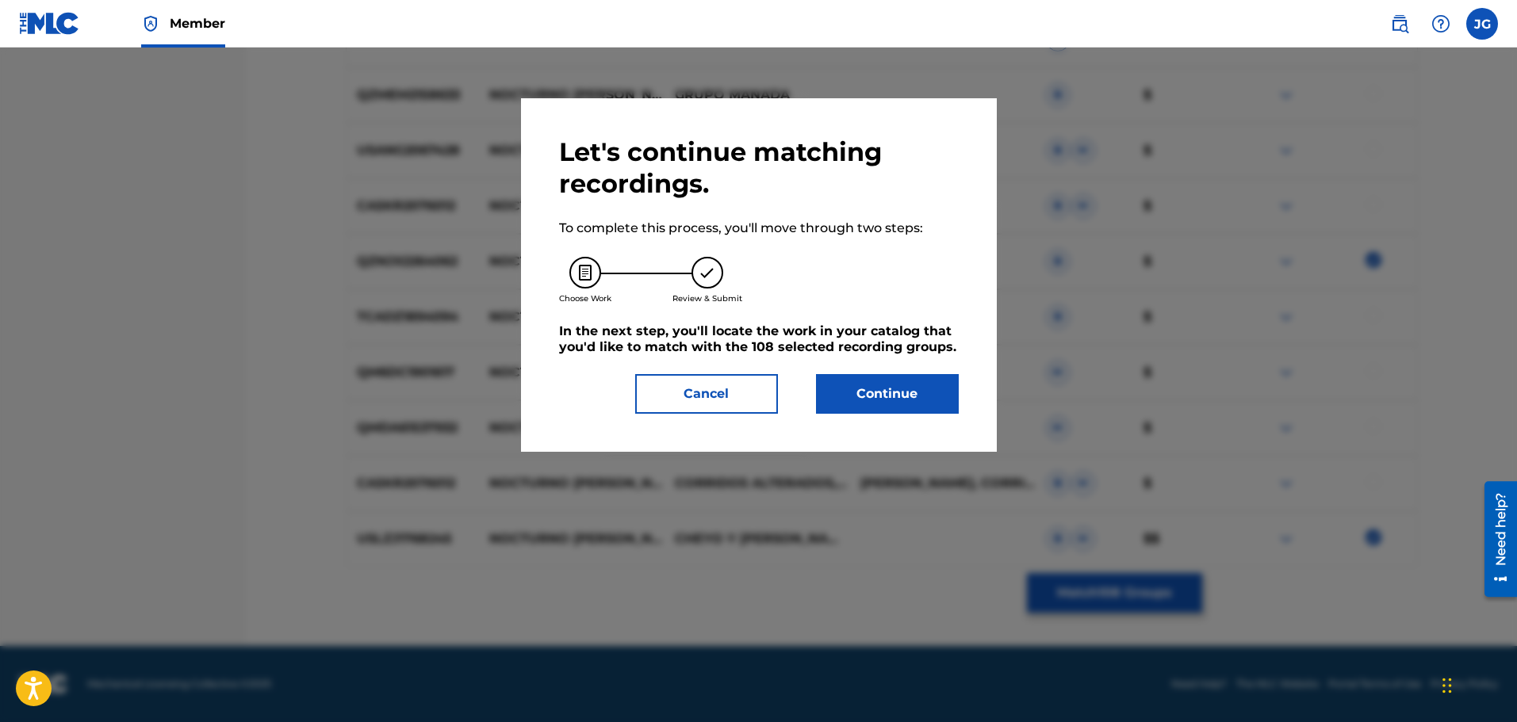
click at [896, 388] on button "Continue" at bounding box center [887, 394] width 143 height 40
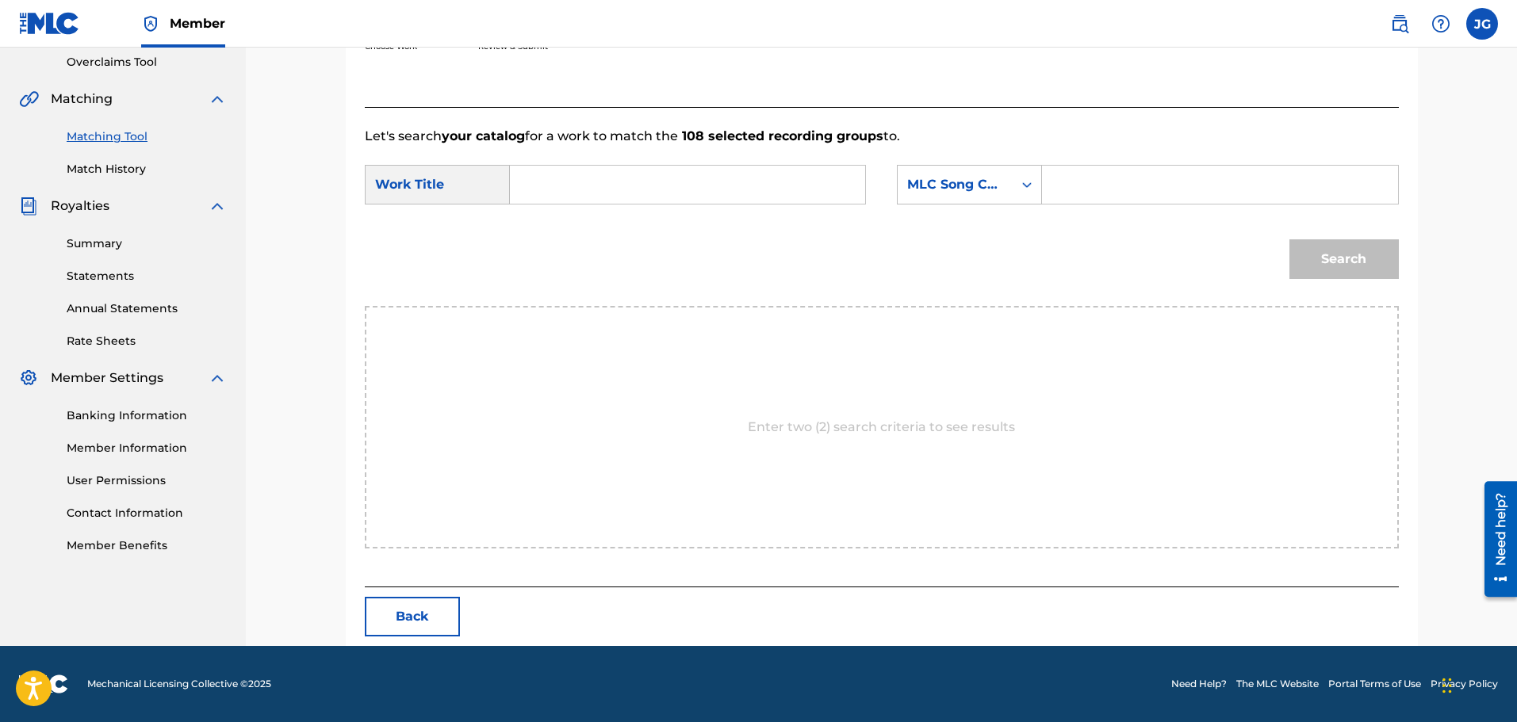
click at [568, 187] on input "Search Form" at bounding box center [687, 185] width 328 height 38
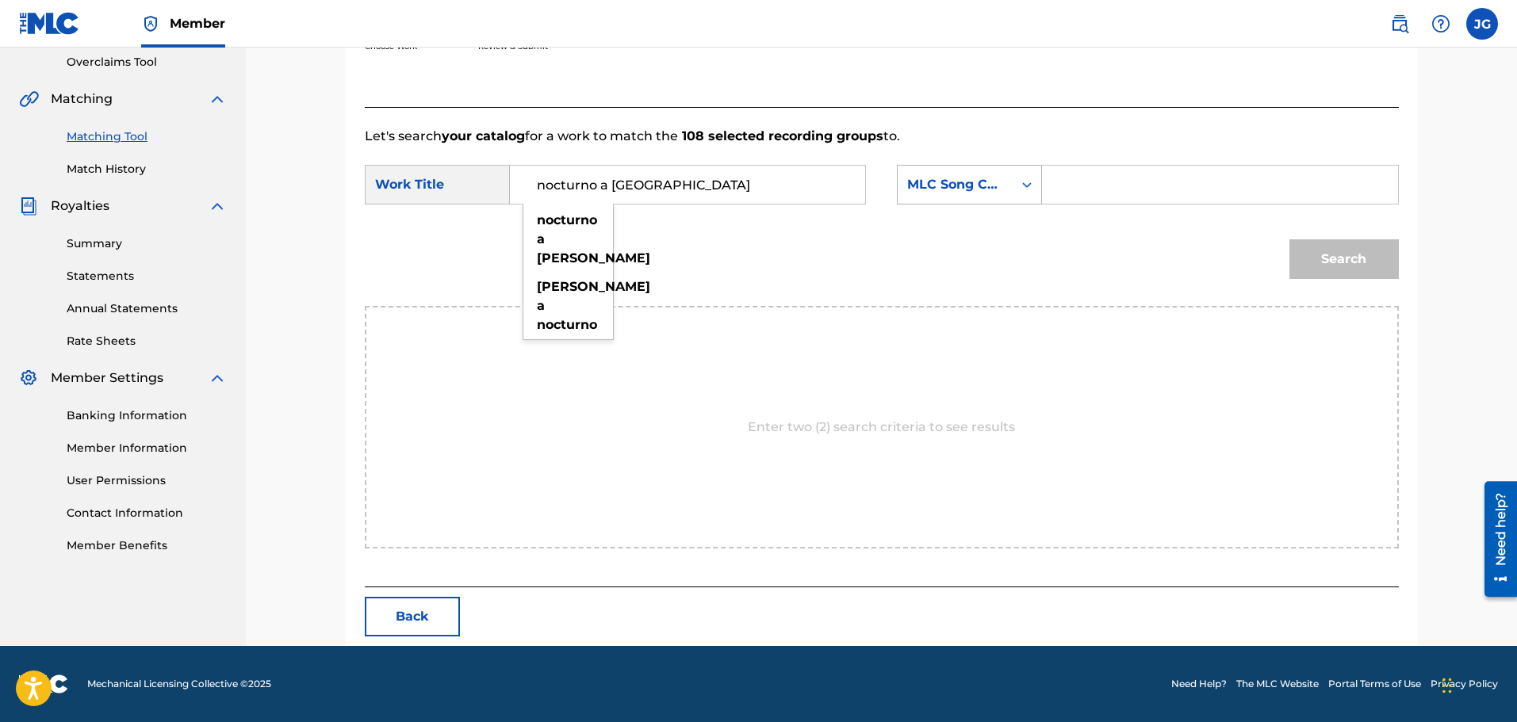
type input "nocturno a [GEOGRAPHIC_DATA]"
click at [1024, 185] on icon "Search Form" at bounding box center [1027, 185] width 10 height 6
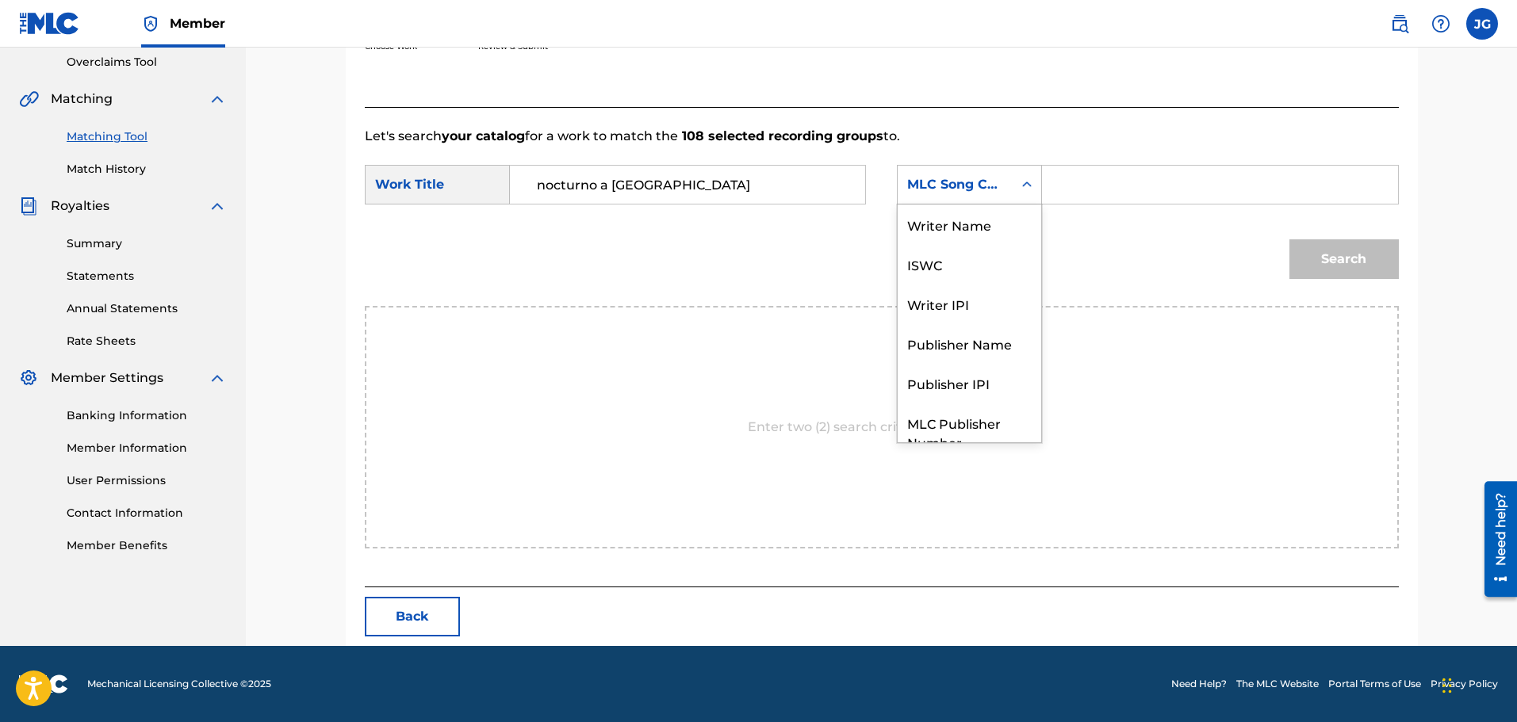
scroll to position [59, 0]
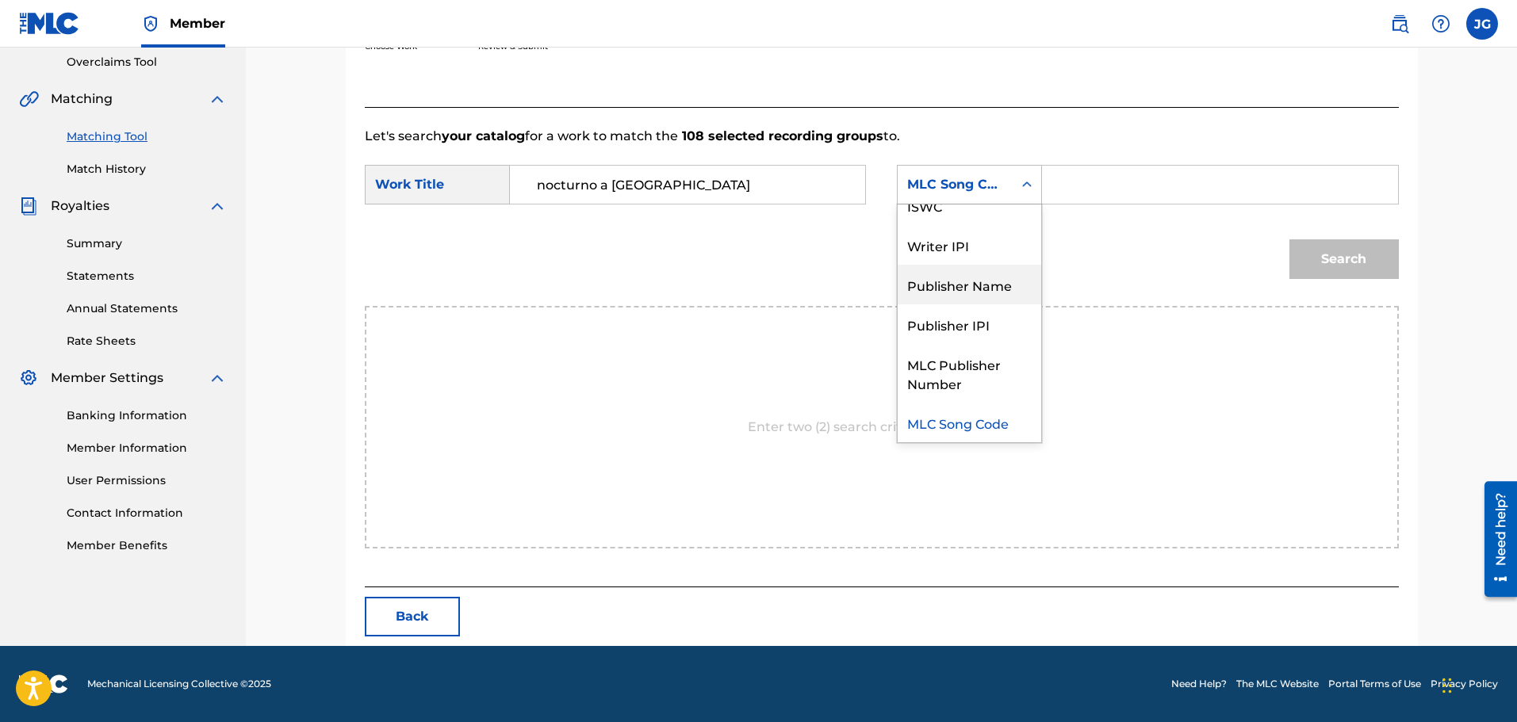
click at [973, 290] on div "Publisher Name" at bounding box center [970, 285] width 144 height 40
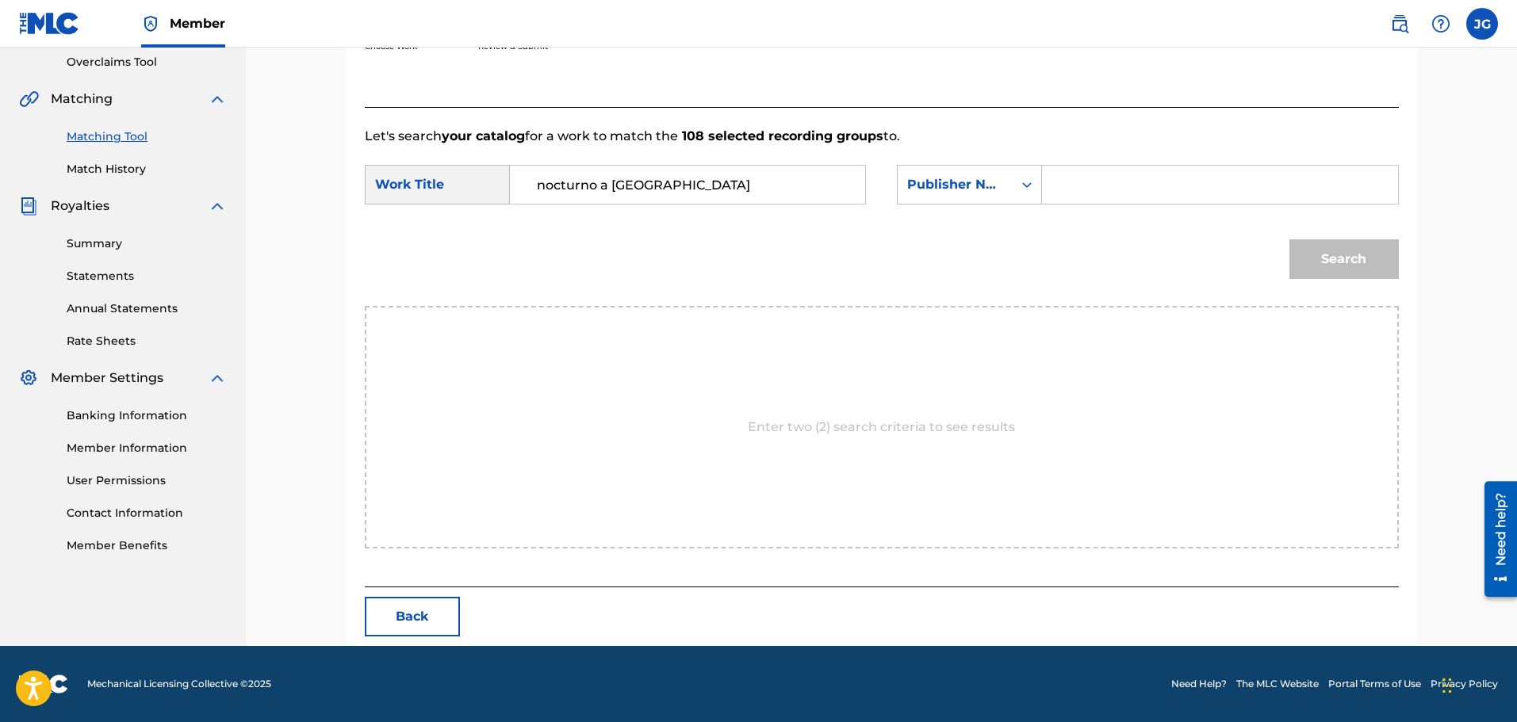
click at [1076, 178] on input "Search Form" at bounding box center [1219, 185] width 328 height 38
type input "san antonio music"
click at [1361, 258] on button "Search" at bounding box center [1343, 259] width 109 height 40
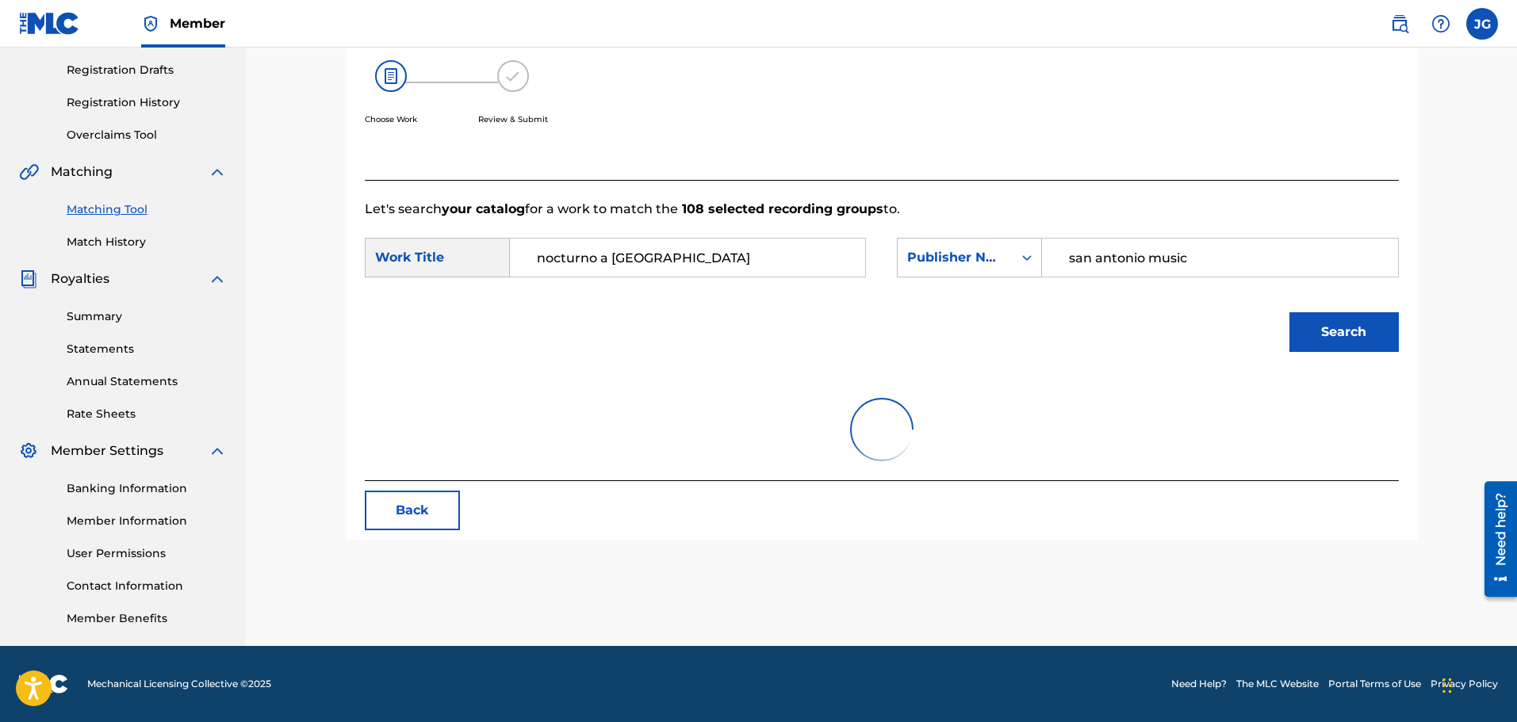
scroll to position [334, 0]
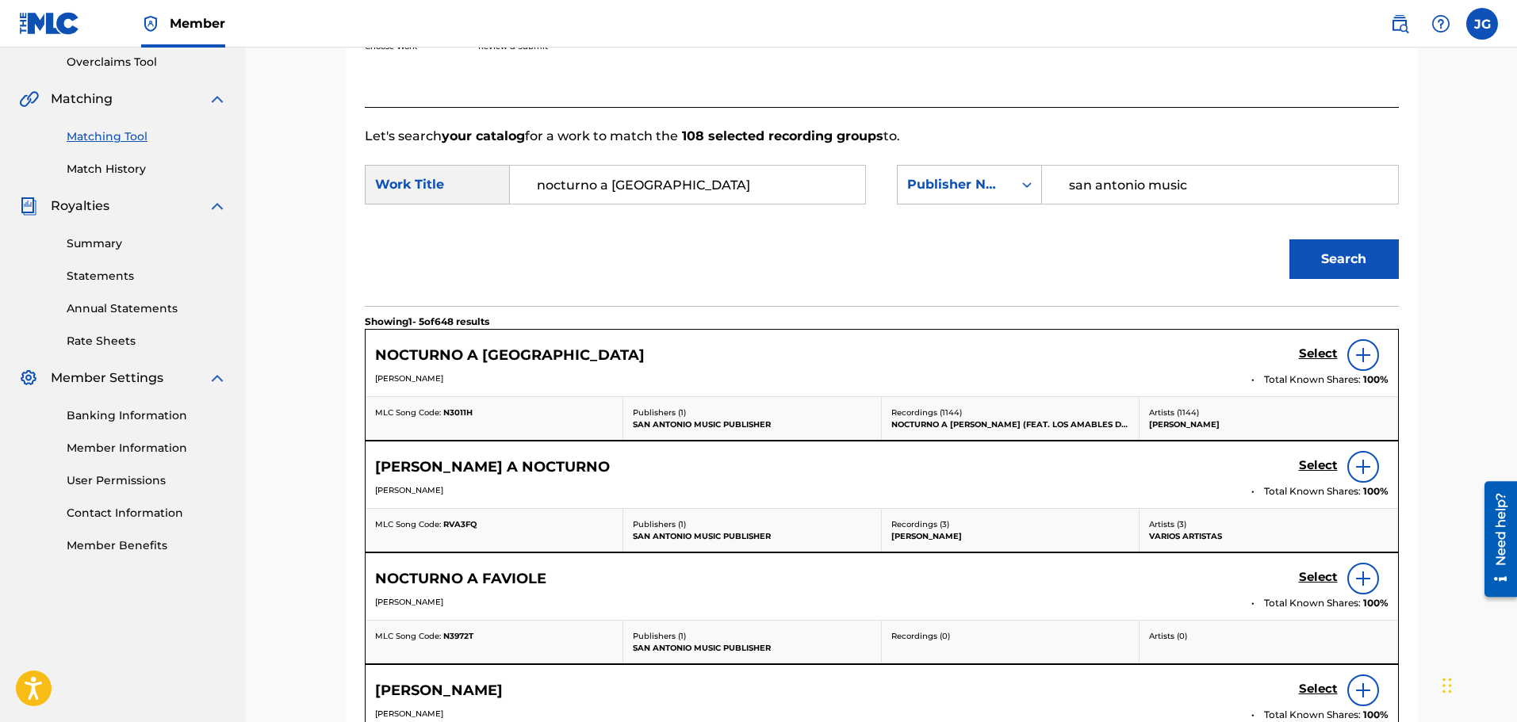
click at [1318, 351] on h5 "Select" at bounding box center [1318, 354] width 39 height 15
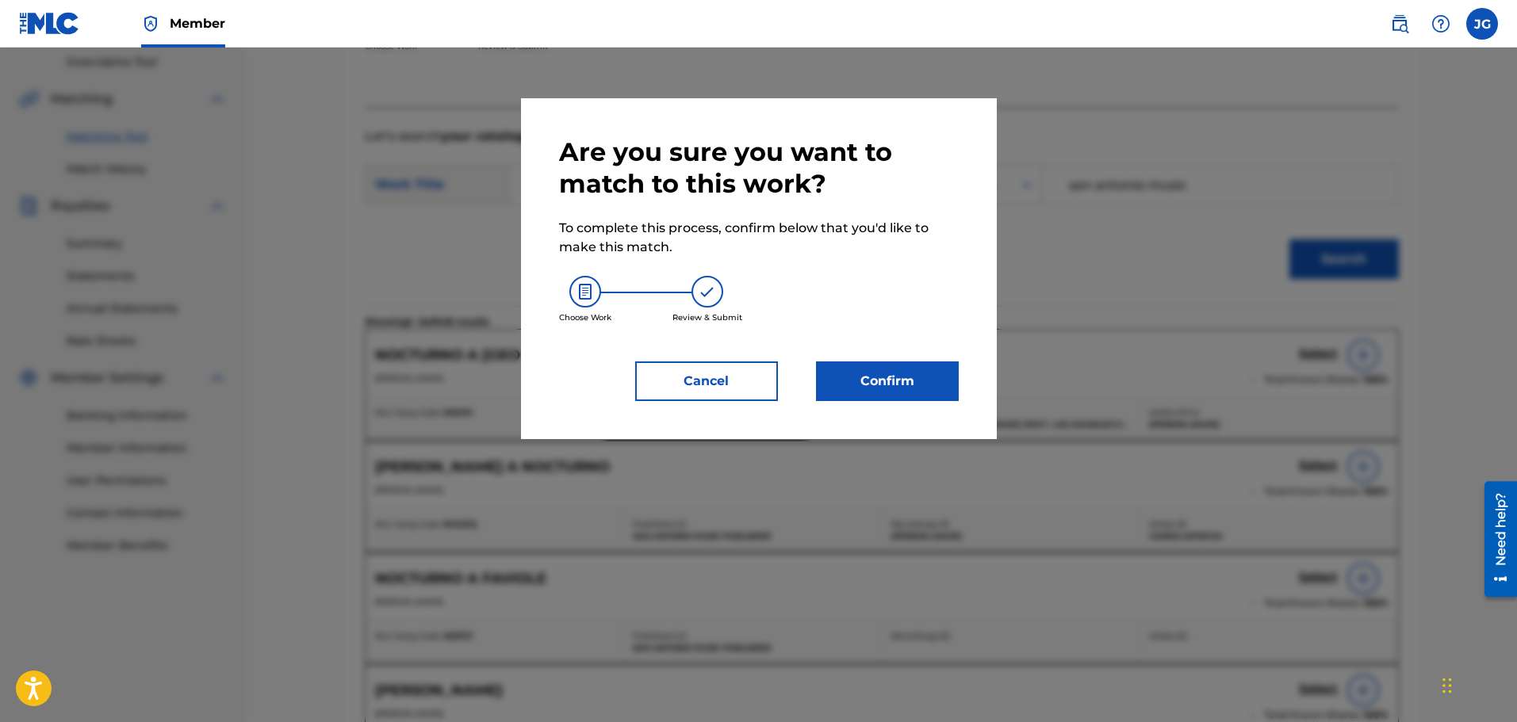
click at [894, 380] on button "Confirm" at bounding box center [887, 382] width 143 height 40
